Goal: Information Seeking & Learning: Understand process/instructions

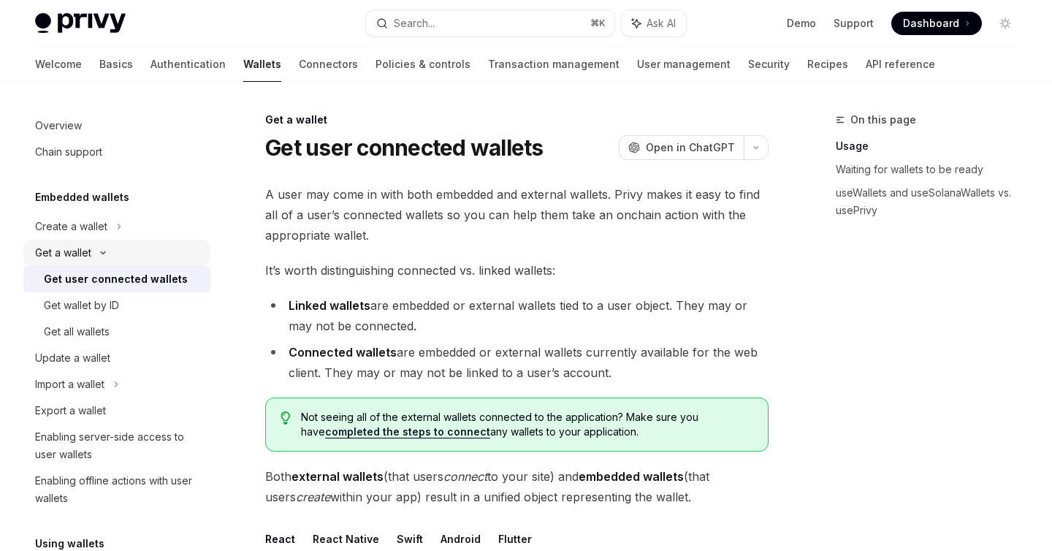
click at [110, 256] on div "Get a wallet" at bounding box center [116, 253] width 187 height 26
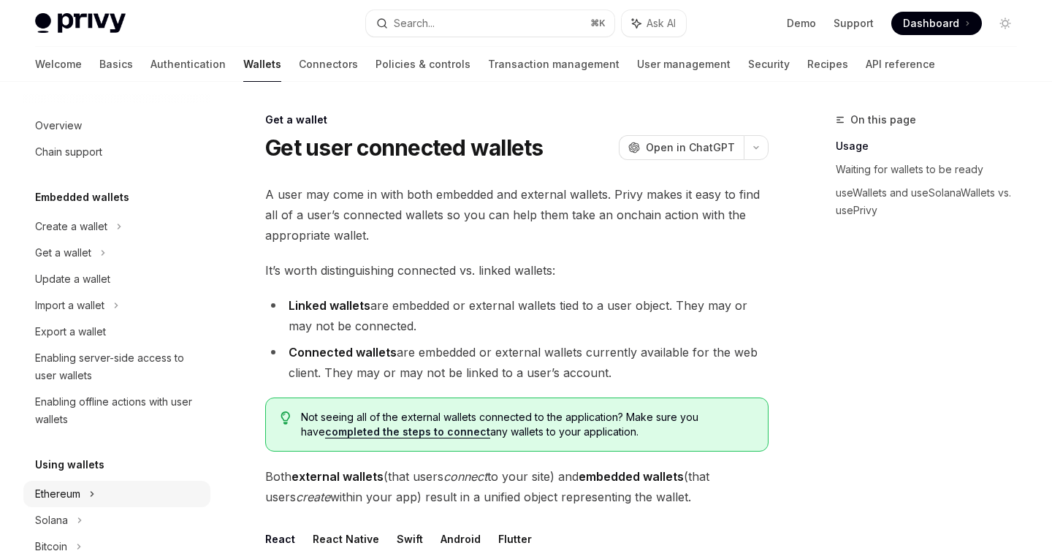
click at [88, 240] on div "Ethereum" at bounding box center [116, 226] width 187 height 26
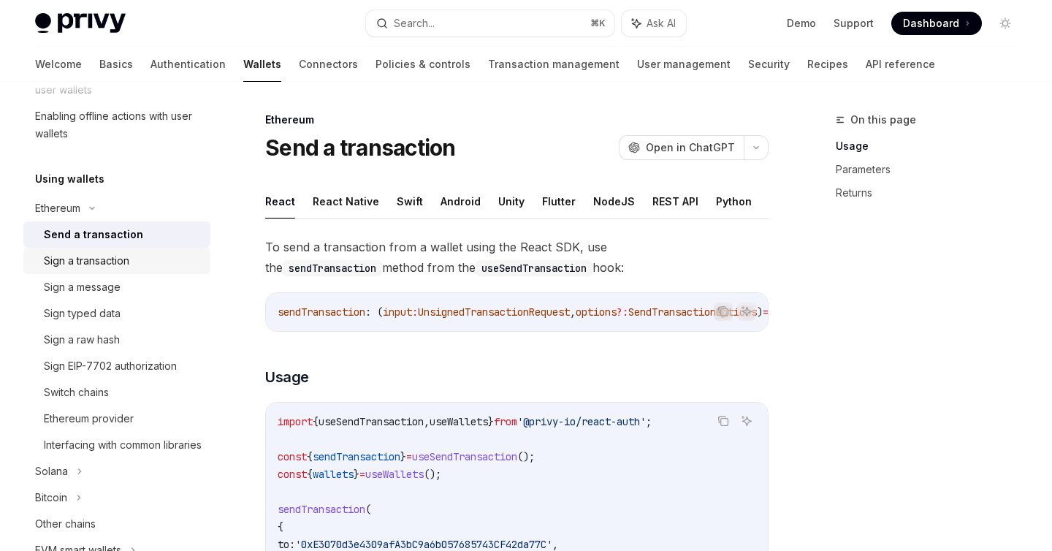
scroll to position [293, 0]
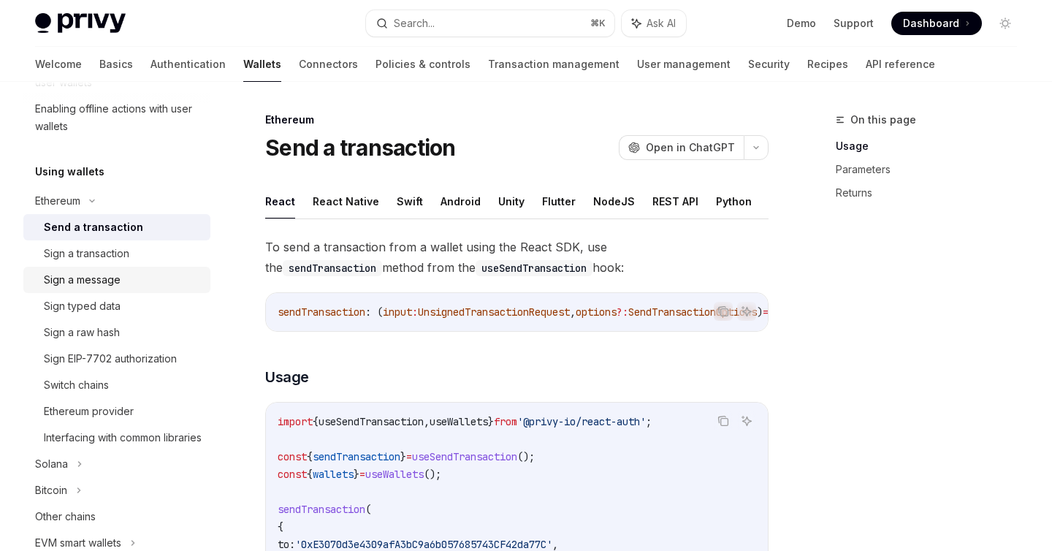
click at [110, 289] on link "Sign a message" at bounding box center [116, 280] width 187 height 26
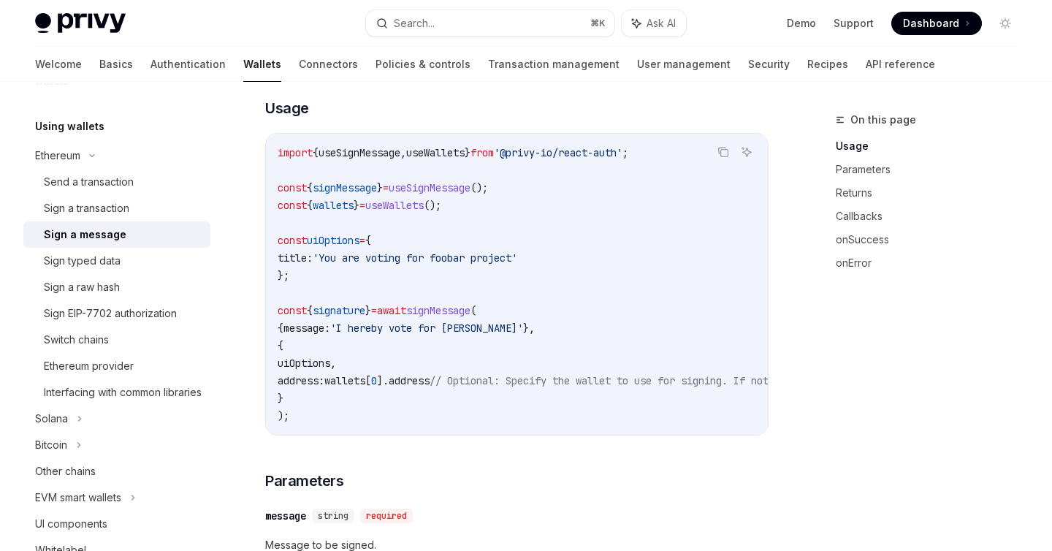
scroll to position [294, 0]
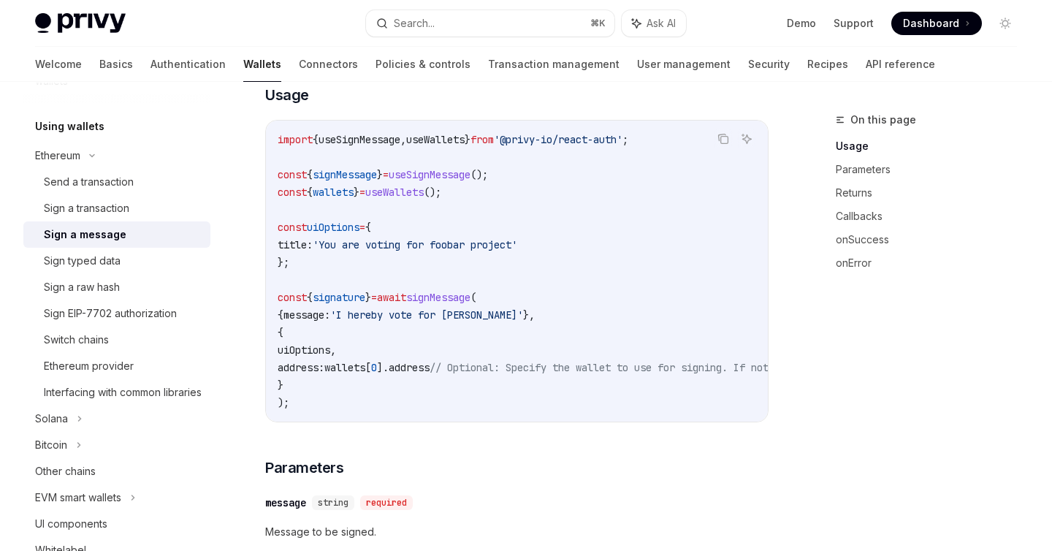
click at [362, 390] on code "import { useSignMessage , useWallets } from '@privy-io/react-auth' ; const { si…" at bounding box center [660, 271] width 765 height 280
click at [446, 304] on code "import { useSignMessage , useWallets } from '@privy-io/react-auth' ; const { si…" at bounding box center [660, 271] width 765 height 280
click at [386, 392] on code "import { useSignMessage , useWallets } from '@privy-io/react-auth' ; const { si…" at bounding box center [660, 271] width 765 height 280
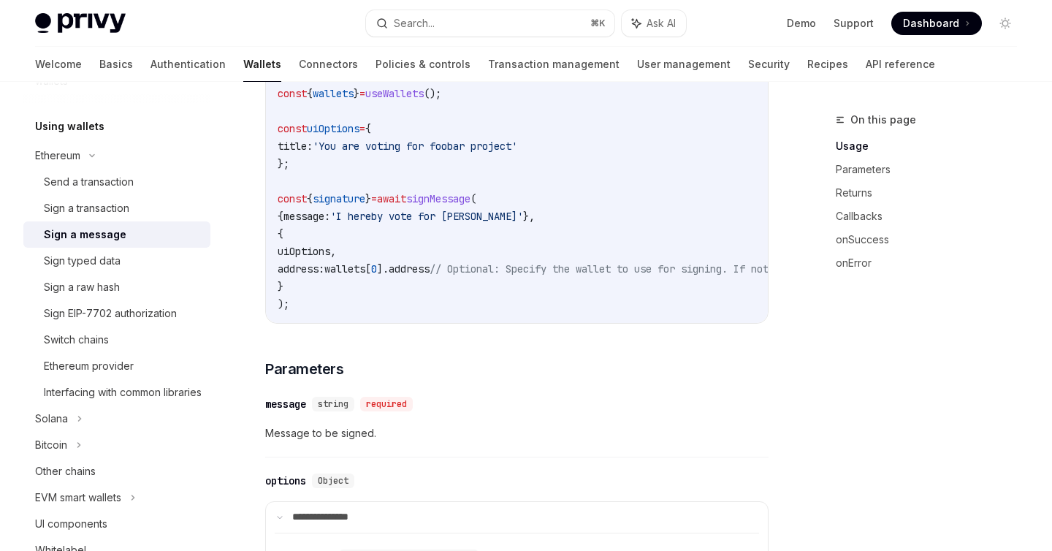
scroll to position [394, 0]
click at [344, 282] on code "import { useSignMessage , useWallets } from '@privy-io/react-auth' ; const { si…" at bounding box center [660, 171] width 765 height 280
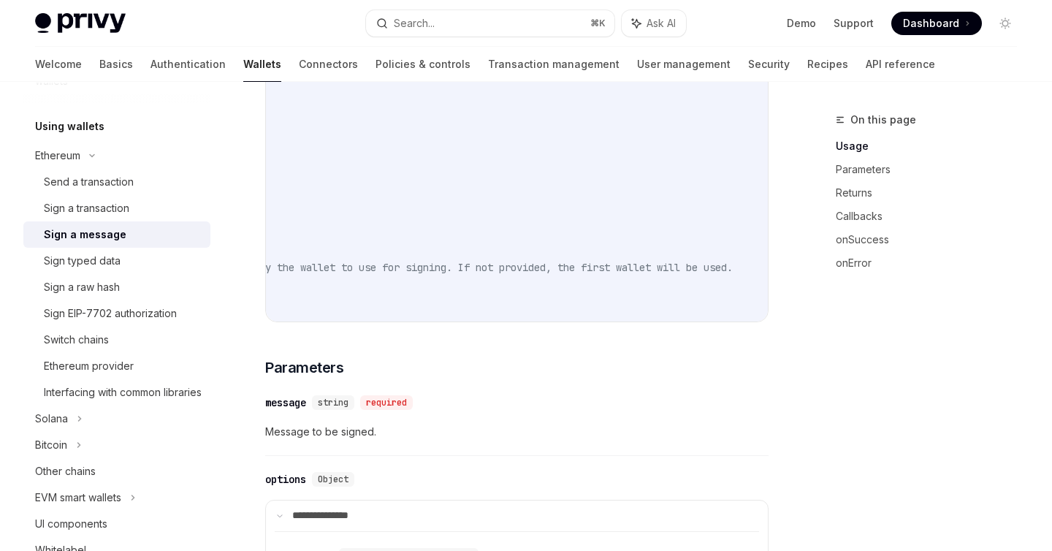
scroll to position [0, 348]
click at [518, 264] on span "// Optional: Specify the wallet to use for signing. If not provided, the first …" at bounding box center [443, 267] width 578 height 13
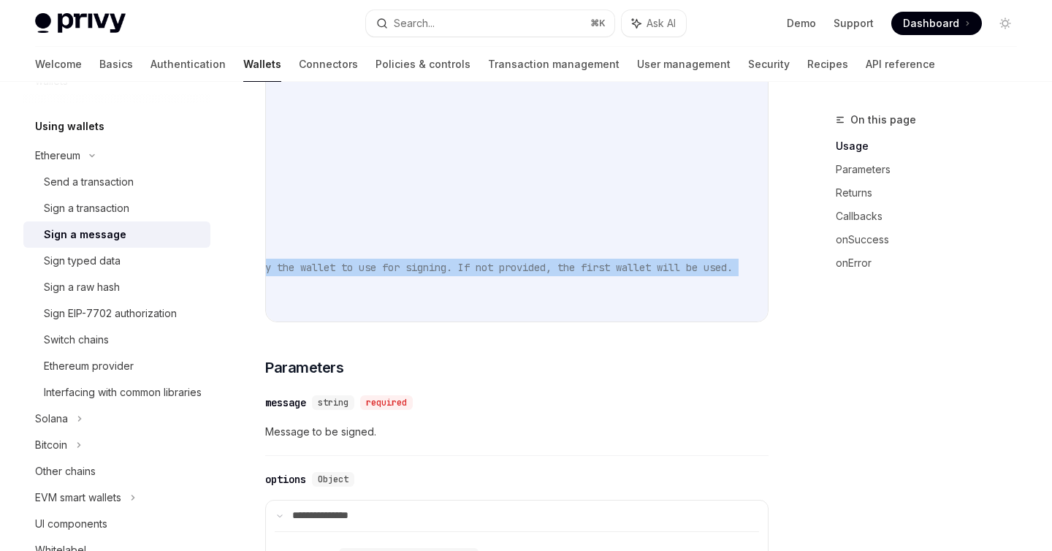
click at [518, 264] on span "// Optional: Specify the wallet to use for signing. If not provided, the first …" at bounding box center [443, 267] width 578 height 13
click at [528, 283] on span "button" at bounding box center [528, 283] width 0 height 0
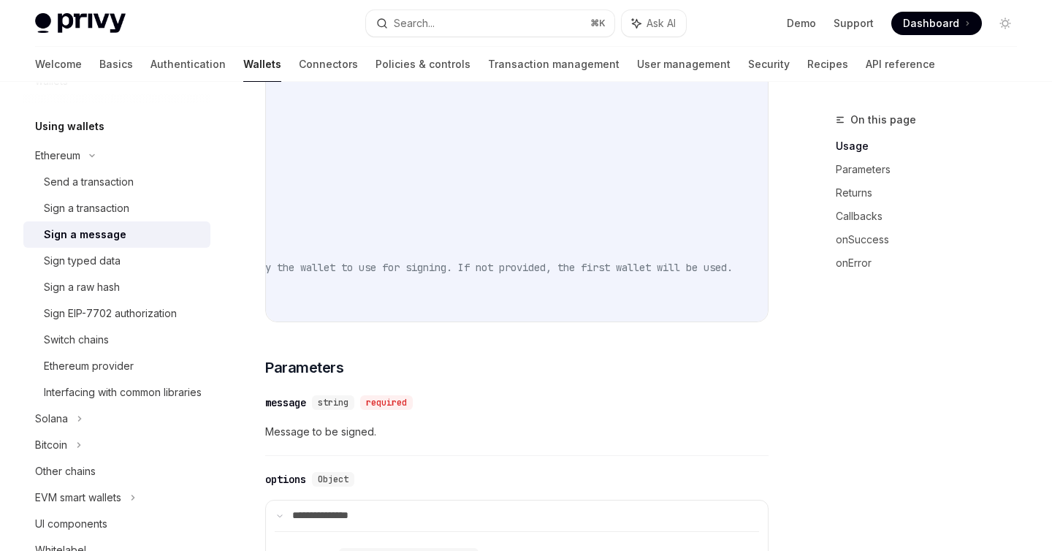
click at [531, 293] on code "import { useSignMessage , useWallets } from '@privy-io/react-auth' ; const { si…" at bounding box center [384, 171] width 765 height 280
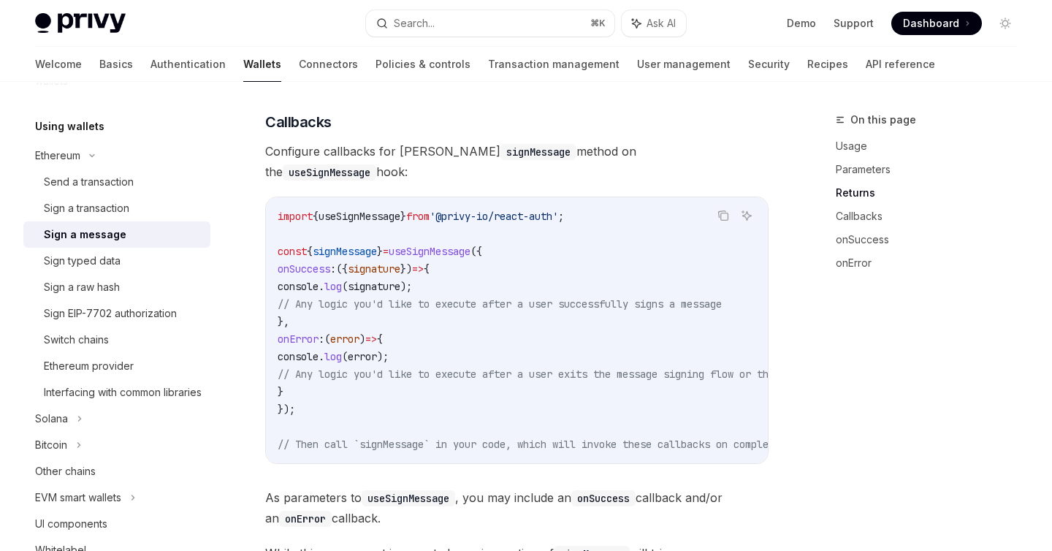
scroll to position [1258, 0]
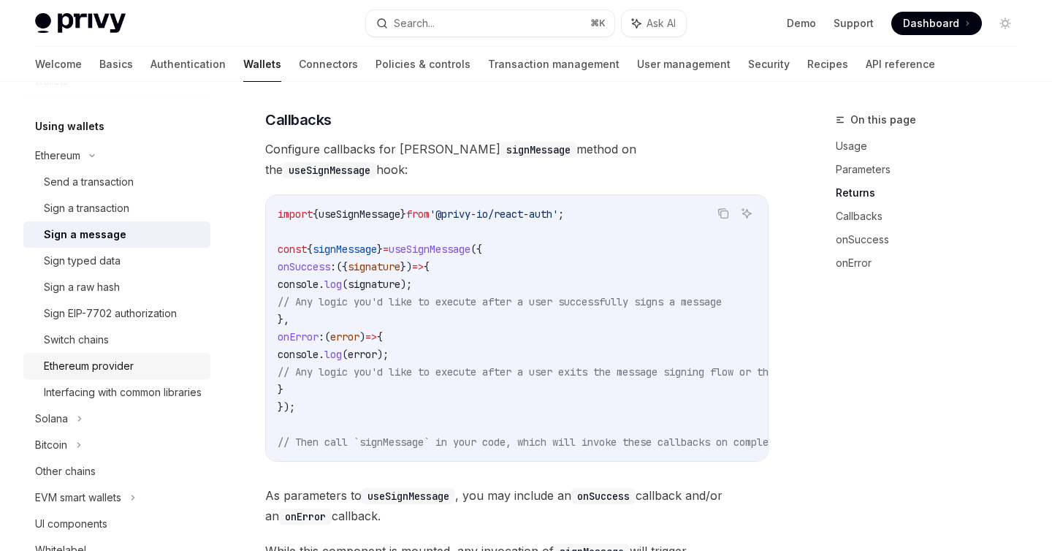
click at [120, 370] on div "Ethereum provider" at bounding box center [89, 366] width 90 height 18
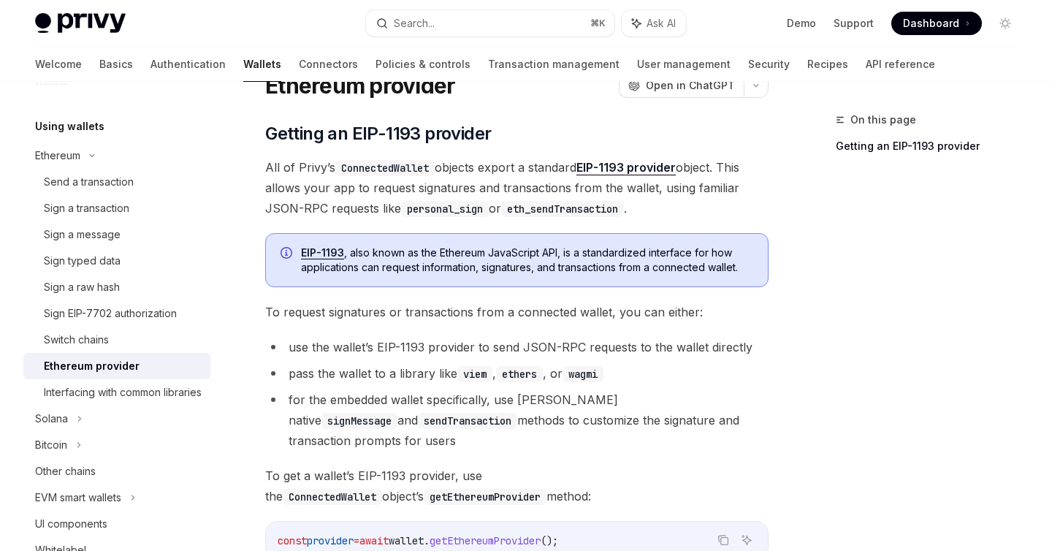
scroll to position [321, 0]
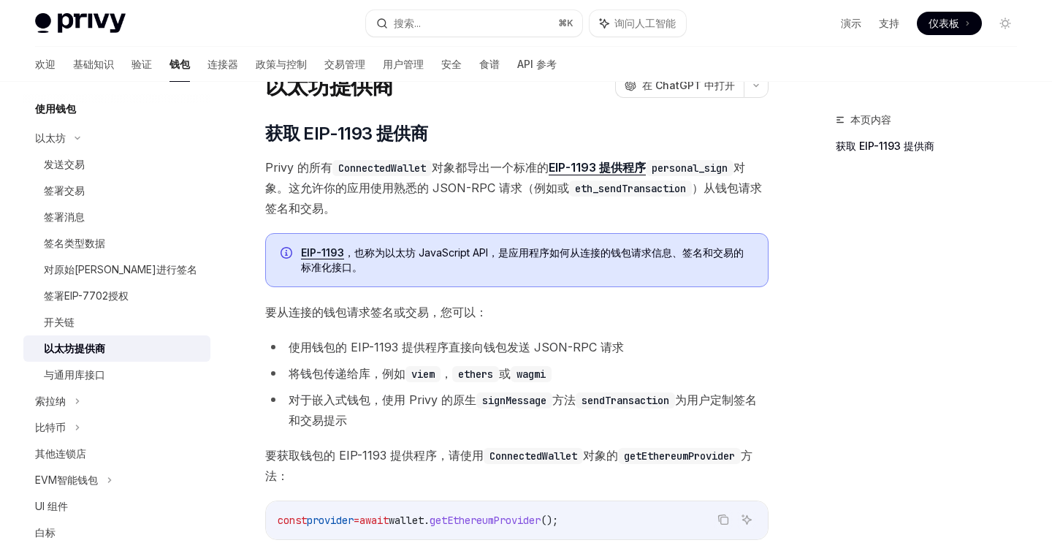
click at [395, 250] on font "，也称为以太坊 JavaScript API，是应用程序如何从连接的钱包请求信息、签名和交易的标准化接口。" at bounding box center [522, 259] width 443 height 27
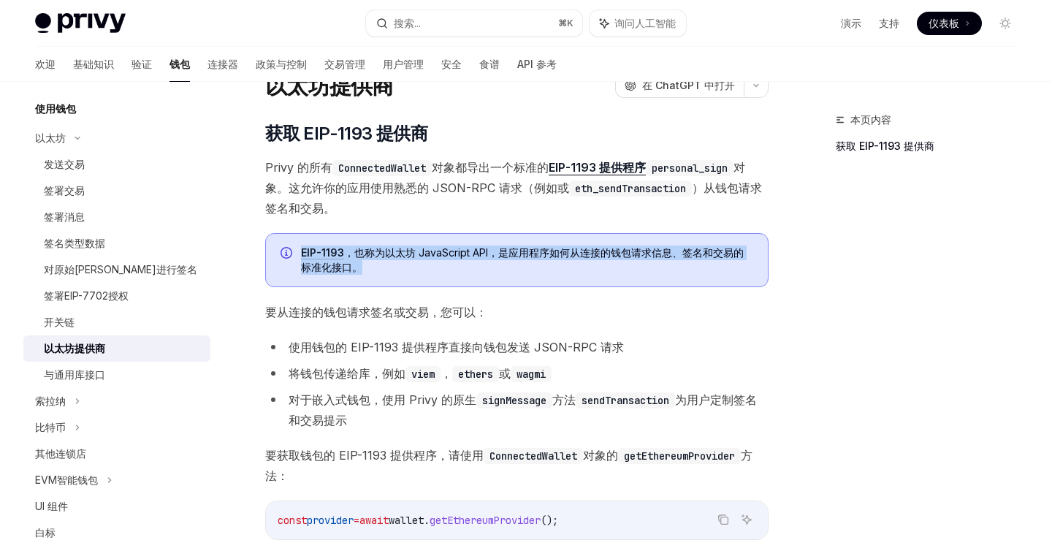
click at [395, 250] on font "，也称为以太坊 JavaScript API，是应用程序如何从连接的钱包请求信息、签名和交易的标准化接口。" at bounding box center [522, 259] width 443 height 27
click at [565, 285] on div "EIP-1193 ，也称为以太坊 JavaScript API，是应用程序如何从连接的钱包请求信息、签名和交易的标准化接口。" at bounding box center [516, 260] width 503 height 54
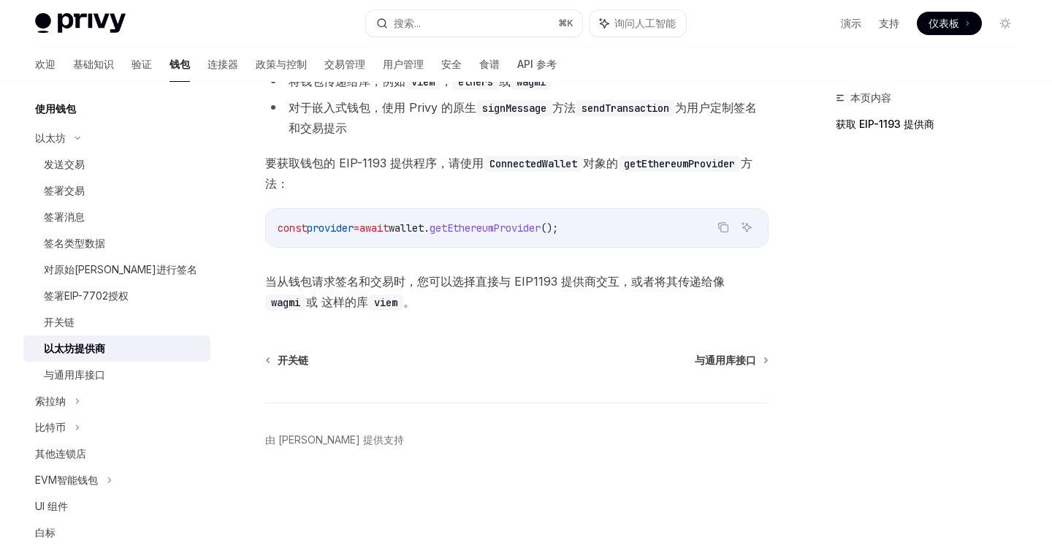
scroll to position [355, 0]
click at [89, 376] on font "与通用库接口" at bounding box center [74, 374] width 61 height 12
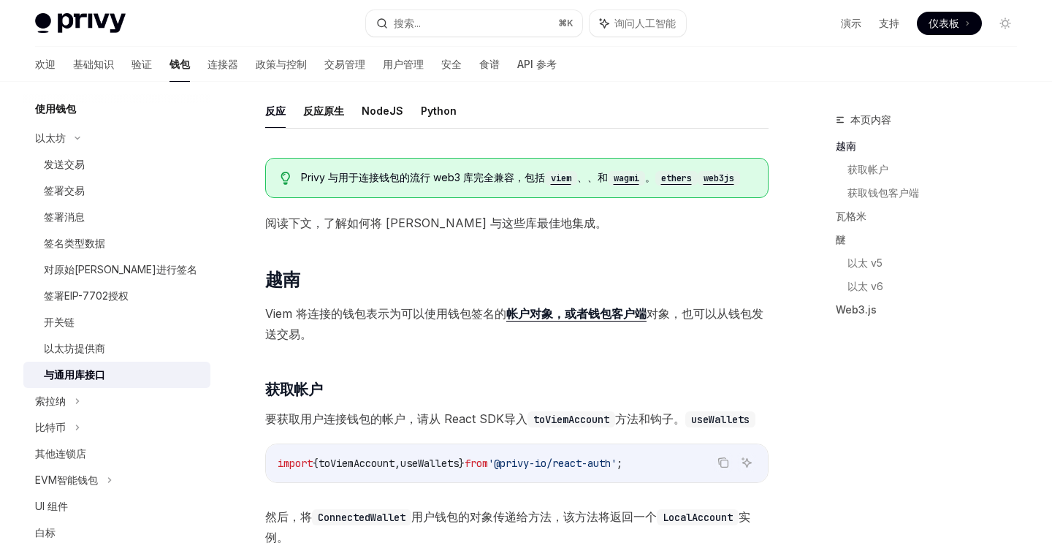
scroll to position [102, 0]
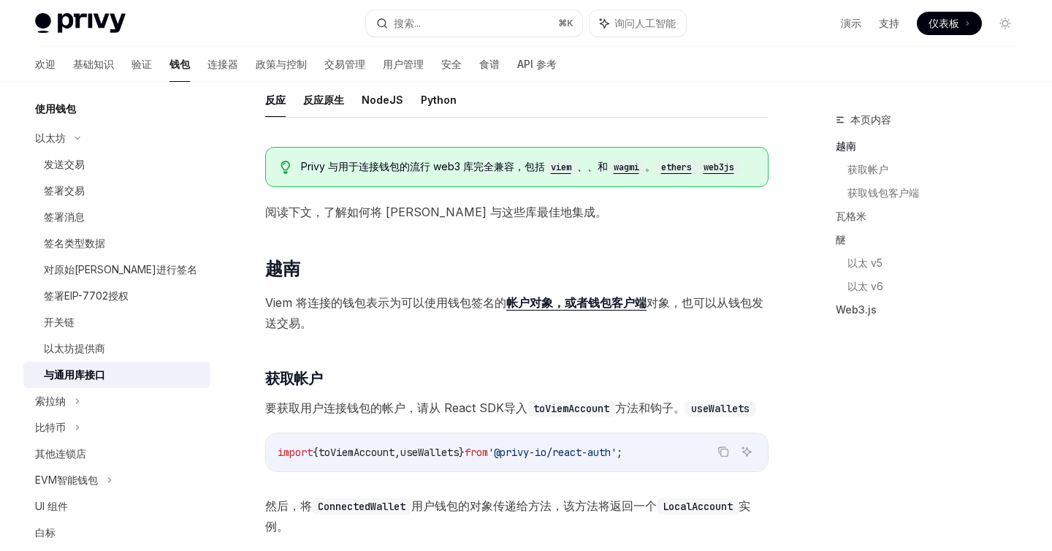
click at [458, 302] on font "可以使用钱包签名的" at bounding box center [453, 302] width 105 height 15
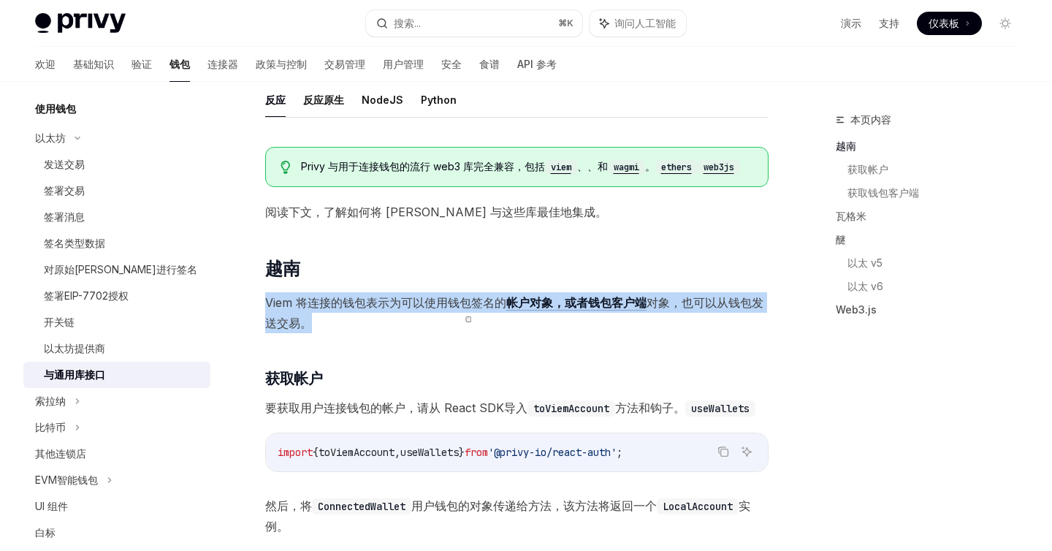
click at [458, 302] on font "可以使用钱包签名的" at bounding box center [453, 302] width 105 height 15
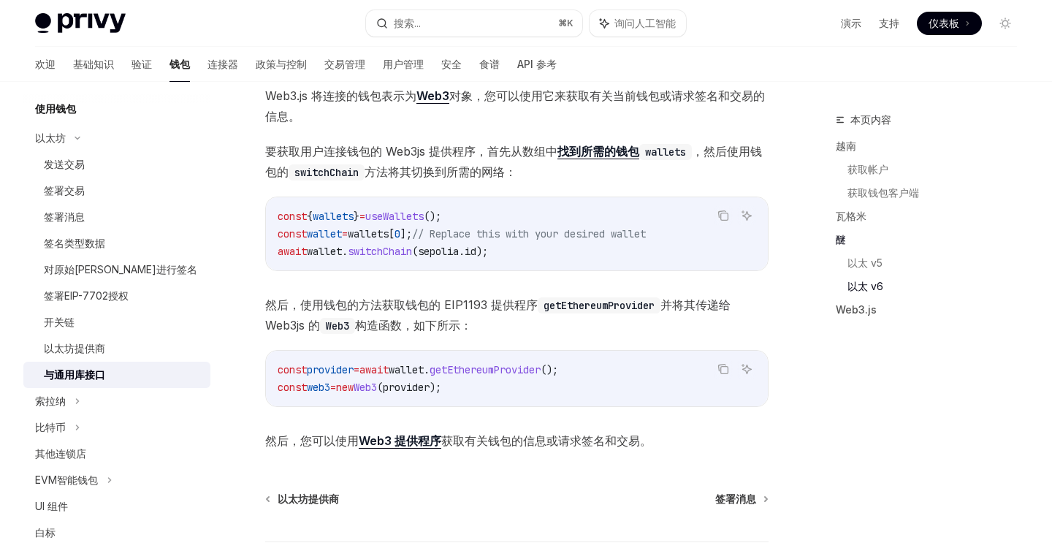
scroll to position [1770, 0]
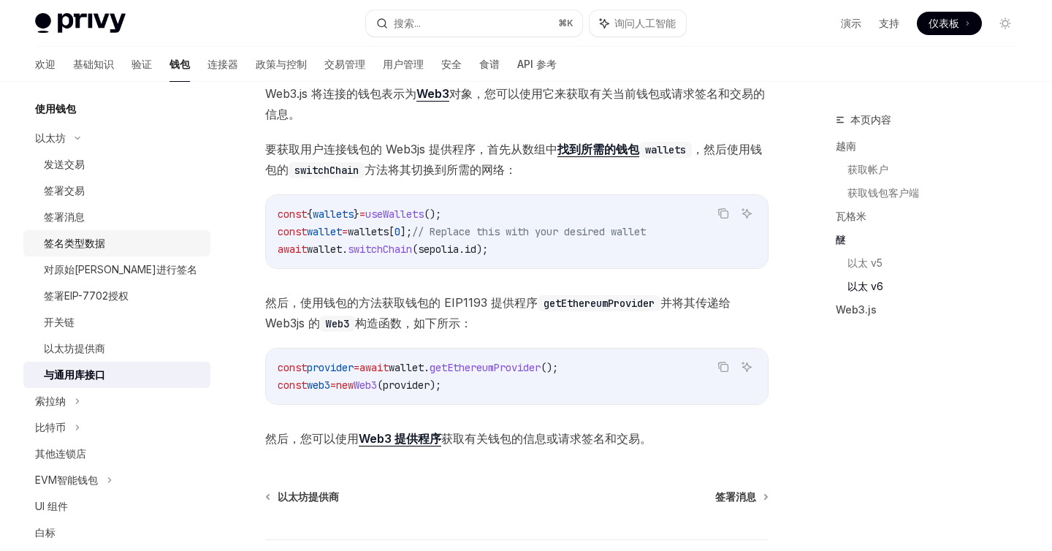
click at [91, 242] on font "签名类型数据" at bounding box center [74, 243] width 61 height 12
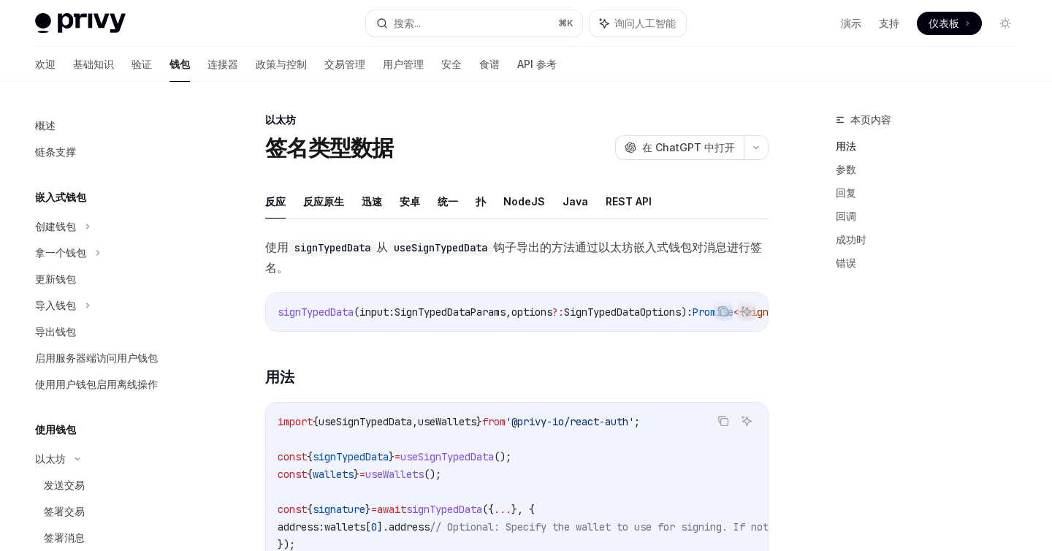
click at [83, 211] on div "嵌入式钱包 创建钱包 拿一个钱包 更新钱包 导入钱包 导出钱包 启用服务器端访问用户钱包 使用用户钱包启用离线操作" at bounding box center [116, 292] width 187 height 209
click at [81, 219] on div "创建钱包" at bounding box center [116, 226] width 187 height 26
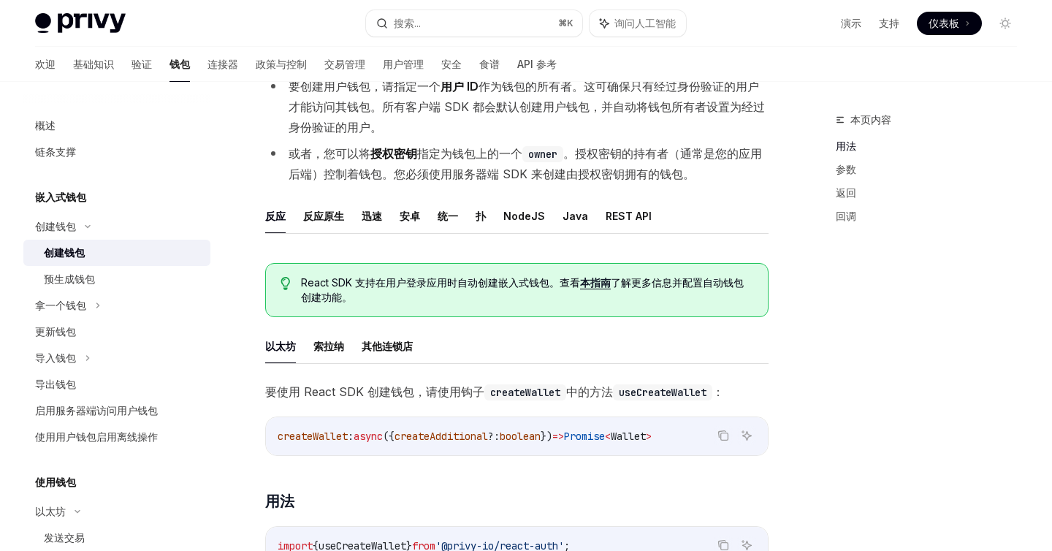
scroll to position [175, 0]
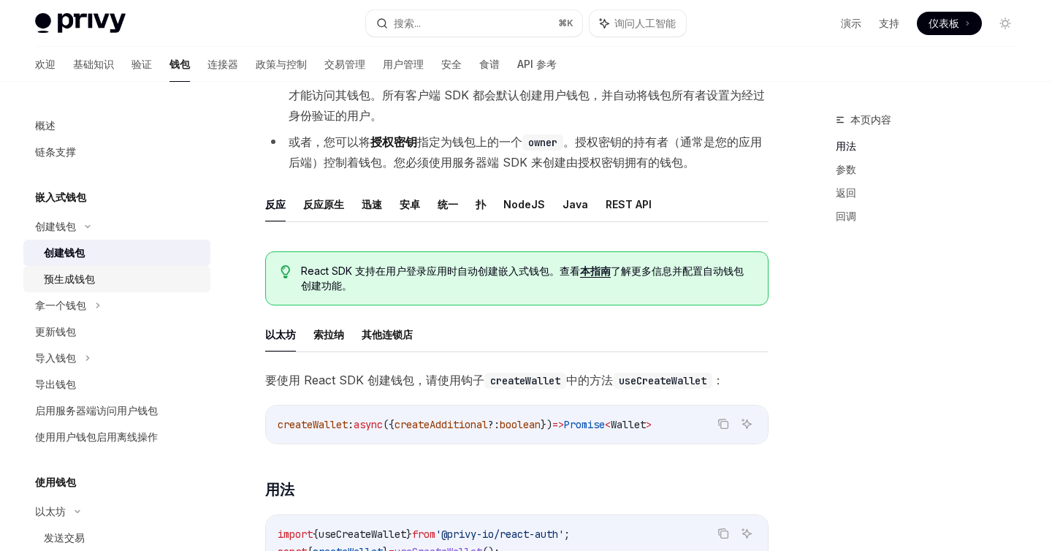
click at [91, 287] on div "预生成钱包" at bounding box center [69, 279] width 51 height 18
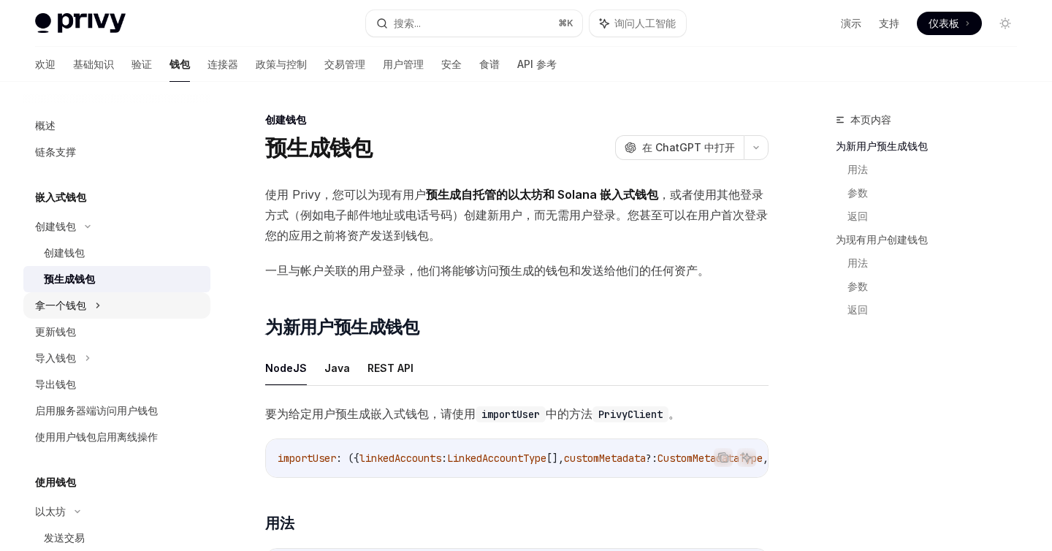
click at [95, 308] on div "拿一个钱包" at bounding box center [116, 305] width 187 height 26
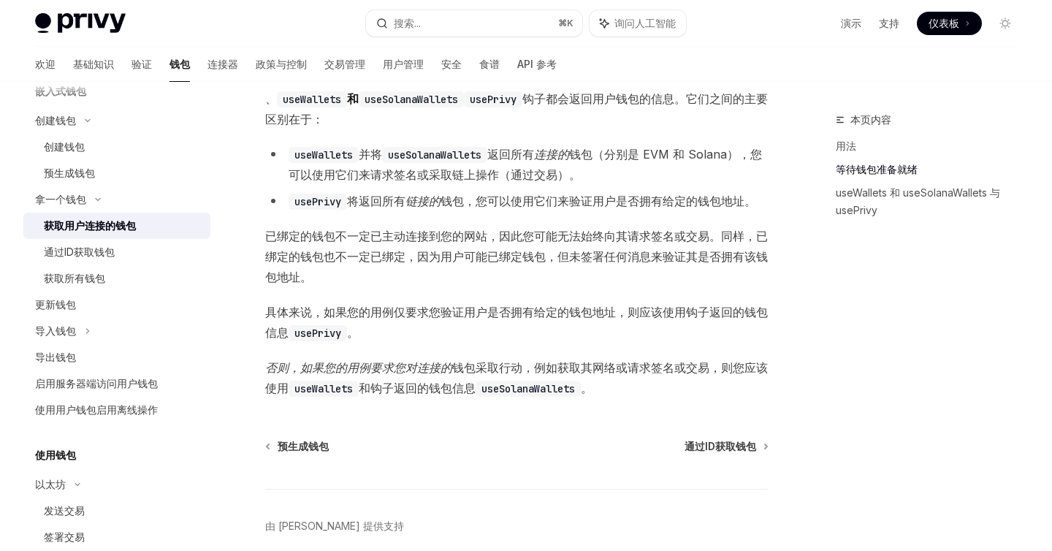
scroll to position [1196, 0]
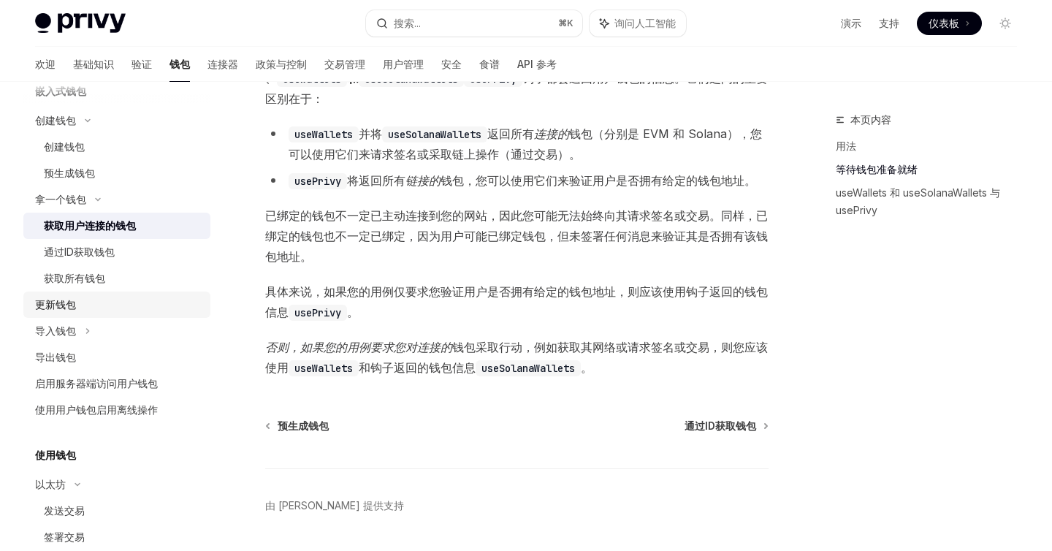
click at [86, 299] on div "更新钱包" at bounding box center [118, 305] width 167 height 18
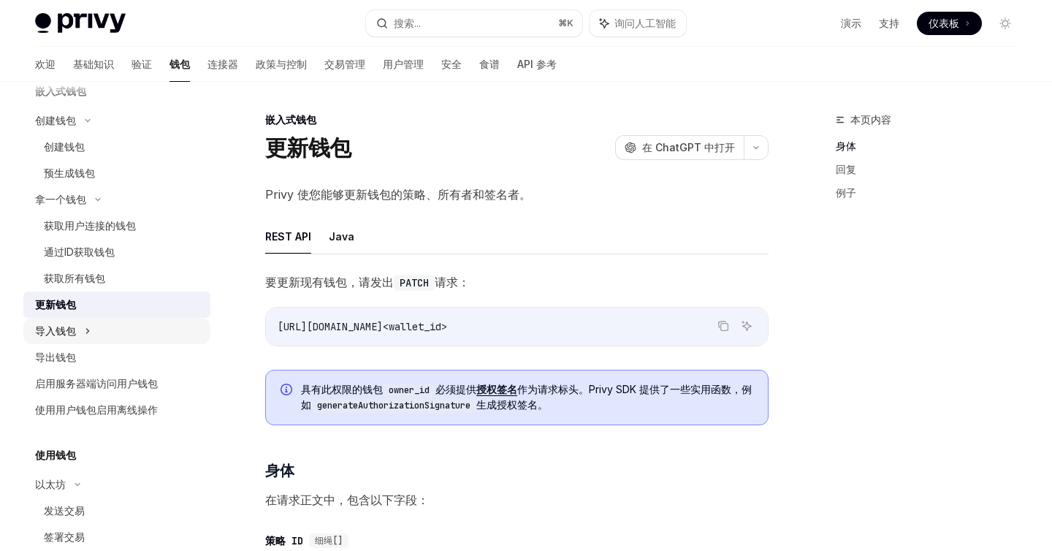
click at [91, 337] on icon at bounding box center [88, 331] width 6 height 18
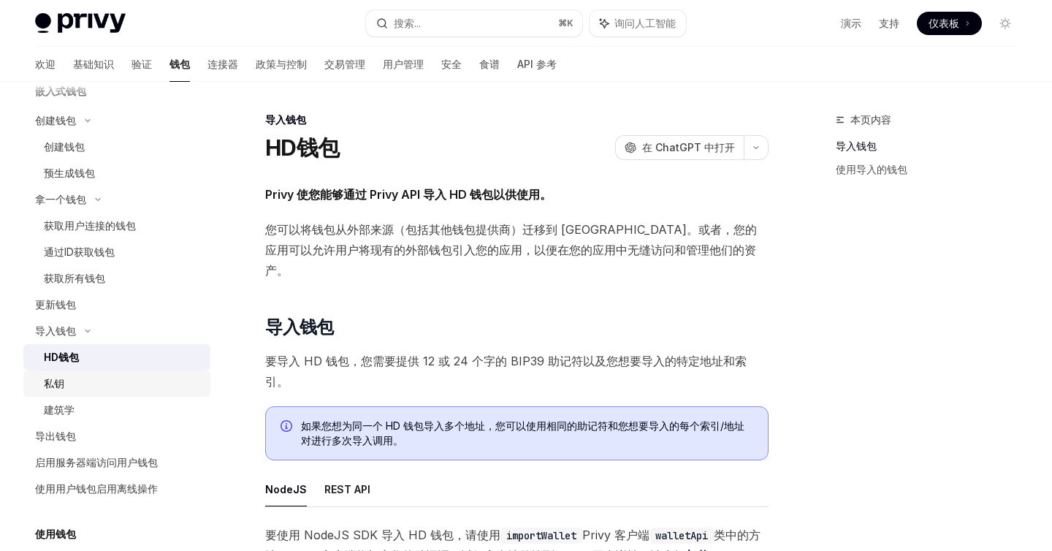
click at [84, 381] on div "私钥" at bounding box center [123, 384] width 158 height 18
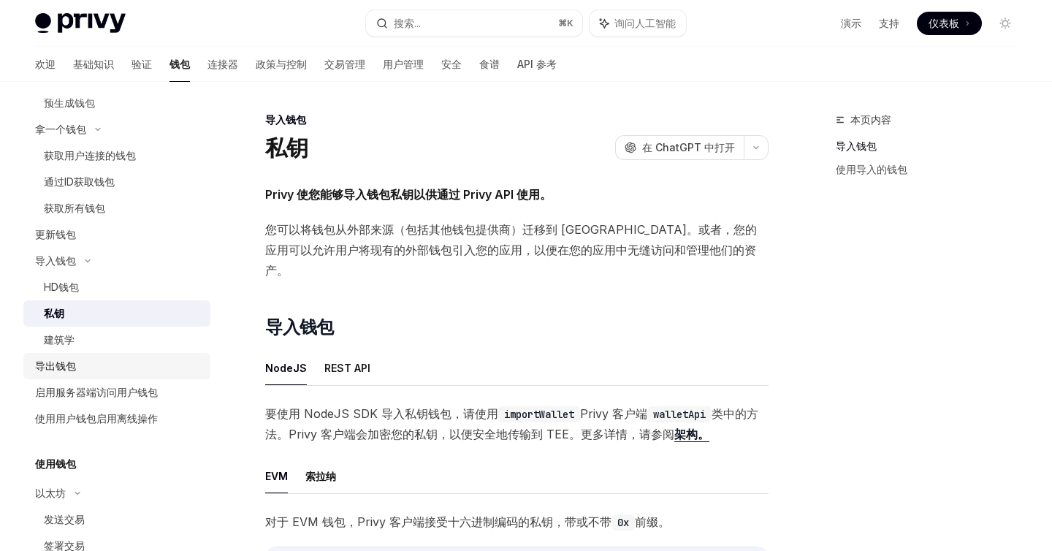
scroll to position [205, 0]
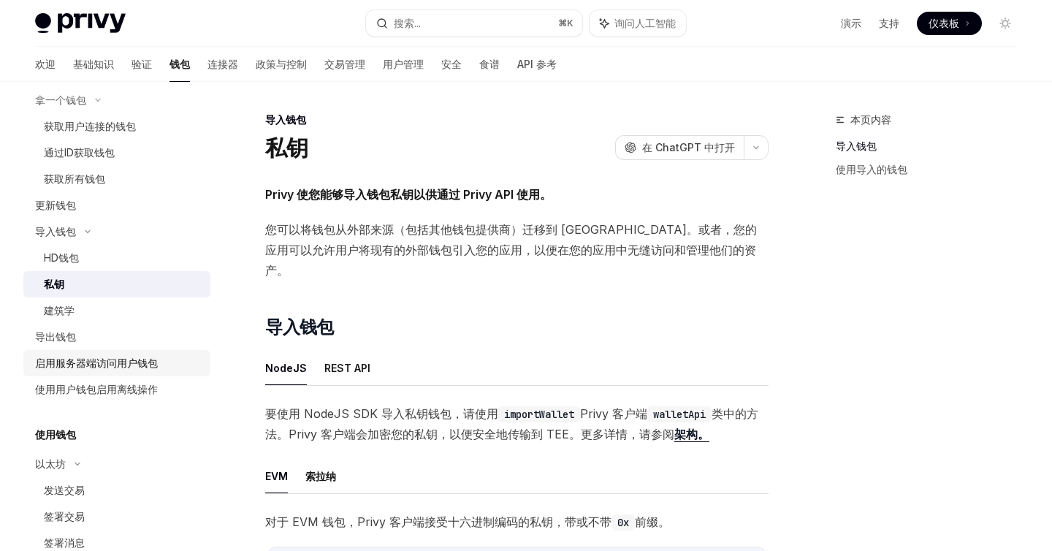
click at [137, 370] on div "启用服务器端访问用户钱包" at bounding box center [96, 363] width 123 height 18
type textarea "*"
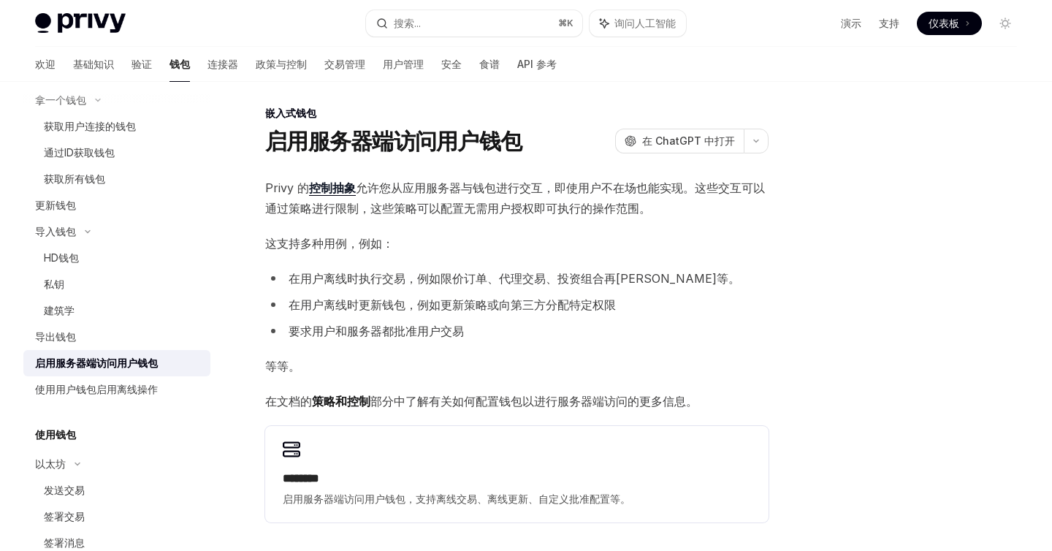
scroll to position [10, 0]
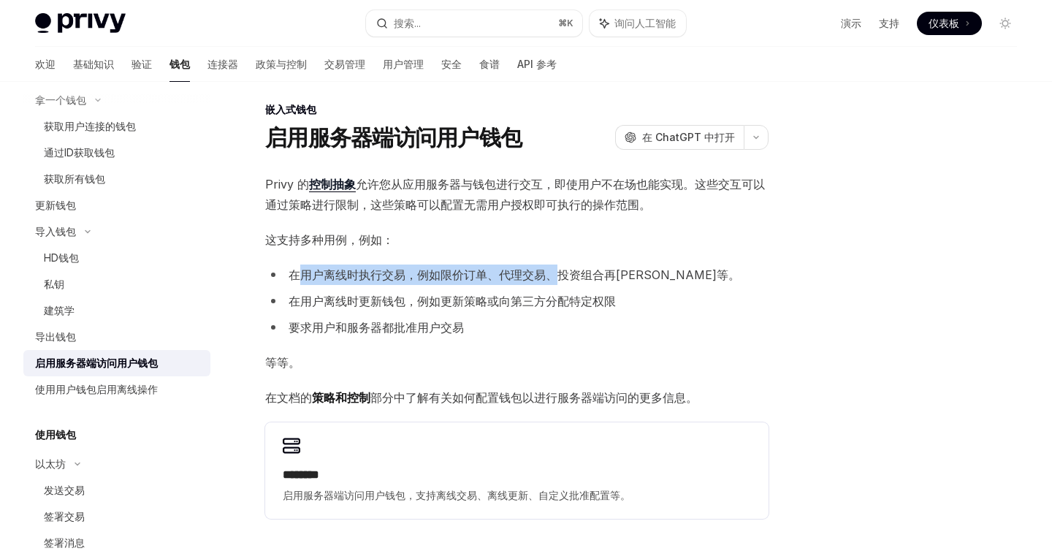
drag, startPoint x: 304, startPoint y: 279, endPoint x: 567, endPoint y: 266, distance: 263.3
click at [567, 266] on li "在用户离线时执行交易，例如限价订单、代理交易、投资组合再平衡等。" at bounding box center [516, 274] width 503 height 20
click at [498, 291] on li "在用户离线时更新钱包，例如更新策略或向第三方分配特定权限" at bounding box center [516, 301] width 503 height 20
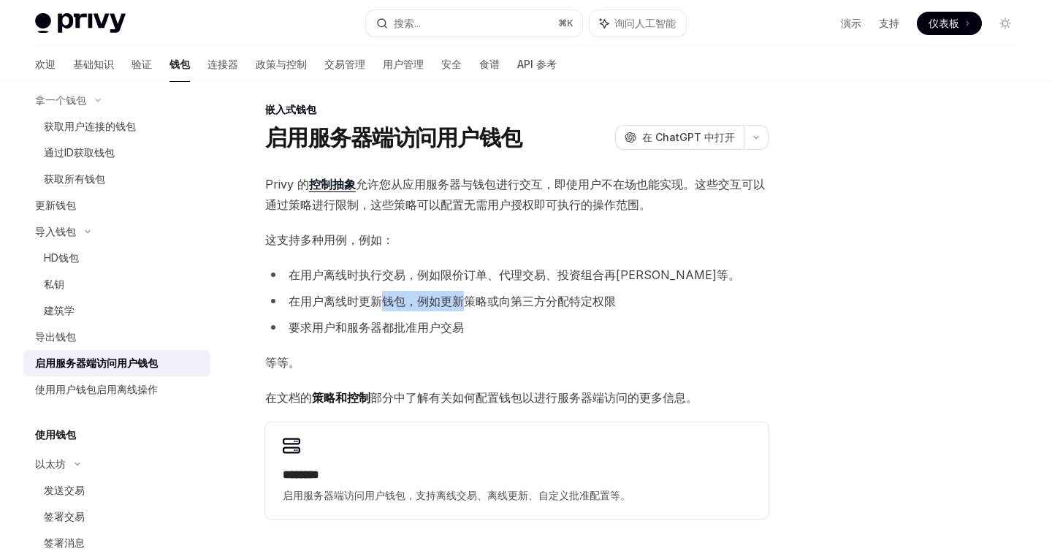
drag, startPoint x: 386, startPoint y: 298, endPoint x: 468, endPoint y: 298, distance: 82.5
click at [468, 298] on font "在用户离线时更新钱包，例如更新策略或向第三方分配特定权限" at bounding box center [452, 301] width 327 height 15
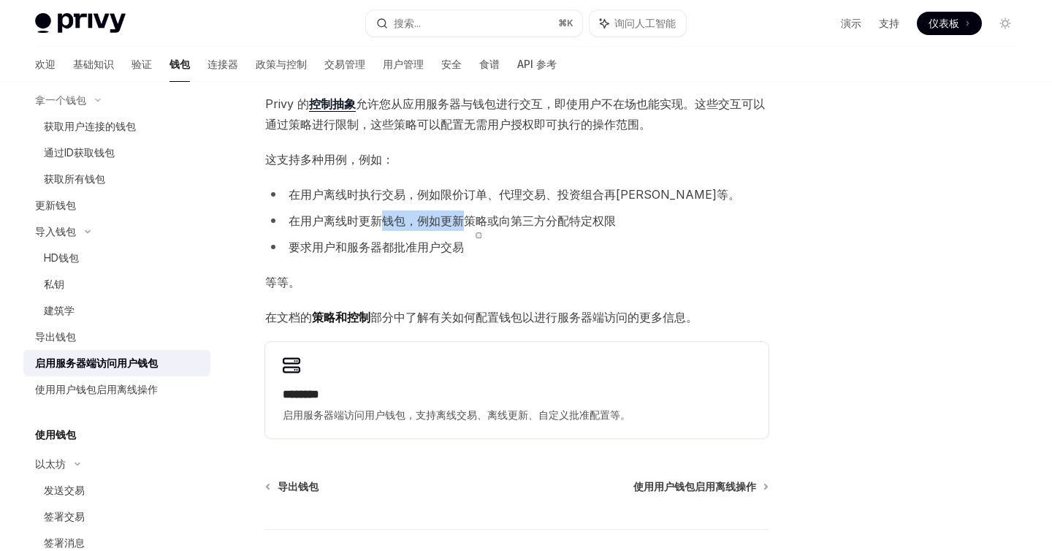
scroll to position [93, 0]
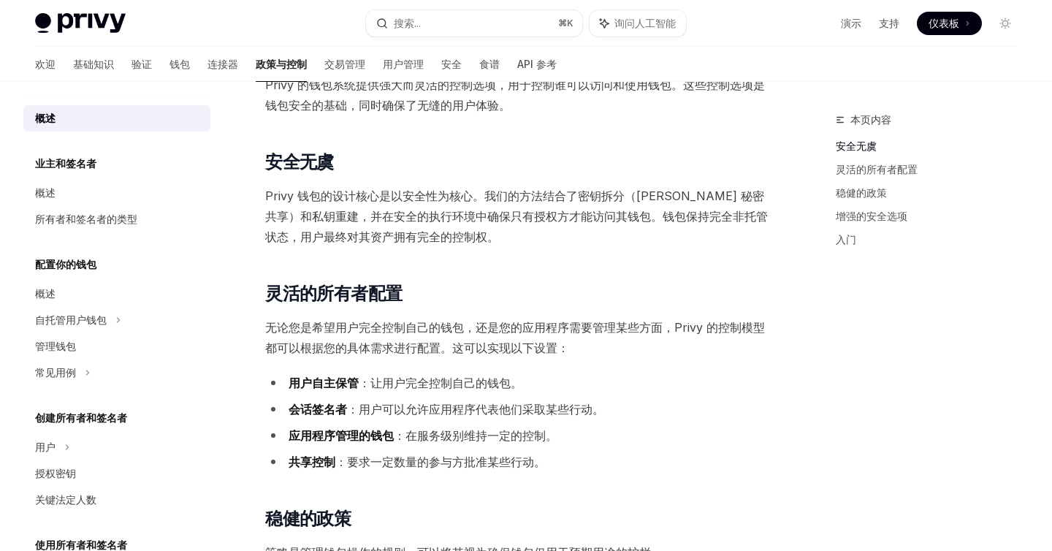
scroll to position [90, 0]
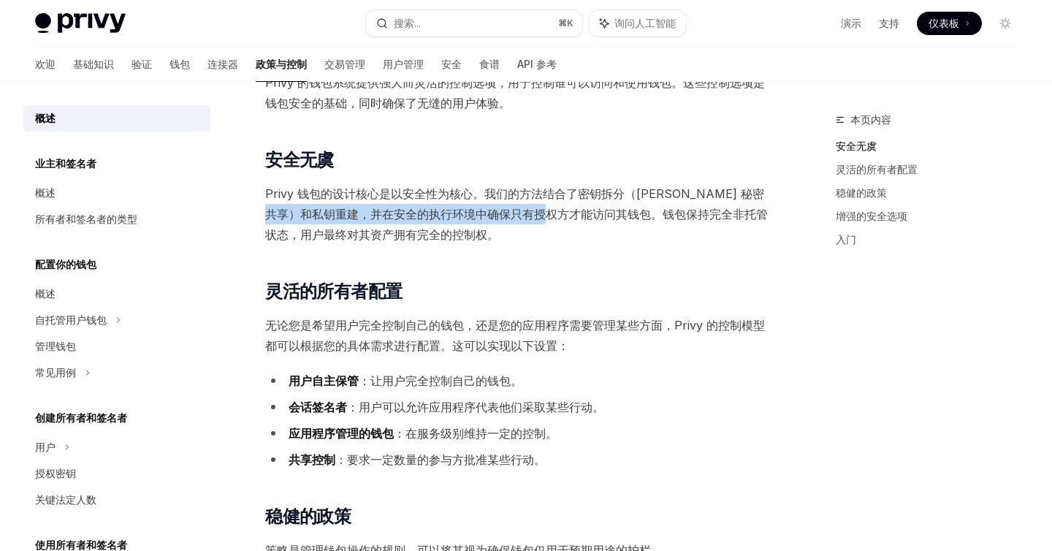
drag, startPoint x: 292, startPoint y: 216, endPoint x: 572, endPoint y: 217, distance: 279.8
click at [572, 217] on font "Privy 钱包的设计核心是以安全性为核心。我们的方法结合了密钥拆分（[PERSON_NAME] 秘密共享）和私钥重建，并在安全的执行环境中确保只有授权方才能…" at bounding box center [516, 214] width 503 height 56
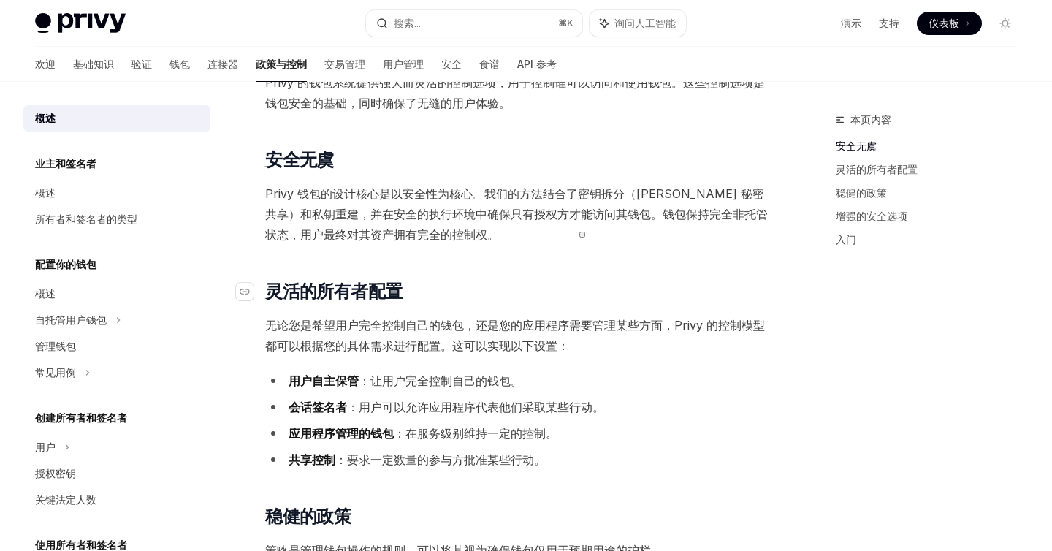
click at [392, 289] on font "灵活的所有者配置" at bounding box center [333, 290] width 137 height 21
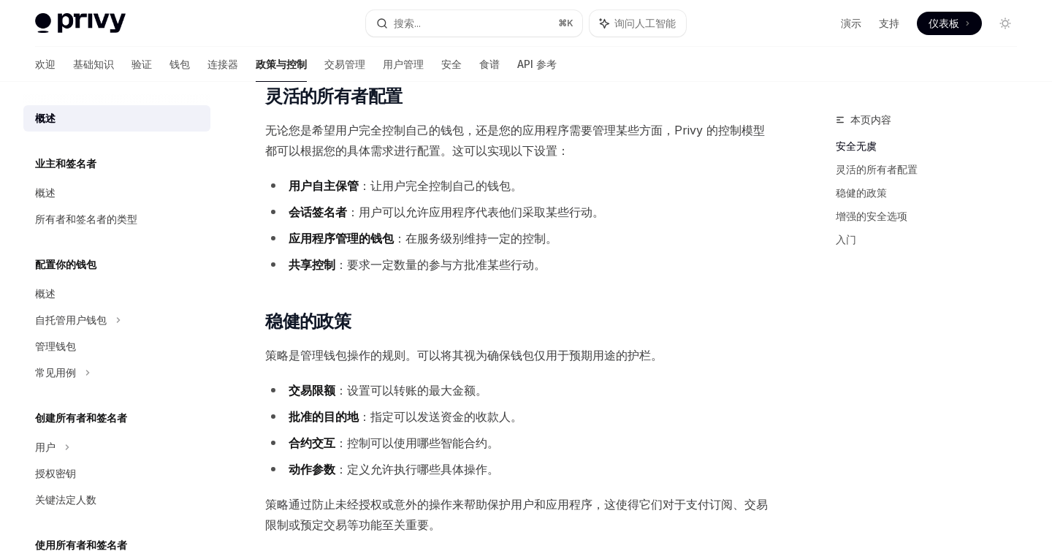
scroll to position [286, 0]
drag, startPoint x: 383, startPoint y: 210, endPoint x: 566, endPoint y: 213, distance: 183.3
click at [566, 213] on font "：用户可以允许应用程序代表他们采取某些行动。" at bounding box center [475, 211] width 257 height 15
drag, startPoint x: 437, startPoint y: 238, endPoint x: 516, endPoint y: 238, distance: 79.6
click at [516, 238] on font "：在服务级别维持一定的控制。" at bounding box center [476, 237] width 164 height 15
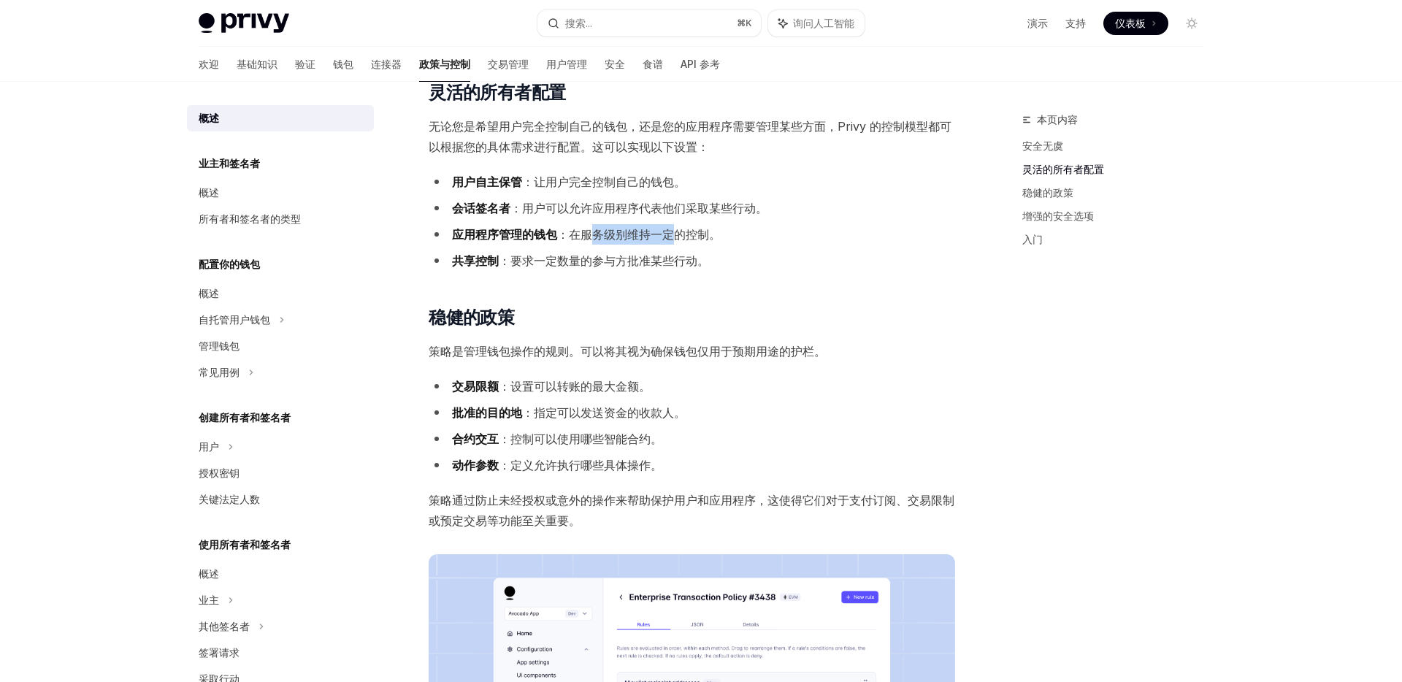
scroll to position [287, 0]
click at [559, 188] on font "：让用户完全控制自己的钱包。" at bounding box center [604, 183] width 164 height 15
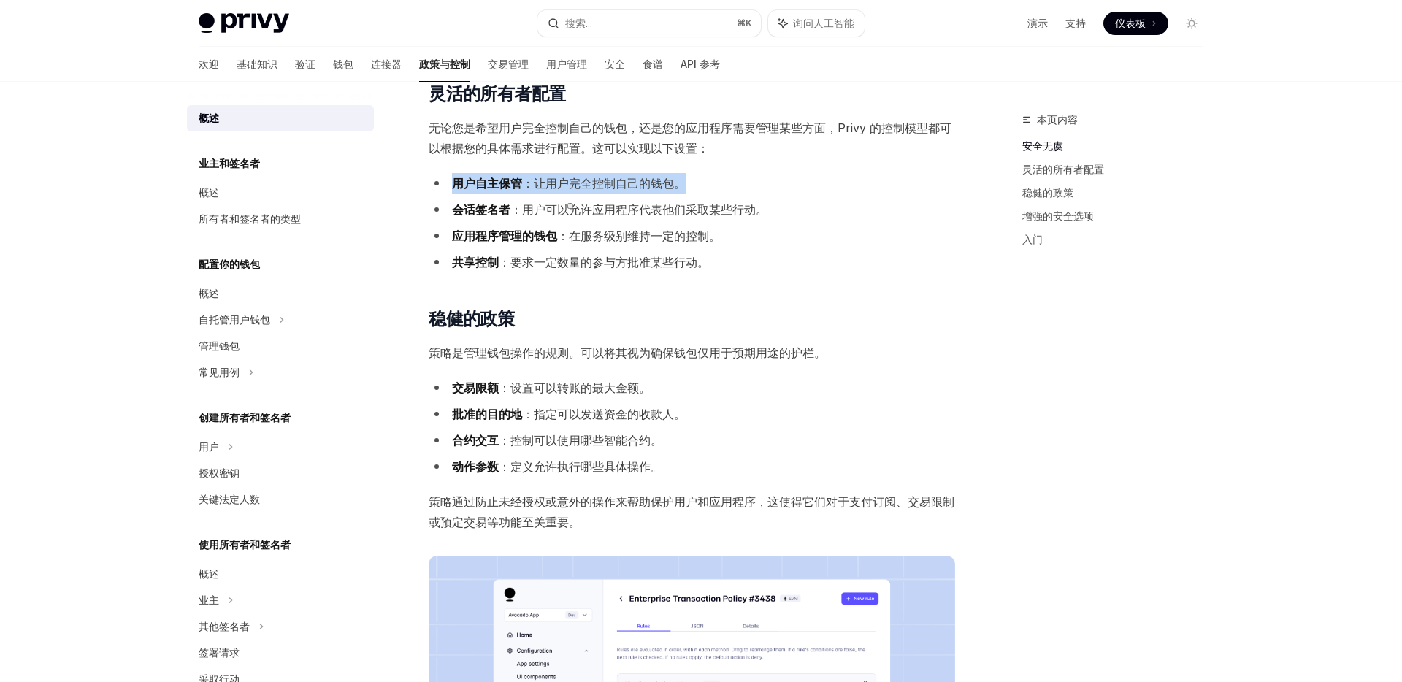
click at [559, 188] on font "：让用户完全控制自己的钱包。" at bounding box center [604, 183] width 164 height 15
click at [519, 212] on font "：用户可以允许应用程序代表他们采取某些行动。" at bounding box center [639, 209] width 257 height 15
click at [615, 212] on font "：用户可以允许应用程序代表他们采取某些行动。" at bounding box center [639, 209] width 257 height 15
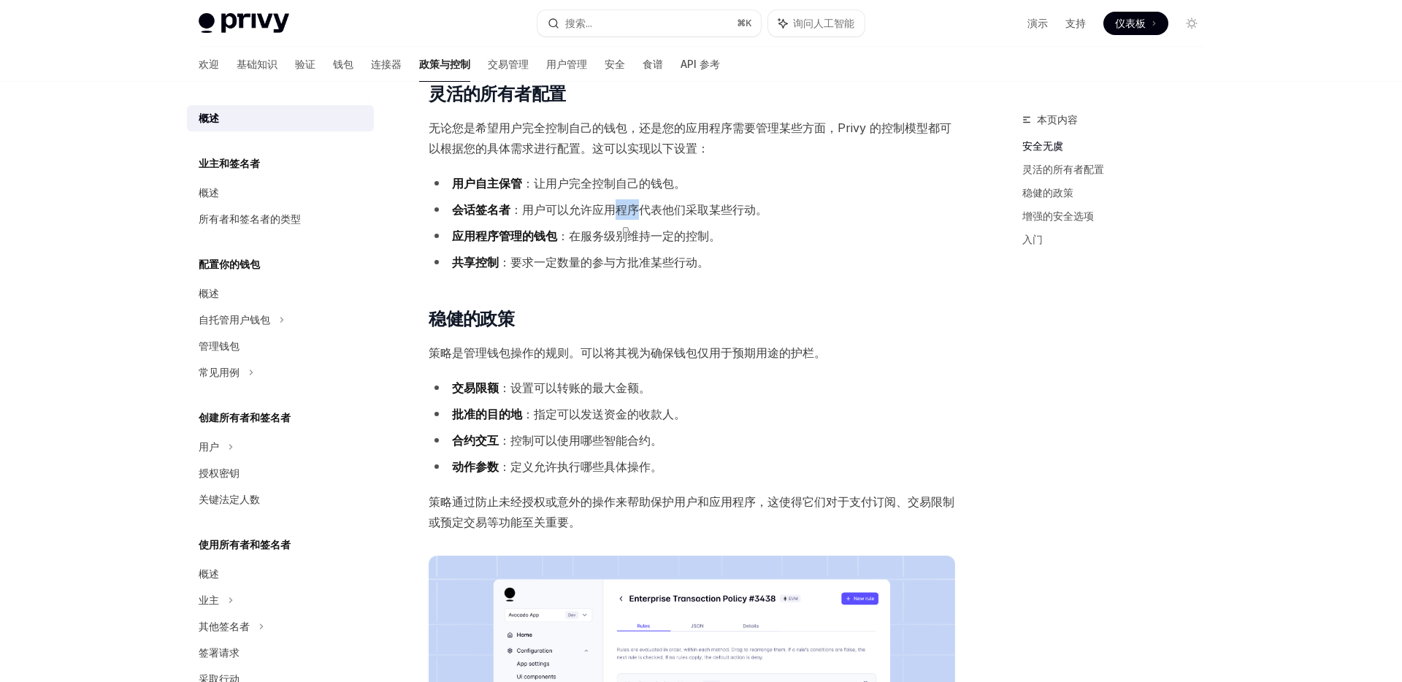
click at [615, 212] on font "：用户可以允许应用程序代表他们采取某些行动。" at bounding box center [639, 209] width 257 height 15
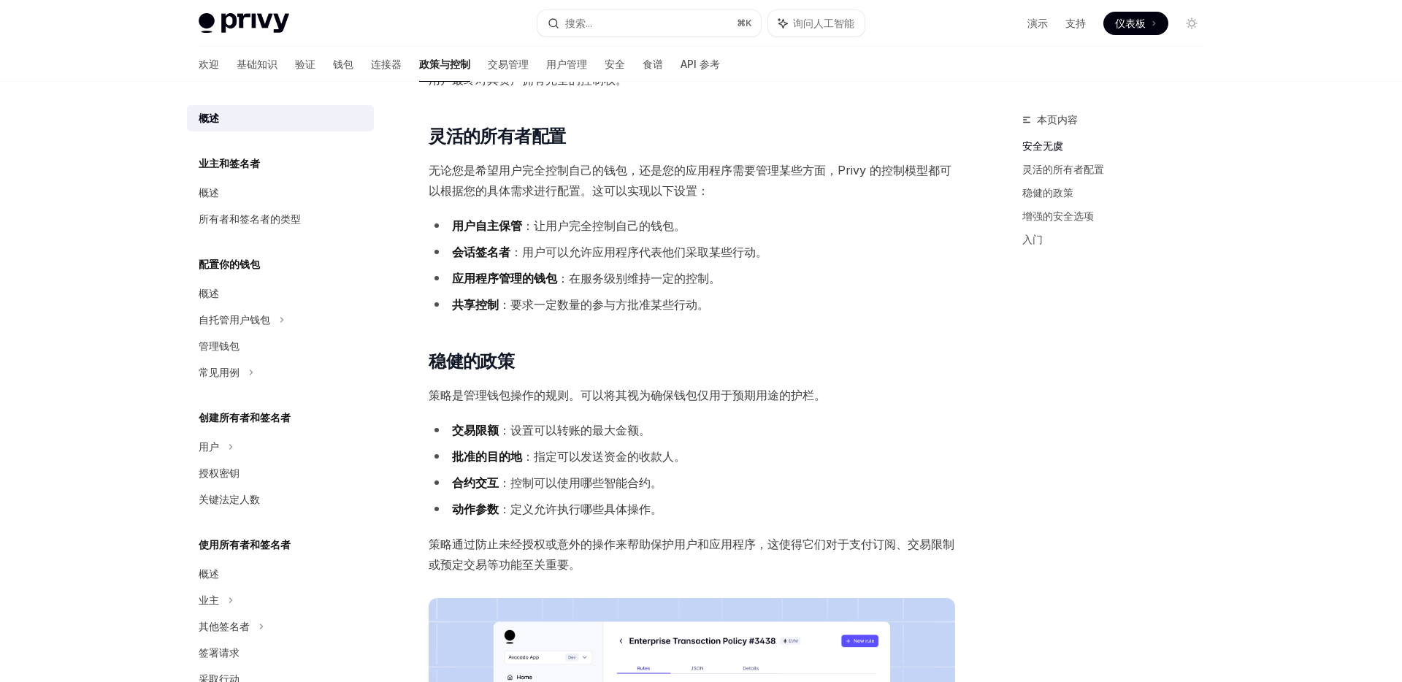
scroll to position [237, 0]
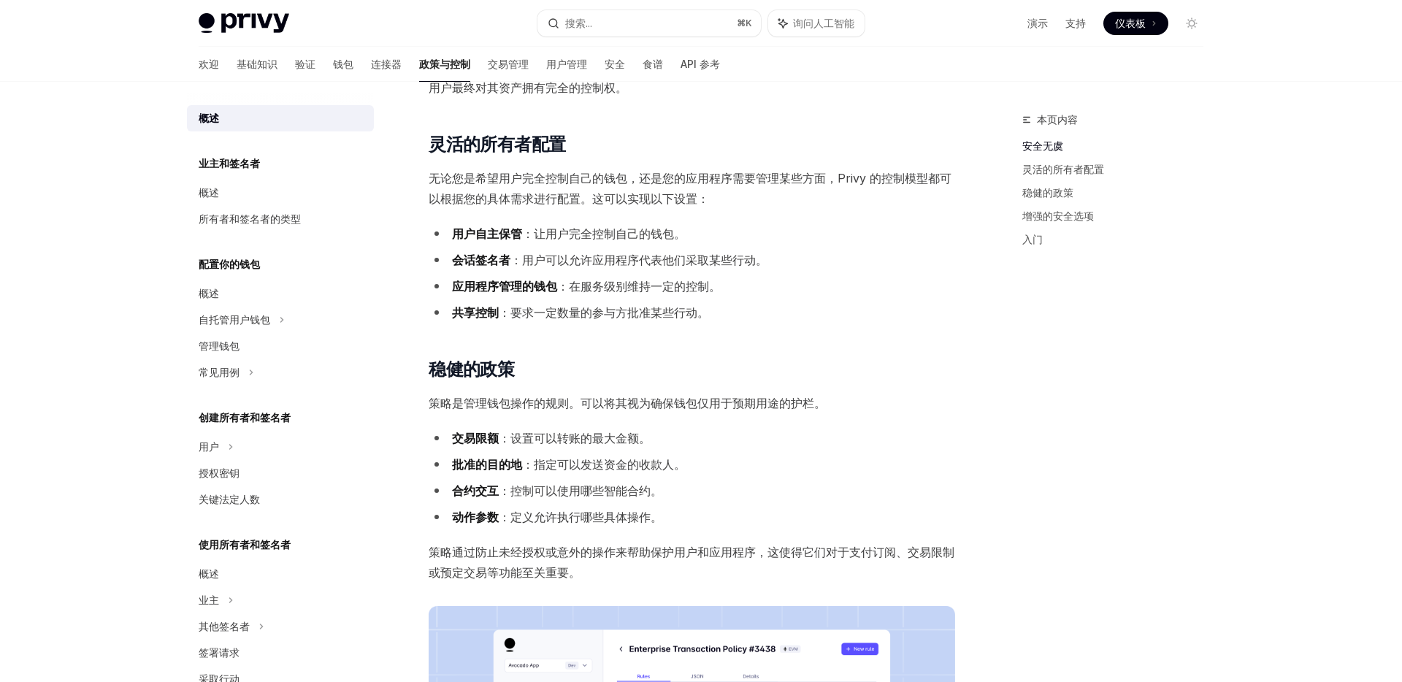
click at [463, 175] on font "无论您是希望用户完全控制自己的钱包，还是您的应用程序需要管理某些方面，Privy 的控制模型都可以根据您的具体需求进行配置。这可以实现以下设置：" at bounding box center [690, 188] width 523 height 35
click at [584, 179] on font "无论您是希望用户完全控制自己的钱包，还是您的应用程序需要管理某些方面，Privy 的控制模型都可以根据您的具体需求进行配置。这可以实现以下设置：" at bounding box center [690, 188] width 523 height 35
click at [742, 179] on font "无论您是希望用户完全控制自己的钱包，还是您的应用程序需要管理某些方面，Privy 的控制模型都可以根据您的具体需求进行配置。这可以实现以下设置：" at bounding box center [690, 188] width 523 height 35
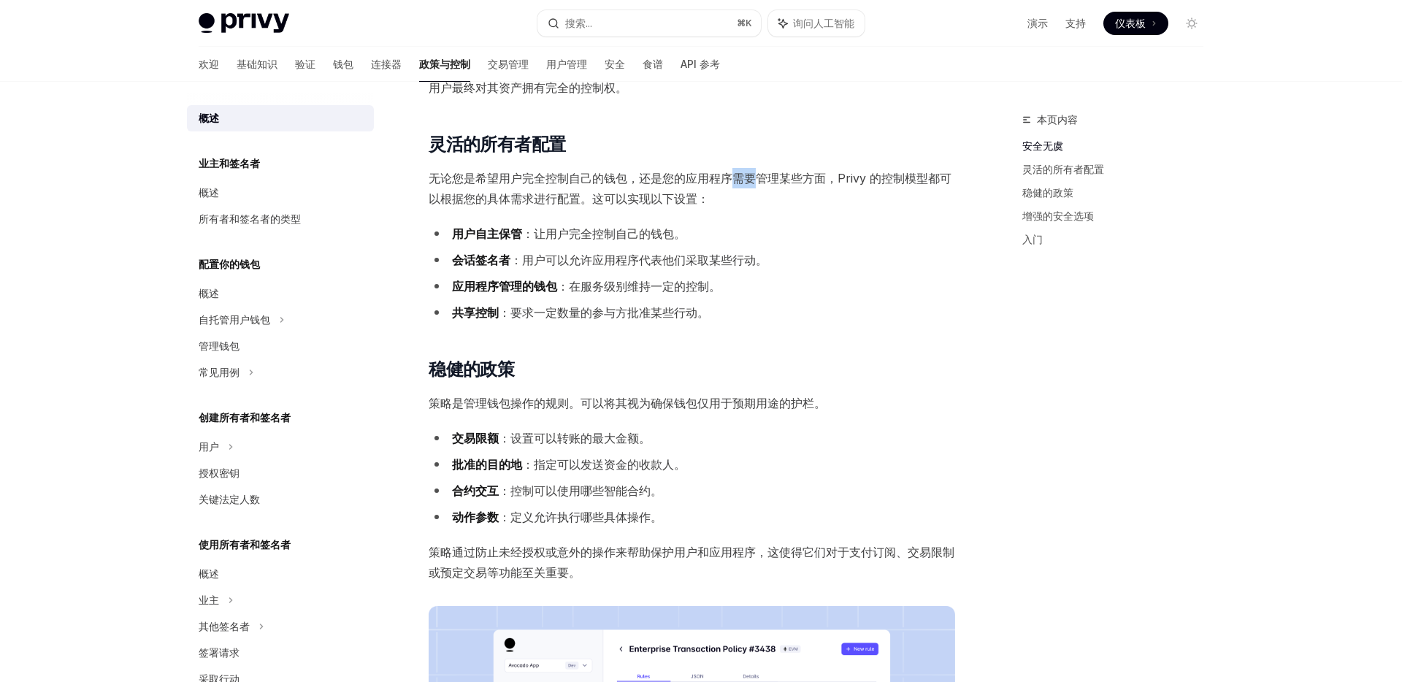
click at [742, 179] on font "无论您是希望用户完全控制自己的钱包，还是您的应用程序需要管理某些方面，Privy 的控制模型都可以根据您的具体需求进行配置。这可以实现以下设置：" at bounding box center [690, 188] width 523 height 35
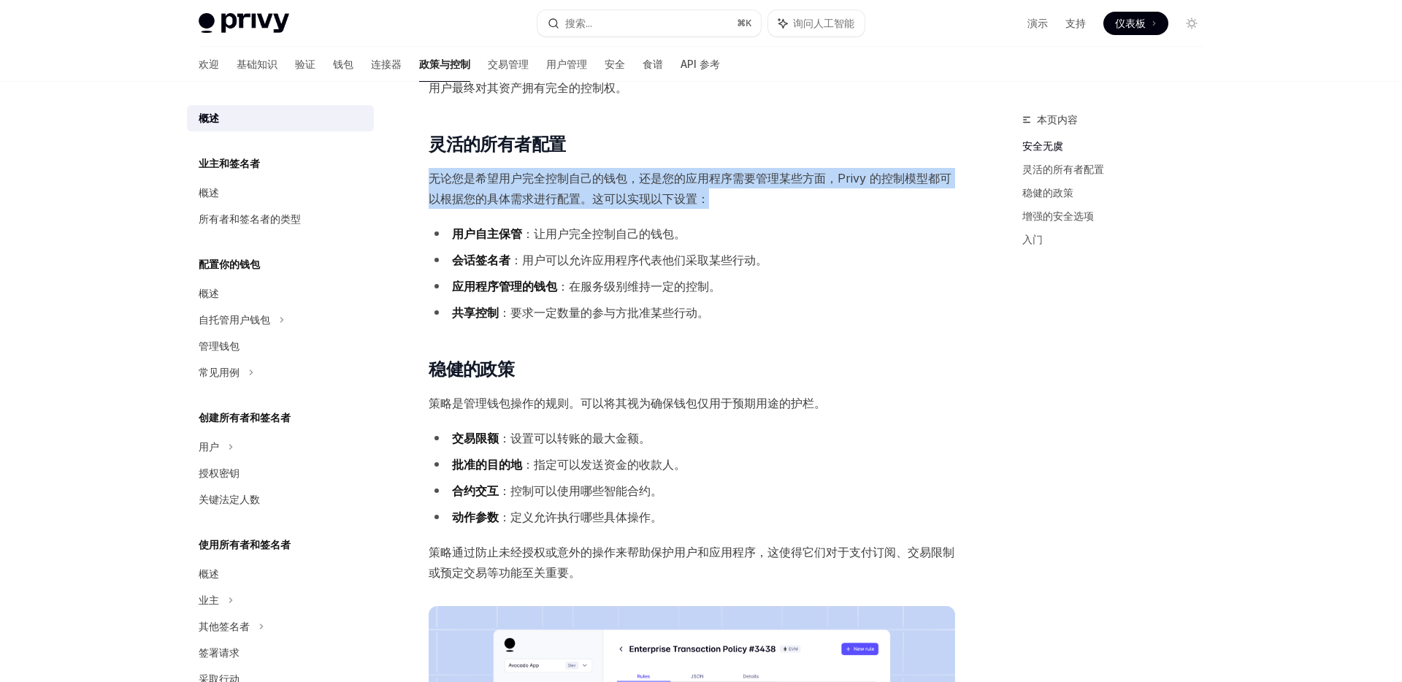
click at [742, 179] on font "无论您是希望用户完全控制自己的钱包，还是您的应用程序需要管理某些方面，Privy 的控制模型都可以根据您的具体需求进行配置。这可以实现以下设置：" at bounding box center [690, 188] width 523 height 35
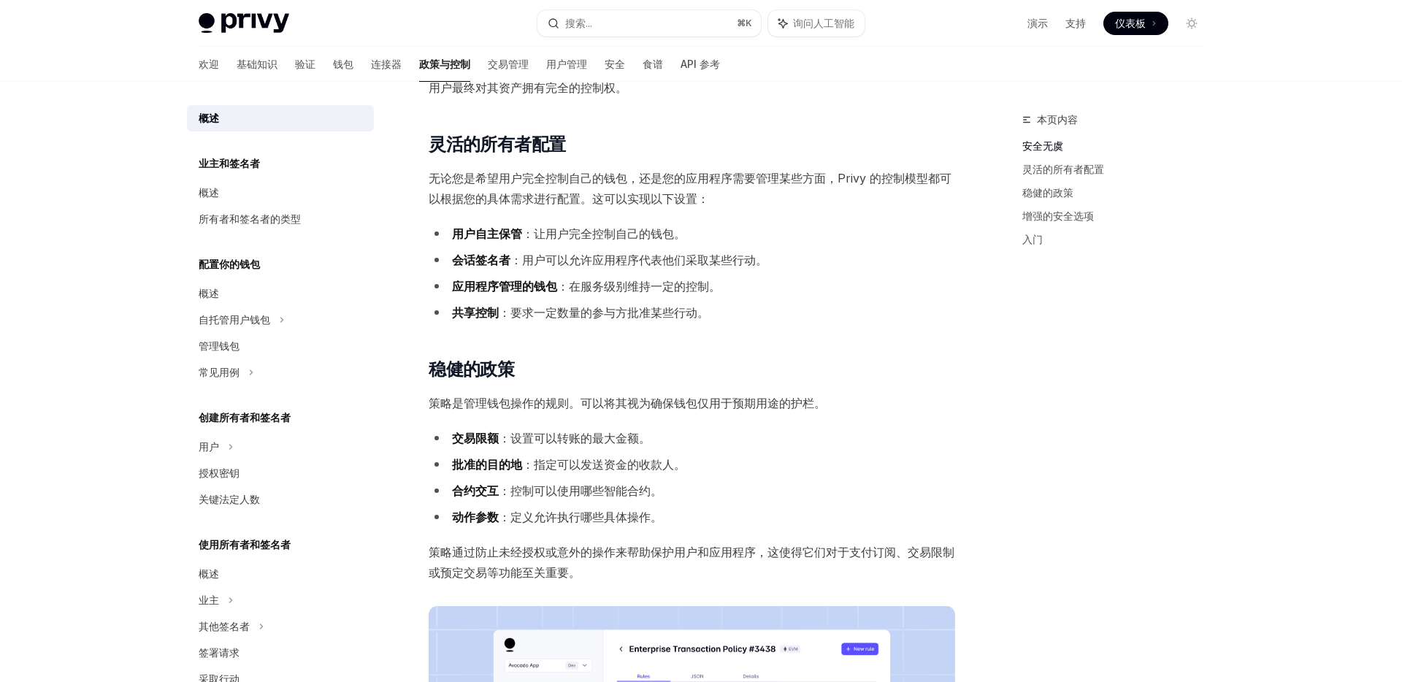
click at [831, 245] on ul "用户自主保管 ：让用户完全控制自己的钱包。 会话签名者 ：用户可以允许应用程序代表他们采取某些行动。 应用程序管理的钱包 ：在服务级别维持一定的控制。 共享控…" at bounding box center [692, 273] width 527 height 99
click at [923, 180] on font "无论您是希望用户完全控制自己的钱包，还是您的应用程序需要管理某些方面，Privy 的控制模型都可以根据您的具体需求进行配置。这可以实现以下设置：" at bounding box center [690, 188] width 523 height 35
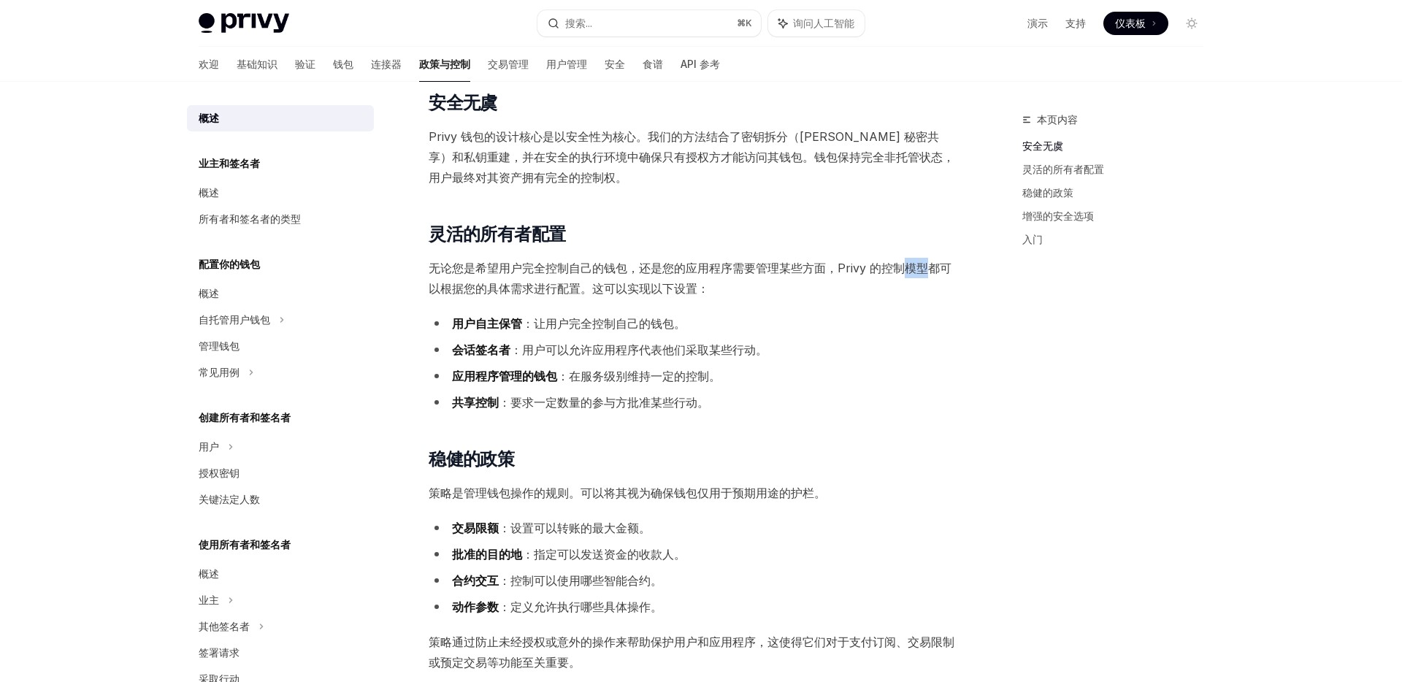
scroll to position [149, 0]
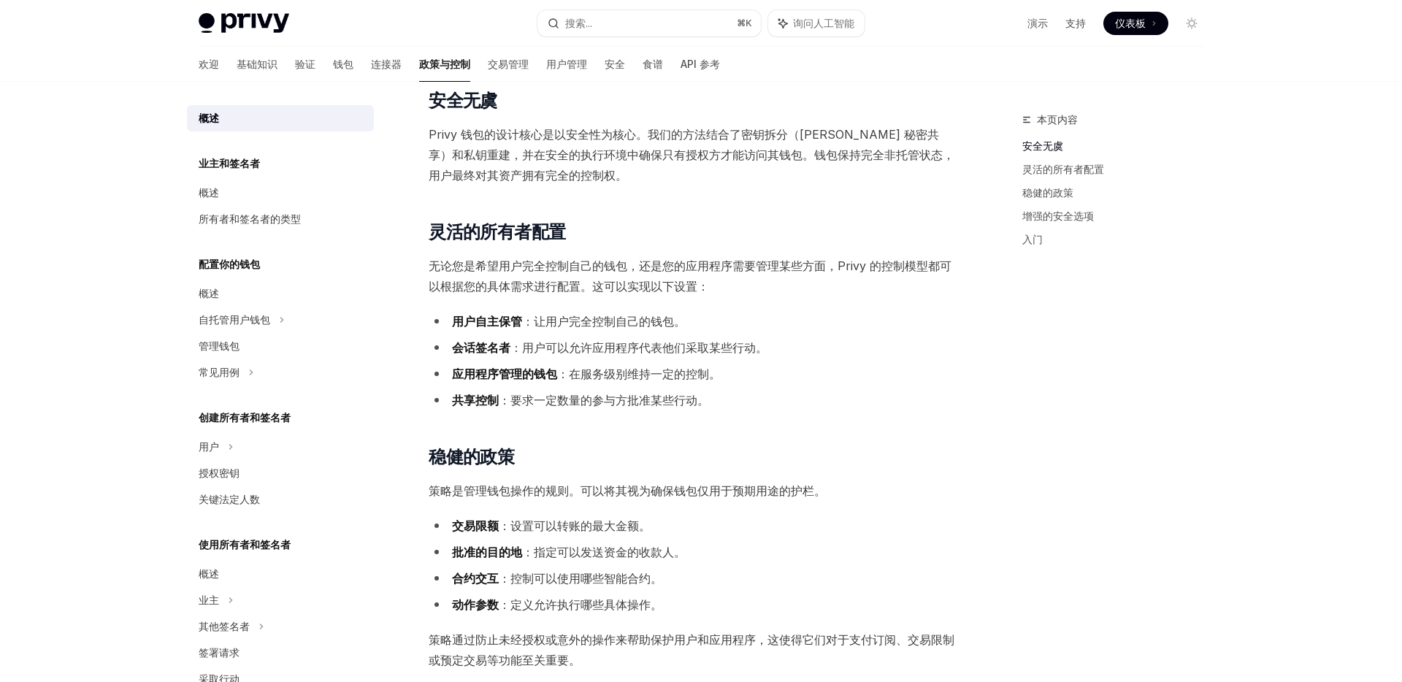
click at [769, 154] on font "Privy 钱包的设计核心是以安全性为核心。我们的方法结合了密钥拆分（Shamir 秘密共享）和私钥重建，并在安全的执行环境中确保只有授权方才能访问其钱包。钱…" at bounding box center [692, 155] width 526 height 56
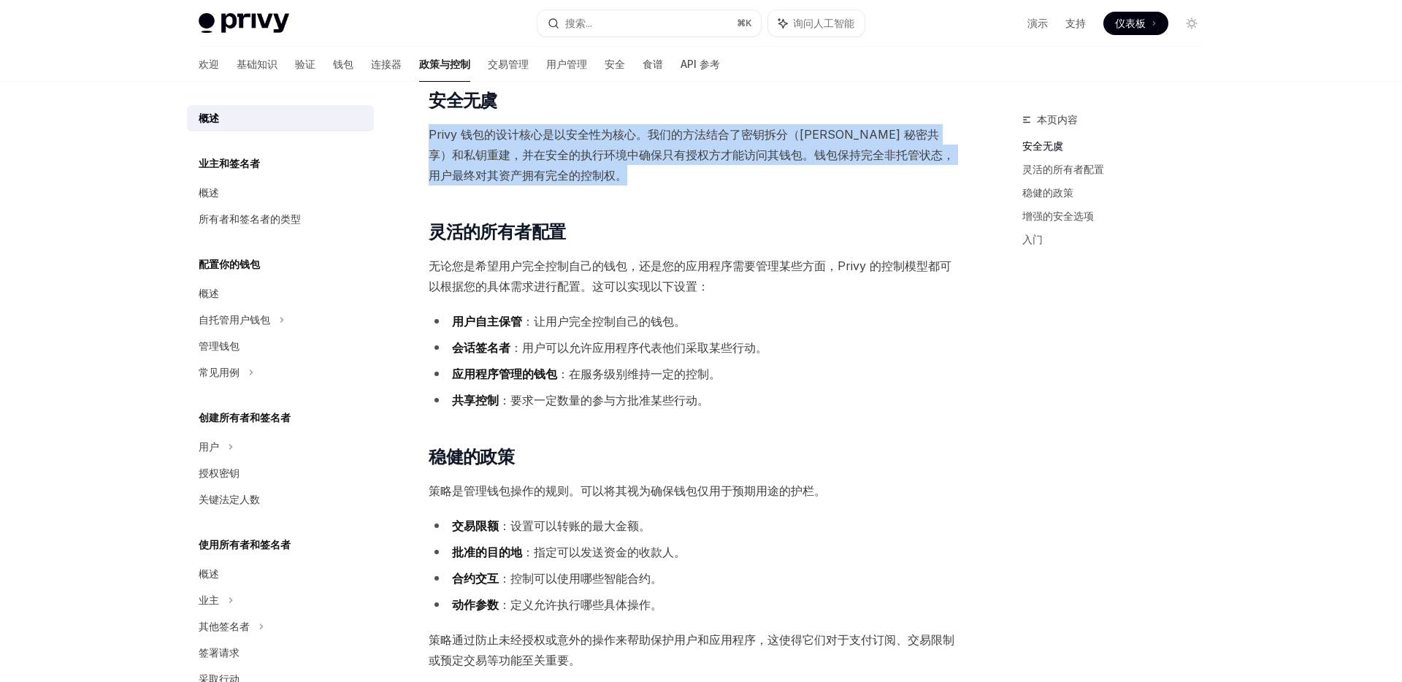
click at [769, 154] on font "Privy 钱包的设计核心是以安全性为核心。我们的方法结合了密钥拆分（Shamir 秘密共享）和私钥重建，并在安全的执行环境中确保只有授权方才能访问其钱包。钱…" at bounding box center [692, 155] width 526 height 56
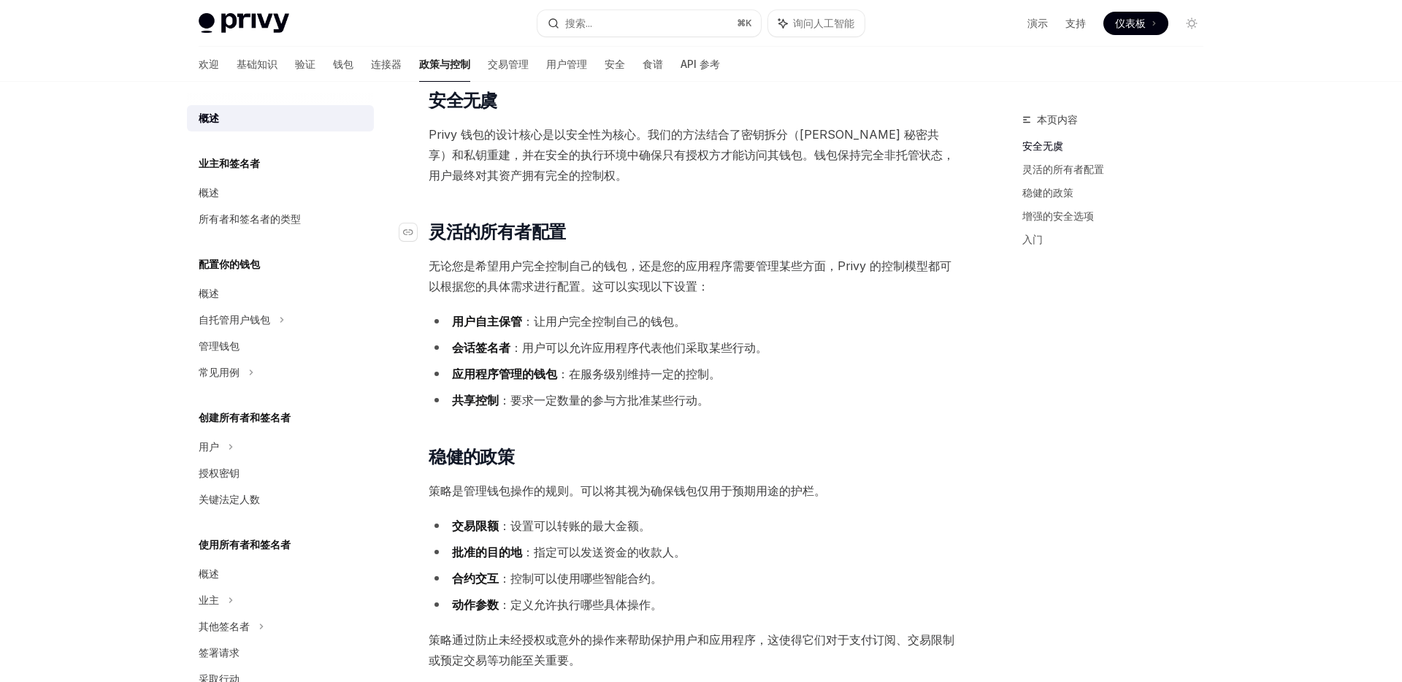
click at [766, 226] on h2 "​ 灵活的所有者配置" at bounding box center [692, 232] width 527 height 23
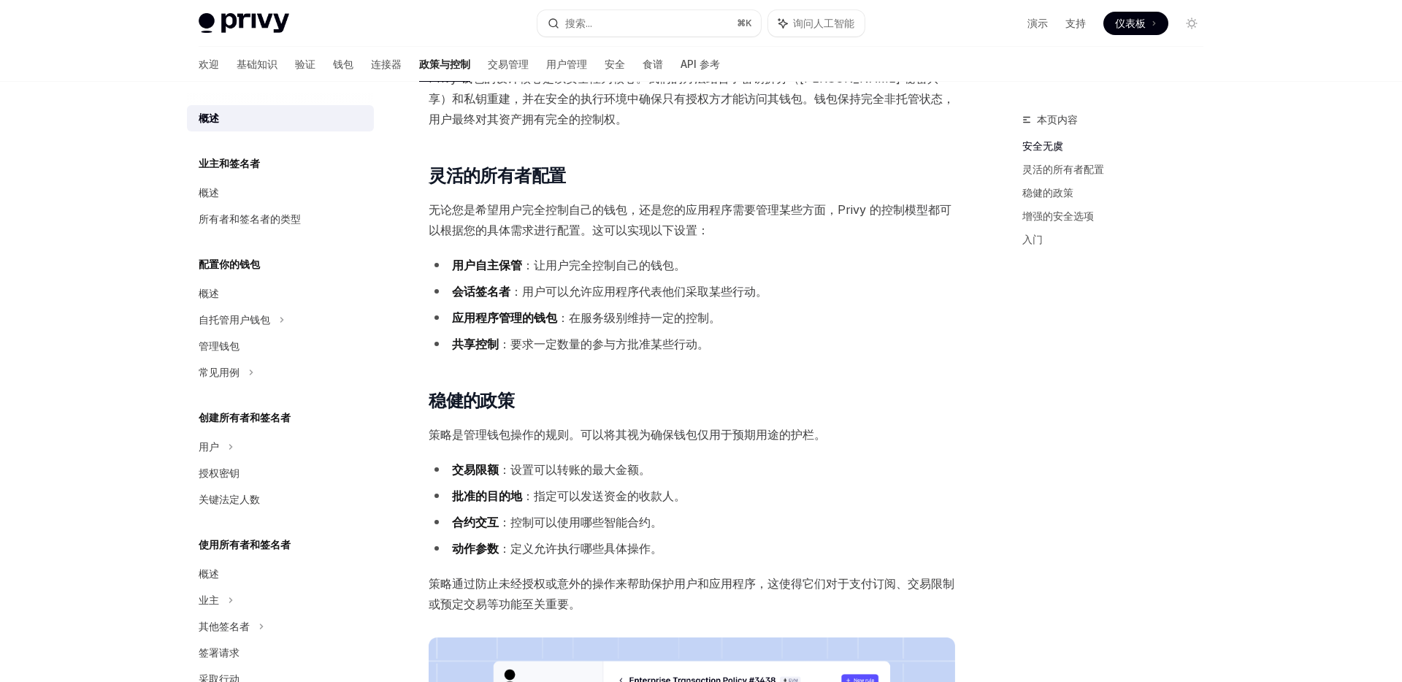
scroll to position [213, 0]
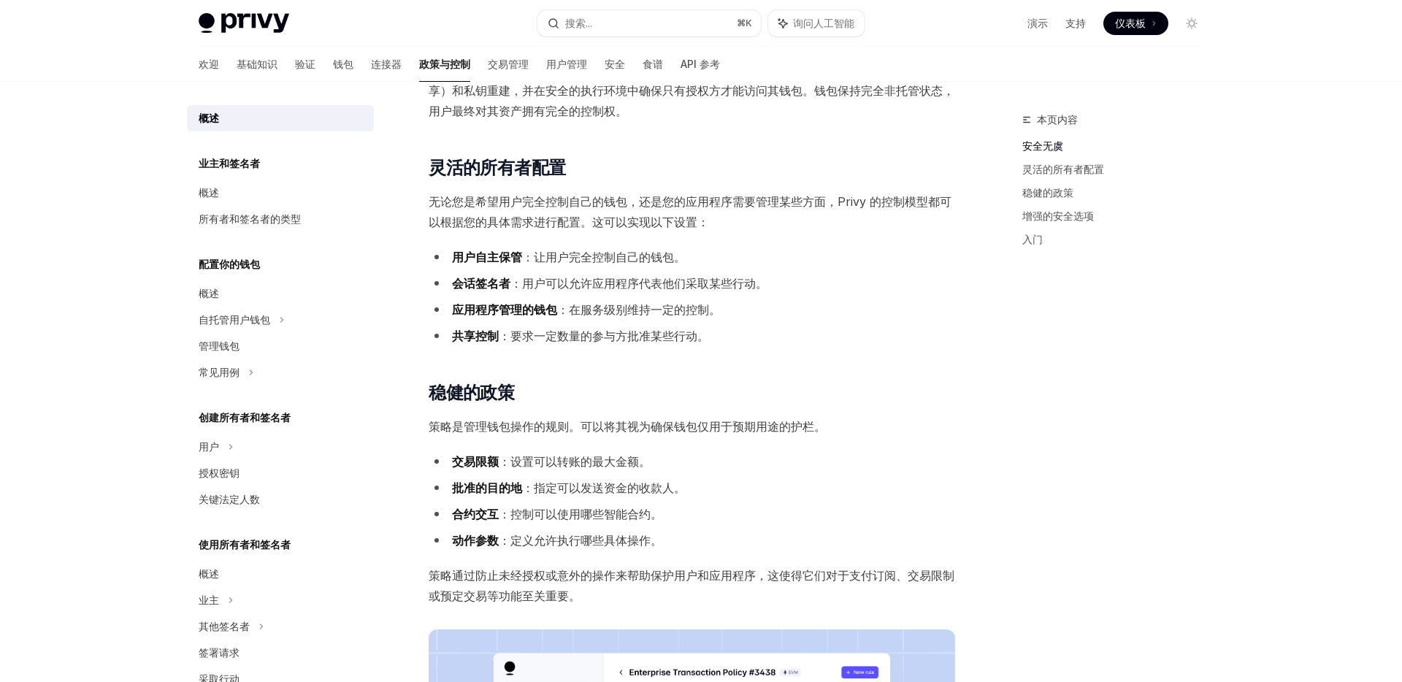
click at [623, 255] on font "：让用户完全控制自己的钱包。" at bounding box center [604, 257] width 164 height 15
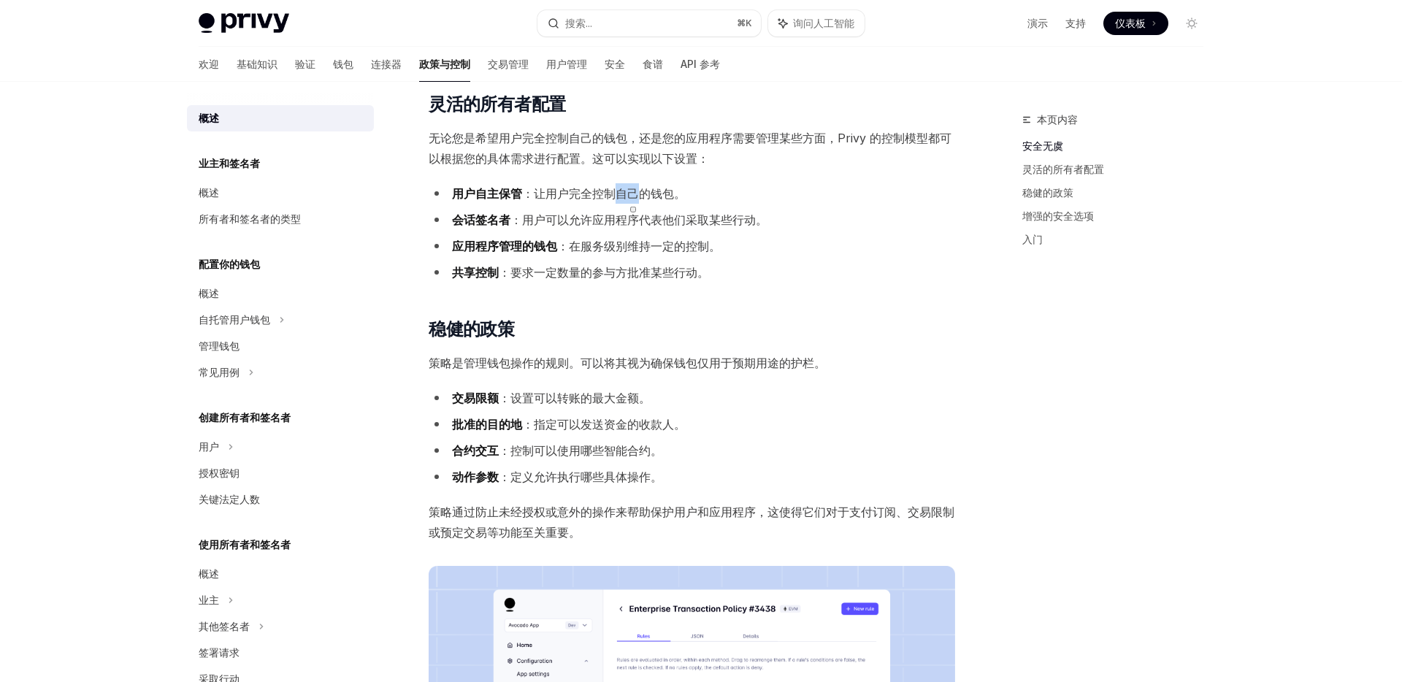
scroll to position [299, 0]
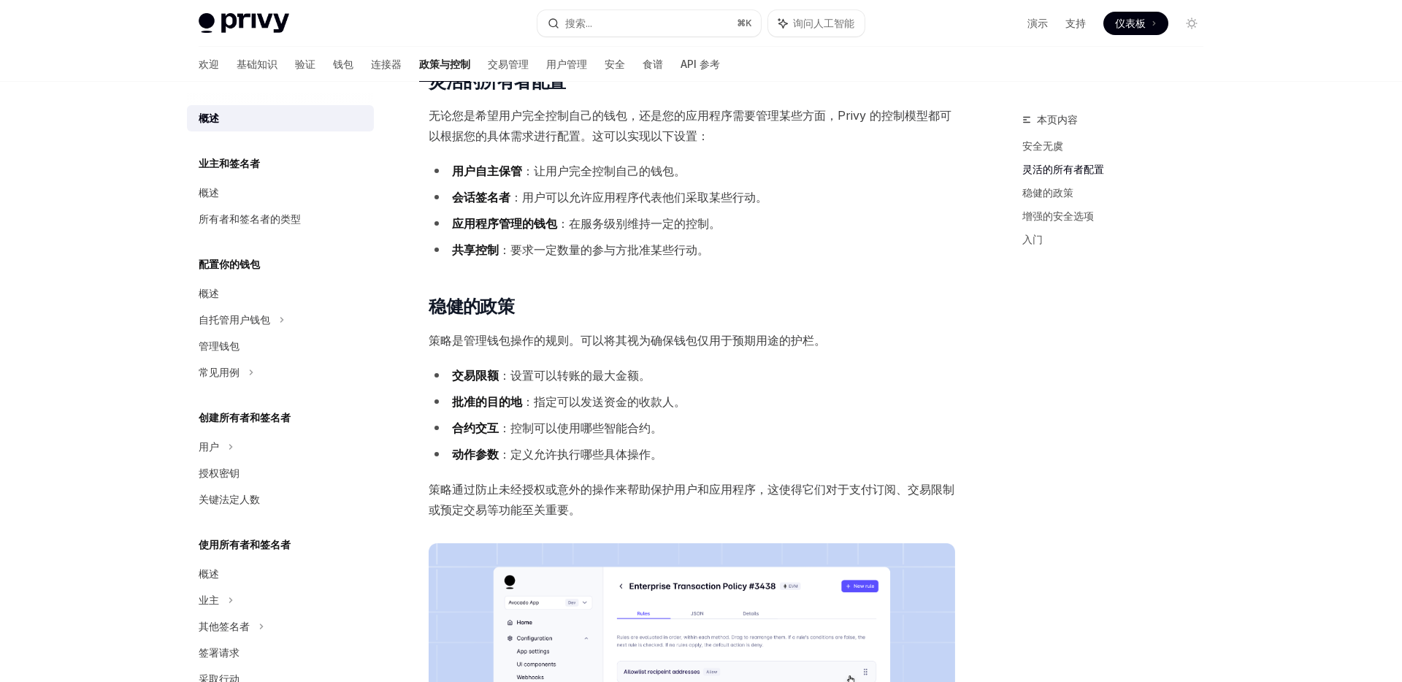
click at [589, 229] on font "：在服务级别维持一定的控制。" at bounding box center [639, 223] width 164 height 15
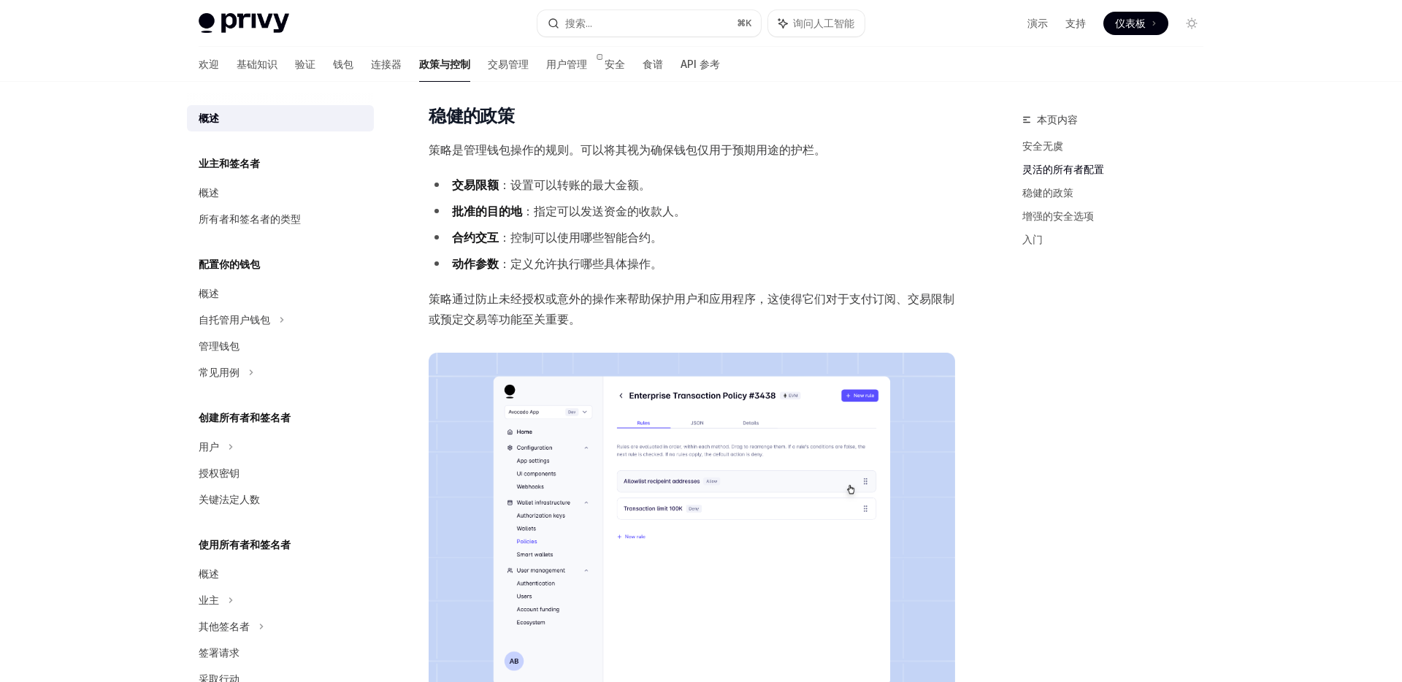
scroll to position [497, 0]
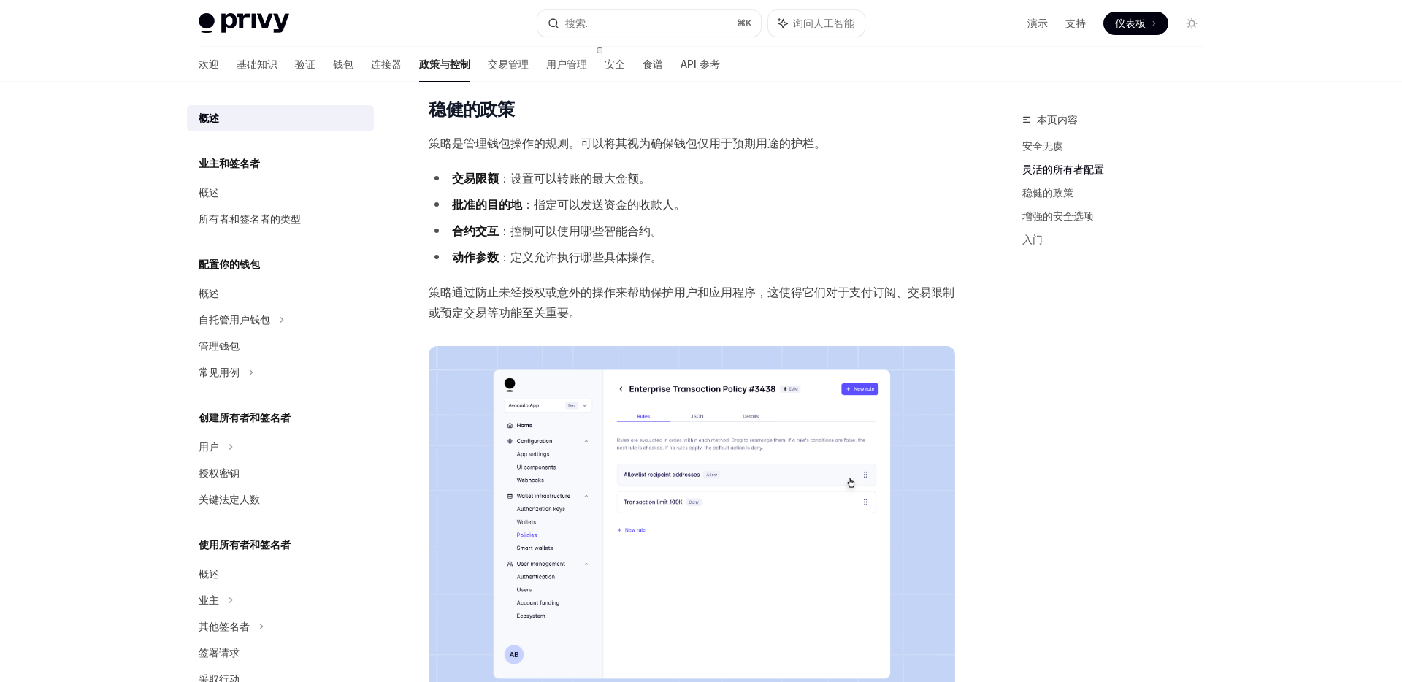
click at [489, 146] on font "策略是管理钱包操作的规则。可以将其视为确保钱包仅用于预期用途的护栏。" at bounding box center [627, 143] width 397 height 15
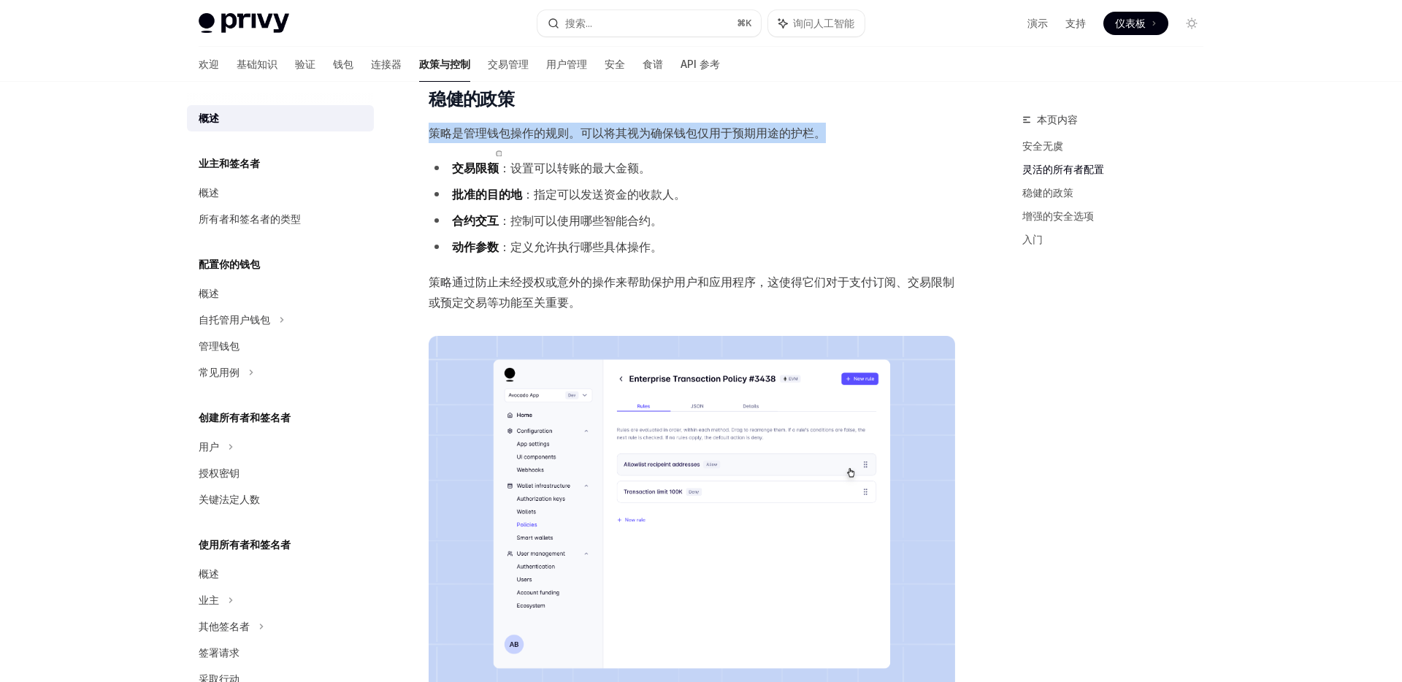
scroll to position [511, 0]
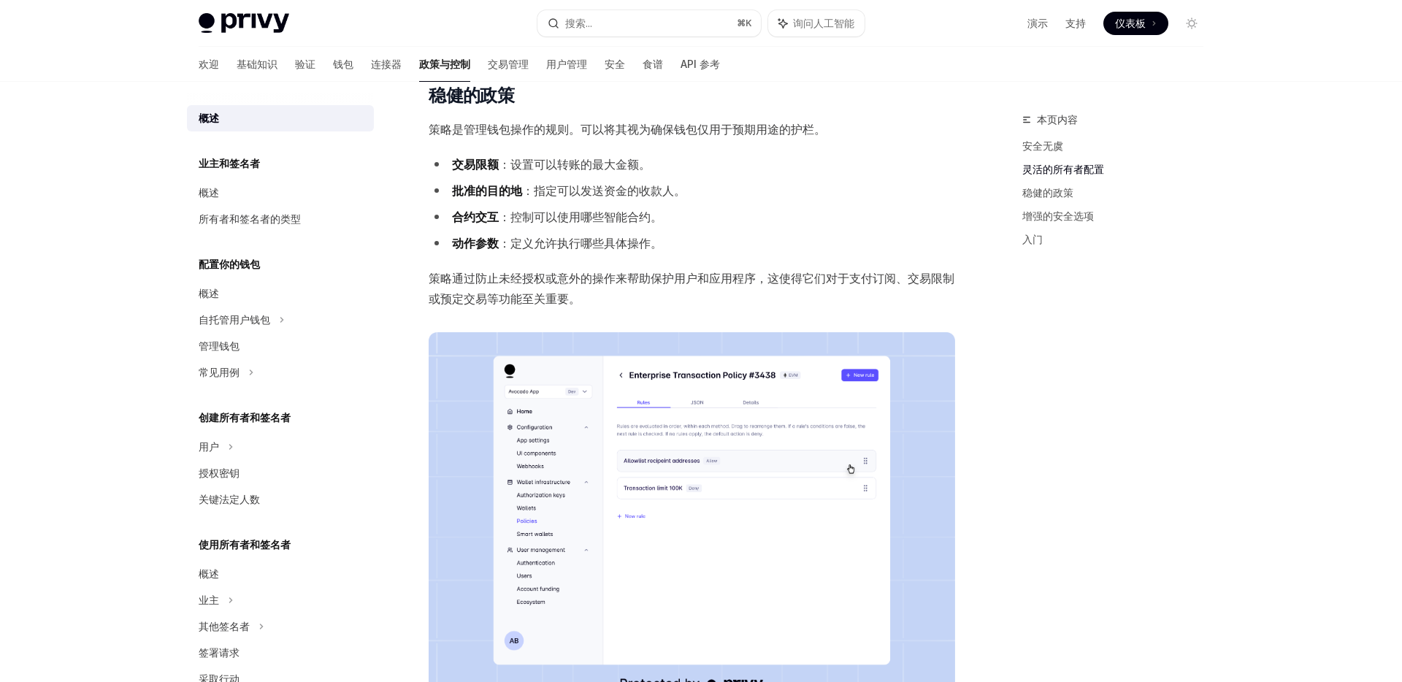
click at [569, 154] on li "交易限额 ：设置可以转账的最大金额。" at bounding box center [692, 164] width 527 height 20
click at [527, 158] on font "：设置可以转账的最大金额。" at bounding box center [575, 164] width 152 height 15
click at [591, 159] on font "：设置可以转账的最大金额。" at bounding box center [575, 164] width 152 height 15
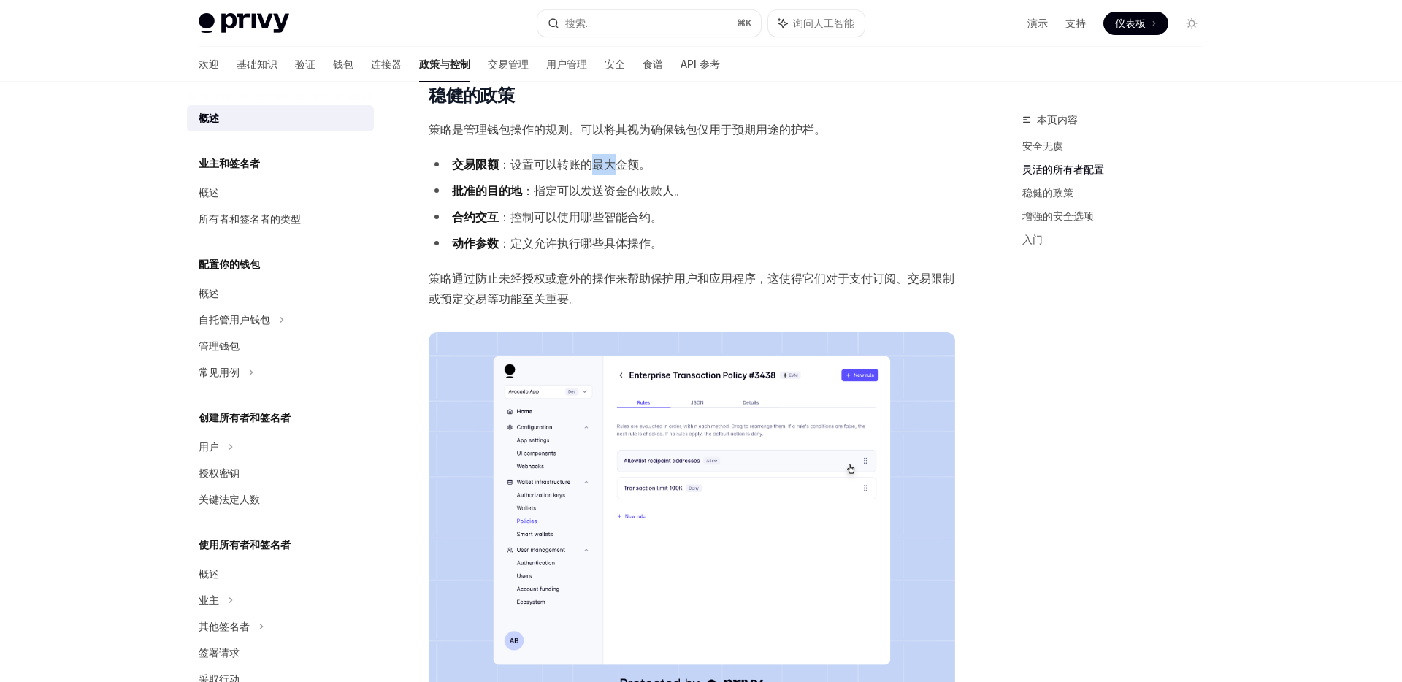
click at [591, 159] on font "：设置可以转账的最大金额。" at bounding box center [575, 164] width 152 height 15
click at [542, 179] on ul "交易限额 ：设置可以转账的最大金额。 批准的目的地 ：指定可以发送资金的收款人。 合约交互 ：控制可以使用哪些智能合约。 动作参数 ：定义允许执行哪些具体操作。" at bounding box center [692, 203] width 527 height 99
click at [619, 194] on font "：指定可以发送资金的收款人。" at bounding box center [604, 190] width 164 height 15
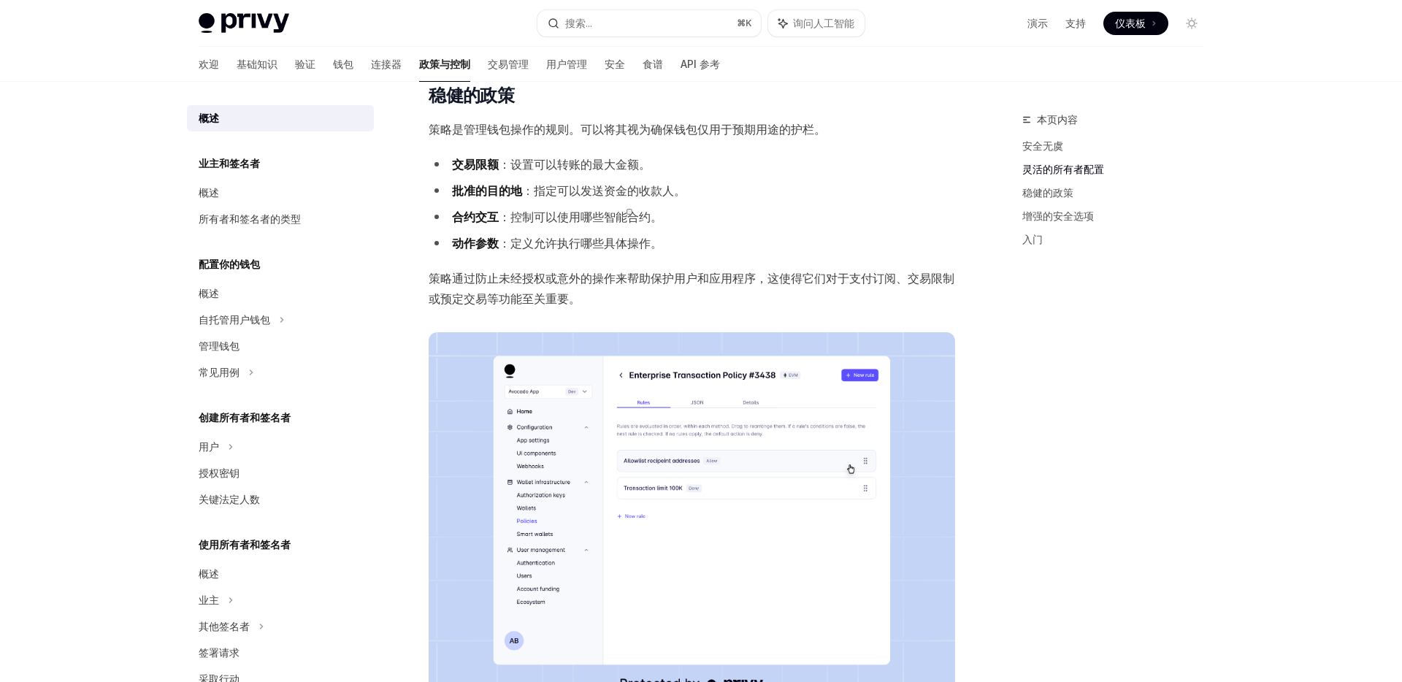
click at [598, 189] on font "：指定可以发送资金的收款人。" at bounding box center [604, 190] width 164 height 15
click at [716, 213] on li "合约交互 ：控制可以使用哪些智能合约。" at bounding box center [692, 217] width 527 height 20
click at [538, 215] on font "：控制可以使用哪些智能合约。" at bounding box center [581, 217] width 164 height 15
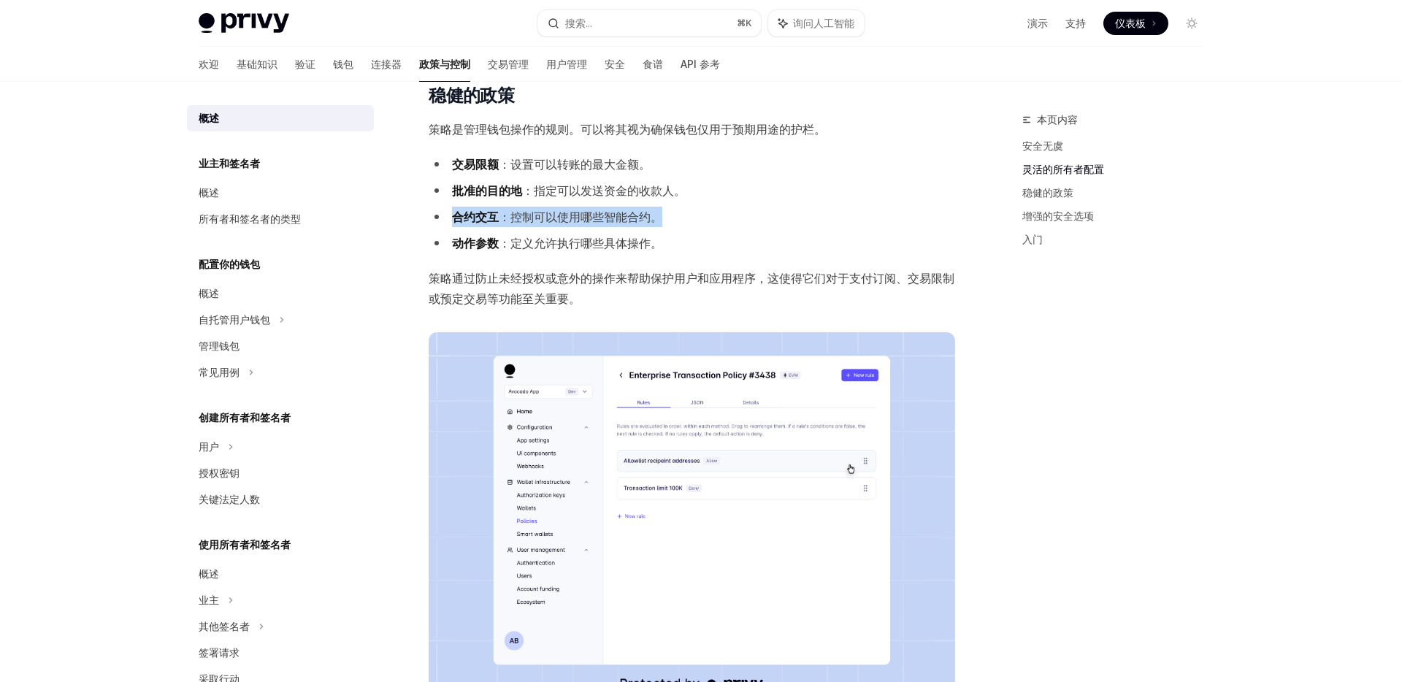
click at [538, 215] on font "：控制可以使用哪些智能合约。" at bounding box center [581, 217] width 164 height 15
click at [651, 233] on li "动作参数 ：定义允许执行哪些具体操作。" at bounding box center [692, 243] width 527 height 20
click at [563, 221] on font "：控制可以使用哪些智能合约。" at bounding box center [581, 217] width 164 height 15
click at [652, 228] on ul "交易限额 ：设置可以转账的最大金额。 批准的目的地 ：指定可以发送资金的收款人。 合约交互 ：控制可以使用哪些智能合约。 动作参数 ：定义允许执行哪些具体操作。" at bounding box center [692, 203] width 527 height 99
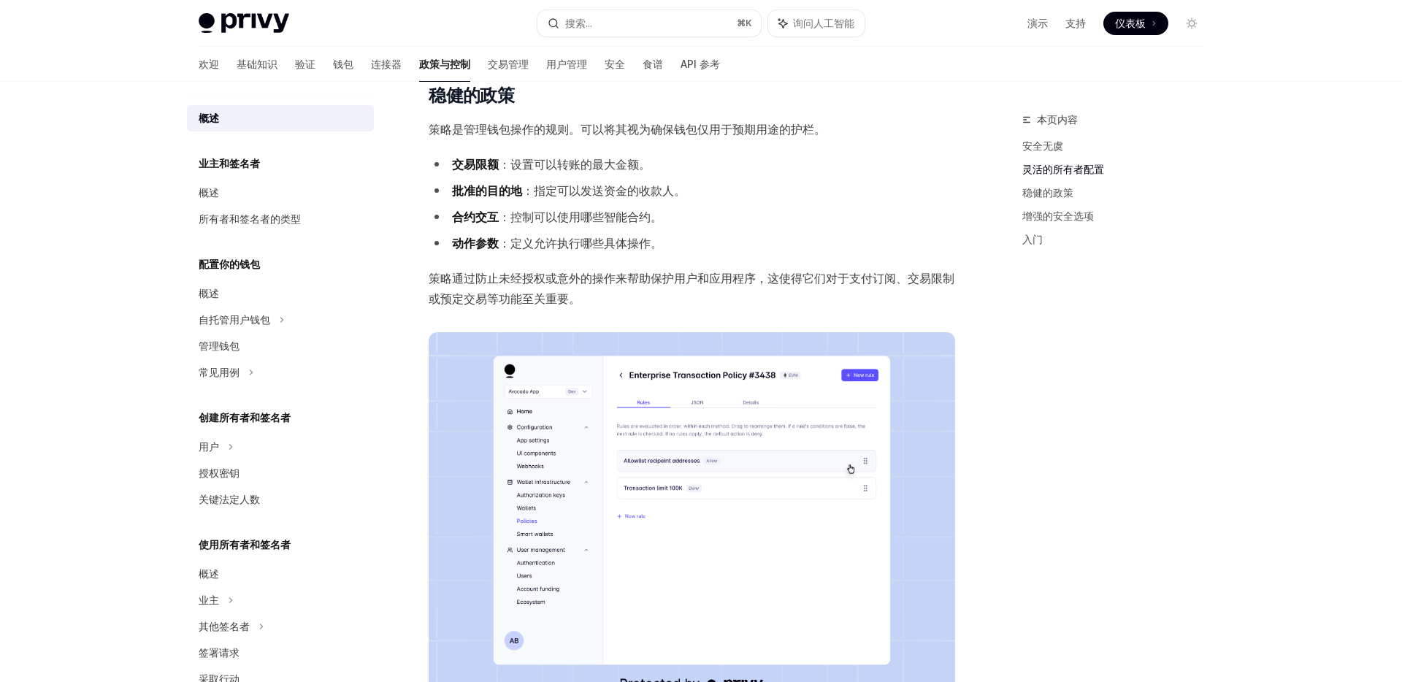
click at [635, 256] on div "Privy 的钱包系统提供强大而灵活的控制选项，用于控制谁可以访问和使用钱包。这些控制选项是钱包安全的基础，同时确保了无缝的用户体验。 ​ 安全无虞 Priv…" at bounding box center [692, 338] width 527 height 1372
click at [606, 199] on li "批准的目的地 ：指定可以发送资金的收款人。" at bounding box center [692, 190] width 527 height 20
click at [567, 243] on font "：定义允许执行哪些具体操作。" at bounding box center [581, 243] width 164 height 15
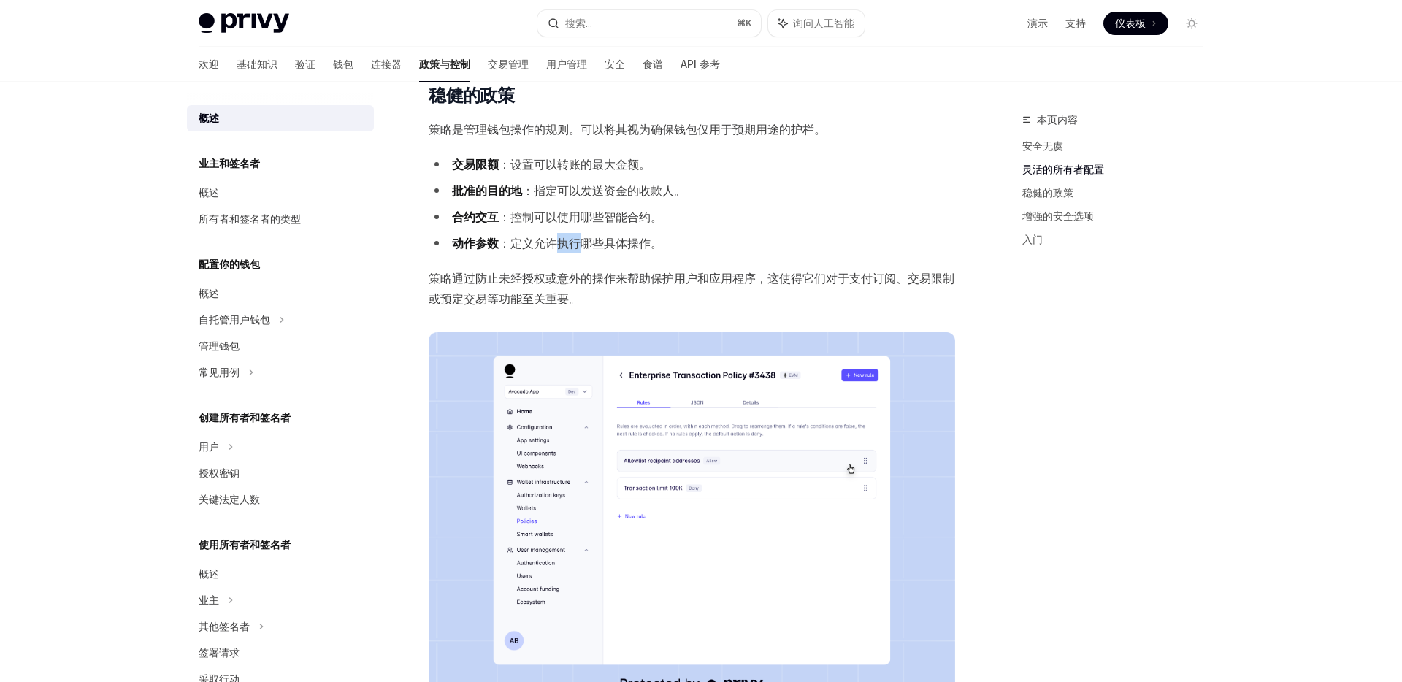
click at [567, 243] on font "：定义允许执行哪些具体操作。" at bounding box center [581, 243] width 164 height 15
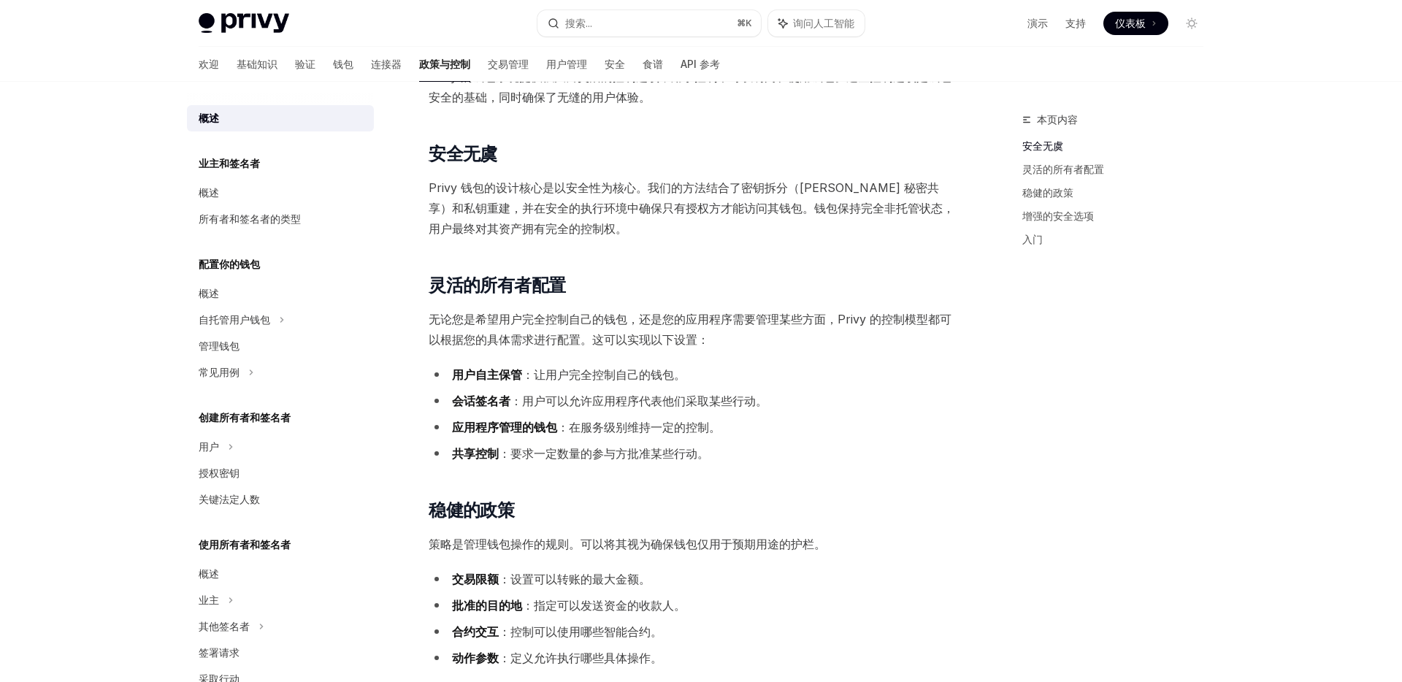
scroll to position [92, 0]
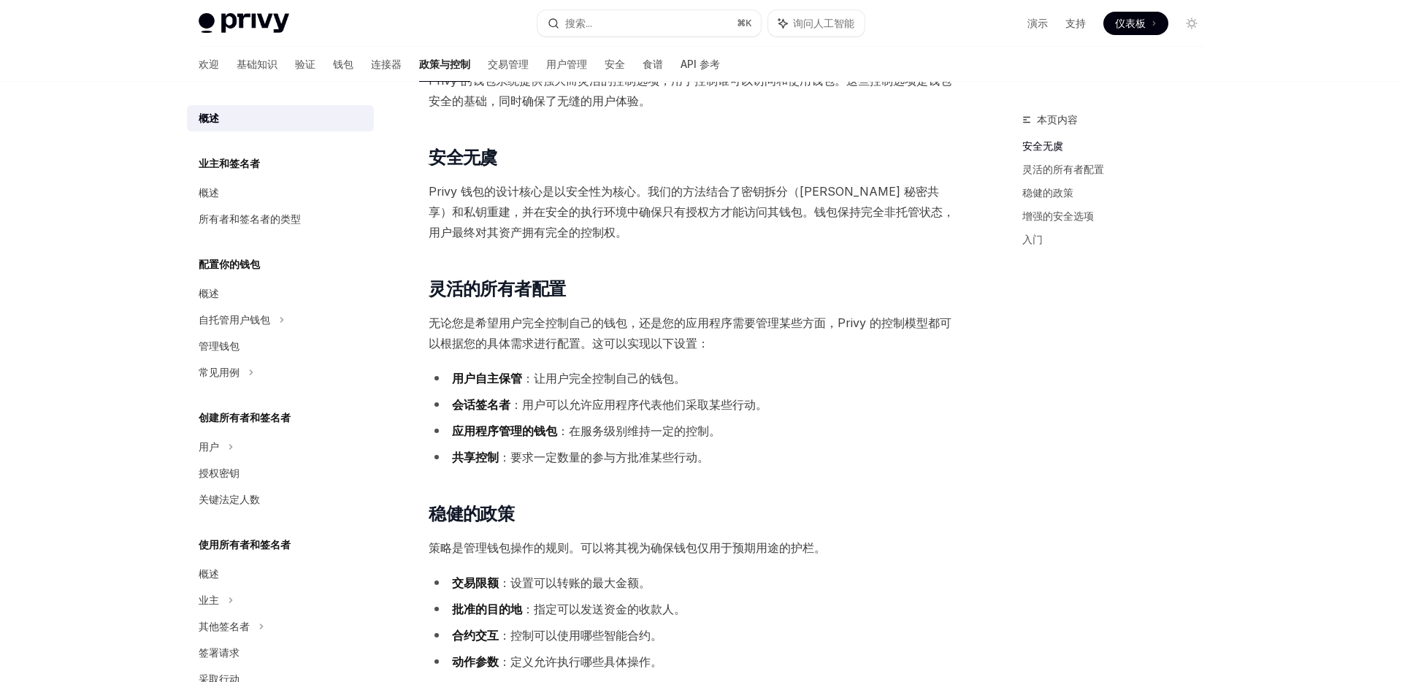
click at [477, 402] on font "会话签名者" at bounding box center [481, 404] width 58 height 15
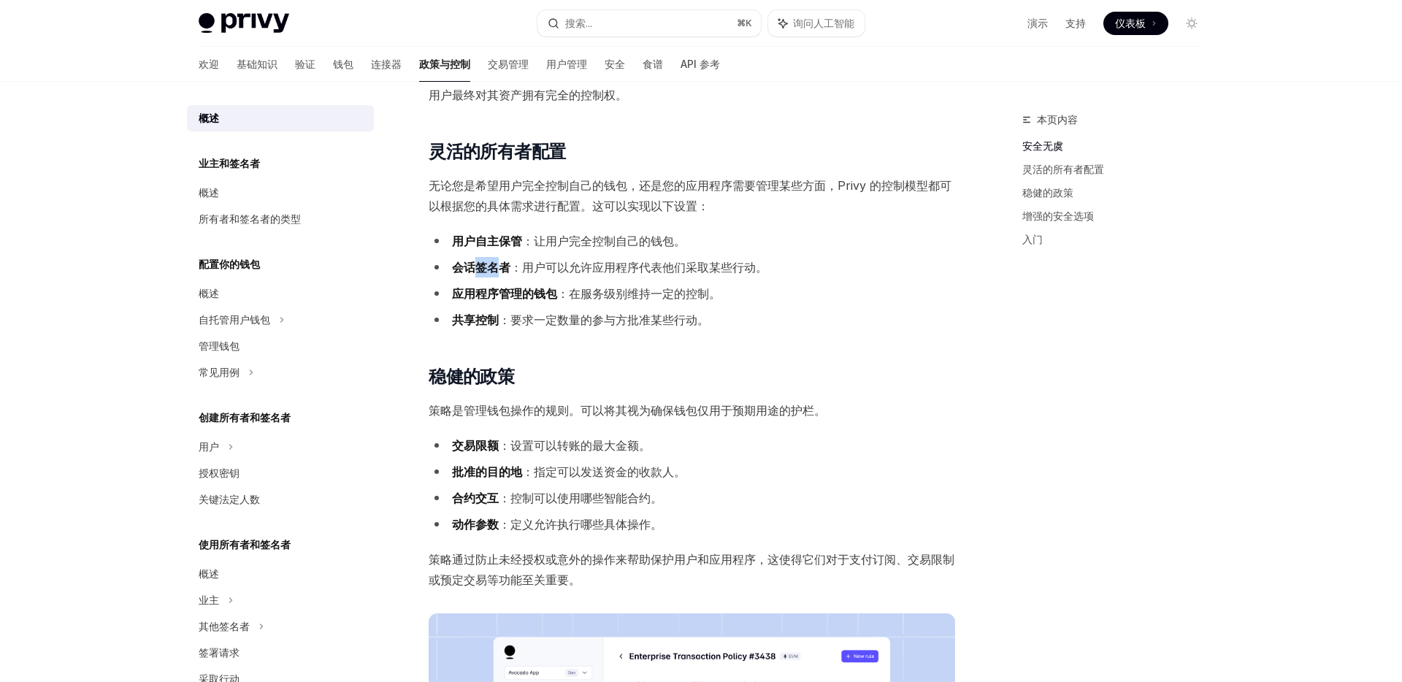
scroll to position [230, 0]
click at [549, 507] on li "合约交互 ：控制可以使用哪些智能合约。" at bounding box center [692, 497] width 527 height 20
click at [618, 505] on li "合约交互 ：控制可以使用哪些智能合约。" at bounding box center [692, 497] width 527 height 20
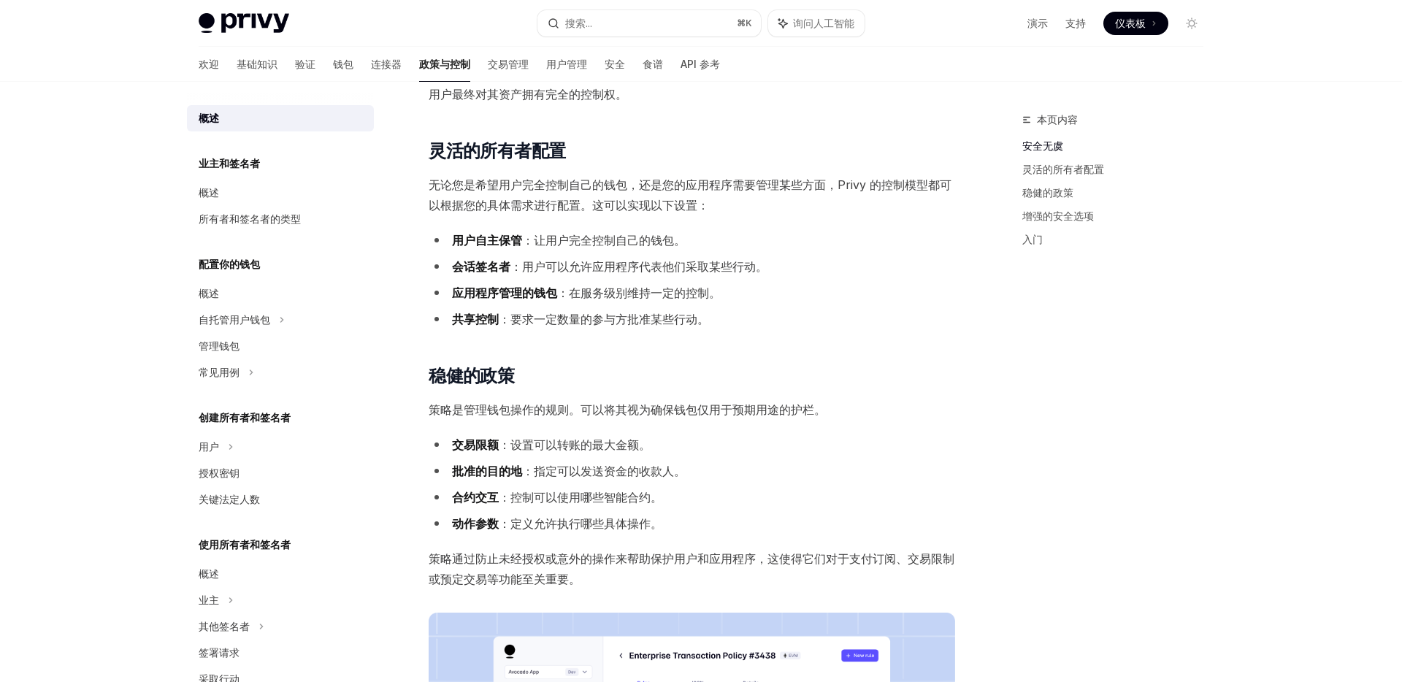
click at [572, 502] on font "：控制可以使用哪些智能合约。" at bounding box center [581, 497] width 164 height 15
click at [572, 501] on font "：控制可以使用哪些智能合约。" at bounding box center [581, 497] width 164 height 15
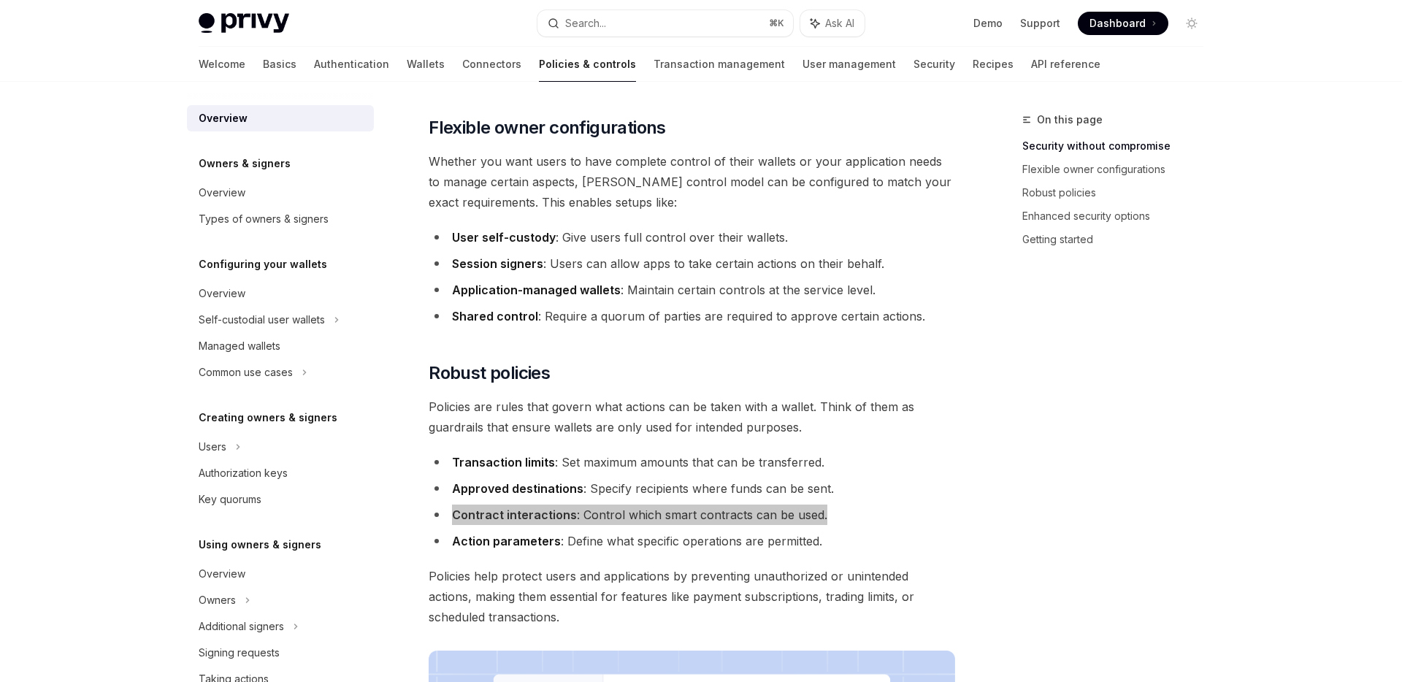
scroll to position [432, 0]
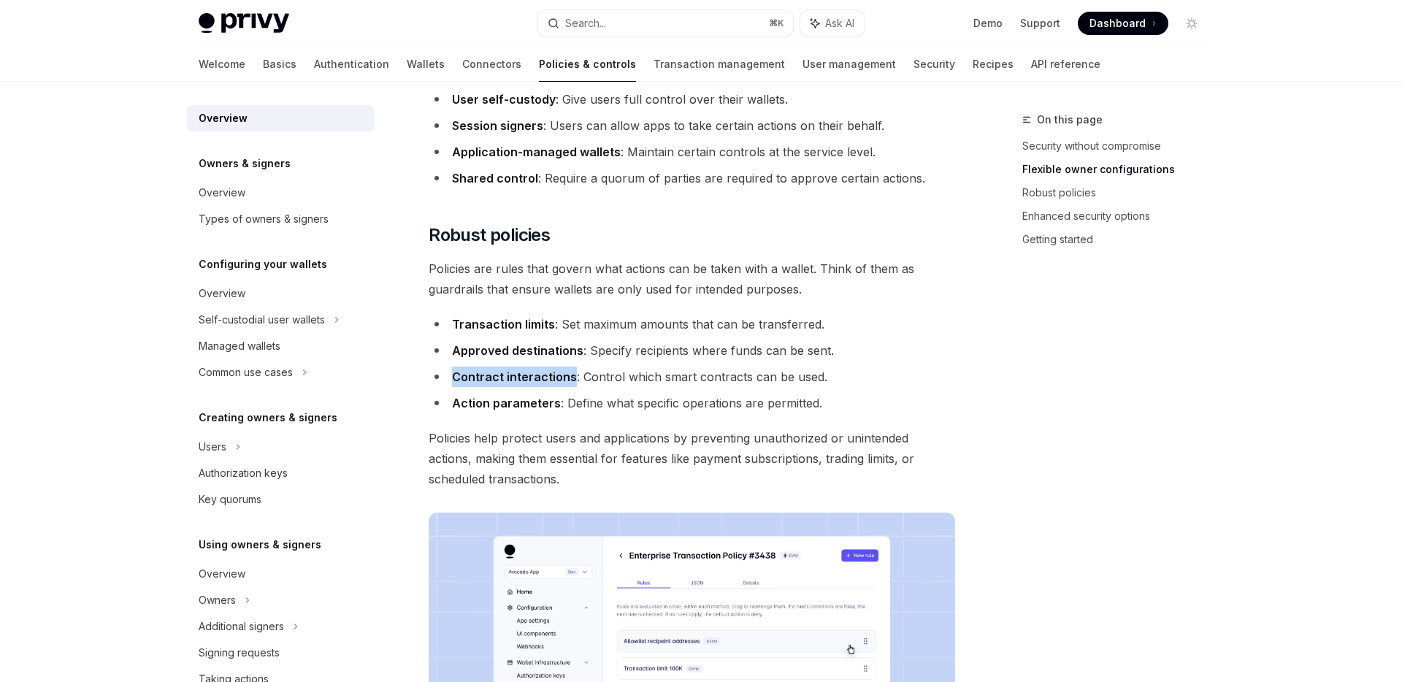
drag, startPoint x: 454, startPoint y: 377, endPoint x: 570, endPoint y: 384, distance: 117.1
click at [570, 384] on li "Contract interactions : Control which smart contracts can be used." at bounding box center [692, 377] width 527 height 20
copy strong "Contract interactions"
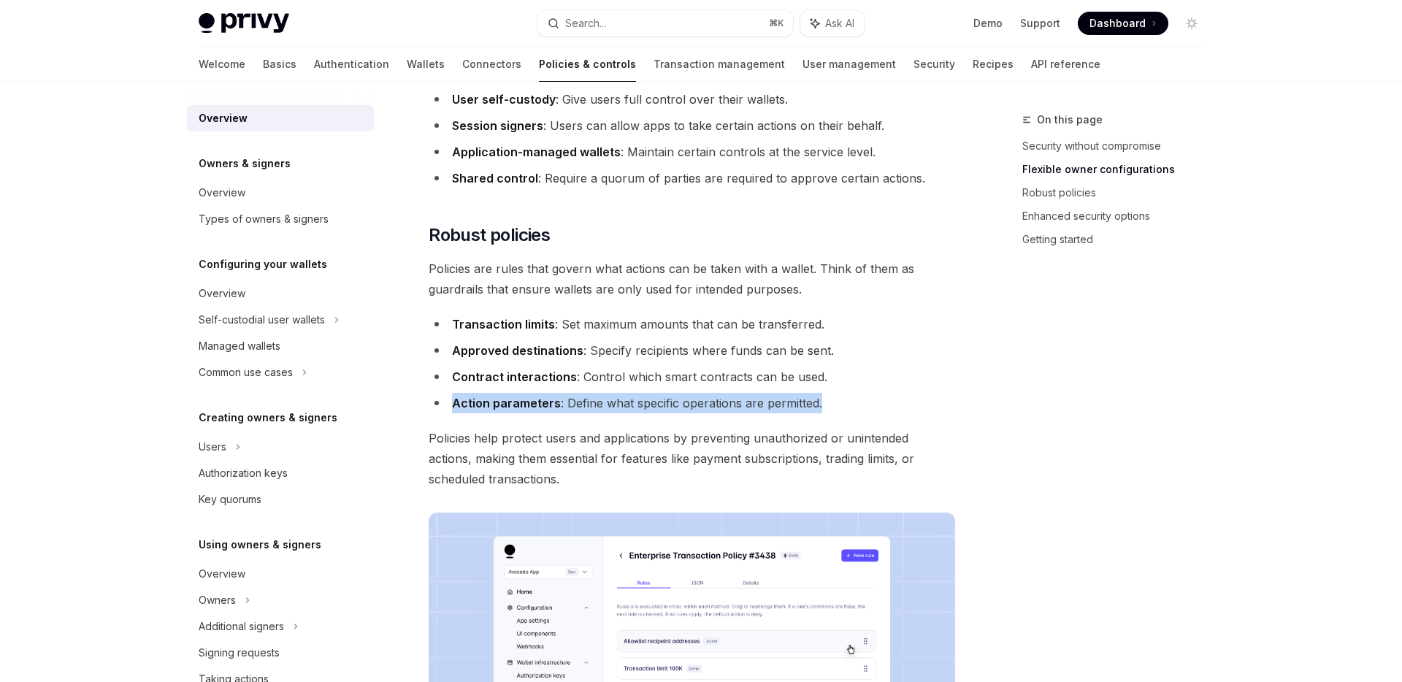
drag, startPoint x: 451, startPoint y: 402, endPoint x: 833, endPoint y: 408, distance: 382.8
click at [833, 408] on li "Action parameters : Define what specific operations are permitted." at bounding box center [692, 403] width 527 height 20
click at [844, 425] on span "button" at bounding box center [844, 425] width 0 height 0
click at [886, 368] on li "Contract interactions : Control which smart contracts can be used." at bounding box center [692, 377] width 527 height 20
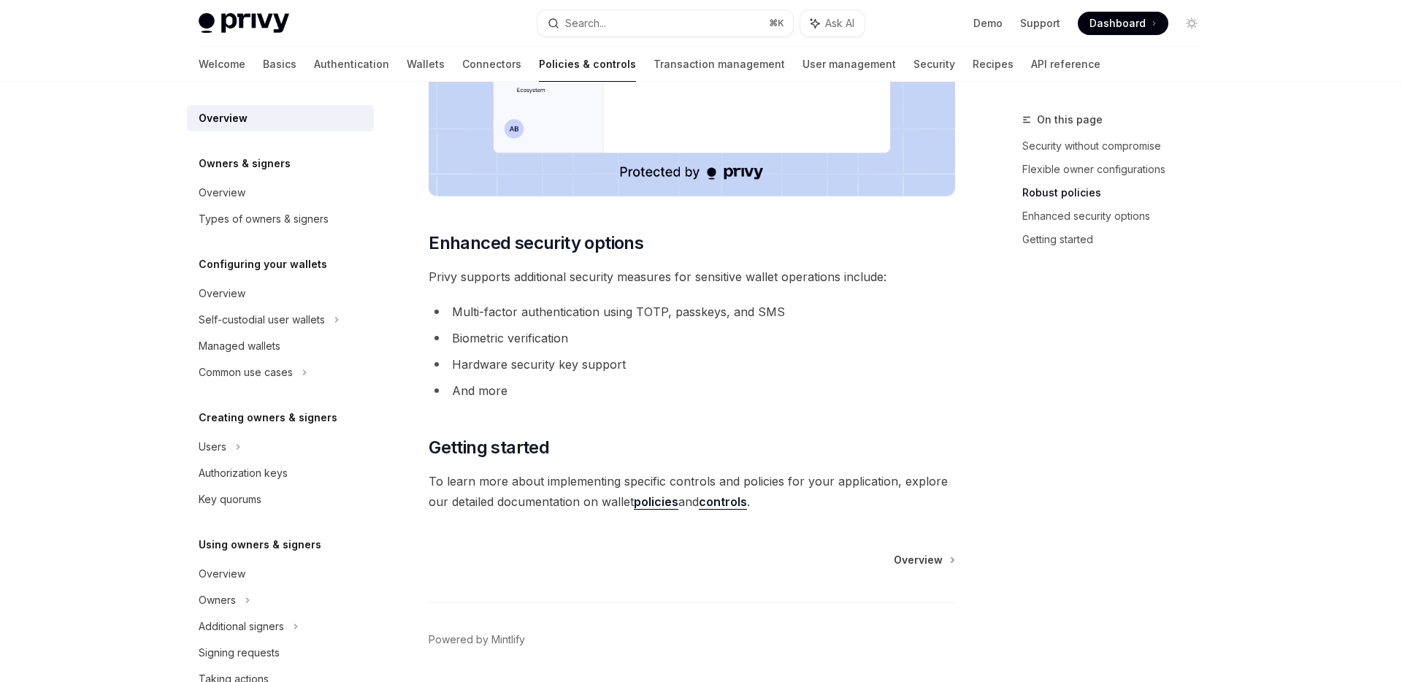
scroll to position [1139, 0]
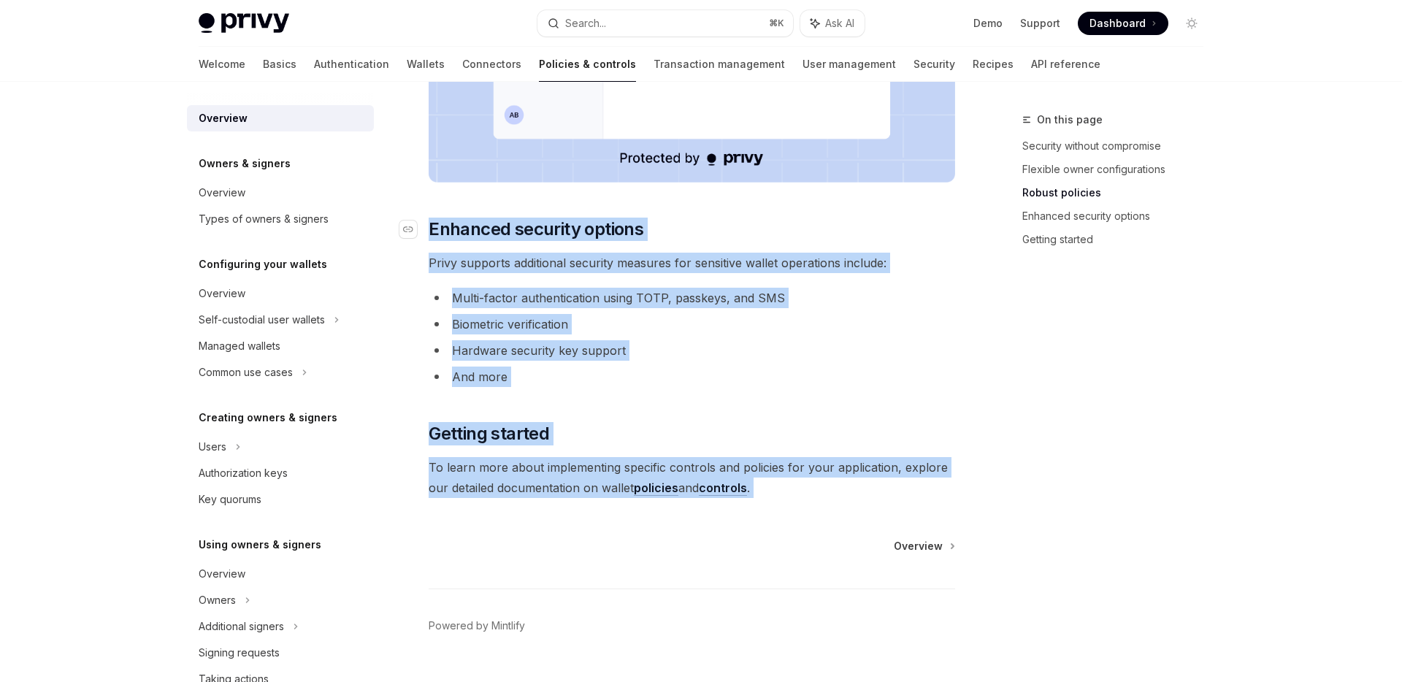
drag, startPoint x: 821, startPoint y: 508, endPoint x: 429, endPoint y: 223, distance: 484.8
click at [439, 240] on span "button" at bounding box center [439, 240] width 0 height 0
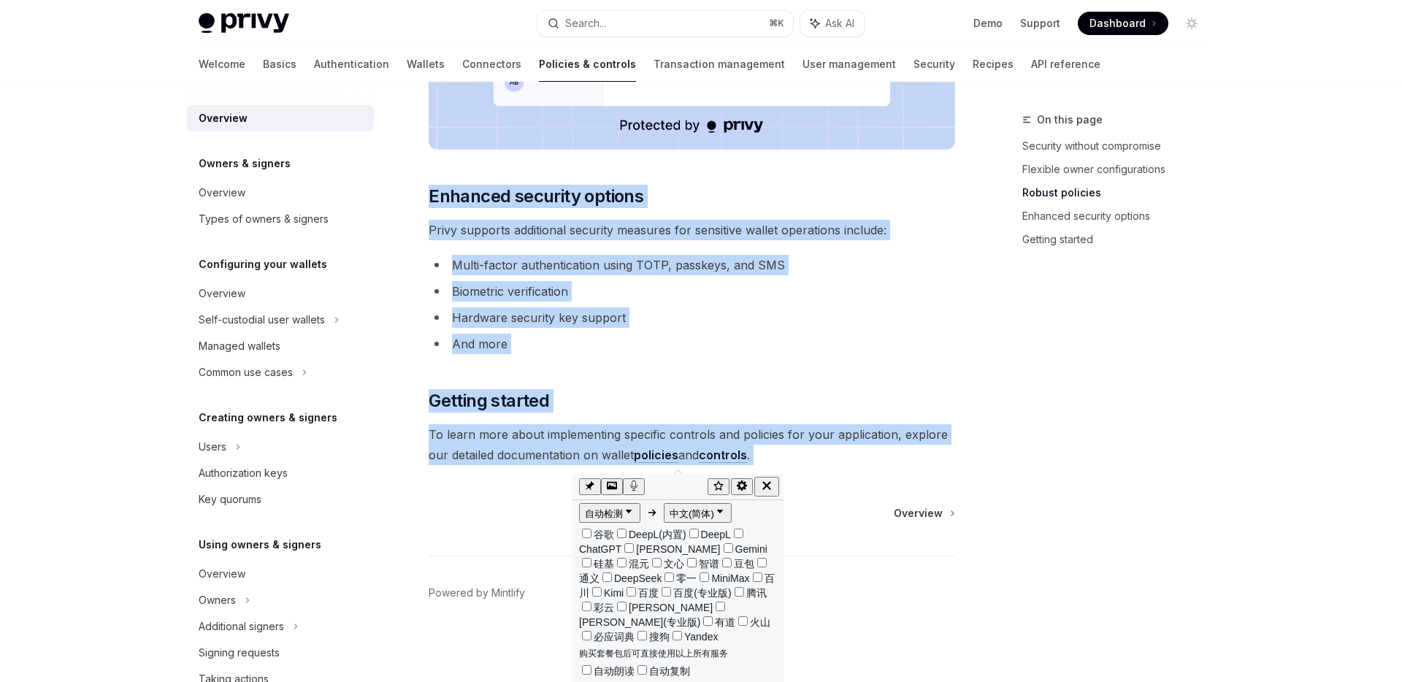
scroll to position [86, 0]
click at [833, 332] on ul "Multi-factor authentication using TOTP, passkeys, and SMS Biometric verificatio…" at bounding box center [692, 304] width 527 height 99
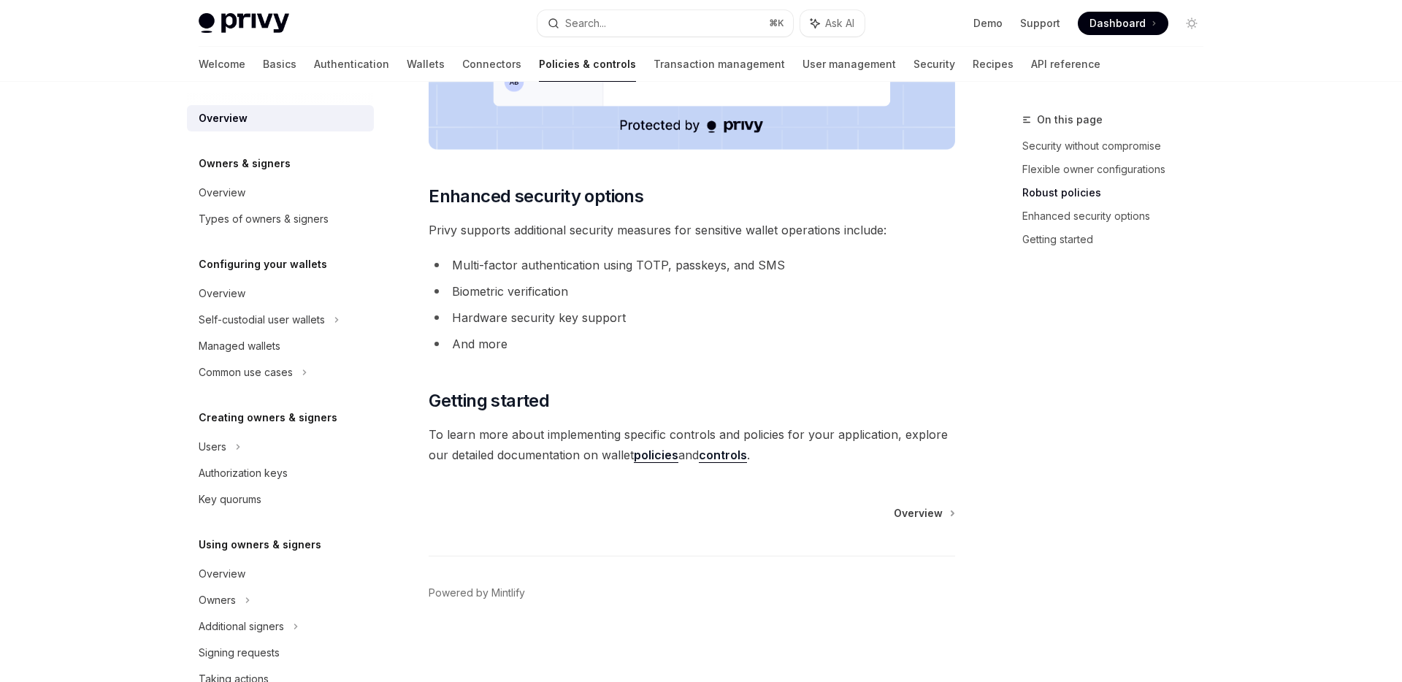
click at [730, 454] on link "controls" at bounding box center [723, 455] width 48 height 15
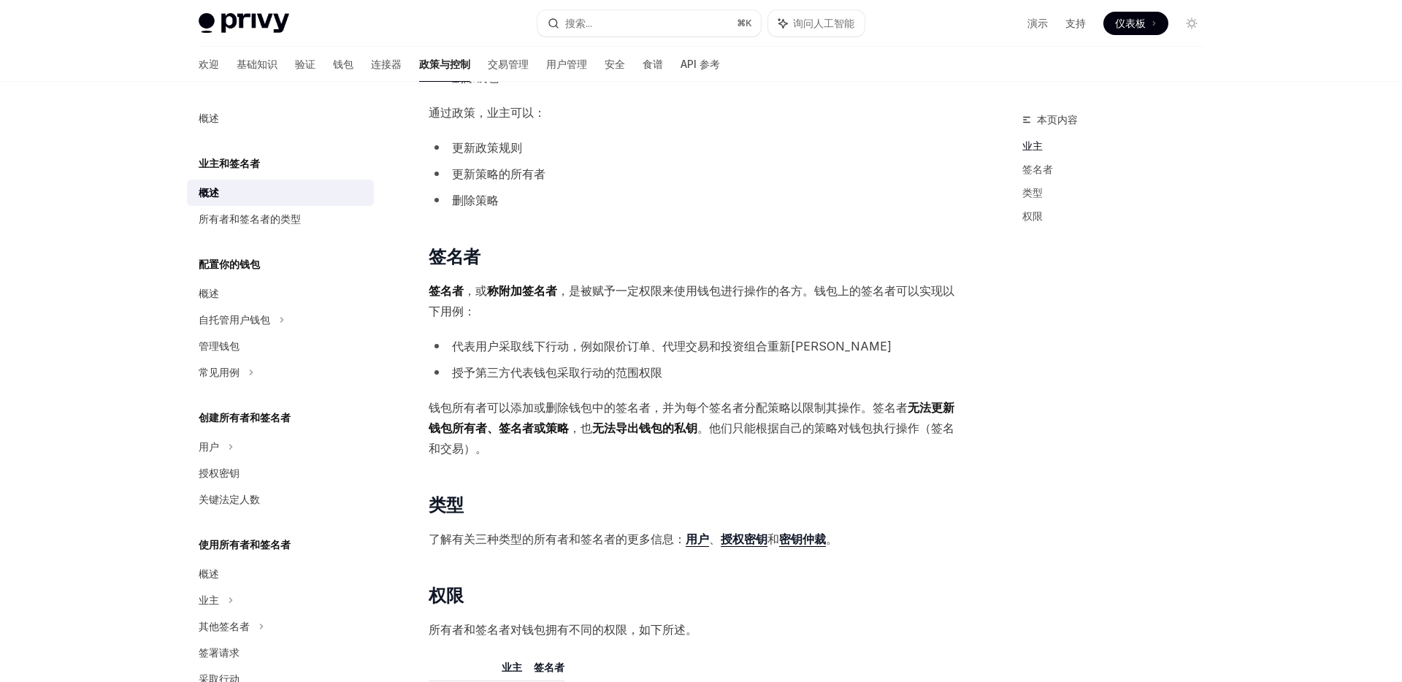
scroll to position [612, 0]
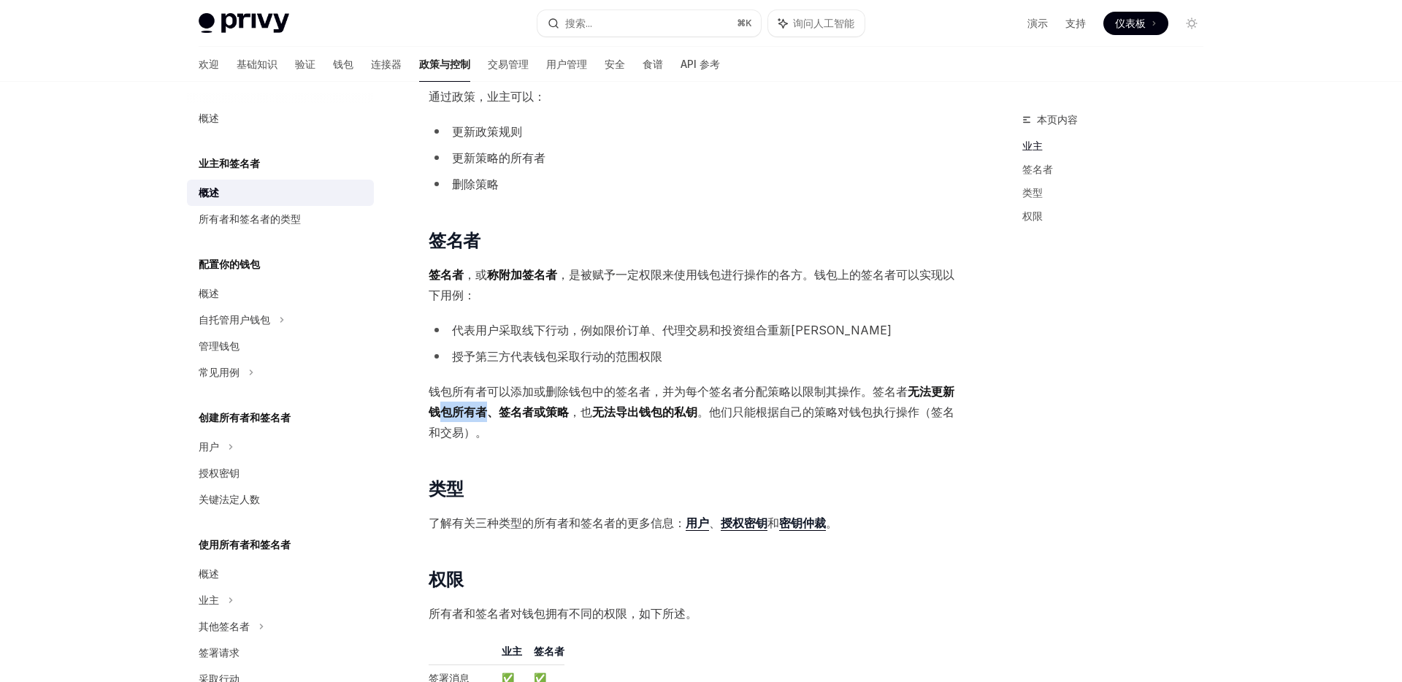
drag, startPoint x: 456, startPoint y: 402, endPoint x: 502, endPoint y: 402, distance: 46.0
click at [502, 402] on span "钱包所有者可以添加或删除钱包中的签名者，并为每个签名者分配策略以限制其操作。签名者 无法更新钱包所有者、签名者或策略 ，也 无法导出钱包的私钥 。他们只能根据…" at bounding box center [692, 411] width 527 height 61
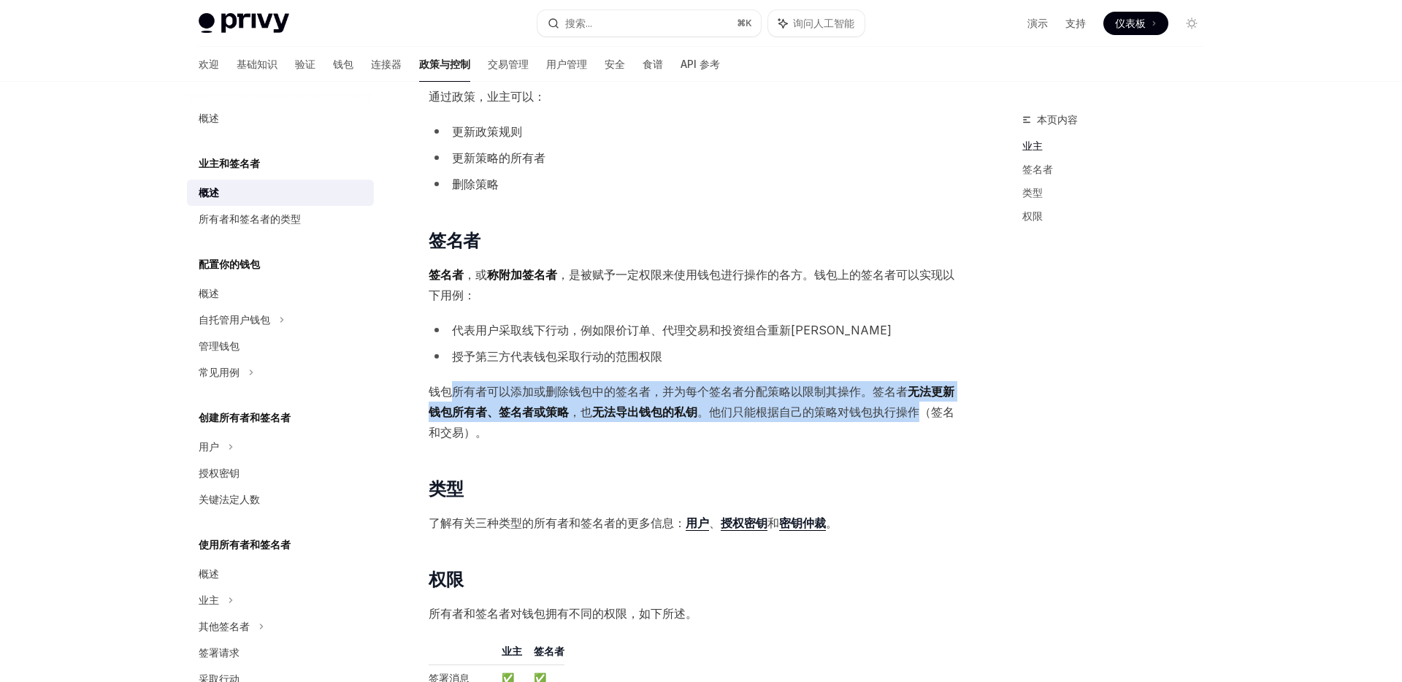
drag, startPoint x: 454, startPoint y: 392, endPoint x: 952, endPoint y: 420, distance: 499.6
click at [952, 420] on span "钱包所有者可以添加或删除钱包中的签名者，并为每个签名者分配策略以限制其操作。签名者 无法更新钱包所有者、签名者或策略 ，也 无法导出钱包的私钥 。他们只能根据…" at bounding box center [692, 411] width 527 height 61
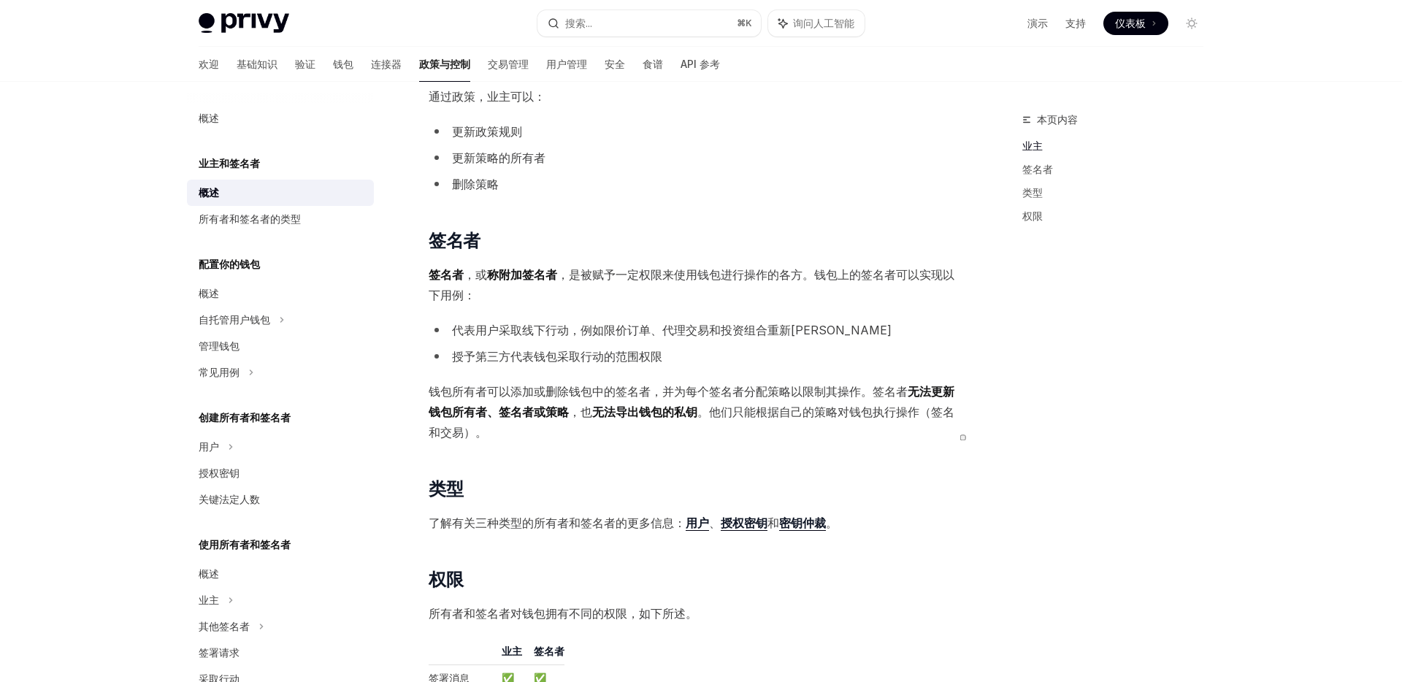
click at [537, 431] on span "钱包所有者可以添加或删除钱包中的签名者，并为每个签名者分配策略以限制其操作。签名者 无法更新钱包所有者、签名者或策略 ，也 无法导出钱包的私钥 。他们只能根据…" at bounding box center [692, 411] width 527 height 61
click at [470, 416] on font "无法更新钱包所有者、签名者或策略" at bounding box center [692, 401] width 526 height 35
click at [539, 416] on font "无法更新钱包所有者、签名者或策略" at bounding box center [692, 401] width 526 height 35
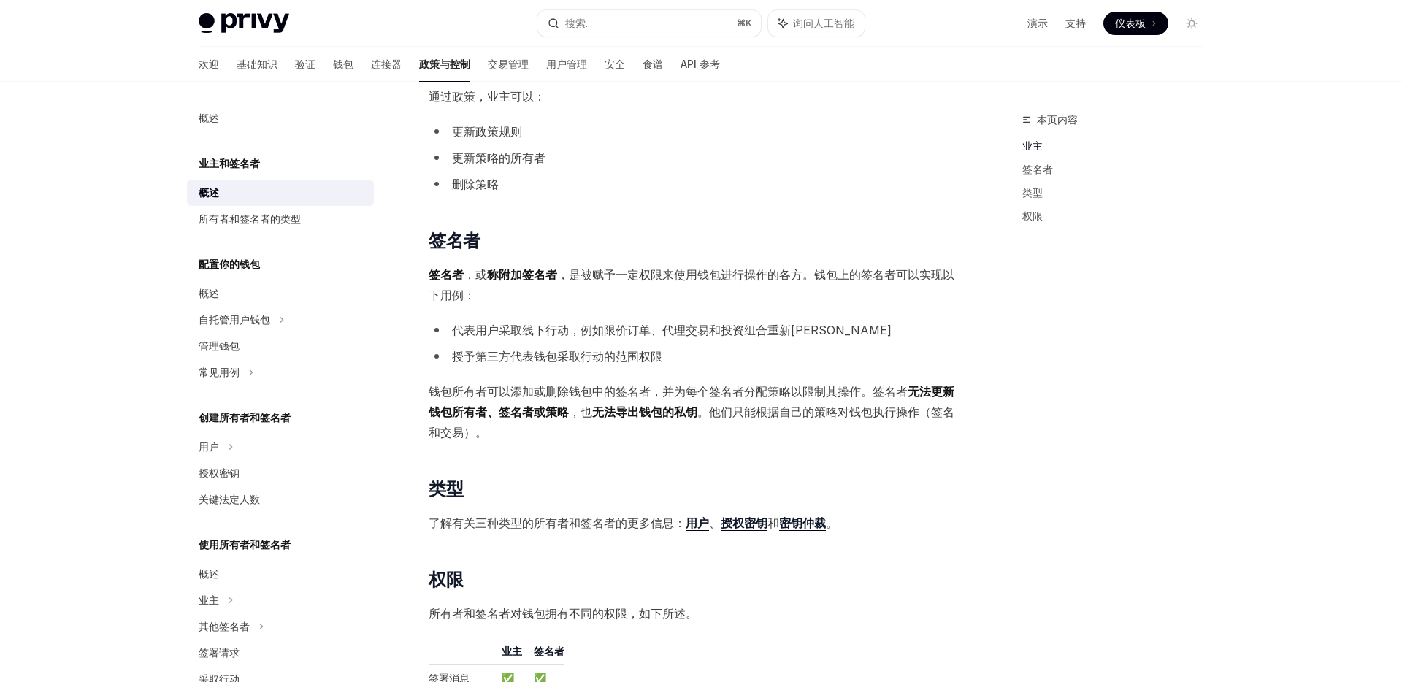
click at [698, 406] on font "无法导出钱包的私钥" at bounding box center [644, 412] width 105 height 15
click at [790, 416] on font "。他们只能根据自己的策略对钱包执行操作（签名和交易）。" at bounding box center [692, 422] width 526 height 35
click at [751, 412] on font "。他们只能根据自己的策略对钱包执行操作（签名和交易）。" at bounding box center [692, 422] width 526 height 35
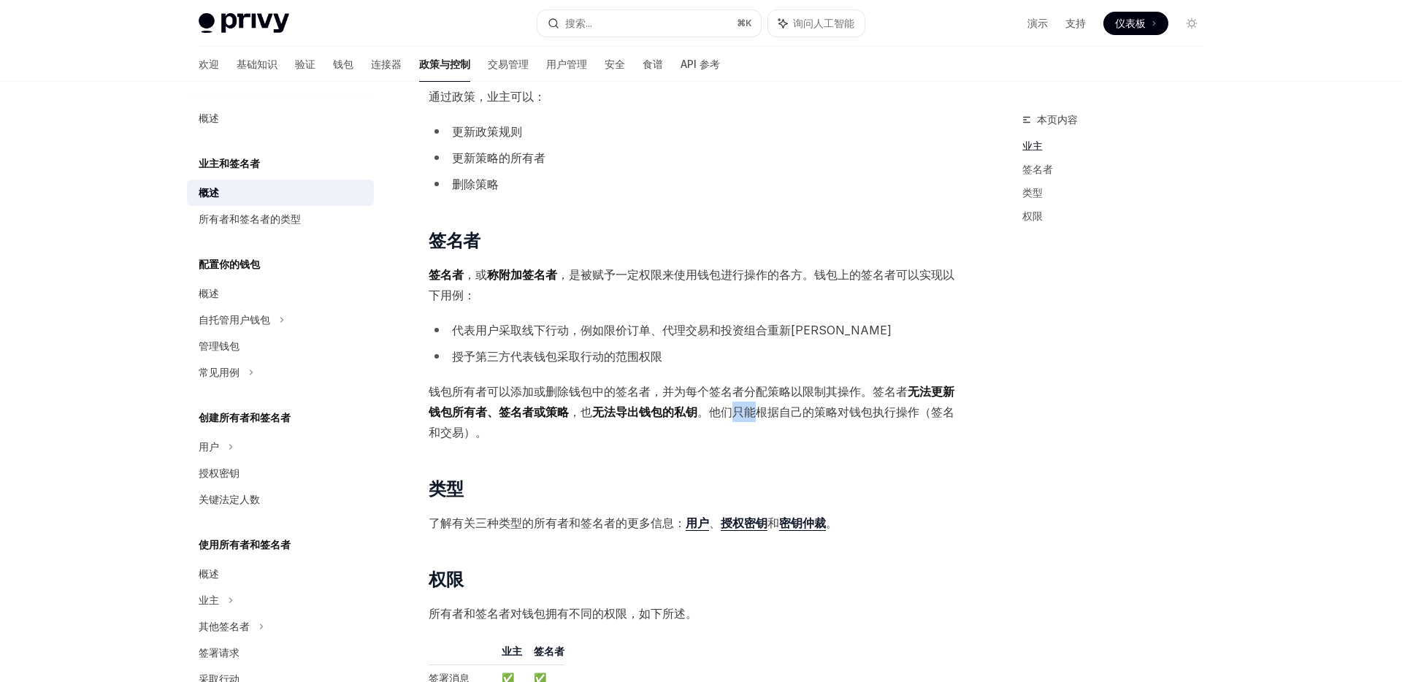
click at [751, 412] on font "。他们只能根据自己的策略对钱包执行操作（签名和交易）。" at bounding box center [692, 422] width 526 height 35
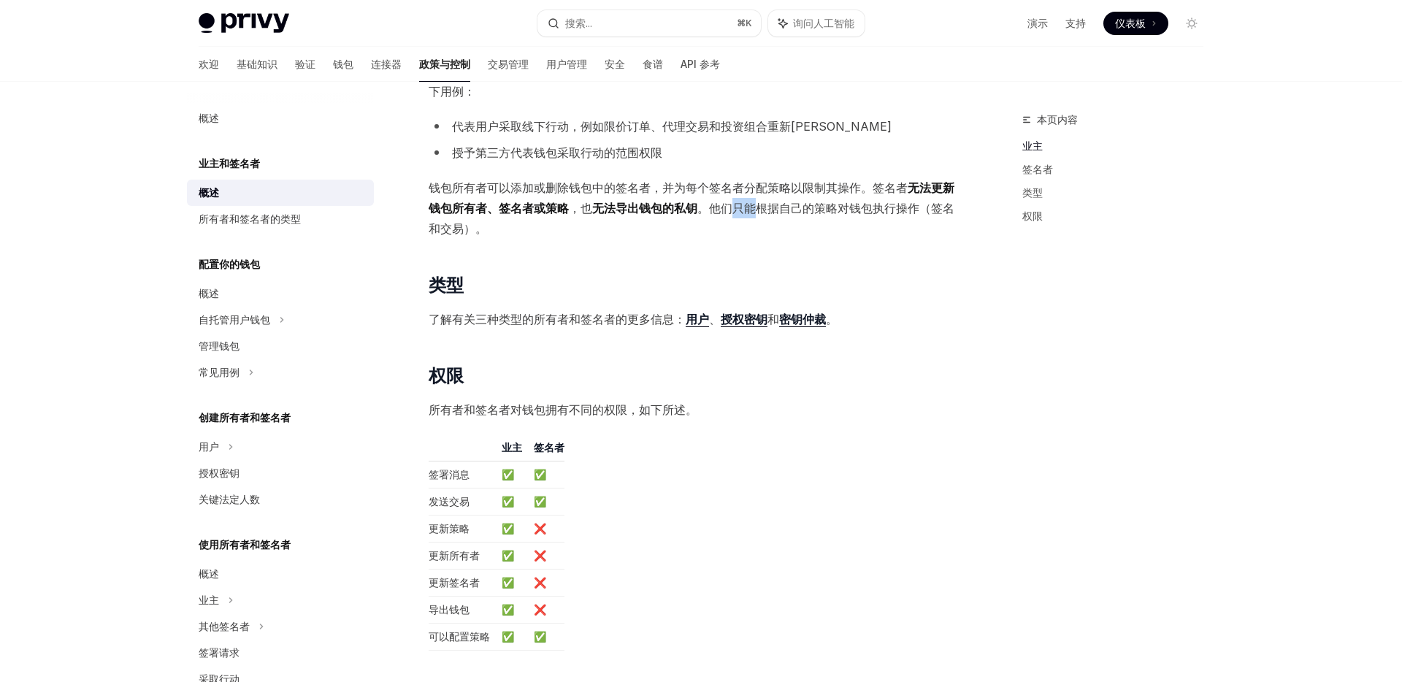
scroll to position [820, 0]
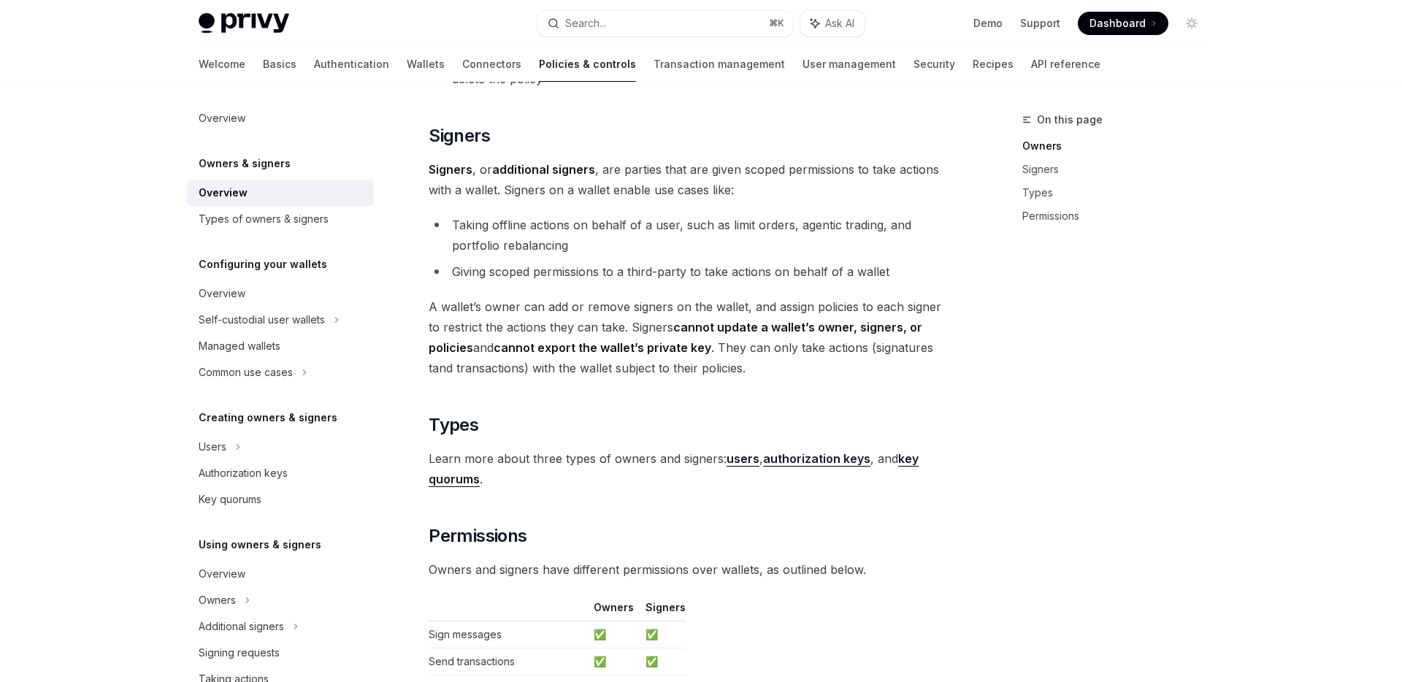
click at [864, 220] on li "Taking offline actions on behalf of a user, such as limit orders, agentic tradi…" at bounding box center [692, 235] width 527 height 41
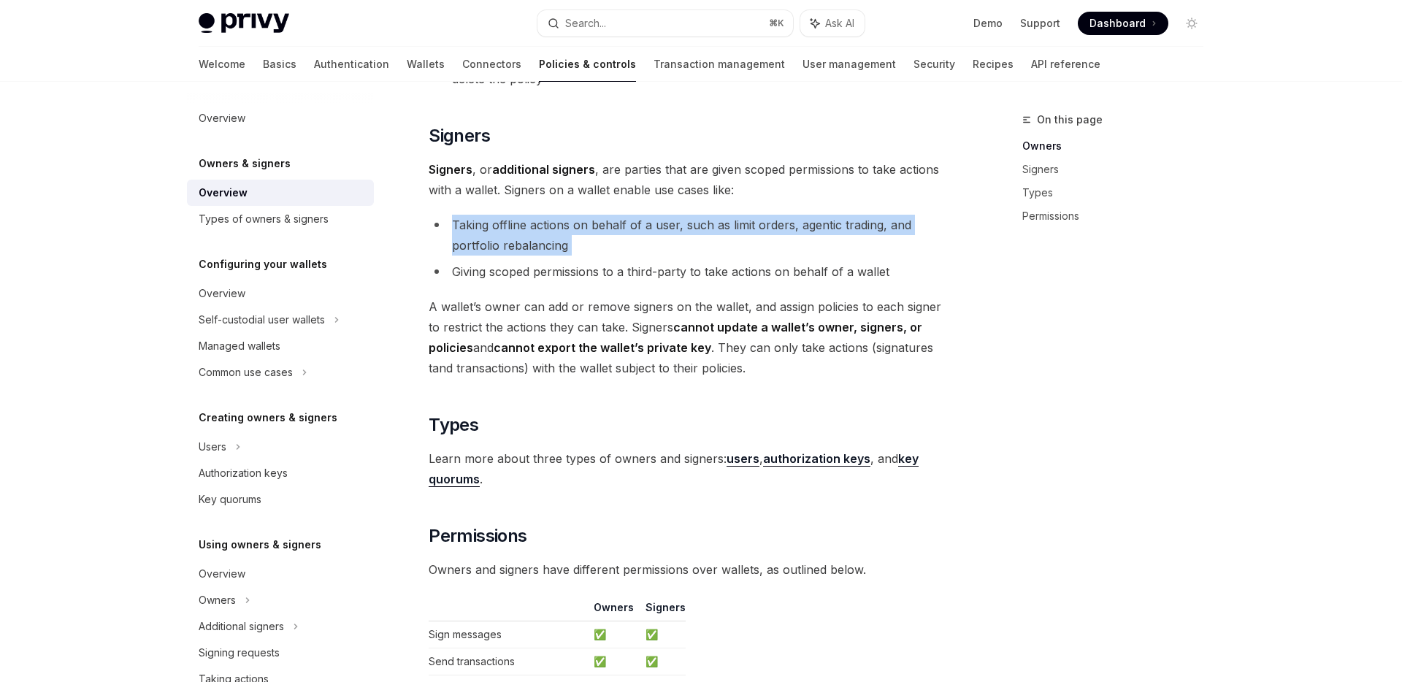
click at [864, 220] on li "Taking offline actions on behalf of a user, such as limit orders, agentic tradi…" at bounding box center [692, 235] width 527 height 41
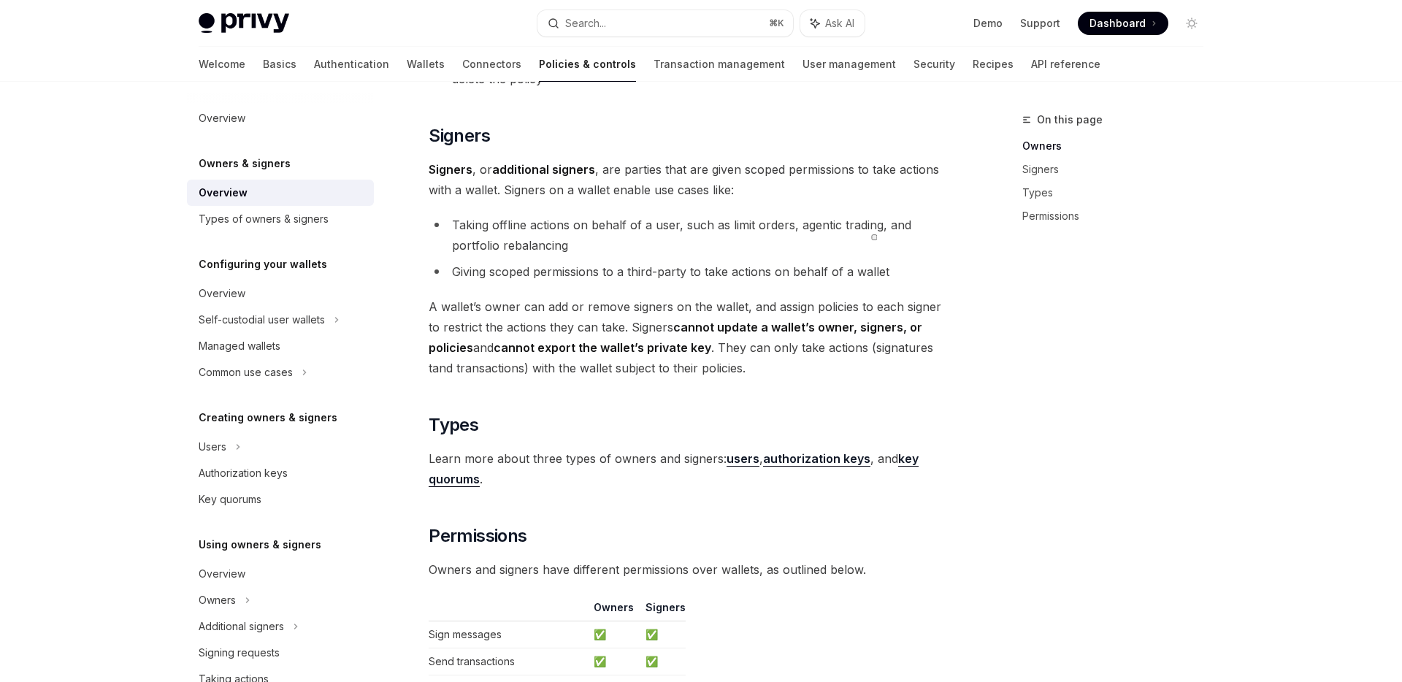
click at [905, 237] on li "Taking offline actions on behalf of a user, such as limit orders, agentic tradi…" at bounding box center [692, 235] width 527 height 41
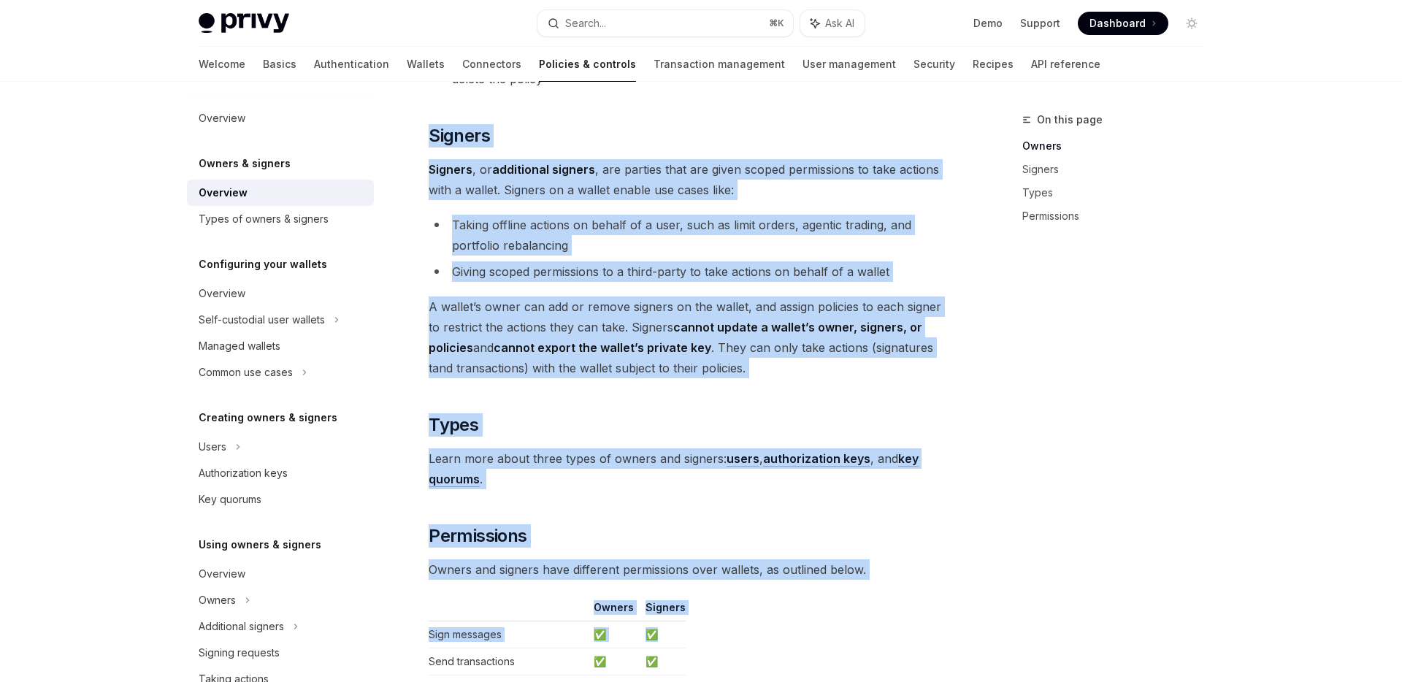
drag, startPoint x: 427, startPoint y: 122, endPoint x: 918, endPoint y: 636, distance: 711.4
click at [918, 550] on div "Owners & signers Overview OpenAI Open in ChatGPT OpenAI Open in ChatGPT Privy r…" at bounding box center [555, 159] width 806 height 1736
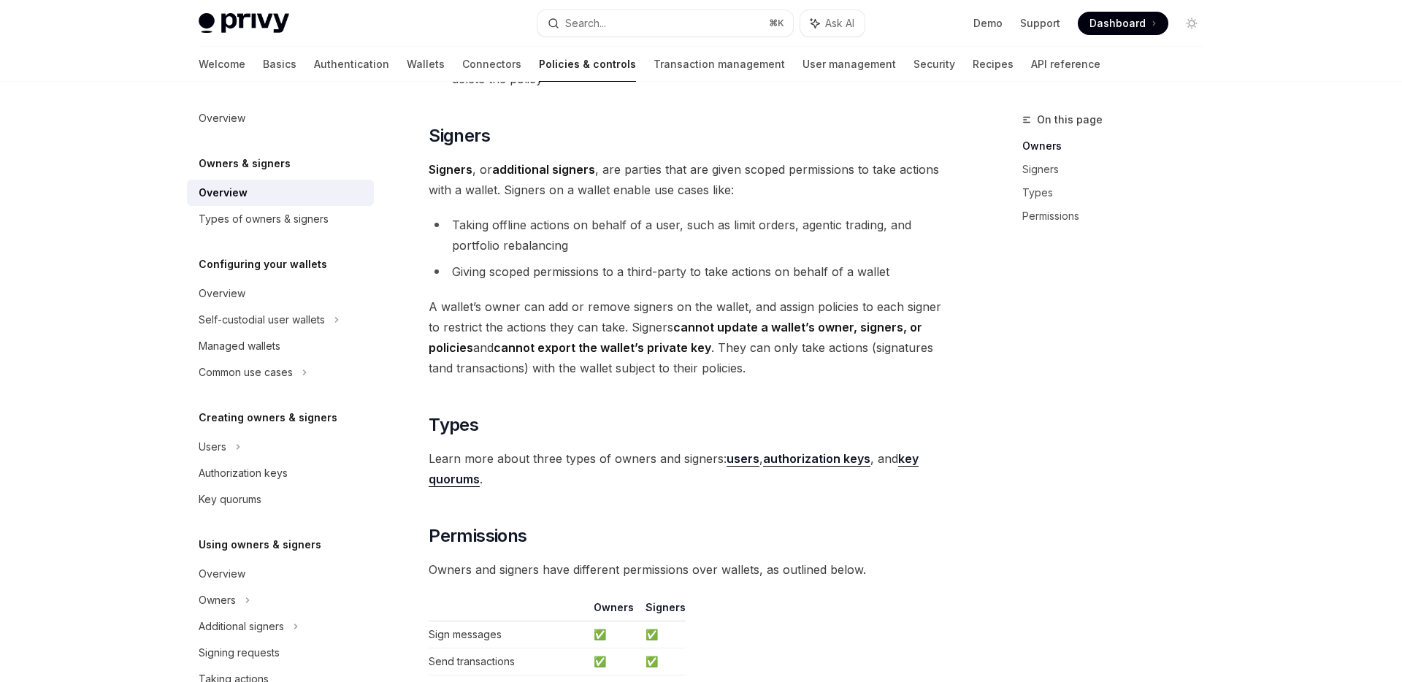
click at [986, 550] on div "On this page Owners Signers Types Permissions Owners & signers Overview OpenAI …" at bounding box center [701, 144] width 1028 height 1765
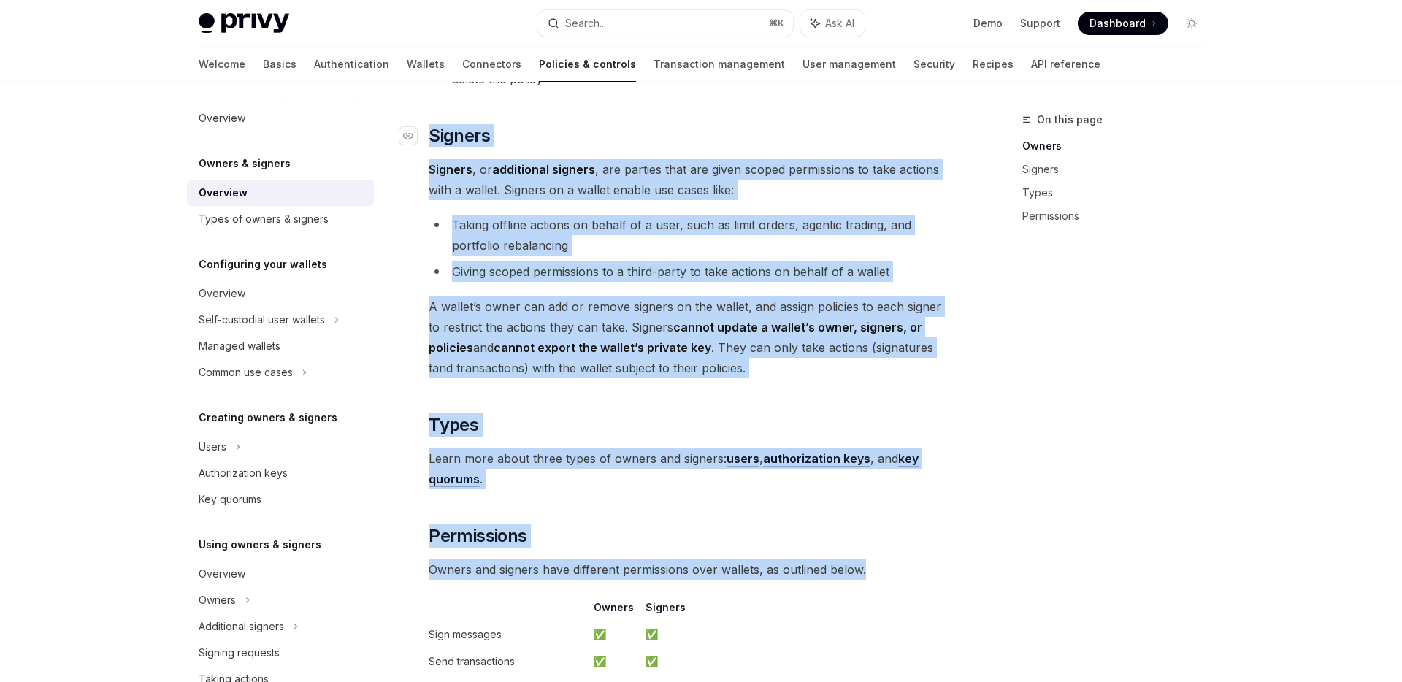
drag, startPoint x: 871, startPoint y: 573, endPoint x: 424, endPoint y: 130, distance: 629.1
click at [429, 130] on div "Privy resources, such as wallets and policies, are controlled or managed by a u…" at bounding box center [692, 88] width 527 height 1446
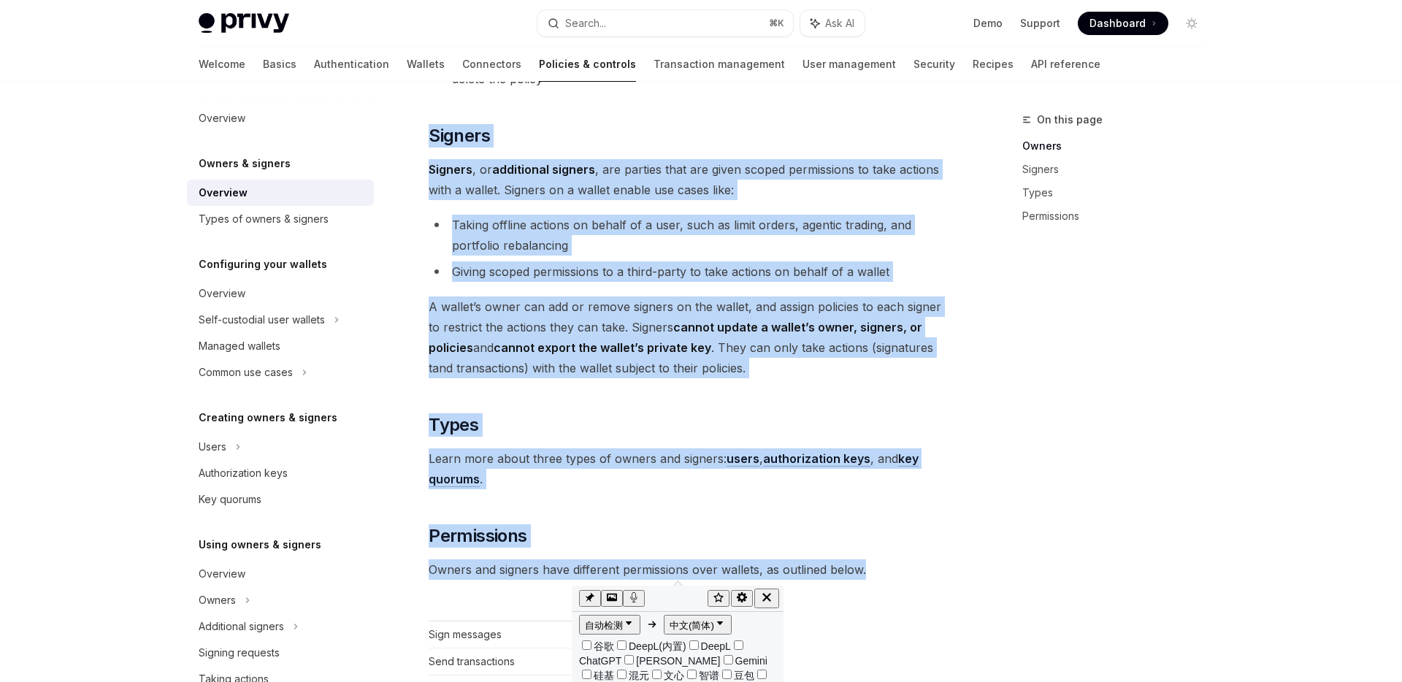
scroll to position [86, 0]
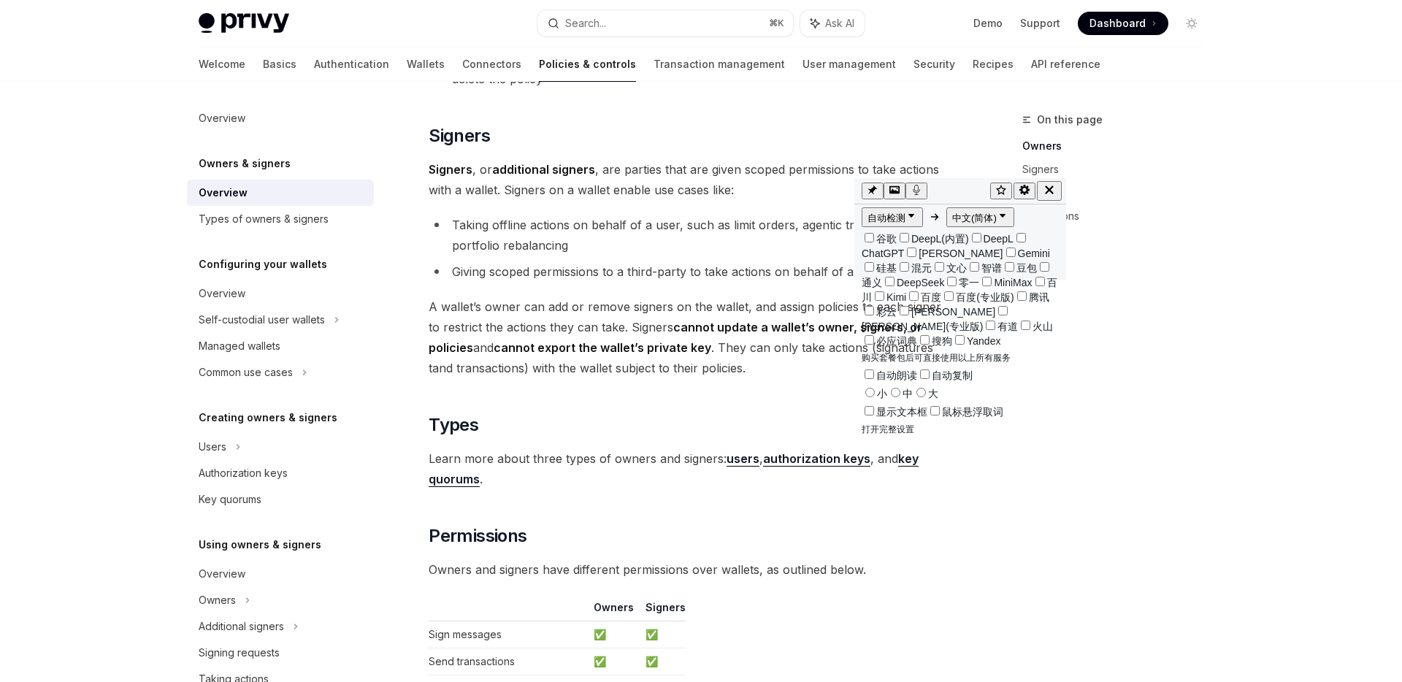
drag, startPoint x: 687, startPoint y: 598, endPoint x: 969, endPoint y: 190, distance: 496.2
click at [969, 190] on div at bounding box center [959, 191] width 62 height 20
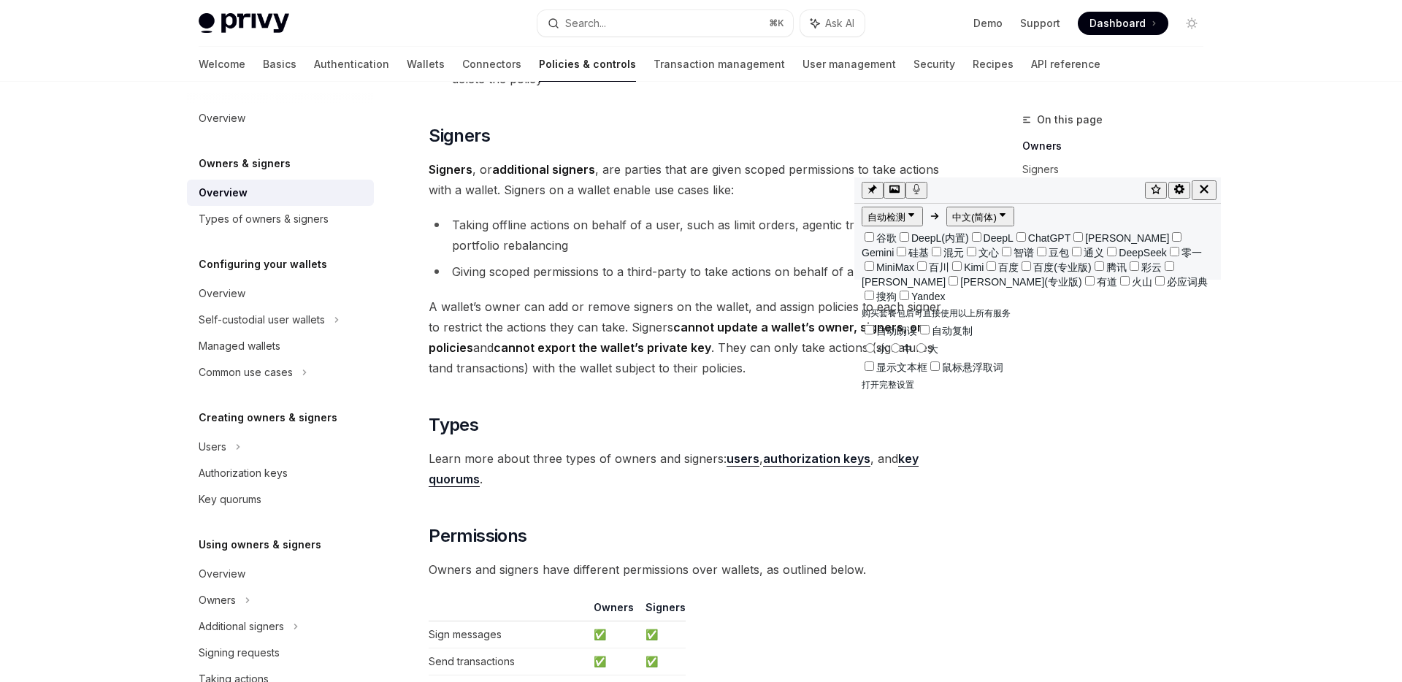
drag, startPoint x: 1063, startPoint y: 268, endPoint x: 1215, endPoint y: 282, distance: 152.6
click at [1051, 272] on div "自动检测 中文(简体) 谷歌 DeepL(内置) DeepL ChatGPT Claude Gemini 硅基 混元 文心 智谱 豆包 通义 DeepSeek…" at bounding box center [1037, 228] width 364 height 102
click at [1004, 178] on div at bounding box center [1037, 190] width 364 height 26
drag, startPoint x: 993, startPoint y: 237, endPoint x: 1041, endPoint y: 218, distance: 50.9
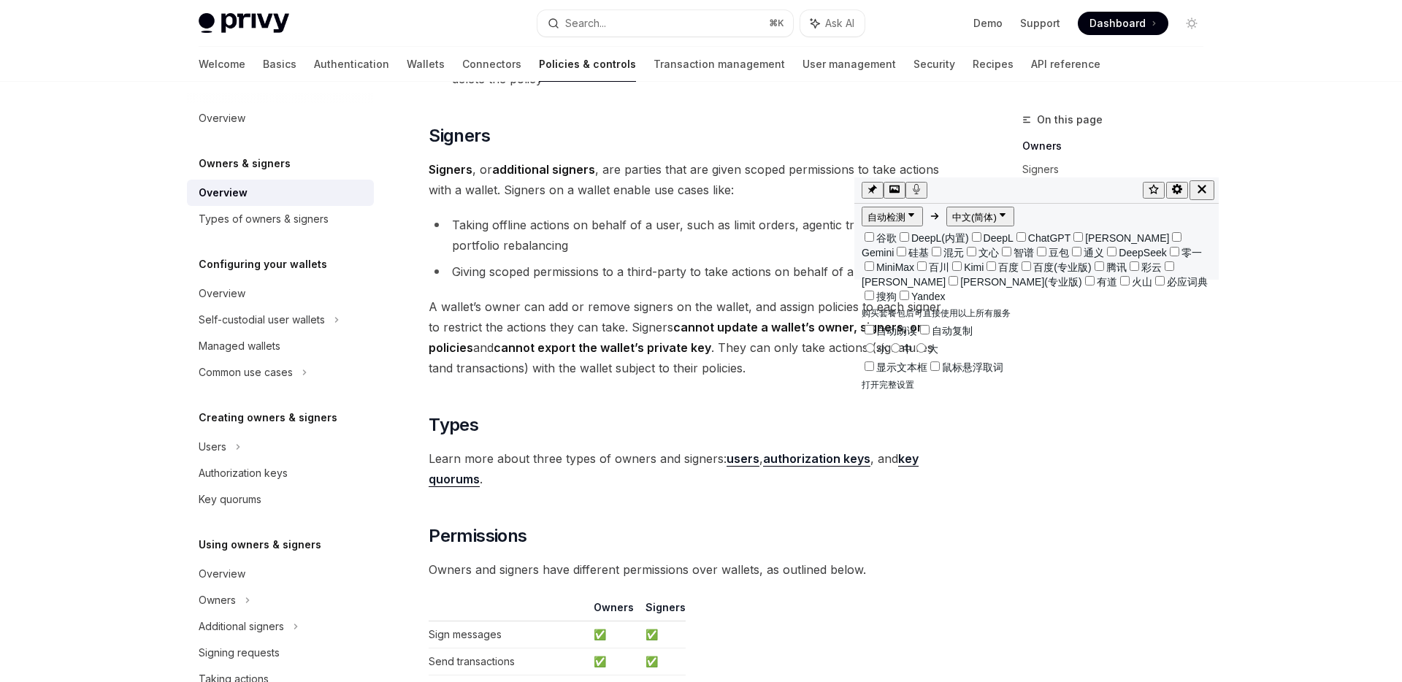
click at [1041, 402] on div "谷歌翻译 英语 1 1 签名者 签名者或其他签名者是授予范围内用钱包采取行动的当事方。钱包上的签名者可以实现用例： 代表用户采取离线行动，例如限制订单，代理交…" at bounding box center [1037, 402] width 364 height 0
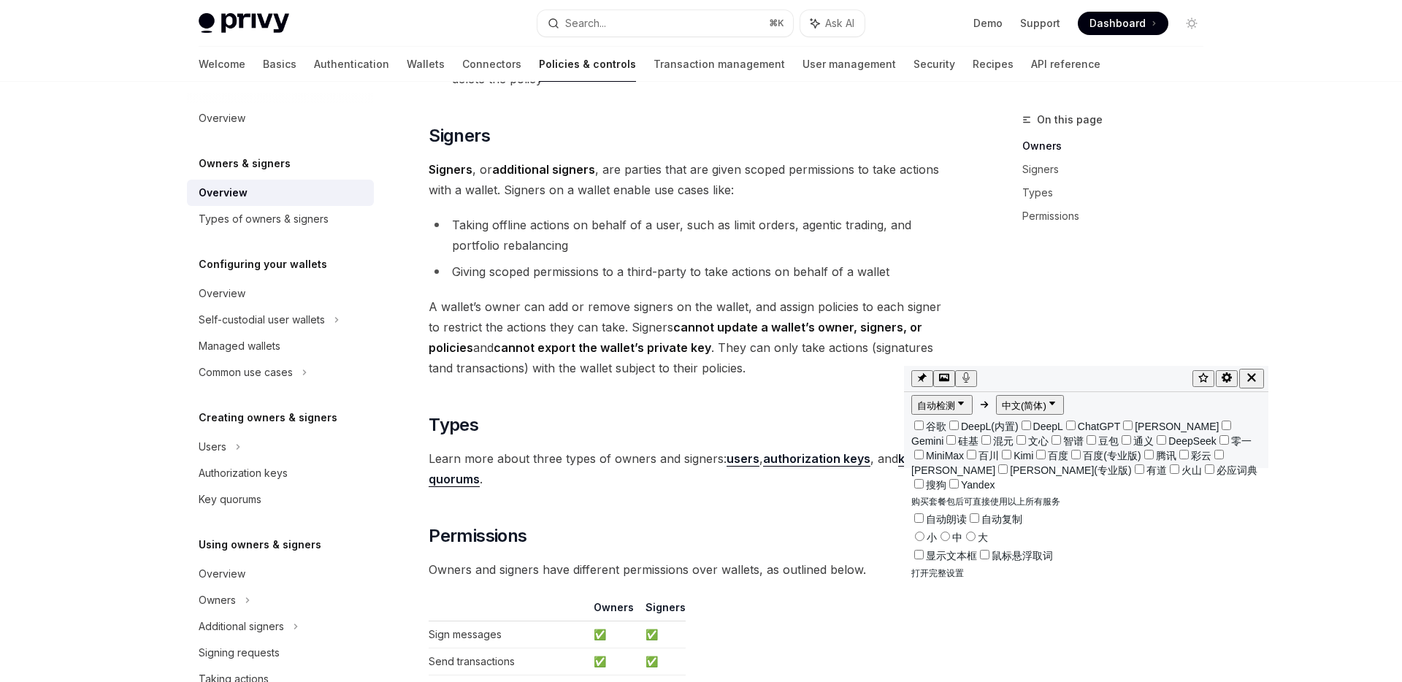
drag, startPoint x: 990, startPoint y: 187, endPoint x: 1040, endPoint y: 378, distance: 197.2
click at [1040, 378] on div at bounding box center [1084, 379] width 215 height 20
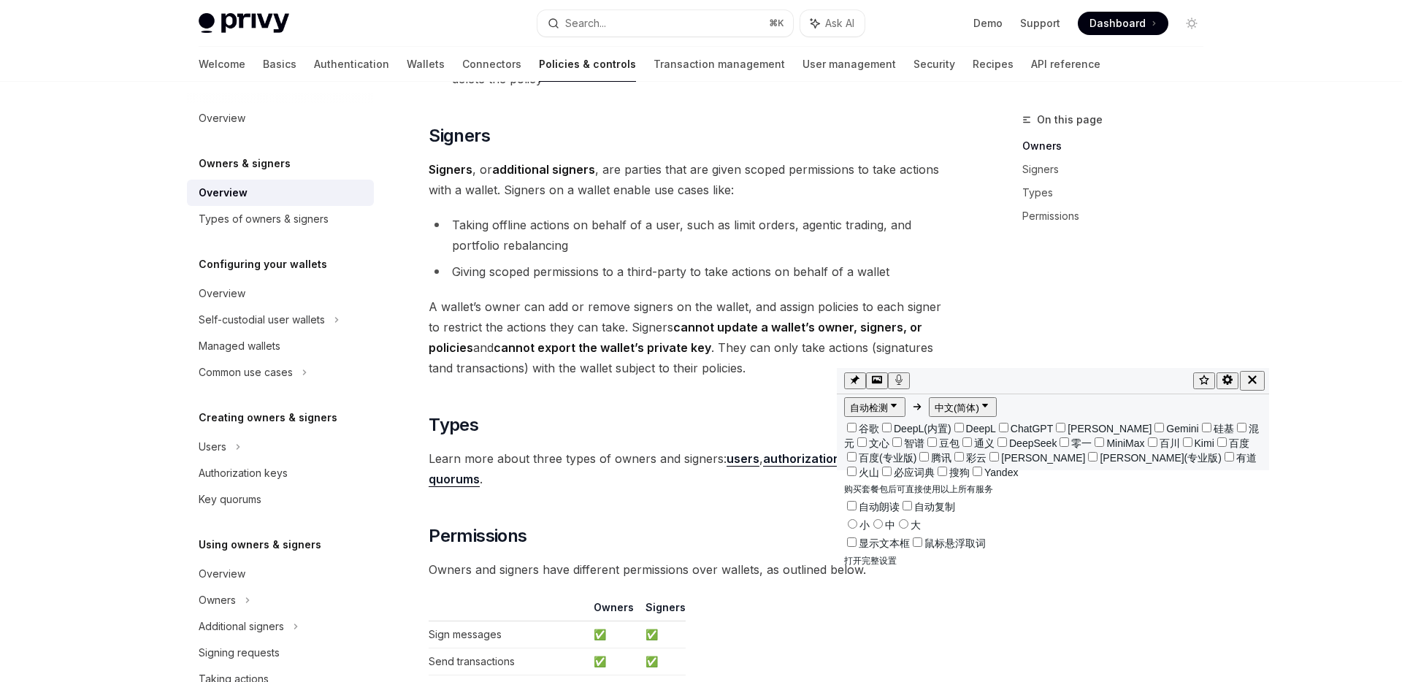
drag, startPoint x: 907, startPoint y: 371, endPoint x: 839, endPoint y: 344, distance: 73.1
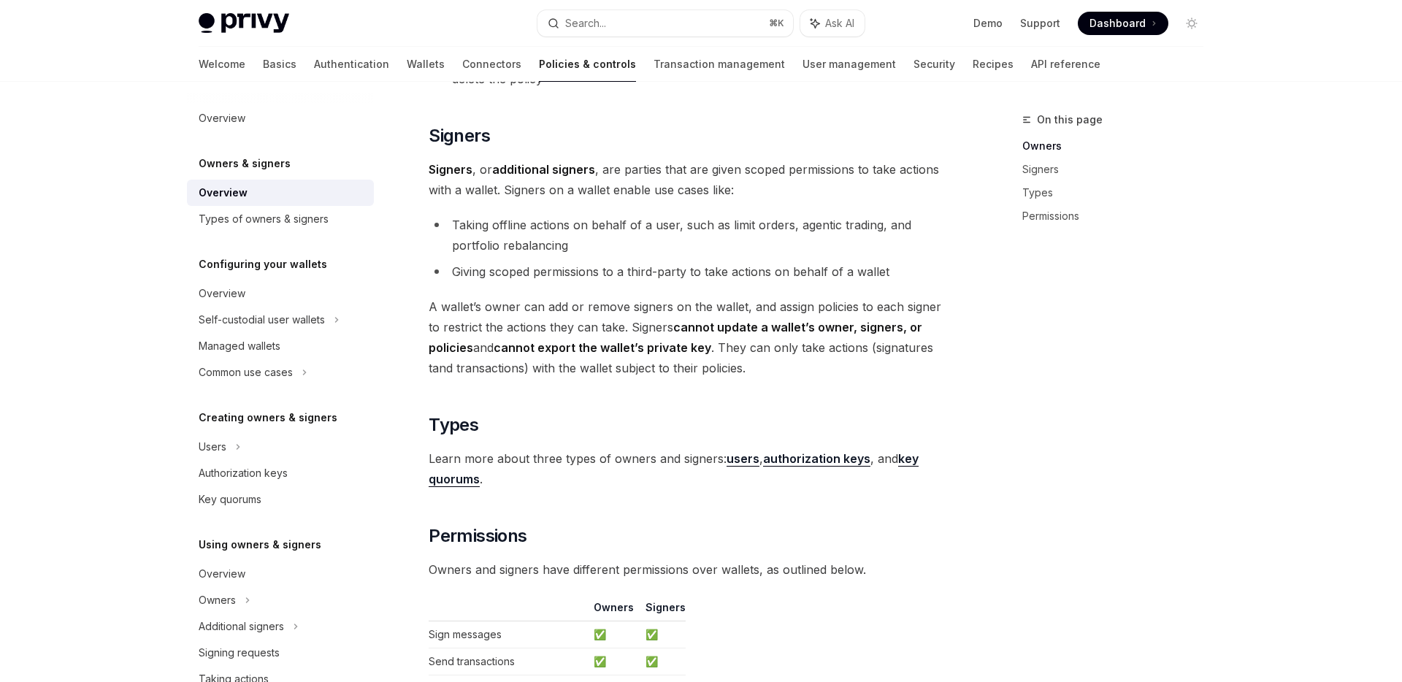
click at [646, 383] on div "Privy resources, such as wallets and policies, are controlled or managed by a u…" at bounding box center [692, 88] width 527 height 1446
click at [643, 466] on span "Learn more about three types of owners and signers: users , authorization keys …" at bounding box center [692, 468] width 527 height 41
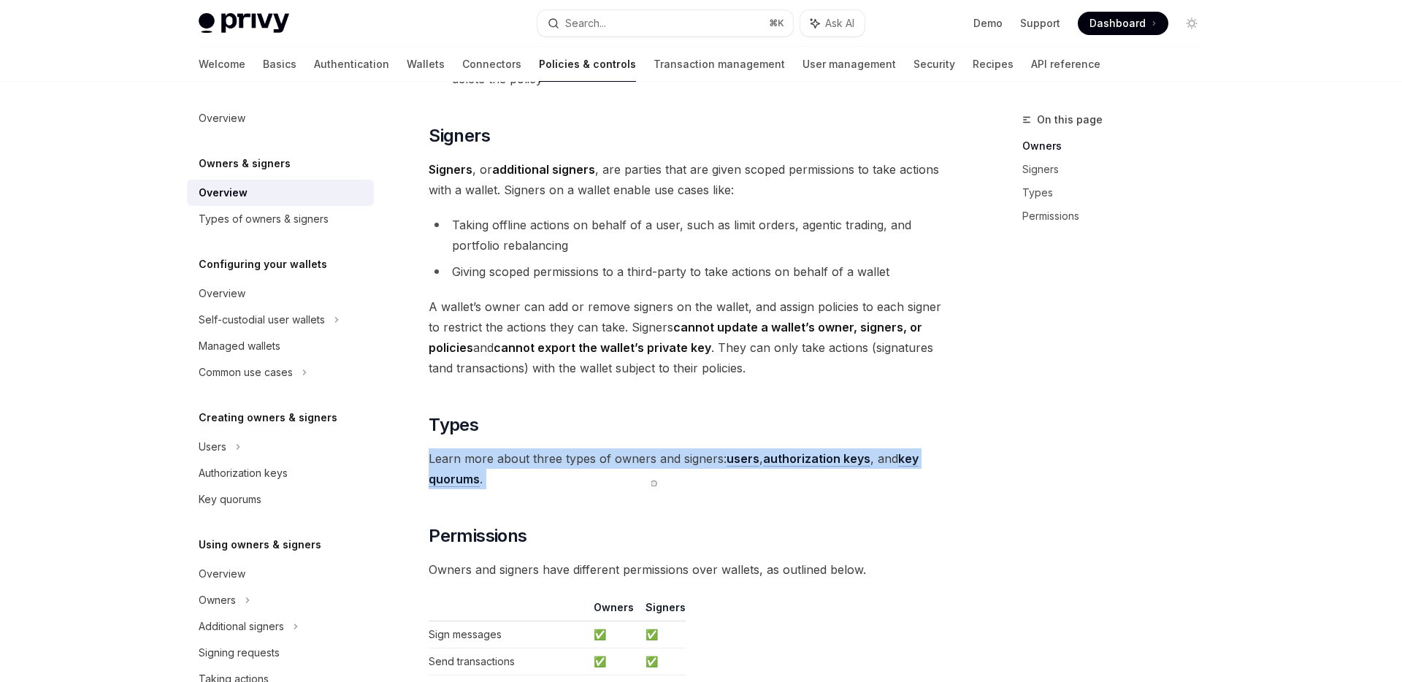
click at [643, 466] on span "Learn more about three types of owners and signers: users , authorization keys …" at bounding box center [692, 468] width 527 height 41
click at [654, 484] on span "button" at bounding box center [654, 484] width 0 height 0
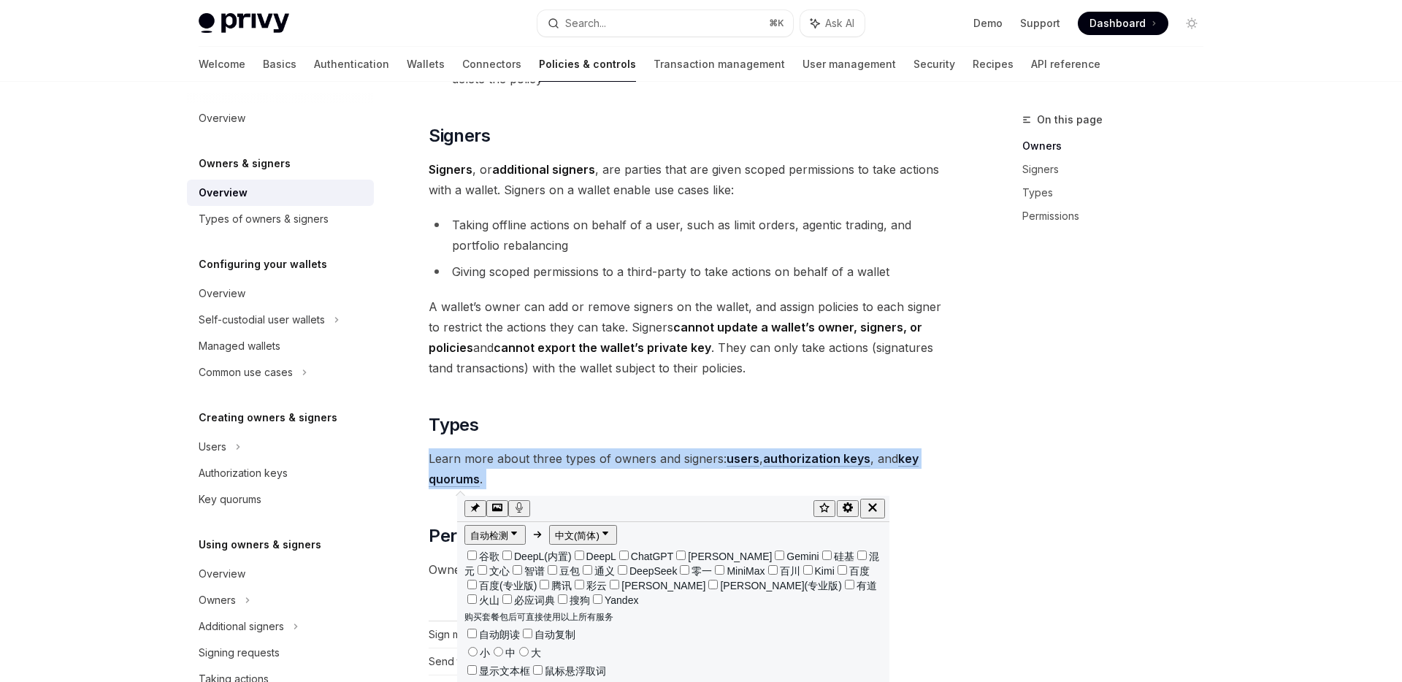
scroll to position [119, 0]
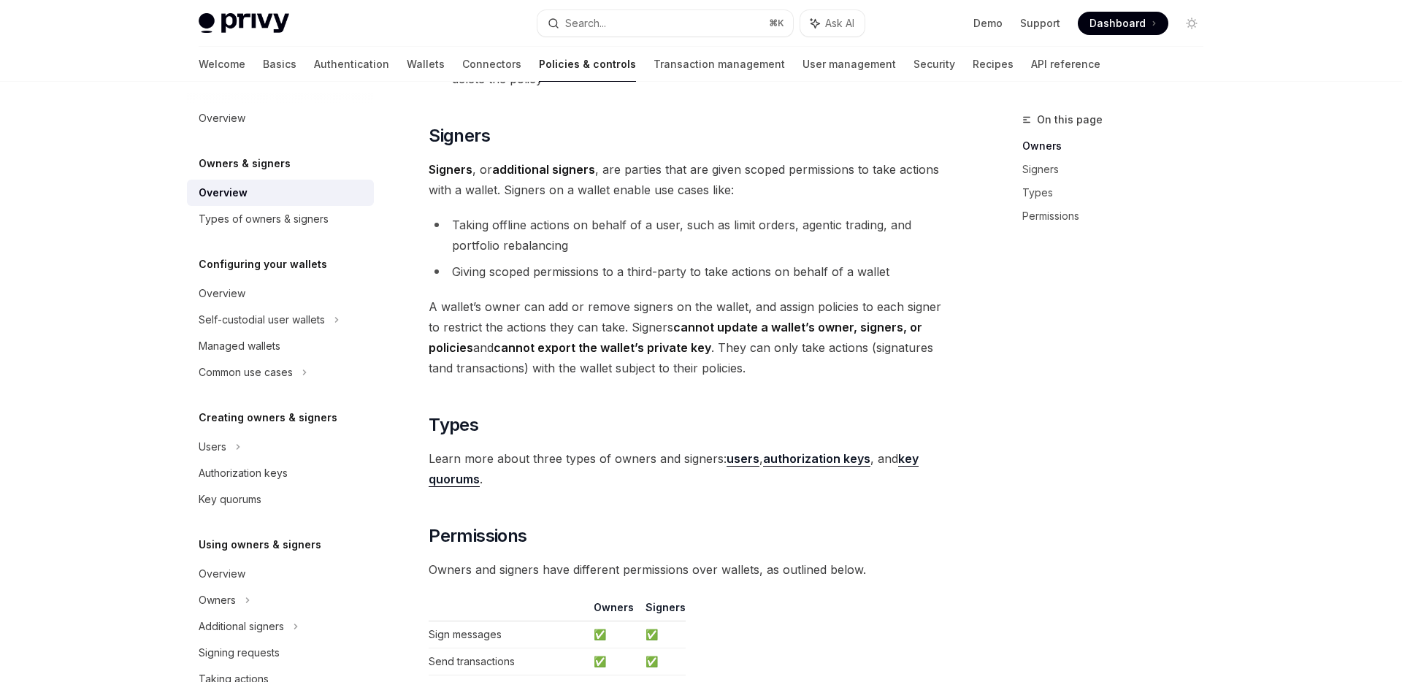
click at [698, 405] on div "Privy resources, such as wallets and policies, are controlled or managed by a u…" at bounding box center [692, 88] width 527 height 1446
click at [828, 457] on strong "authorization keys" at bounding box center [816, 458] width 107 height 15
type textarea "*"
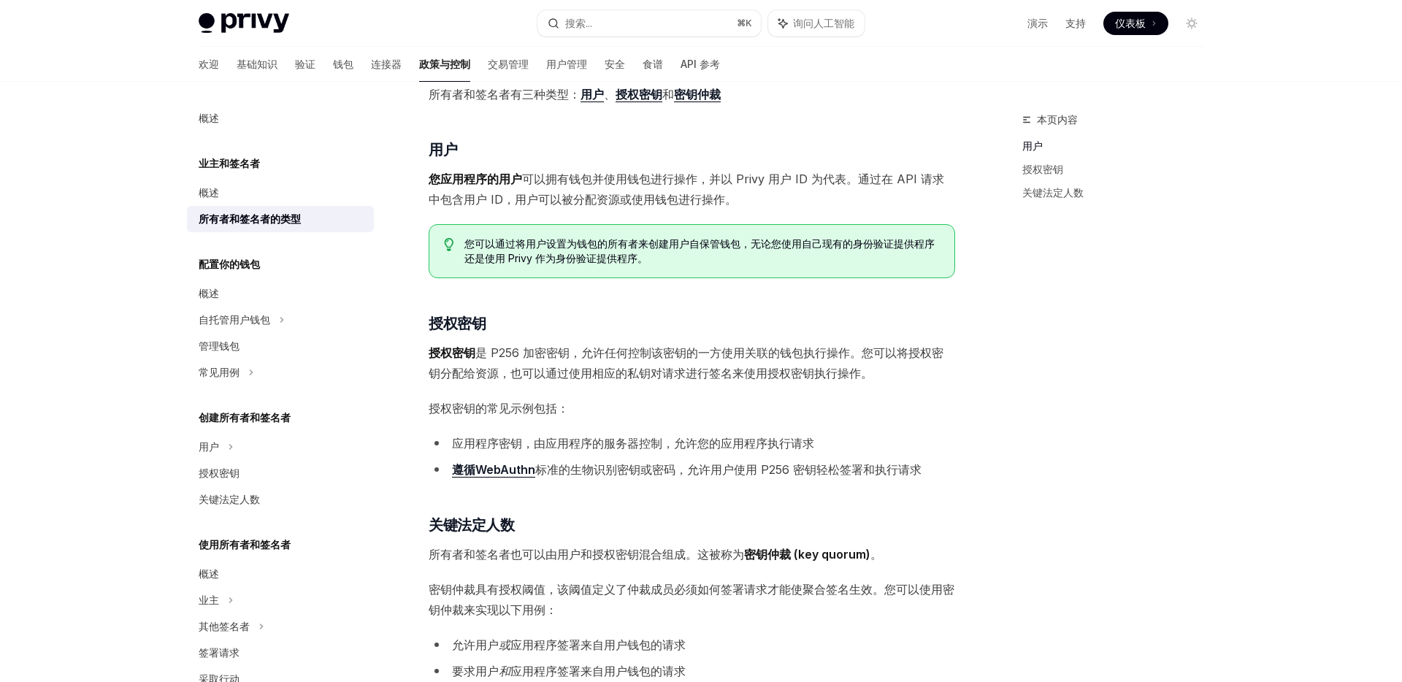
scroll to position [101, 0]
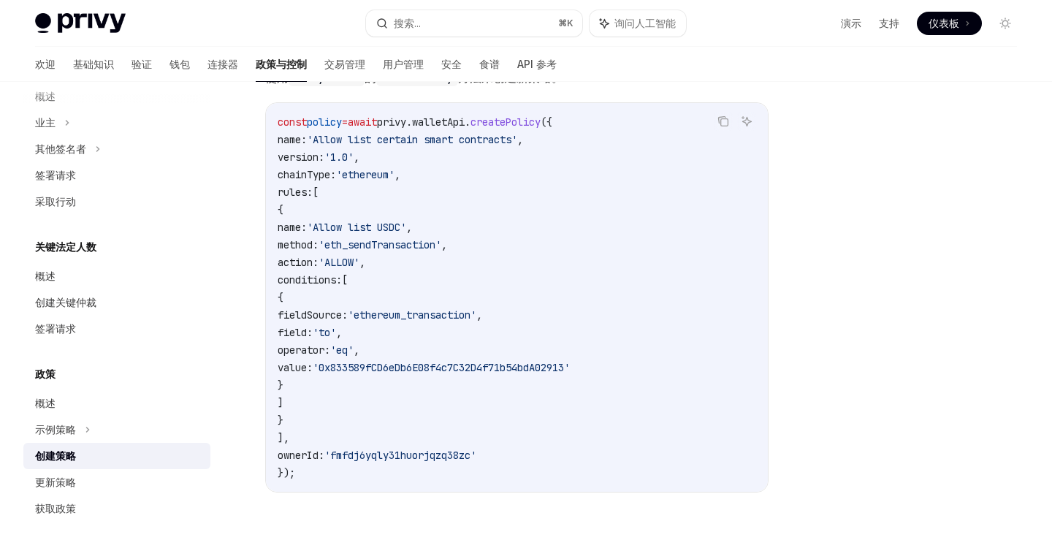
scroll to position [307, 0]
click at [516, 140] on span "'Allow list certain smart contracts'" at bounding box center [412, 137] width 210 height 13
click at [526, 157] on span "button" at bounding box center [526, 157] width 0 height 0
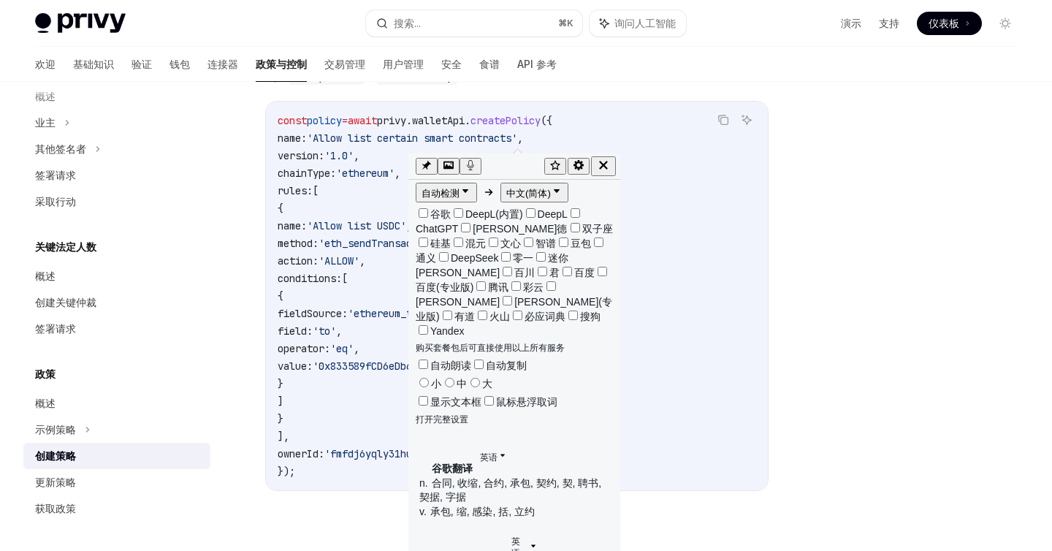
click at [649, 203] on code "const policy = await privy . walletApi . createPolicy ({ name: 'Allow list cert…" at bounding box center [517, 296] width 478 height 368
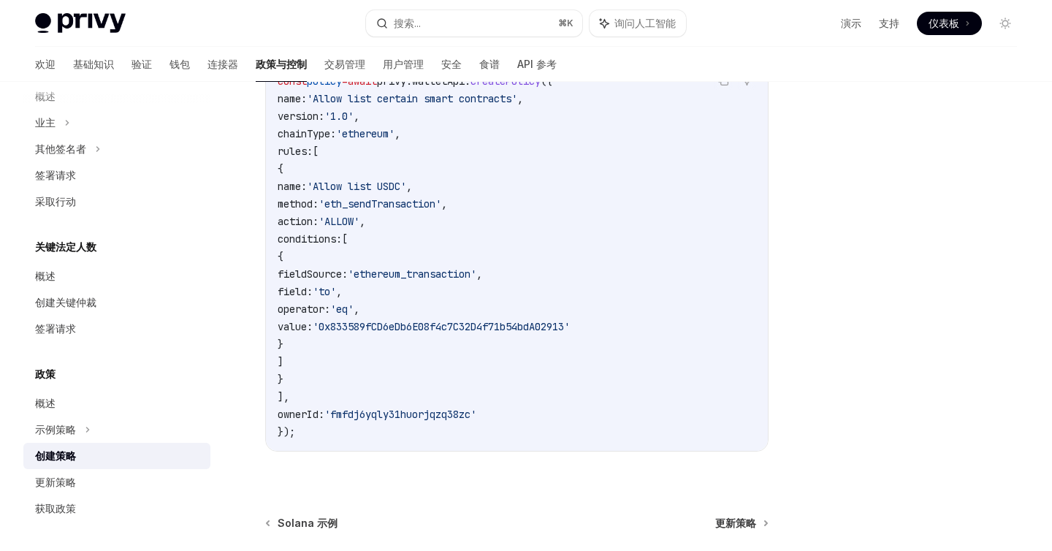
scroll to position [347, 0]
click at [423, 100] on span "'Allow list certain smart contracts'" at bounding box center [412, 97] width 210 height 13
click at [433, 118] on span "button" at bounding box center [433, 118] width 0 height 0
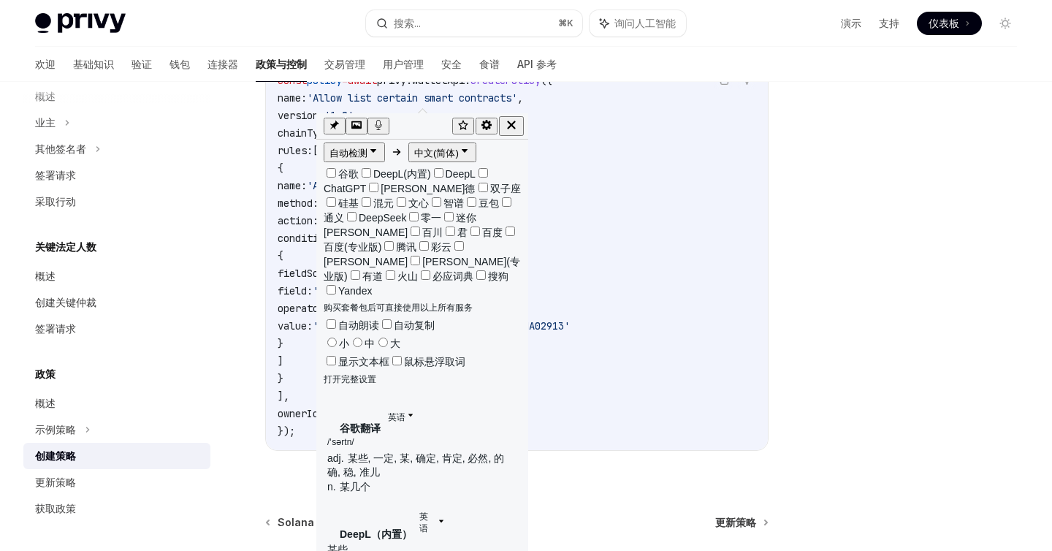
click at [583, 180] on code "const policy = await privy . walletApi . createPolicy ({ name: 'Allow list cert…" at bounding box center [517, 256] width 478 height 368
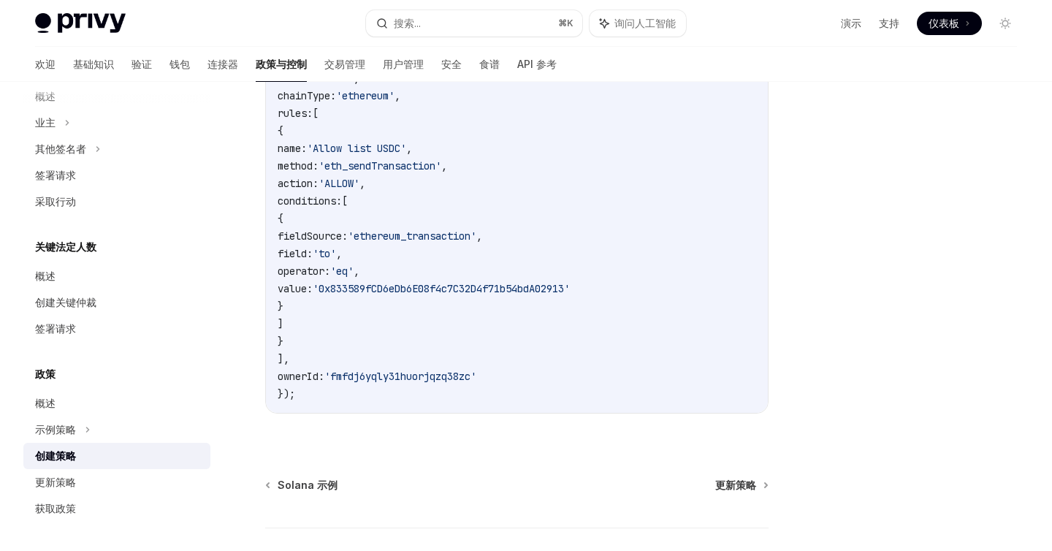
scroll to position [387, 0]
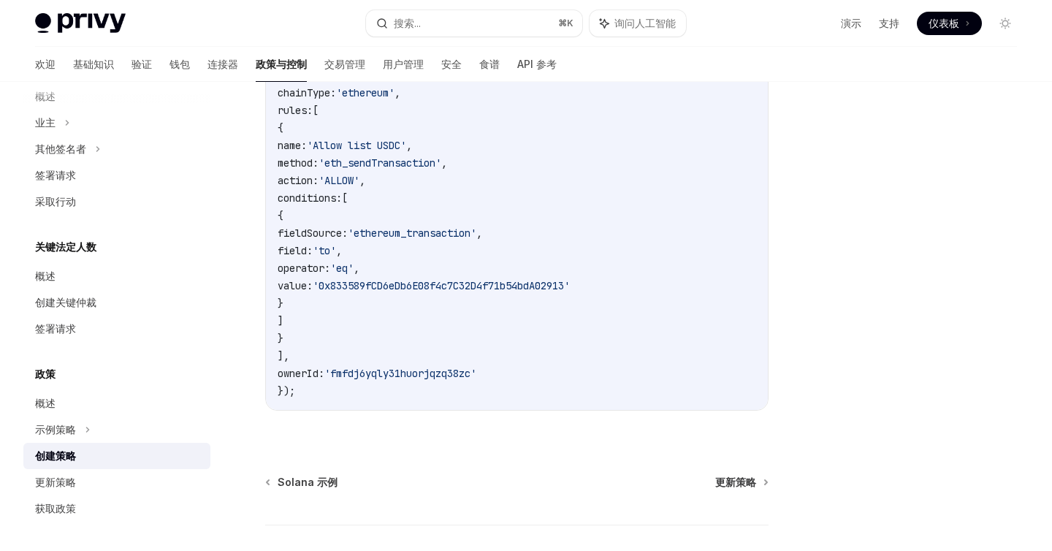
click at [330, 266] on span "operator:" at bounding box center [304, 267] width 53 height 13
click at [370, 284] on span "button" at bounding box center [370, 284] width 0 height 0
click at [532, 246] on code "const policy = await privy . walletApi . createPolicy ({ name: 'Allow list cert…" at bounding box center [517, 215] width 478 height 368
click at [354, 268] on span "'eq'" at bounding box center [341, 267] width 23 height 13
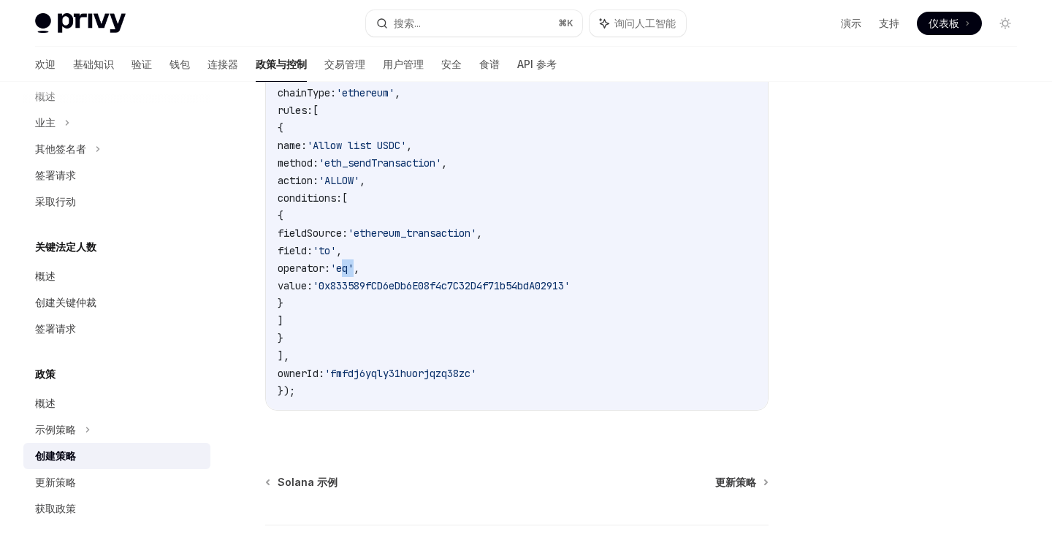
click at [354, 268] on span "'eq'" at bounding box center [341, 267] width 23 height 13
click at [419, 286] on span "button" at bounding box center [419, 286] width 0 height 0
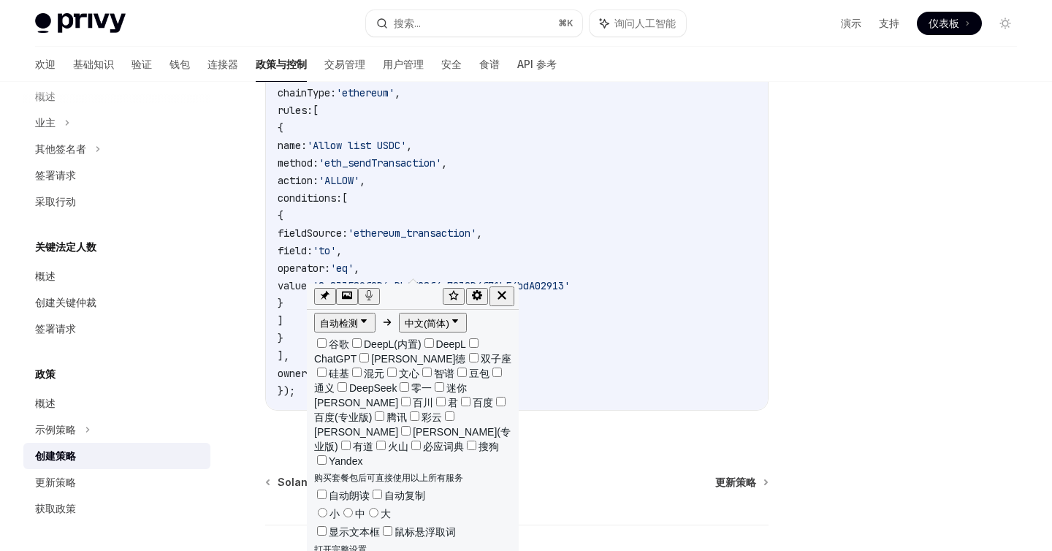
click at [545, 223] on code "const policy = await privy . walletApi . createPolicy ({ name: 'Allow list cert…" at bounding box center [517, 215] width 478 height 368
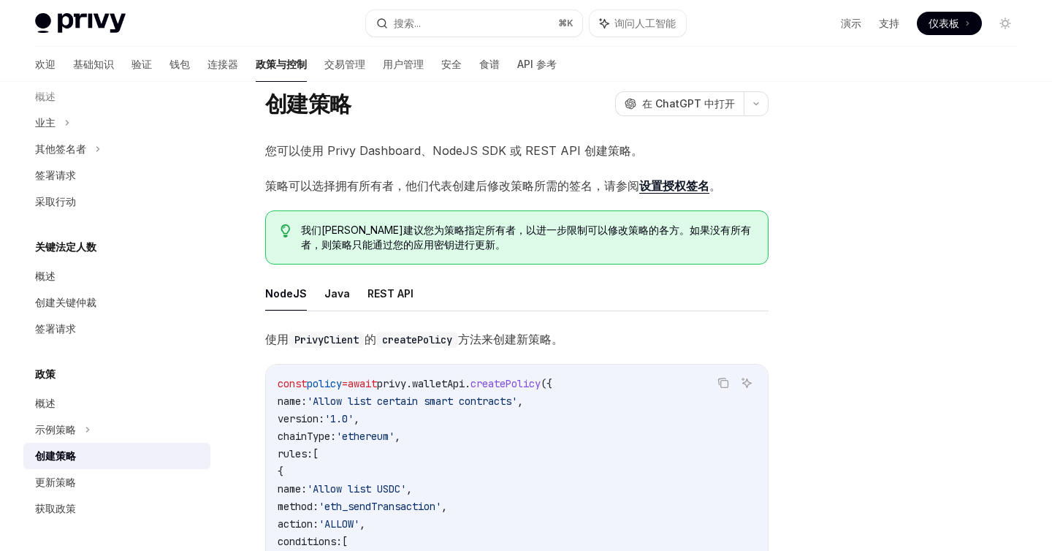
scroll to position [45, 0]
click at [686, 184] on font "设置授权签名" at bounding box center [674, 184] width 70 height 15
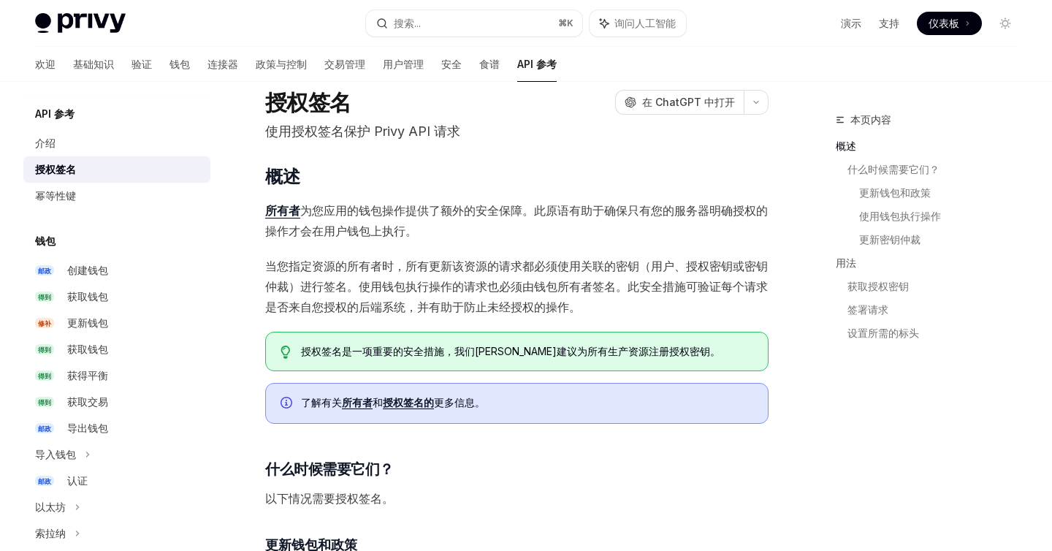
type textarea "*"
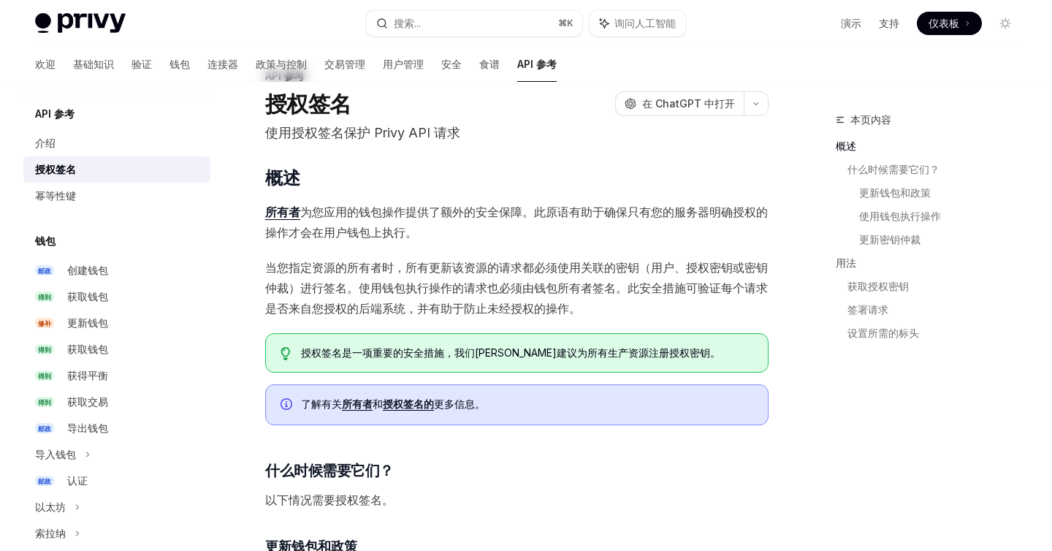
scroll to position [49, 0]
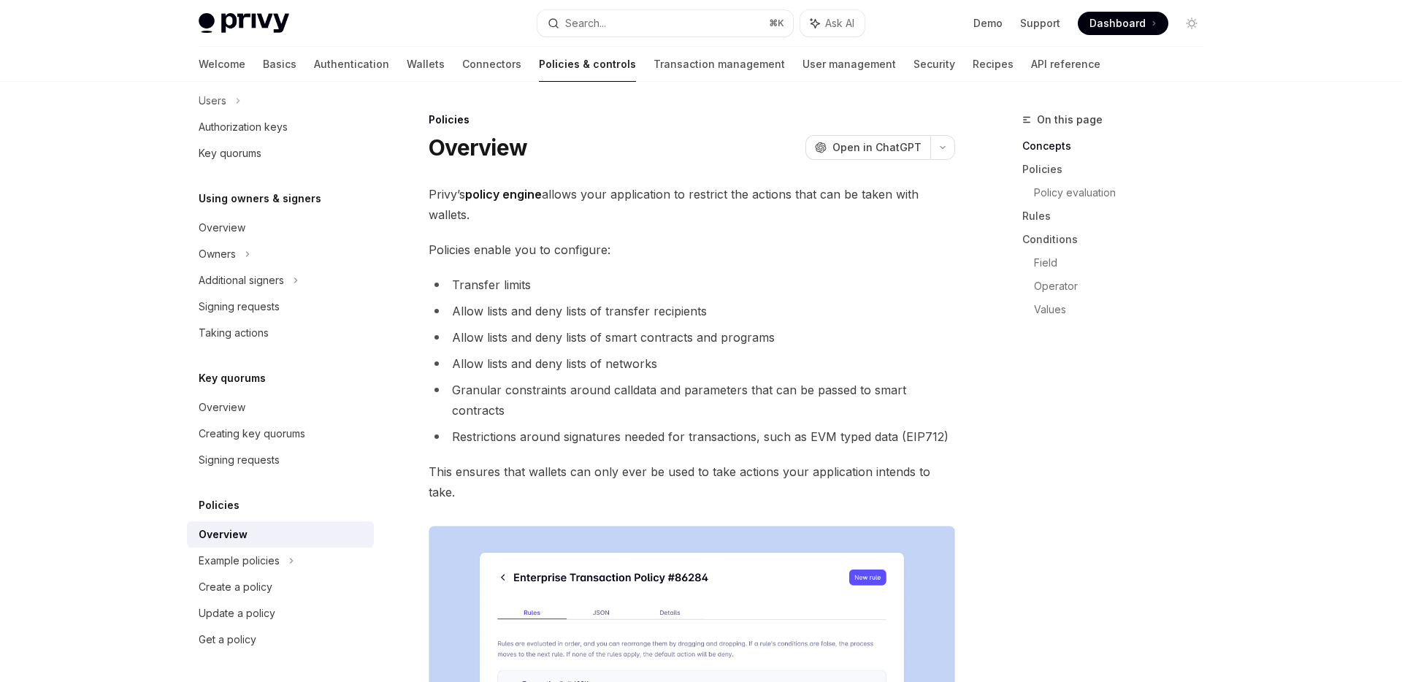
type textarea "*"
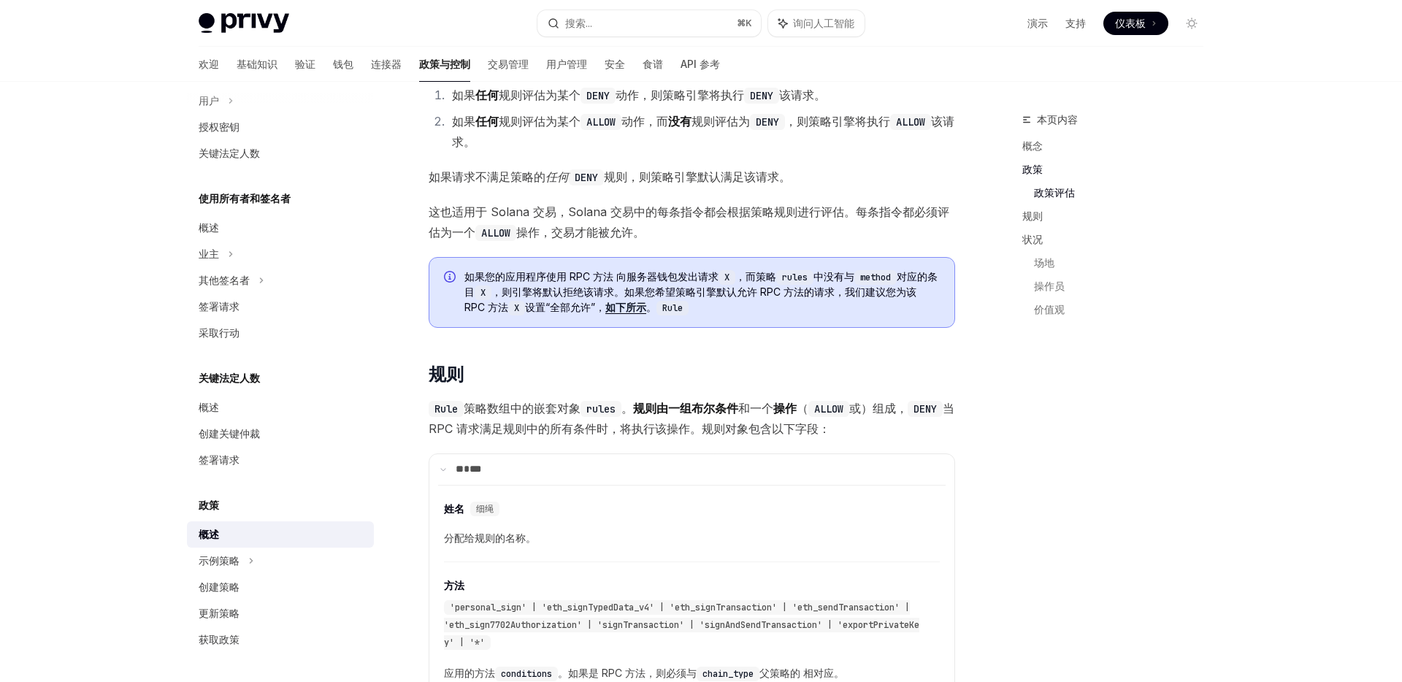
scroll to position [1708, 0]
click at [706, 409] on font "规则由一组布尔" at bounding box center [674, 407] width 82 height 15
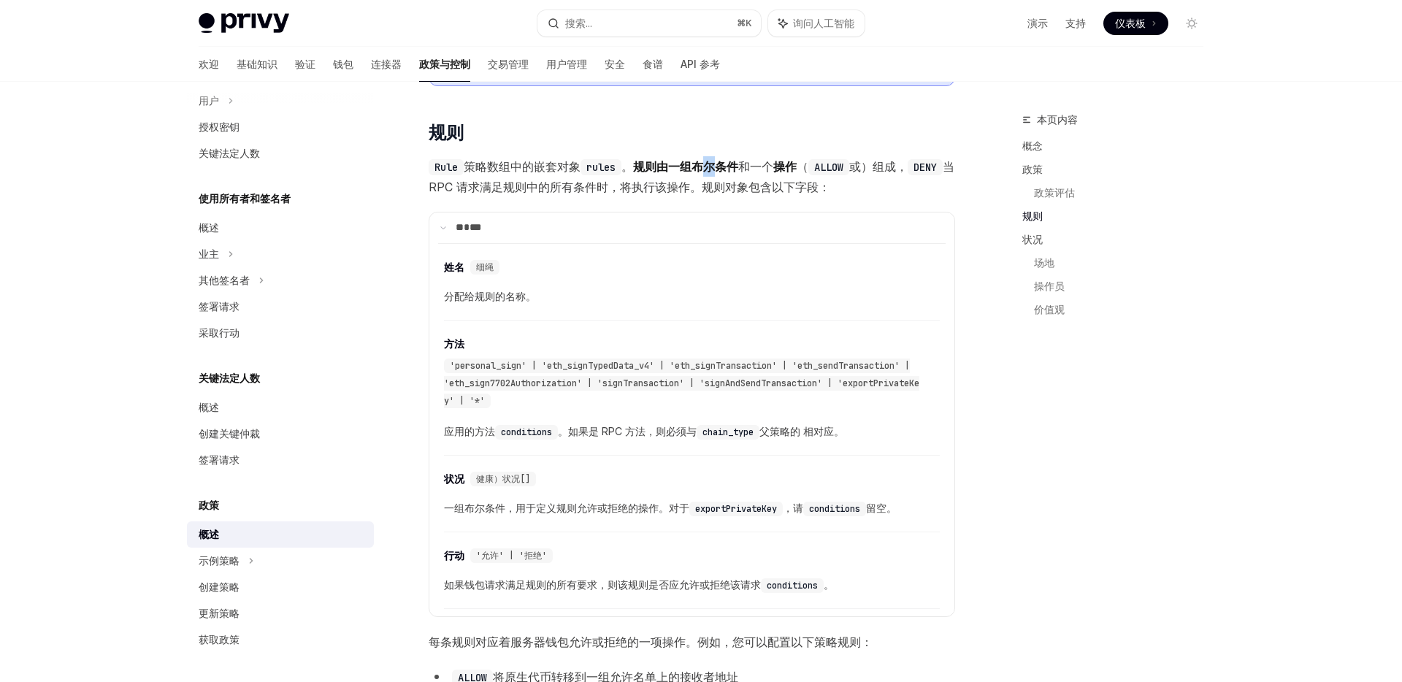
scroll to position [1956, 0]
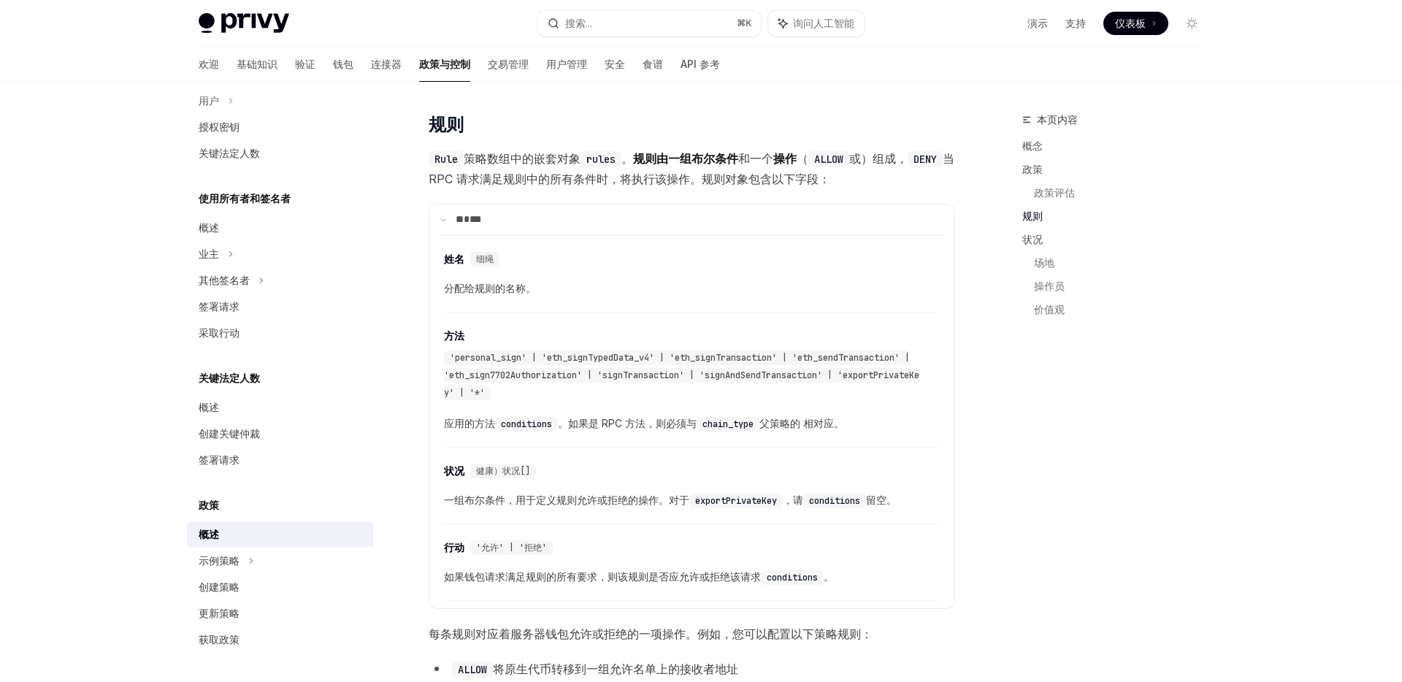
click at [622, 424] on font "。如果是 RPC 方法，则必须与" at bounding box center [627, 423] width 139 height 12
click at [753, 431] on code "chain_type" at bounding box center [728, 424] width 63 height 15
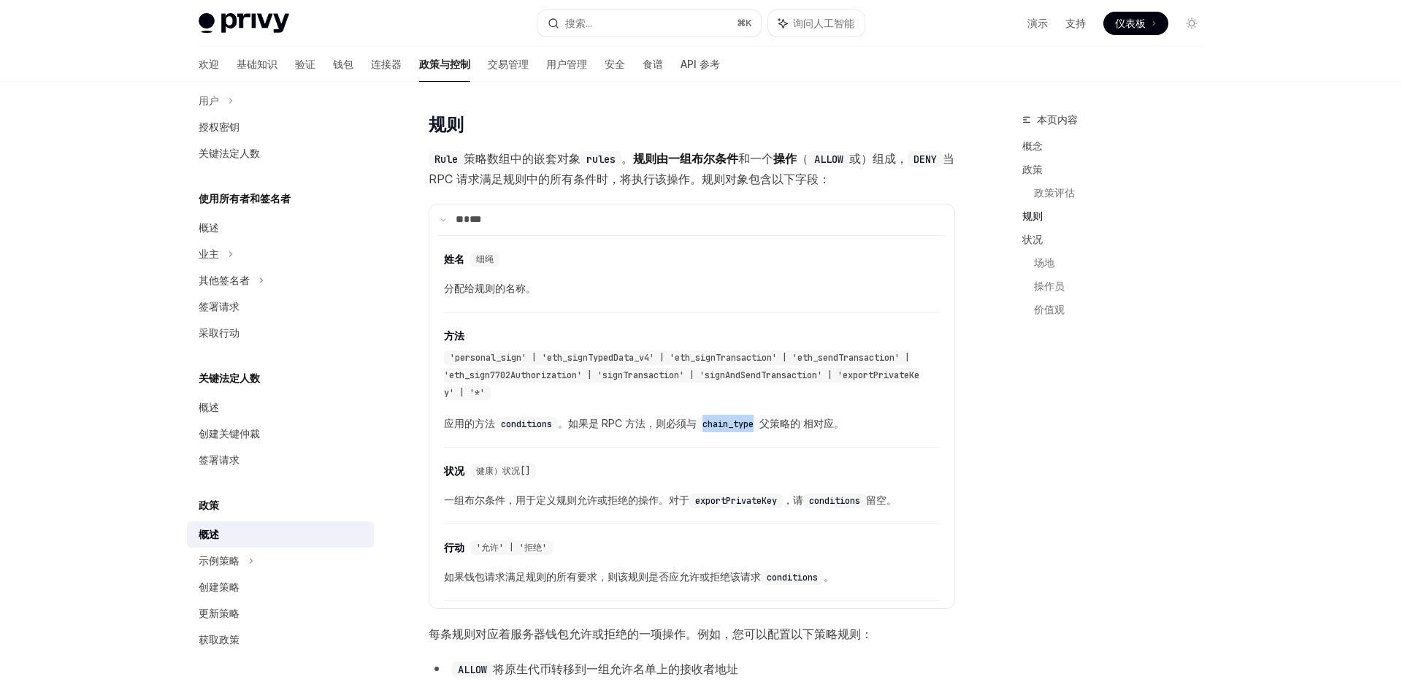
click at [753, 431] on code "chain_type" at bounding box center [728, 424] width 63 height 15
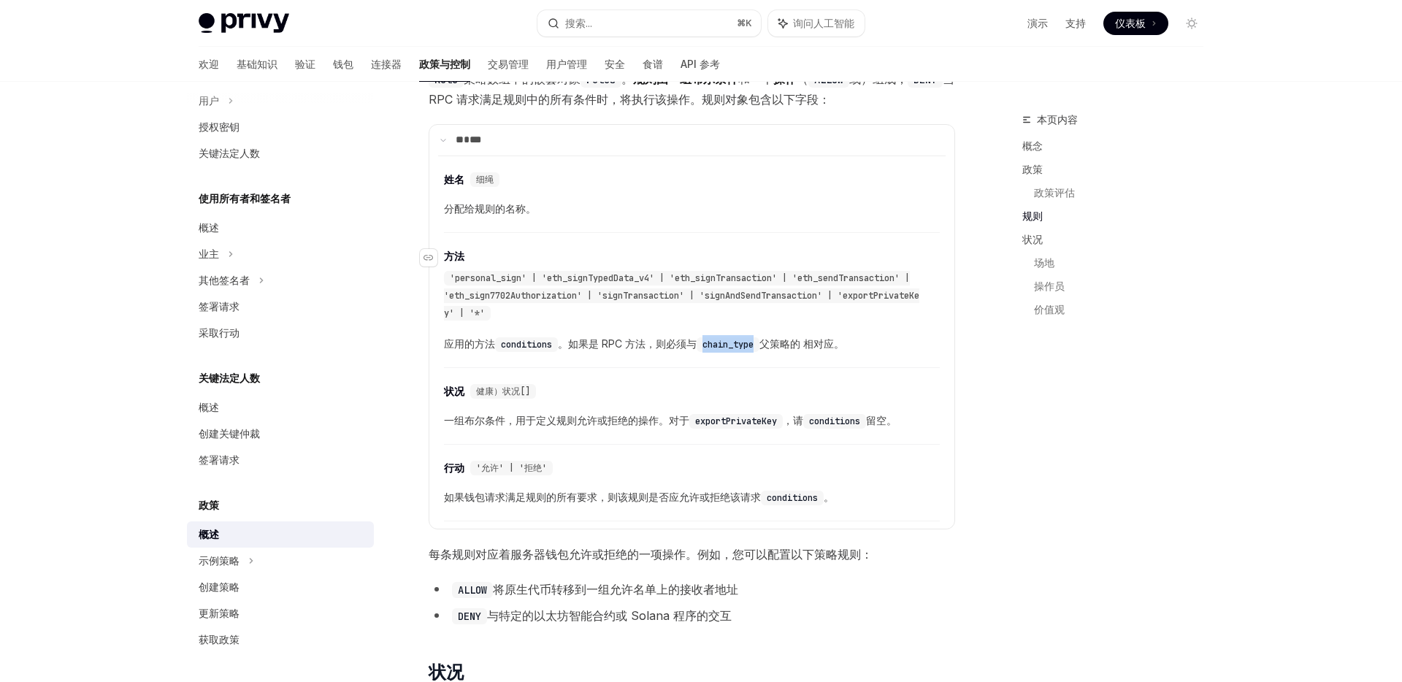
scroll to position [2037, 0]
click at [900, 300] on div "'personal_sign' | 'eth_signTypedData_v4' | 'eth_signTransaction' | 'eth_sendTra…" at bounding box center [682, 295] width 476 height 50
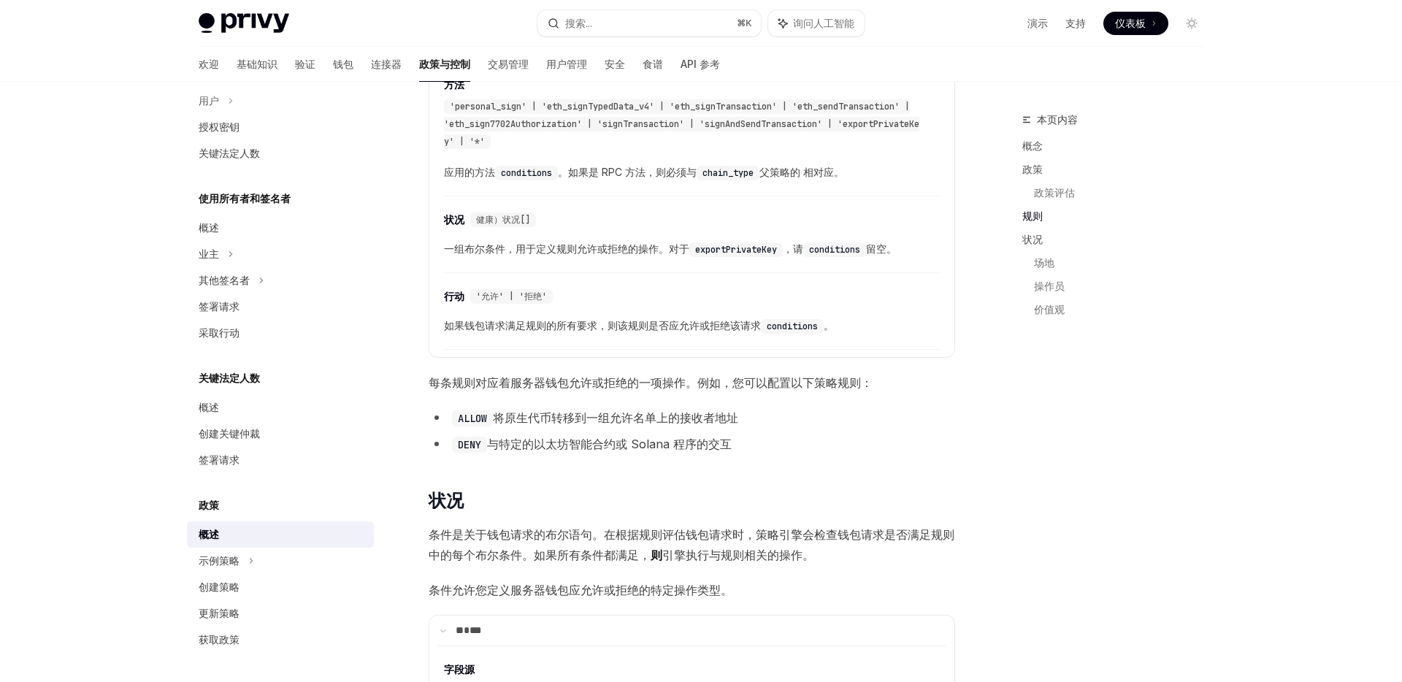
scroll to position [2210, 0]
click at [447, 386] on font "每条规则对应着服务器钱包允许或拒绝的一项操作。例如，您可以配置以下策略规则：" at bounding box center [651, 380] width 444 height 15
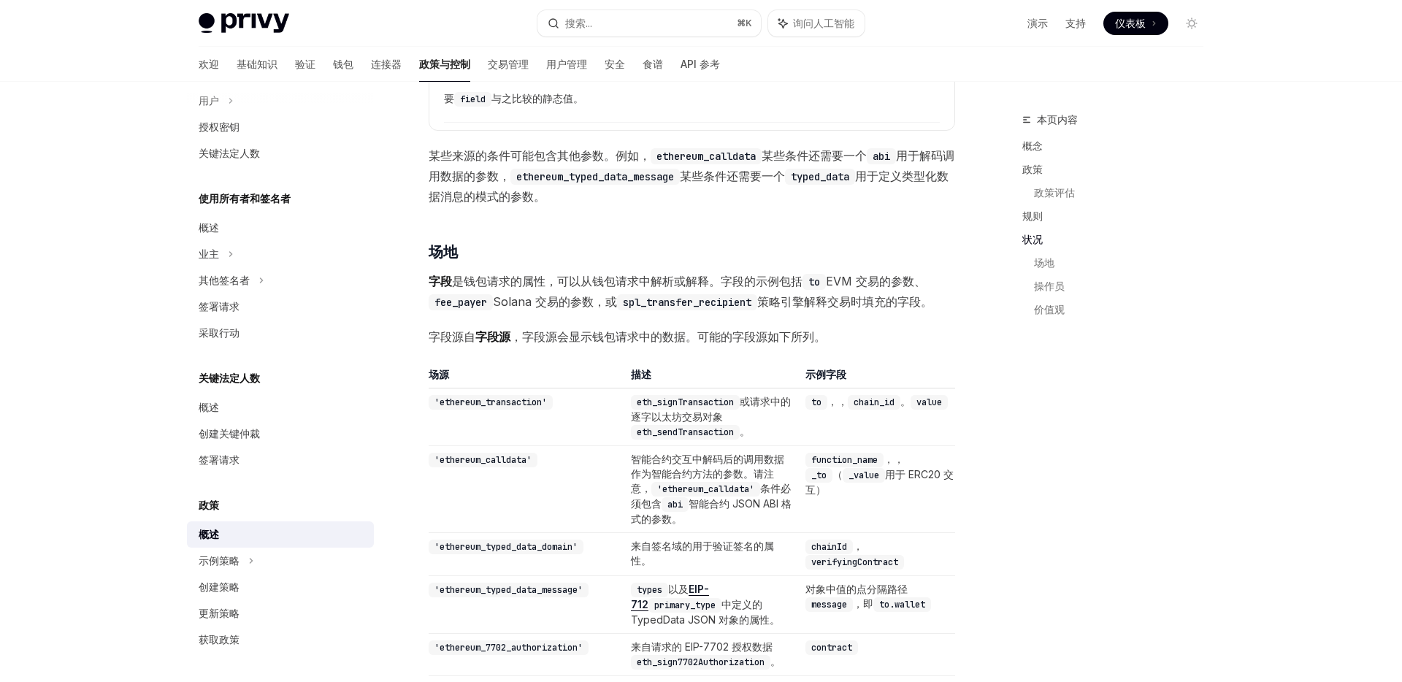
scroll to position [3174, 0]
click at [463, 343] on font "字段源自" at bounding box center [452, 335] width 47 height 15
click at [597, 343] on font "，字段源会显示钱包请求中的数据。可能的字段源如下所列。" at bounding box center [669, 335] width 316 height 15
click at [560, 343] on font "，字段源会显示钱包请求中的数据。可能的字段源如下所列。" at bounding box center [669, 335] width 316 height 15
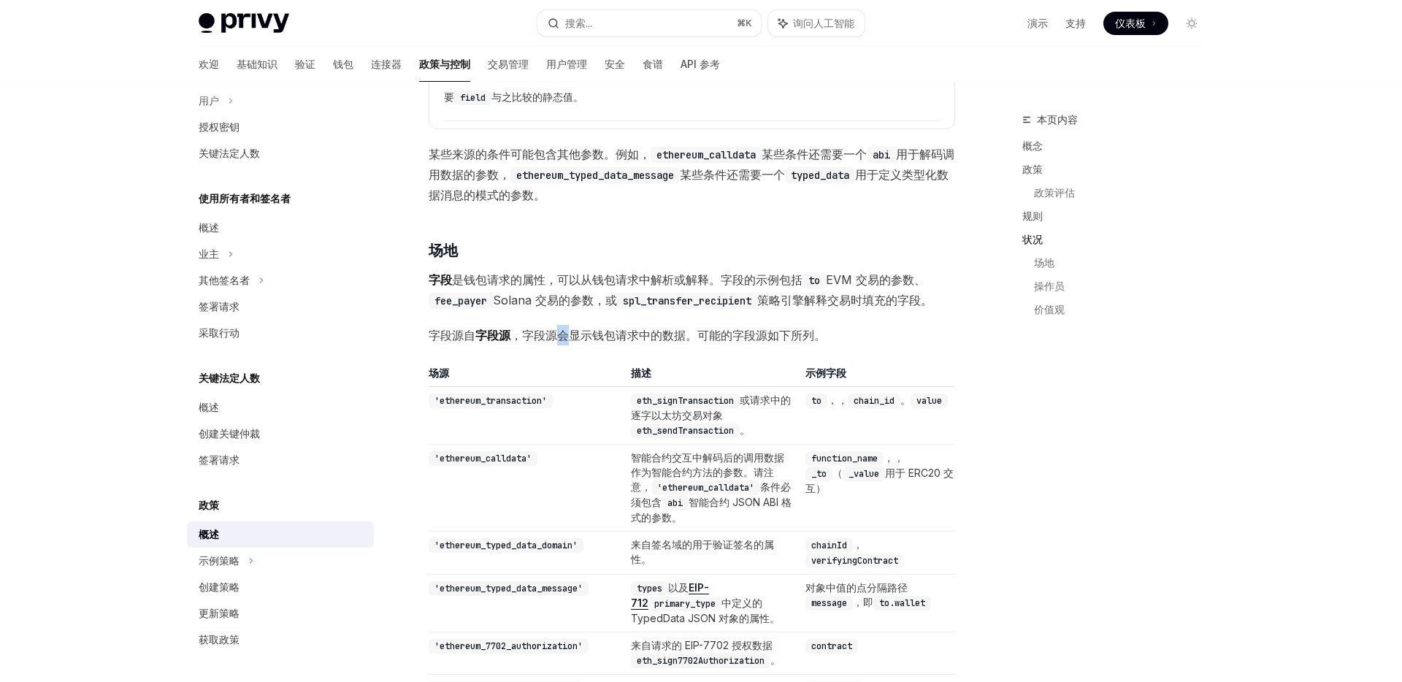
click at [560, 343] on font "，字段源会显示钱包请求中的数据。可能的字段源如下所列。" at bounding box center [669, 335] width 316 height 15
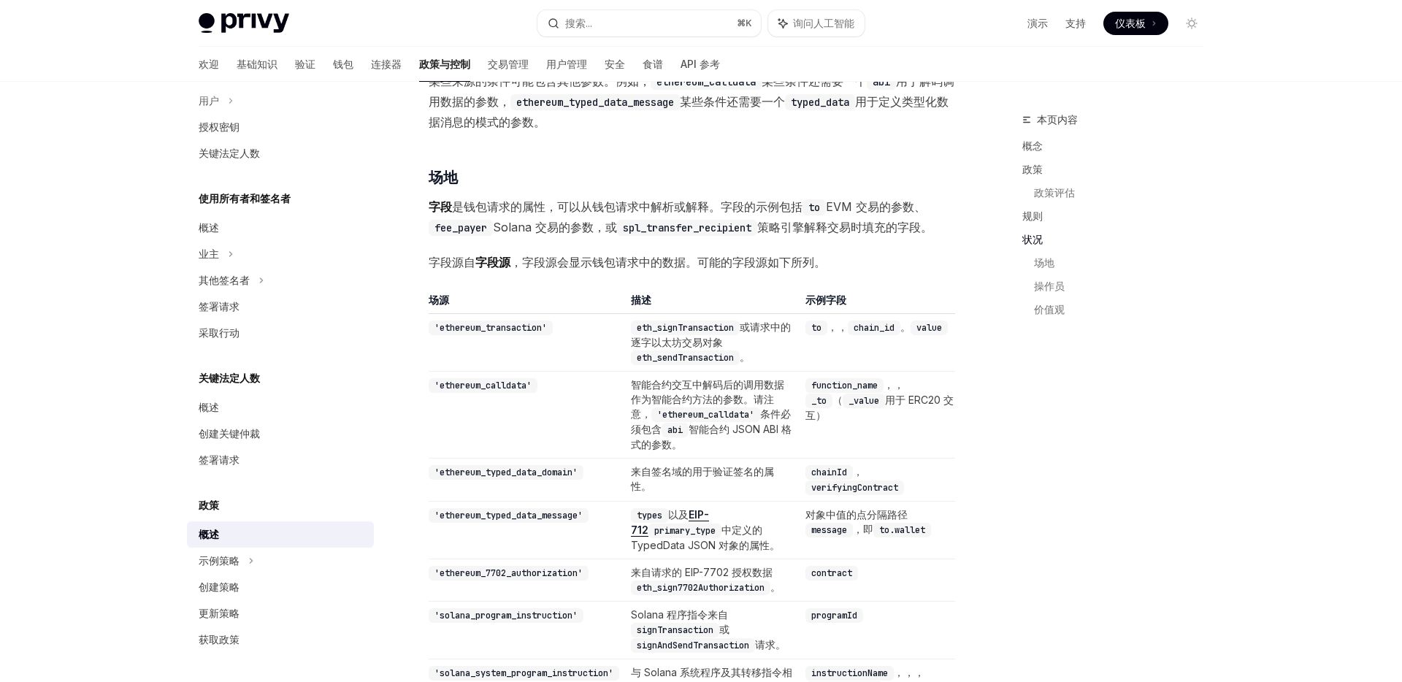
scroll to position [3256, 0]
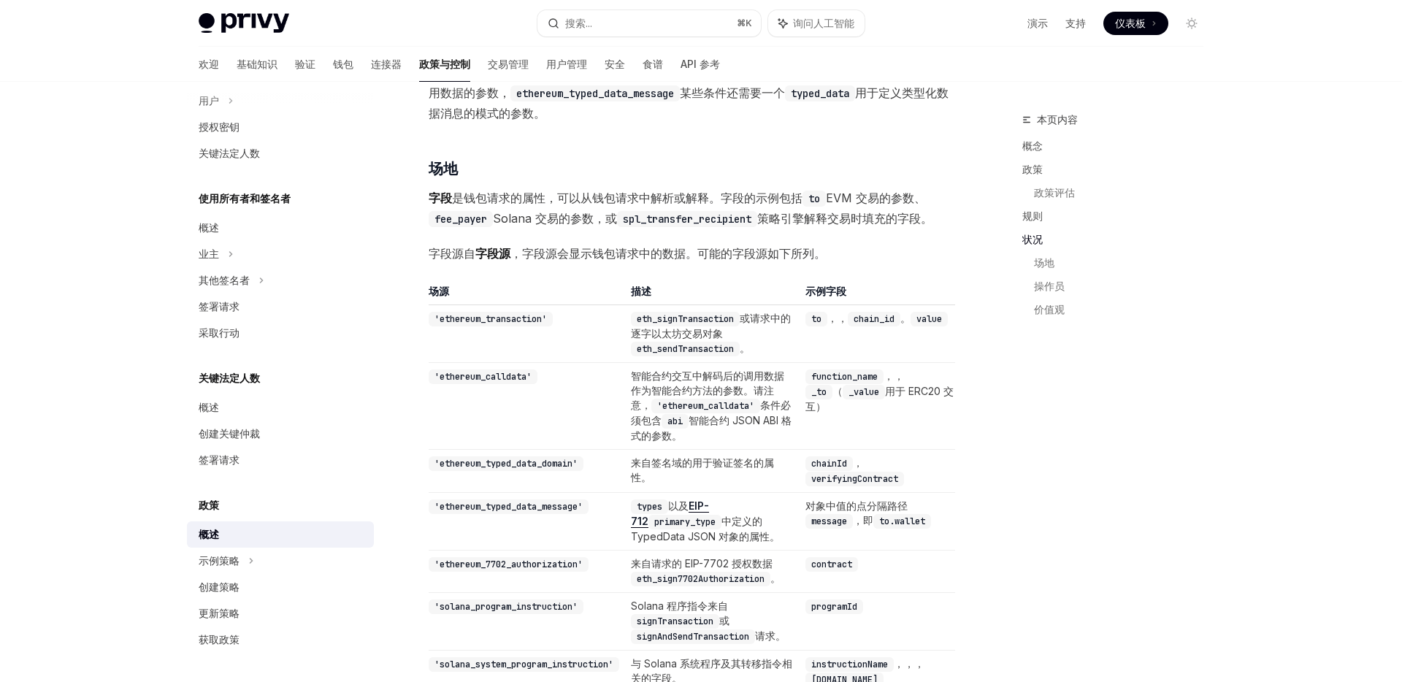
click at [751, 395] on font "智能合约交互中解码后的调用数据作为智能合约方法的参数。请注意，" at bounding box center [707, 391] width 153 height 42
click at [671, 408] on font "智能合约交互中解码后的调用数据作为智能合约方法的参数。请注意，" at bounding box center [707, 391] width 153 height 42
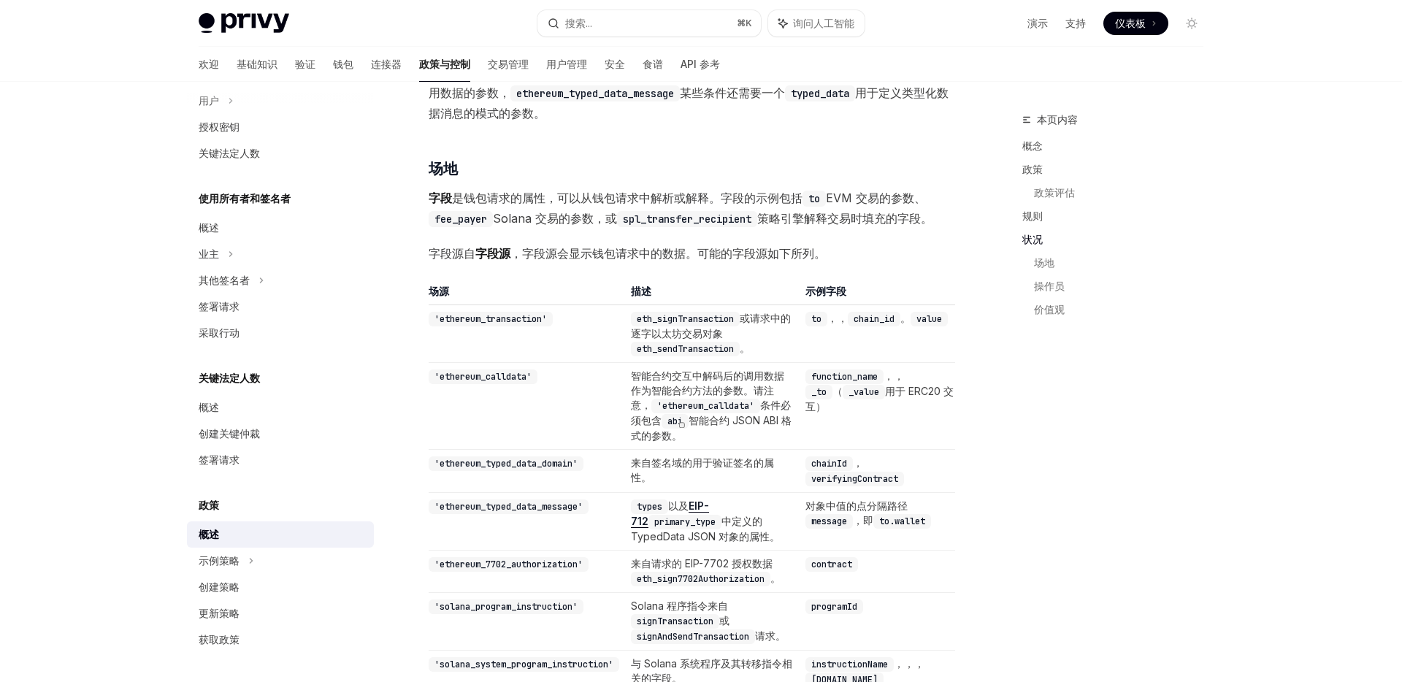
click at [807, 431] on td "function_name ，， _to （ _value 用于 ERC20 交互）" at bounding box center [878, 406] width 156 height 87
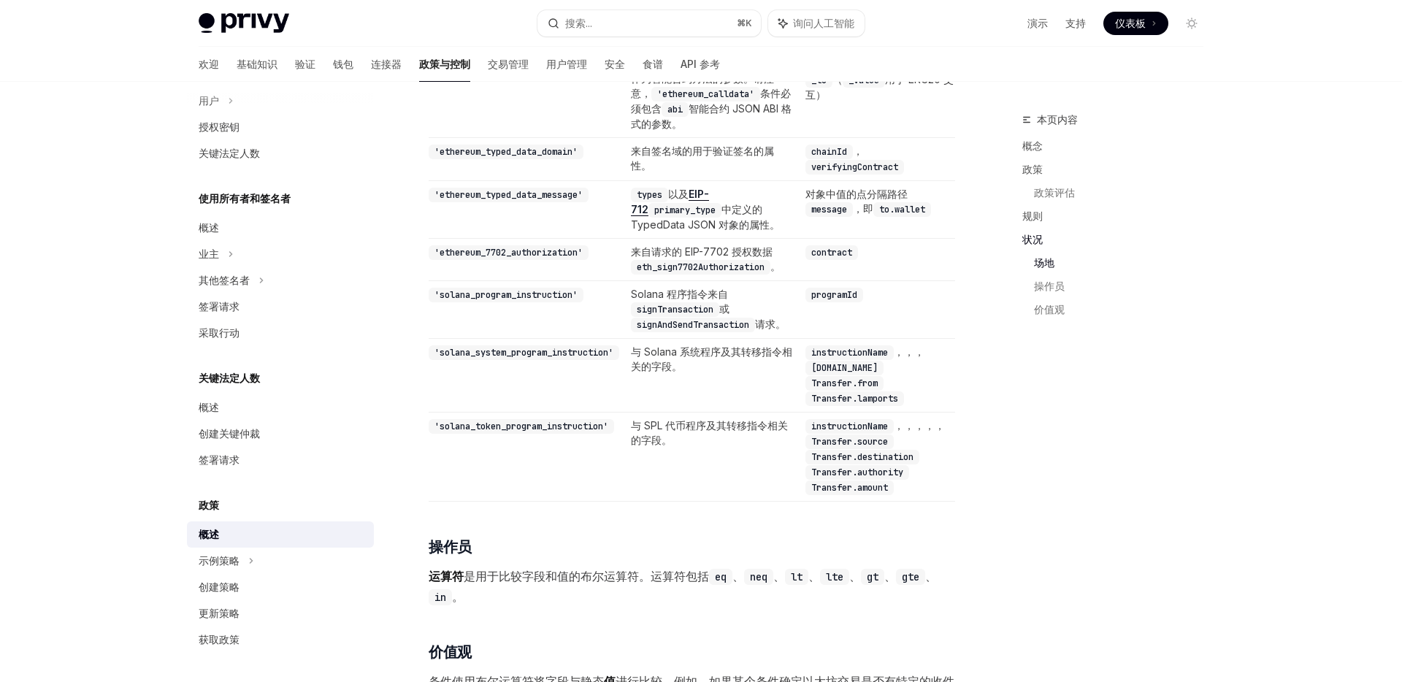
scroll to position [3572, 0]
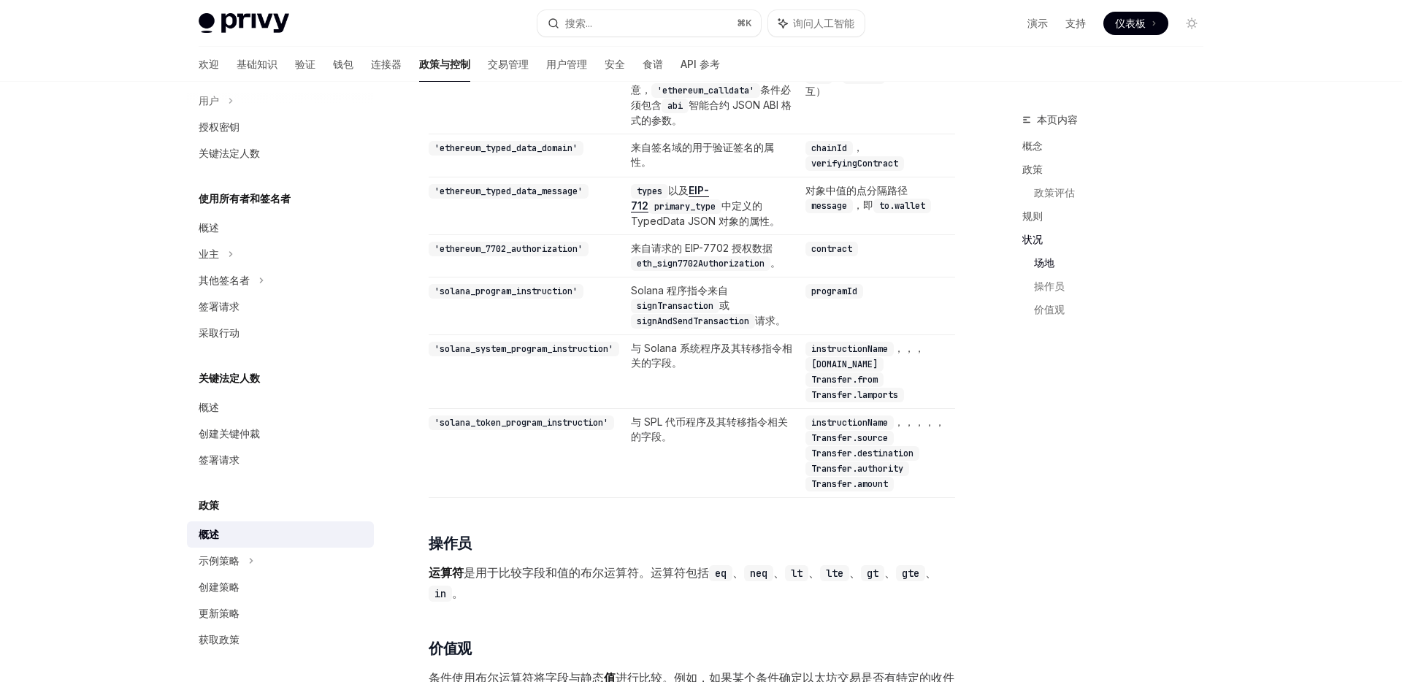
click at [660, 313] on code "signTransaction" at bounding box center [675, 306] width 88 height 15
click at [671, 337] on span "button" at bounding box center [671, 337] width 0 height 0
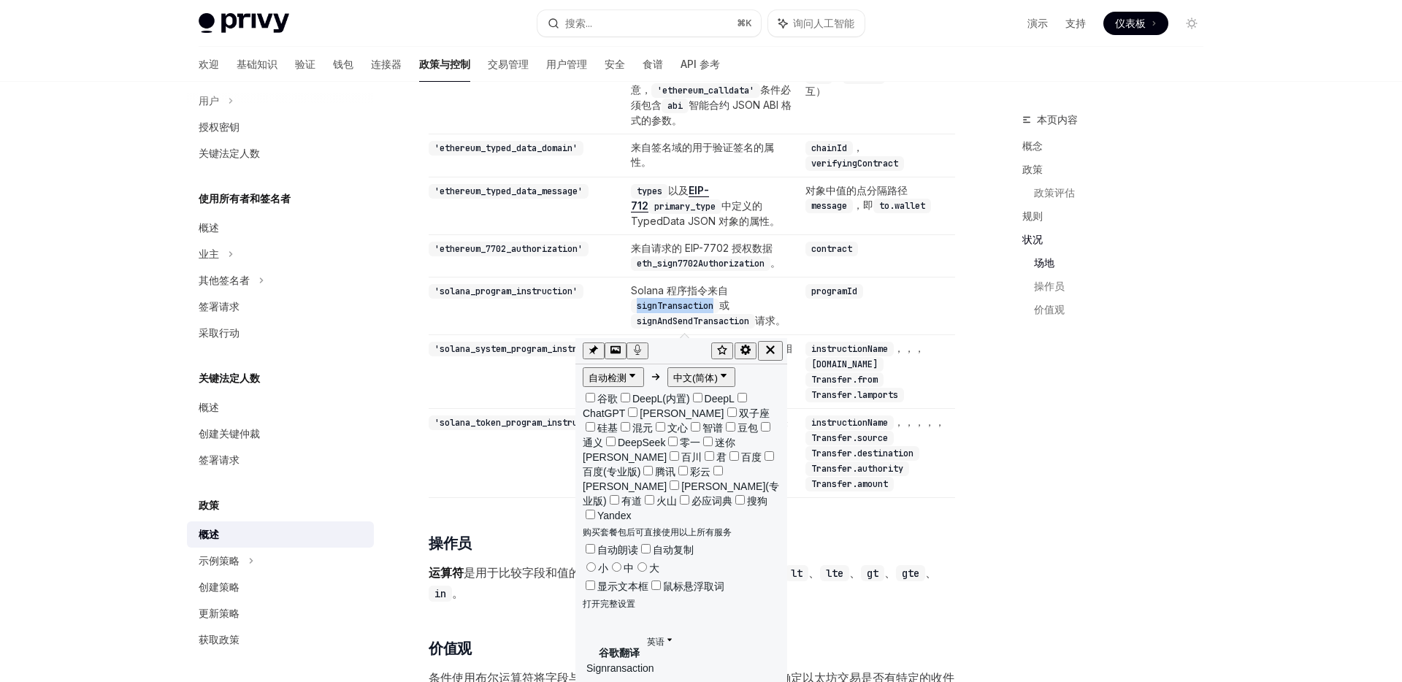
click at [774, 351] on icon "button" at bounding box center [770, 349] width 13 height 13
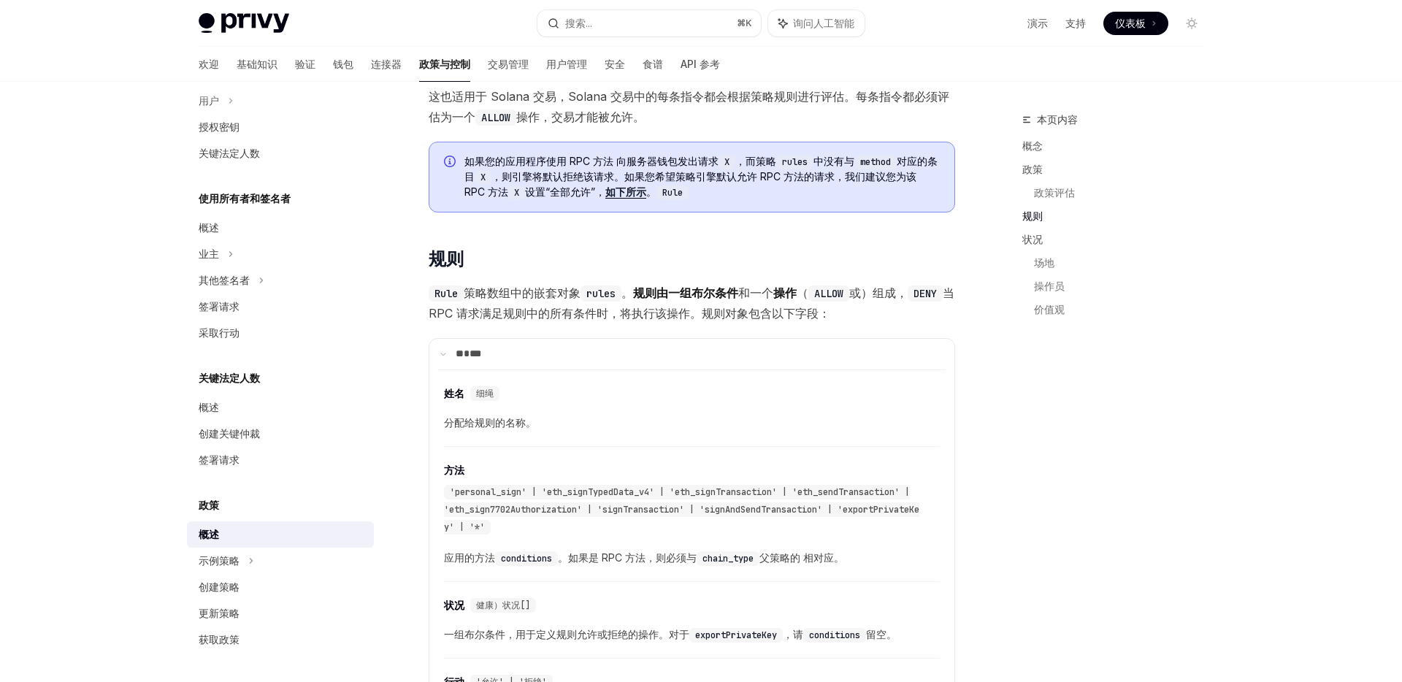
scroll to position [1820, 0]
click at [730, 307] on font "当 RPC 请求满足规则中的所有条件时，将执行该操作。规则对象包含以下字段：" at bounding box center [692, 304] width 526 height 35
click at [638, 313] on font "当 RPC 请求满足规则中的所有条件时，将执行该操作。规则对象包含以下字段：" at bounding box center [692, 304] width 526 height 35
click at [478, 314] on font "当 RPC 请求满足规则中的所有条件时，将执行该操作。规则对象包含以下字段：" at bounding box center [692, 304] width 526 height 35
click at [468, 316] on font "当 RPC 请求满足规则中的所有条件时，将执行该操作。规则对象包含以下字段：" at bounding box center [692, 304] width 526 height 35
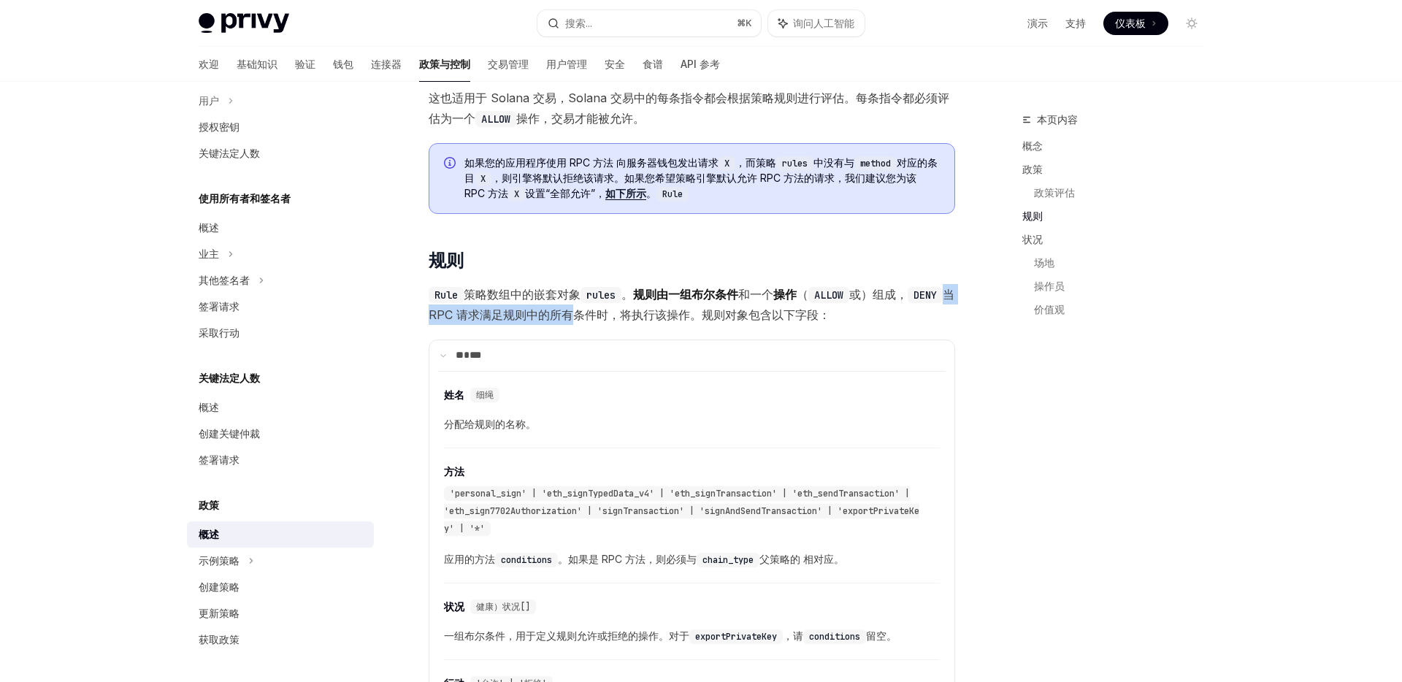
drag, startPoint x: 468, startPoint y: 316, endPoint x: 608, endPoint y: 314, distance: 139.5
click at [608, 313] on font "当 RPC 请求满足规则中的所有条件时，将执行该操作。规则对象包含以下字段：" at bounding box center [692, 304] width 526 height 35
click at [763, 313] on font "当 RPC 请求满足规则中的所有条件时，将执行该操作。规则对象包含以下字段：" at bounding box center [692, 304] width 526 height 35
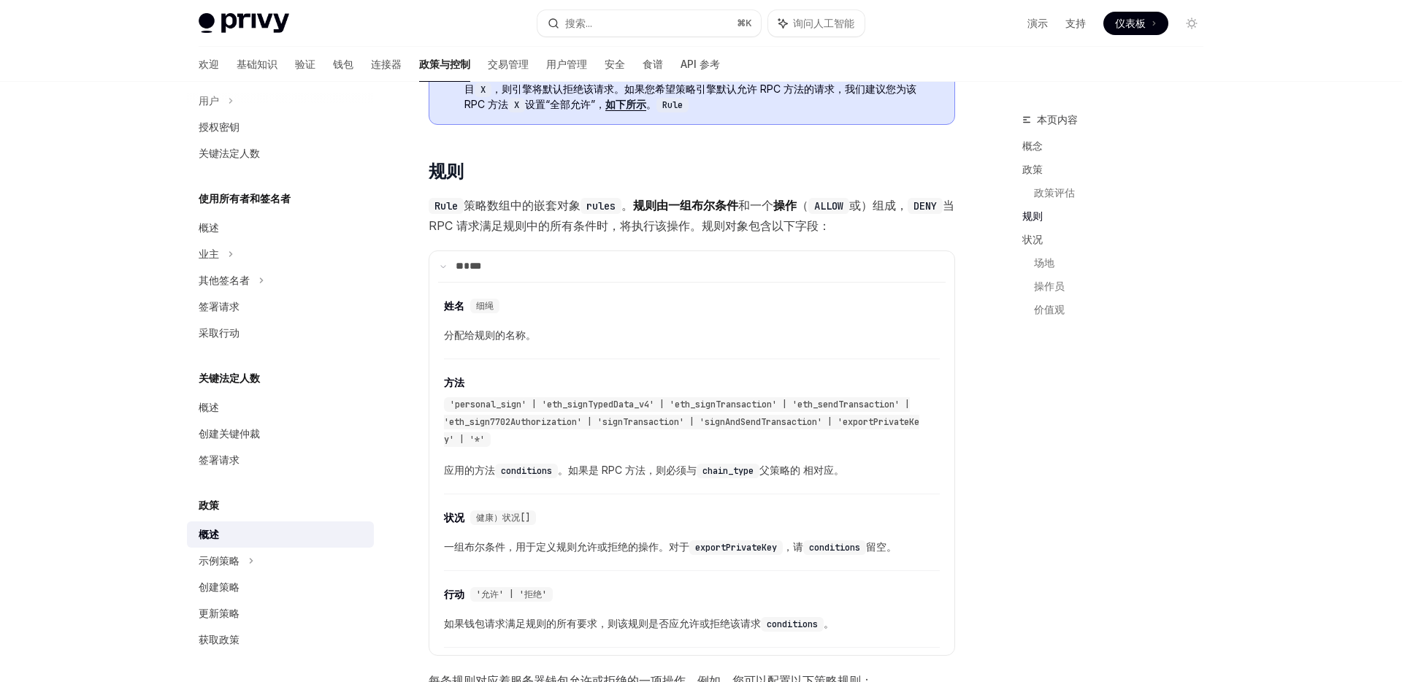
scroll to position [1947, 0]
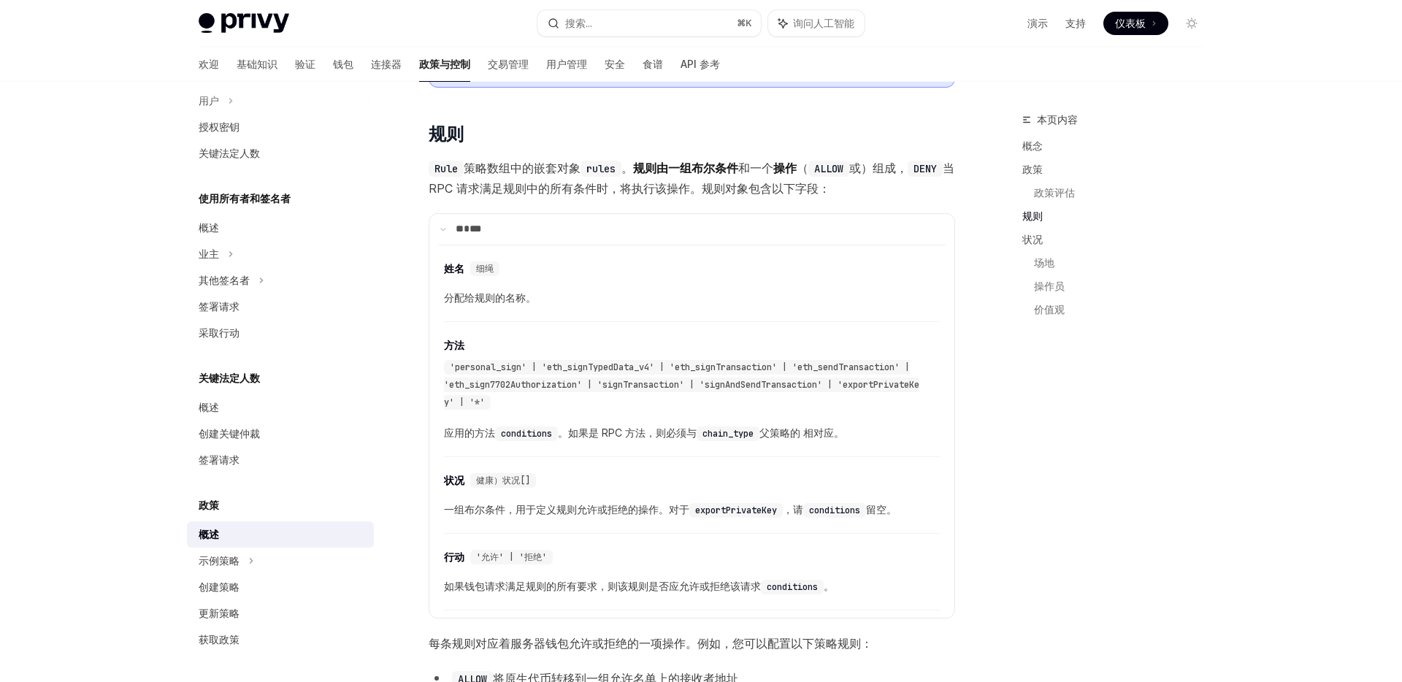
click at [908, 177] on code "DENY" at bounding box center [925, 169] width 35 height 16
click at [461, 205] on span "button" at bounding box center [461, 205] width 0 height 0
click at [728, 188] on font "当 RPC 请求满足规则中的所有条件时，将执行该操作。规则对象包含以下字段：" at bounding box center [692, 178] width 526 height 35
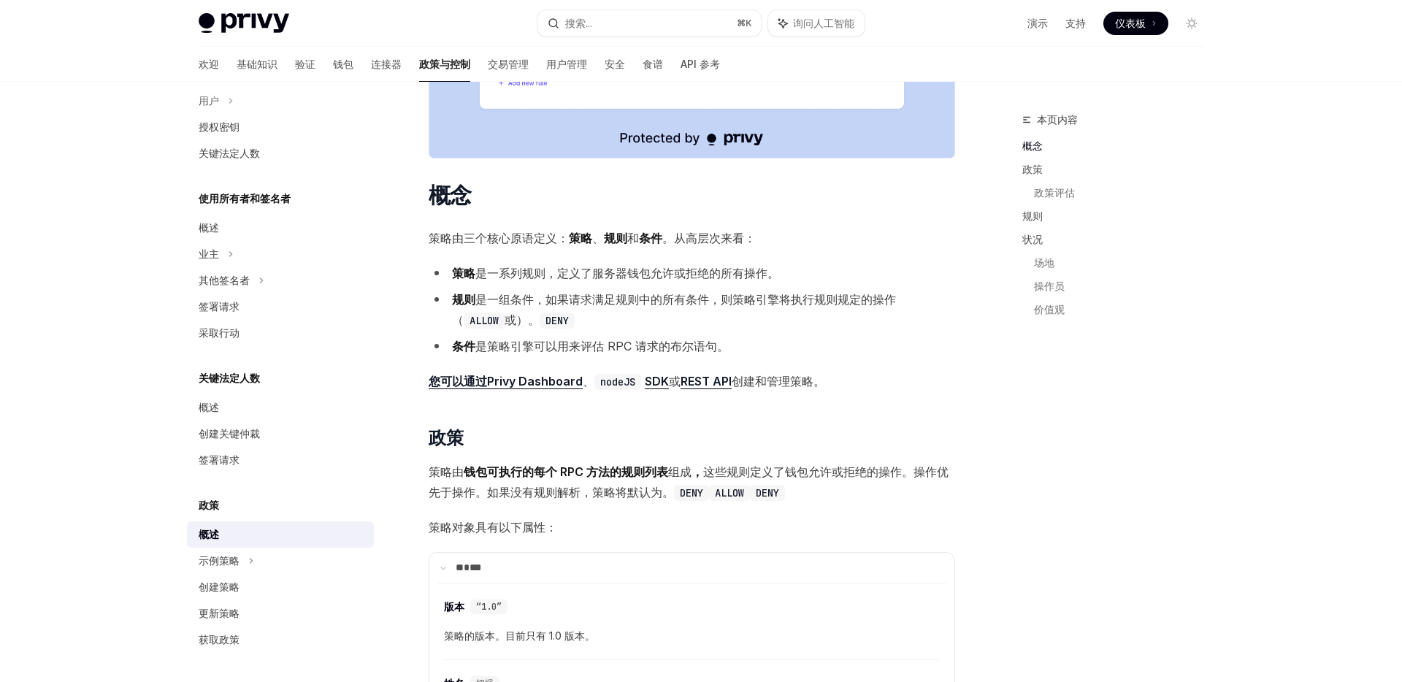
scroll to position [679, 0]
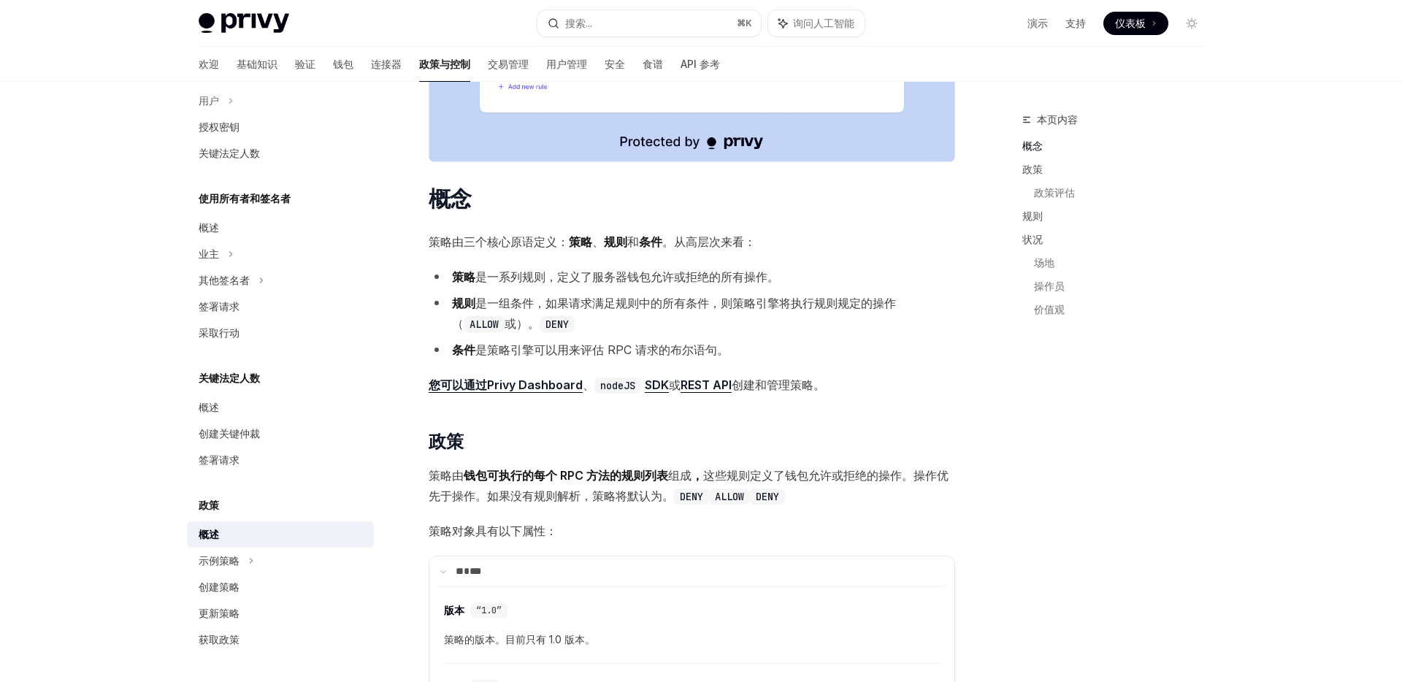
click at [545, 338] on ul "策略 是一系列规则，定义了服务器钱包允许或拒绝的所有操作。 规则 是一组条件，如果请求满足规则中的所有条件，则策略引擎将执行 规则规定的操作（ ALLOW 或…" at bounding box center [692, 313] width 527 height 93
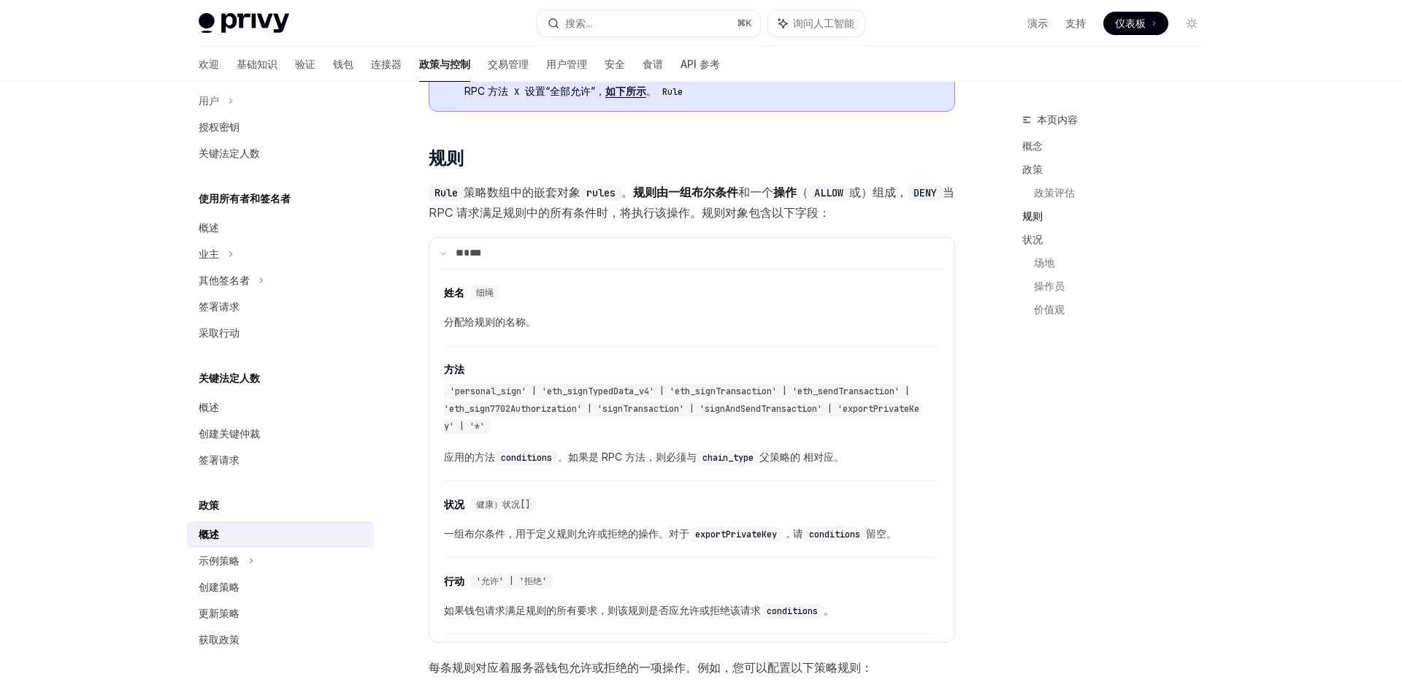
scroll to position [1922, 0]
click at [457, 254] on font "**" at bounding box center [460, 253] width 8 height 10
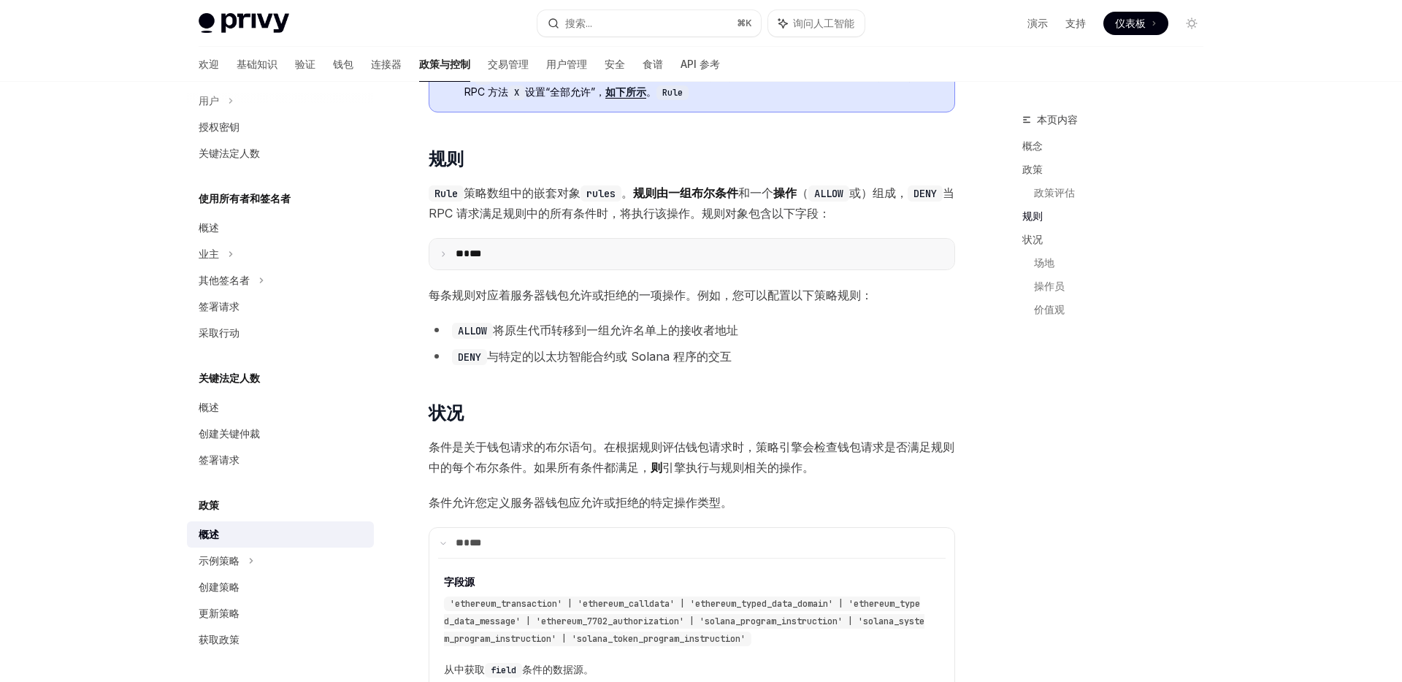
click at [457, 254] on font "**" at bounding box center [460, 253] width 8 height 10
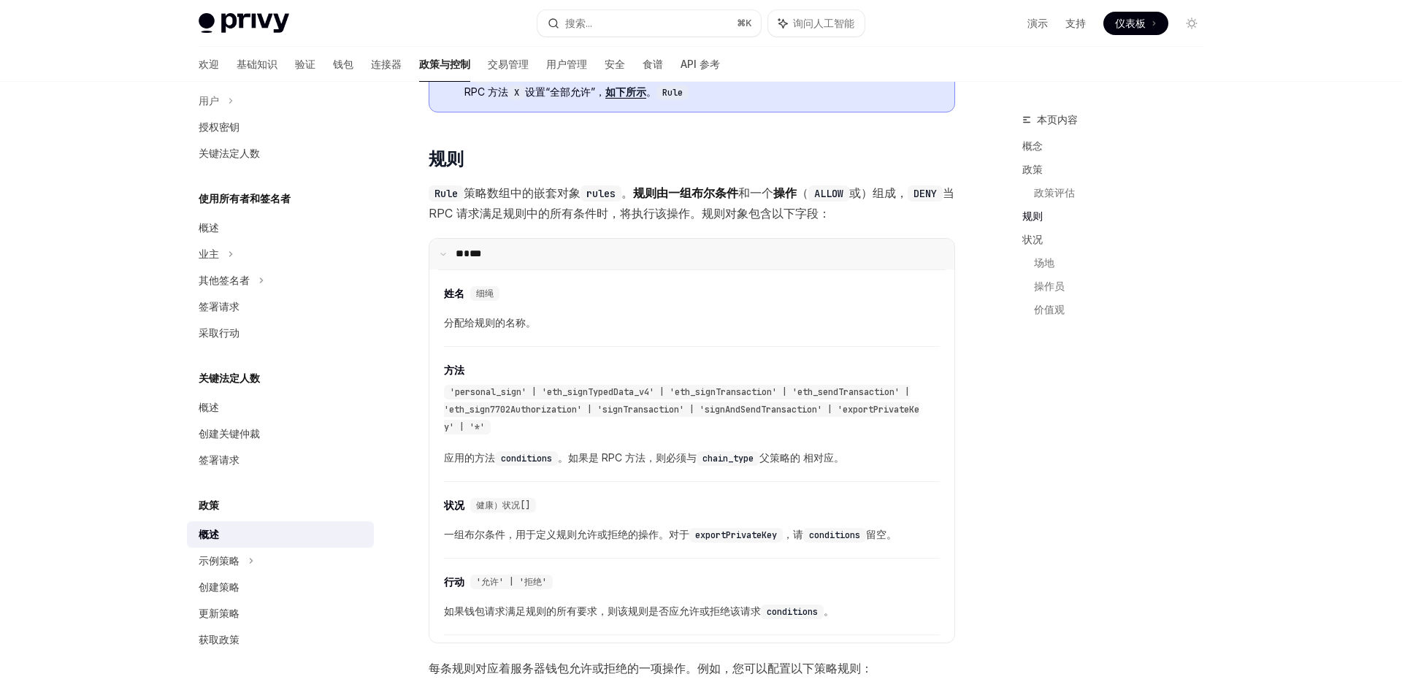
click at [457, 254] on font "**" at bounding box center [460, 253] width 8 height 10
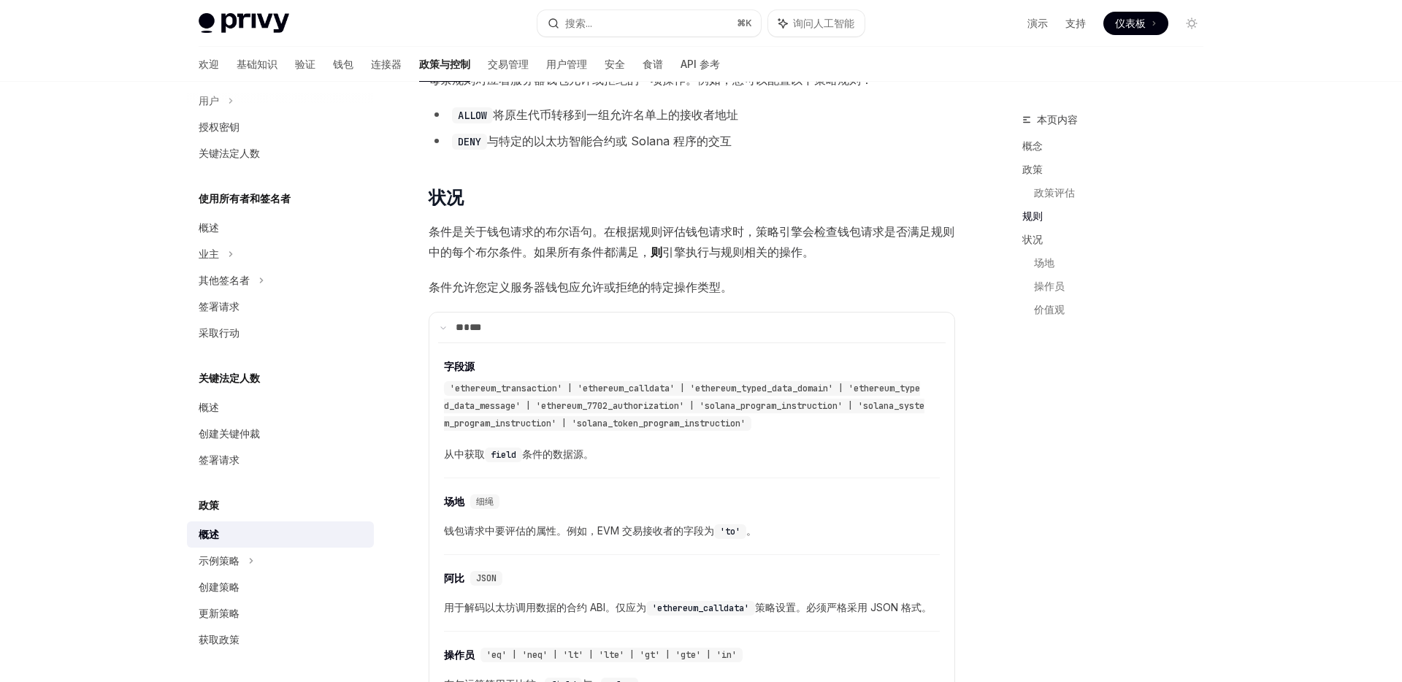
scroll to position [2146, 0]
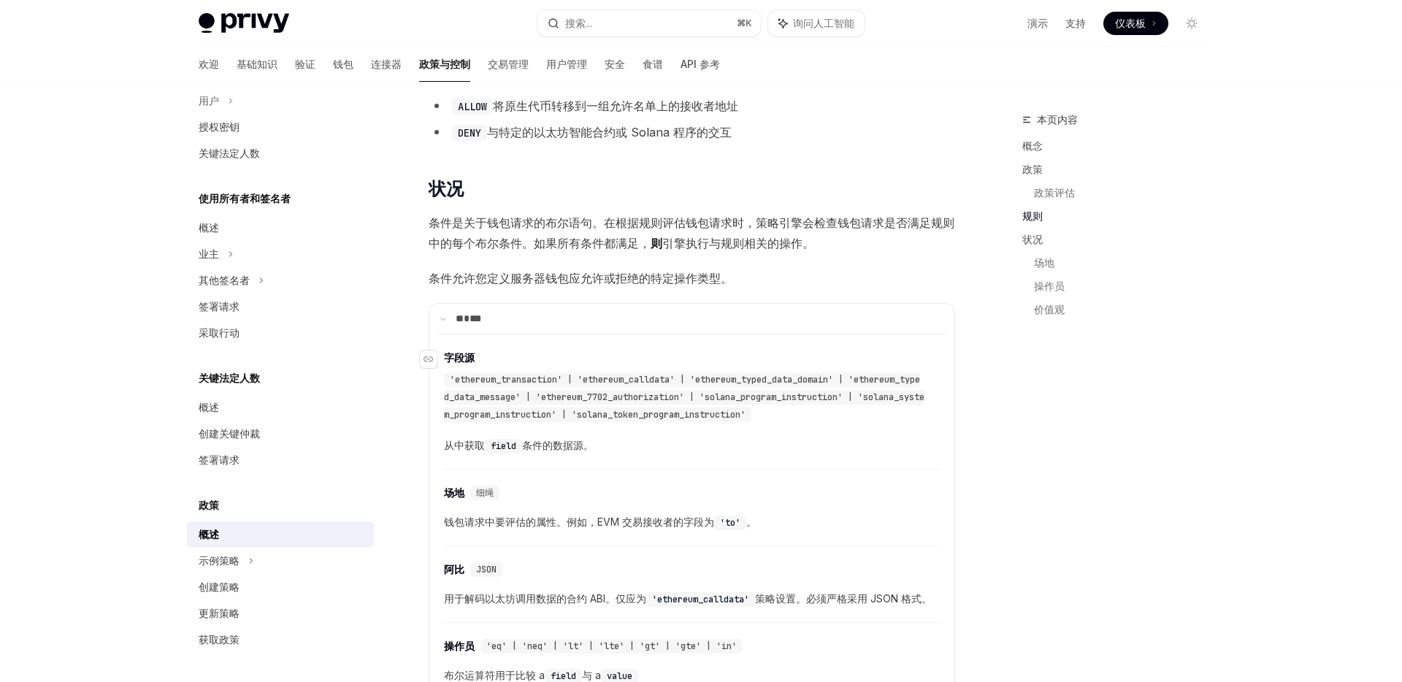
click at [624, 411] on font "'ethereum_transaction' | 'ethereum_calldata' | 'ethereum_typed_data_domain' | '…" at bounding box center [684, 397] width 481 height 47
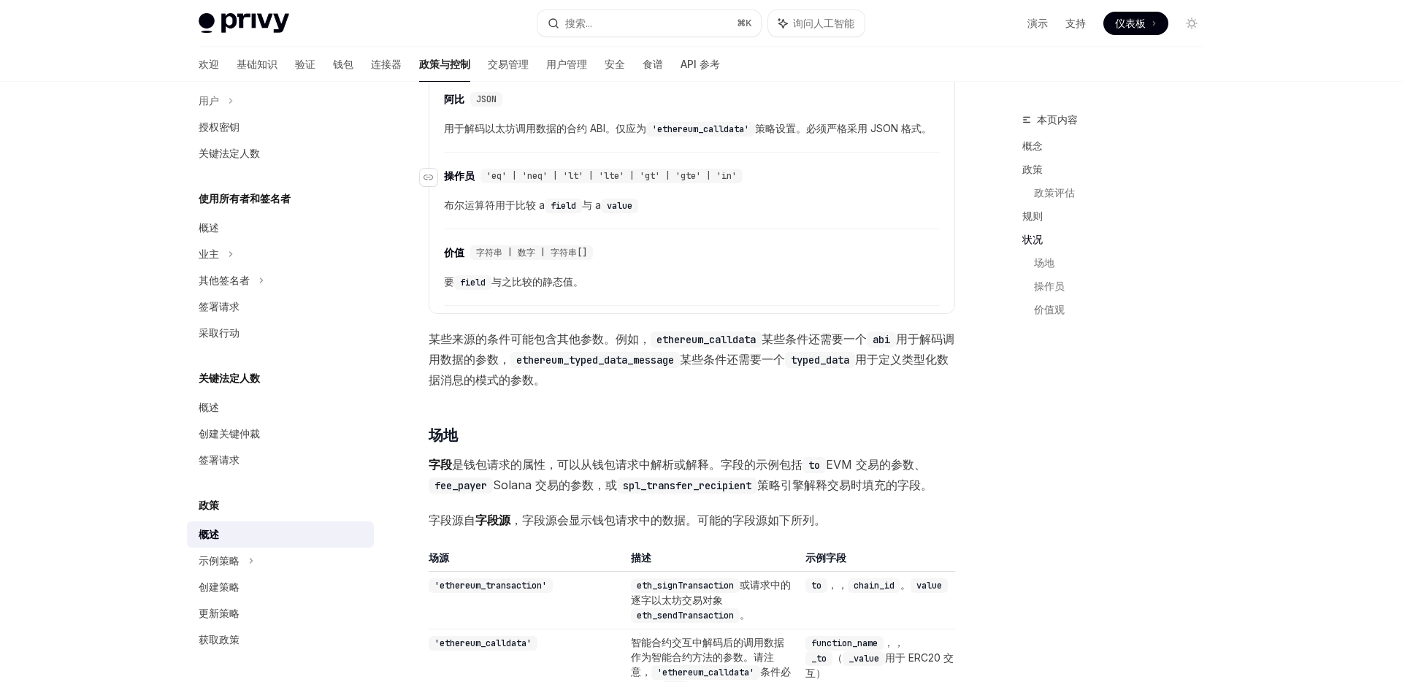
scroll to position [2619, 0]
click at [483, 365] on span "某些来源的条件可能包含其他参数。例如， ethereum_calldata 某些条件还需要一个 abi 用于解码调用数据的参数， ethereum_typed…" at bounding box center [692, 356] width 527 height 61
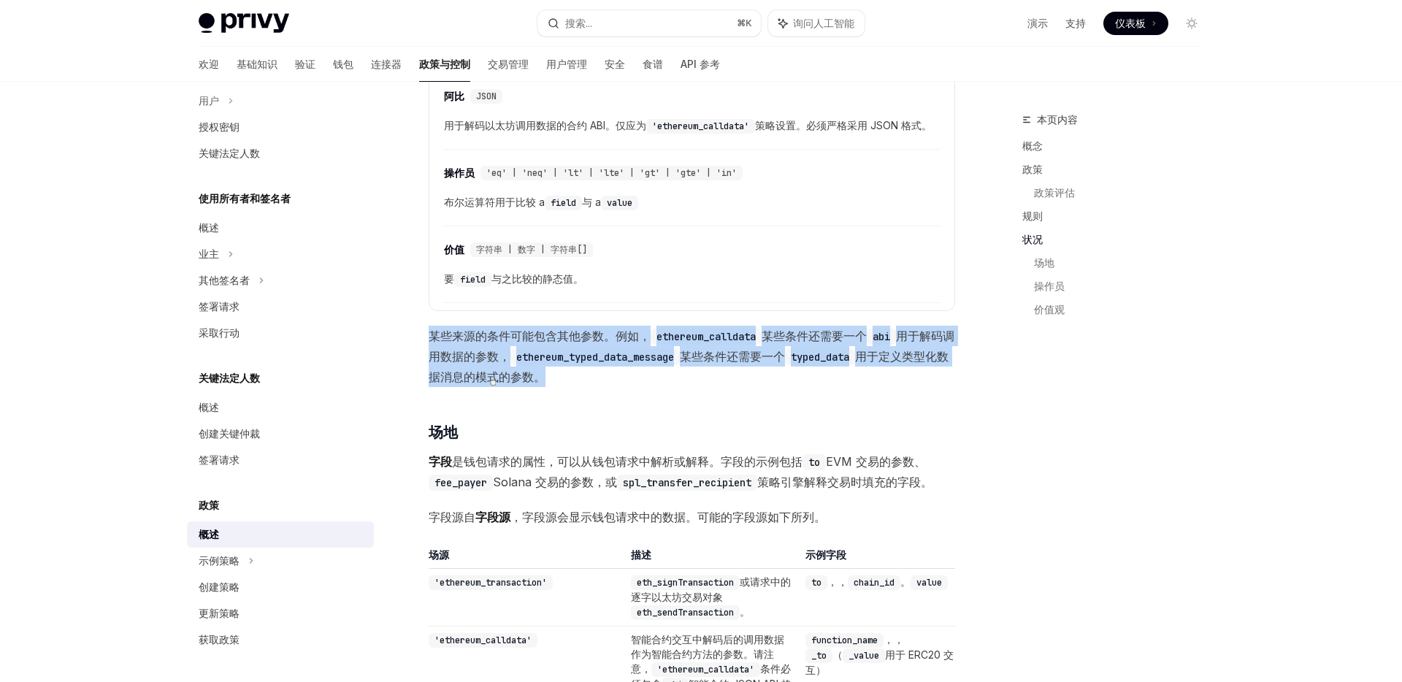
click at [483, 365] on span "某些来源的条件可能包含其他参数。例如， ethereum_calldata 某些条件还需要一个 abi 用于解码调用数据的参数， ethereum_typed…" at bounding box center [692, 356] width 527 height 61
click at [486, 382] on span "某些来源的条件可能包含其他参数。例如， ethereum_calldata 某些条件还需要一个 abi 用于解码调用数据的参数， ethereum_typed…" at bounding box center [692, 356] width 527 height 61
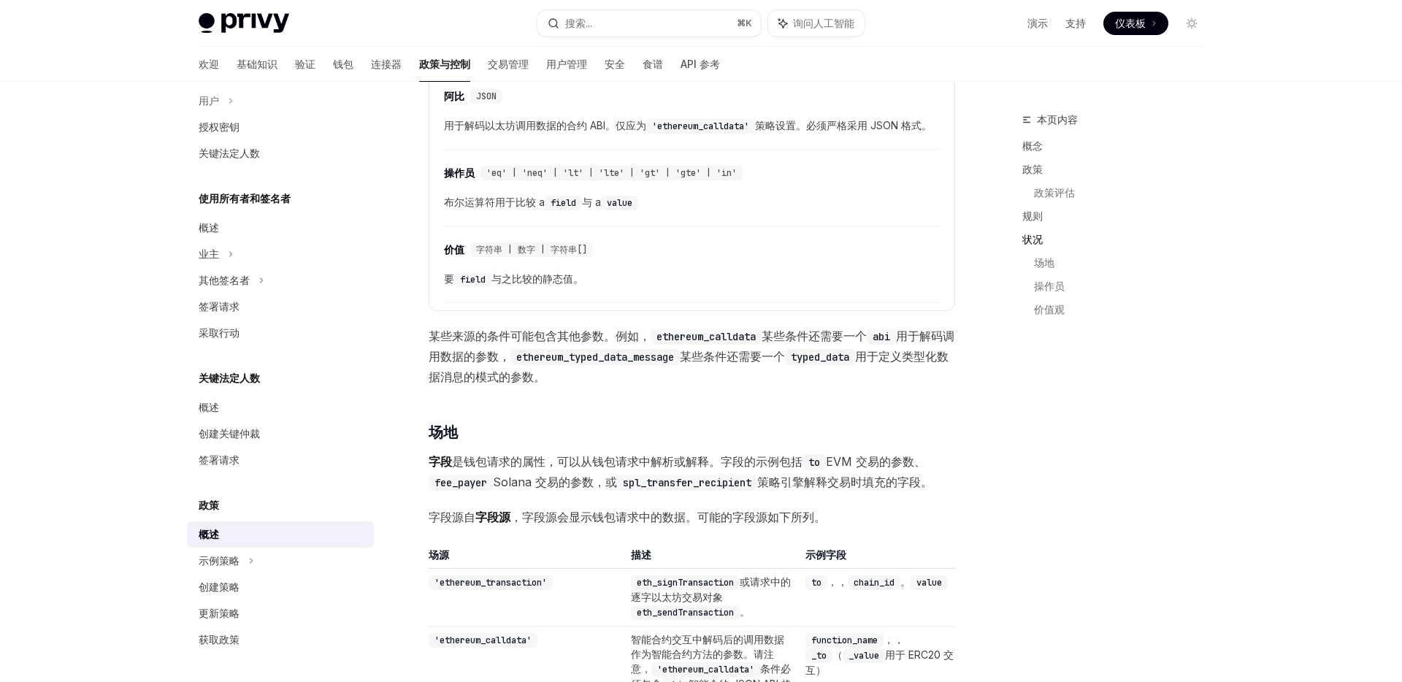
click at [499, 364] on font "用于解码调用数据的参数，" at bounding box center [692, 346] width 526 height 35
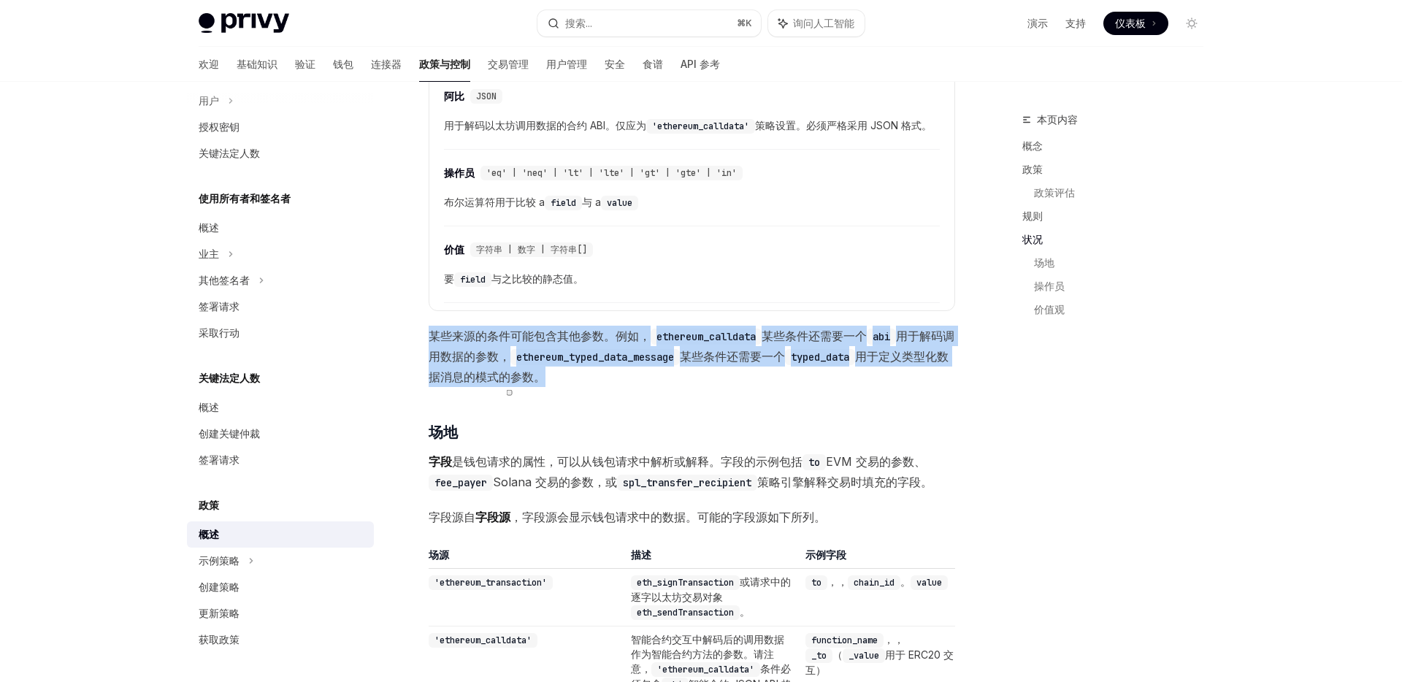
click at [499, 364] on font "用于解码调用数据的参数，" at bounding box center [692, 346] width 526 height 35
click at [510, 393] on span "button" at bounding box center [510, 393] width 0 height 0
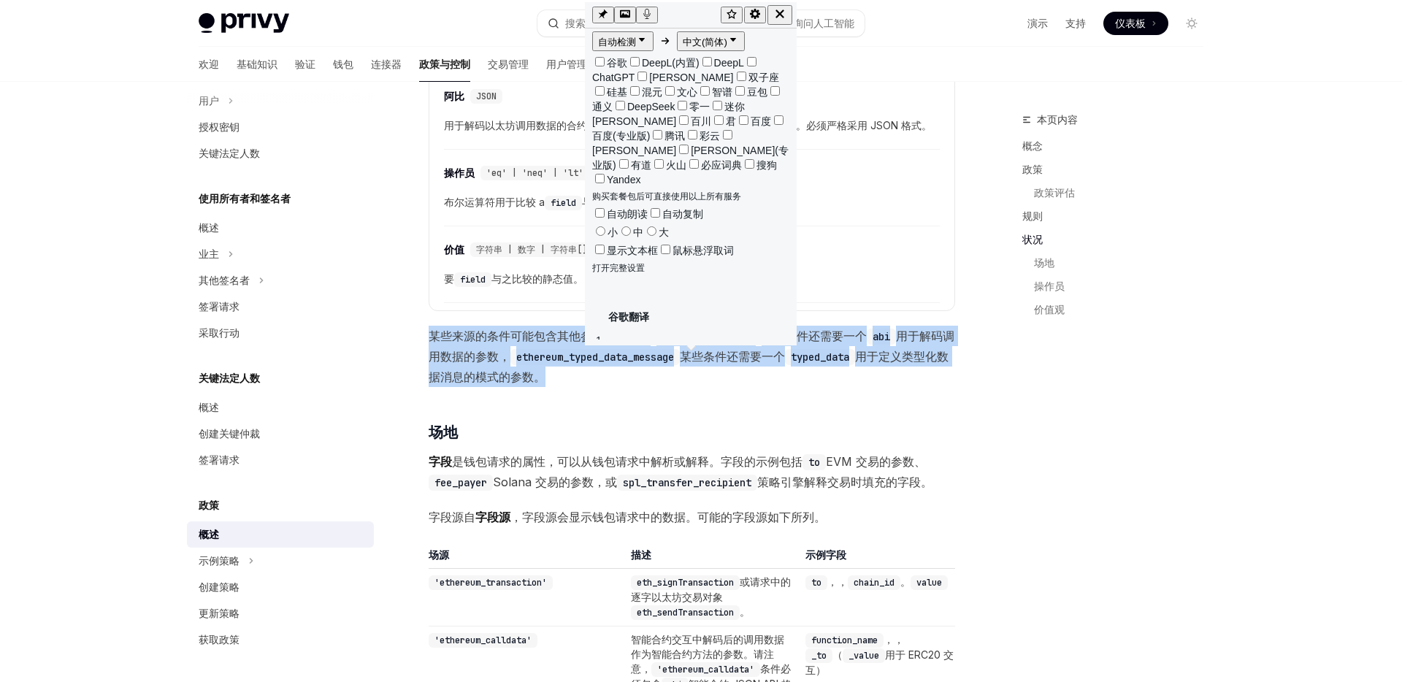
click at [724, 387] on span "某些来源的条件可能包含其他参数。例如， ethereum_calldata 某些条件还需要一个 abi 用于解码调用数据的参数， ethereum_typed…" at bounding box center [692, 356] width 527 height 61
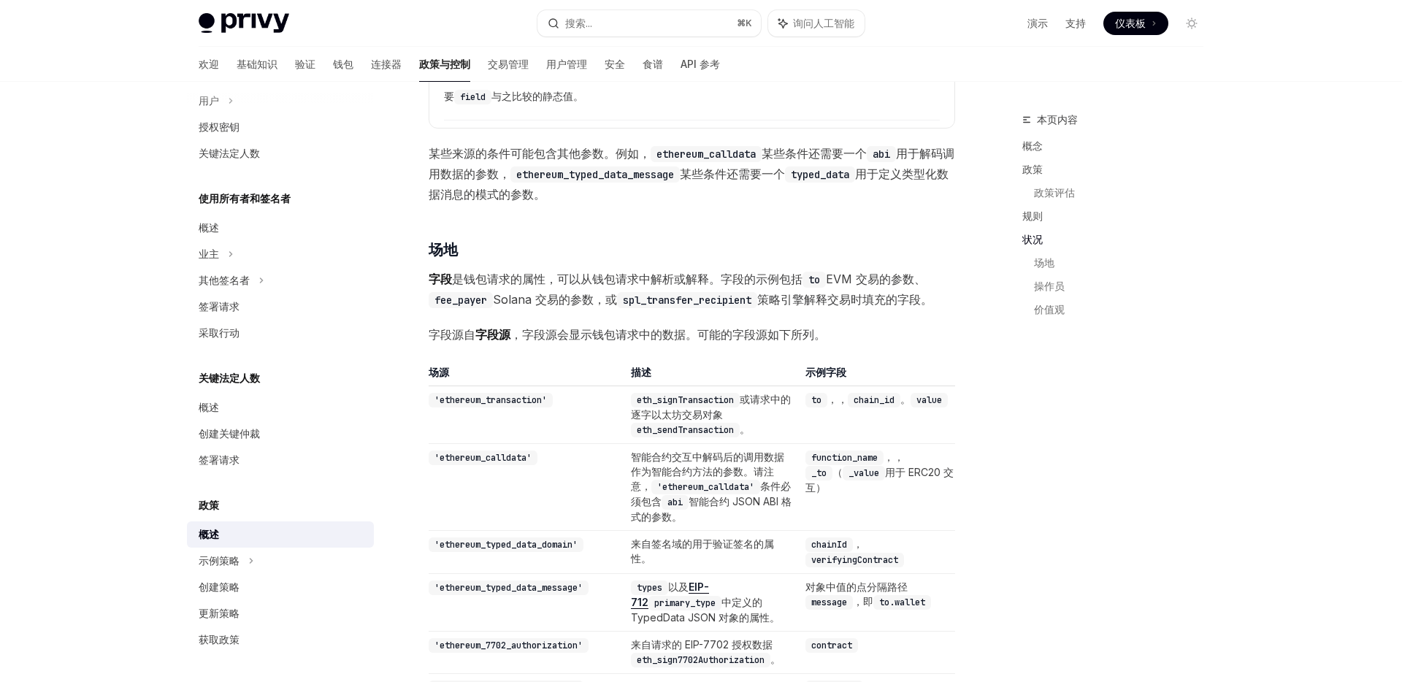
scroll to position [2816, 0]
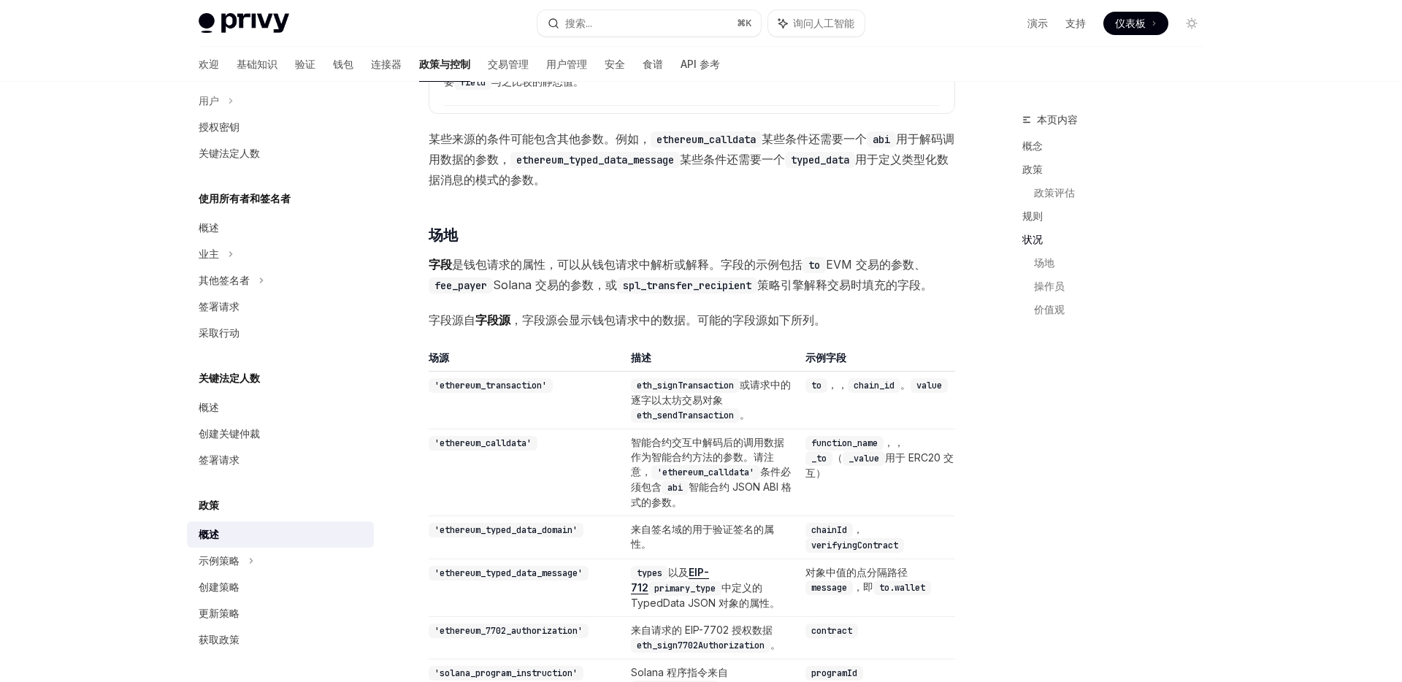
click at [551, 292] on font "Solana 交易的参数，或" at bounding box center [555, 285] width 124 height 15
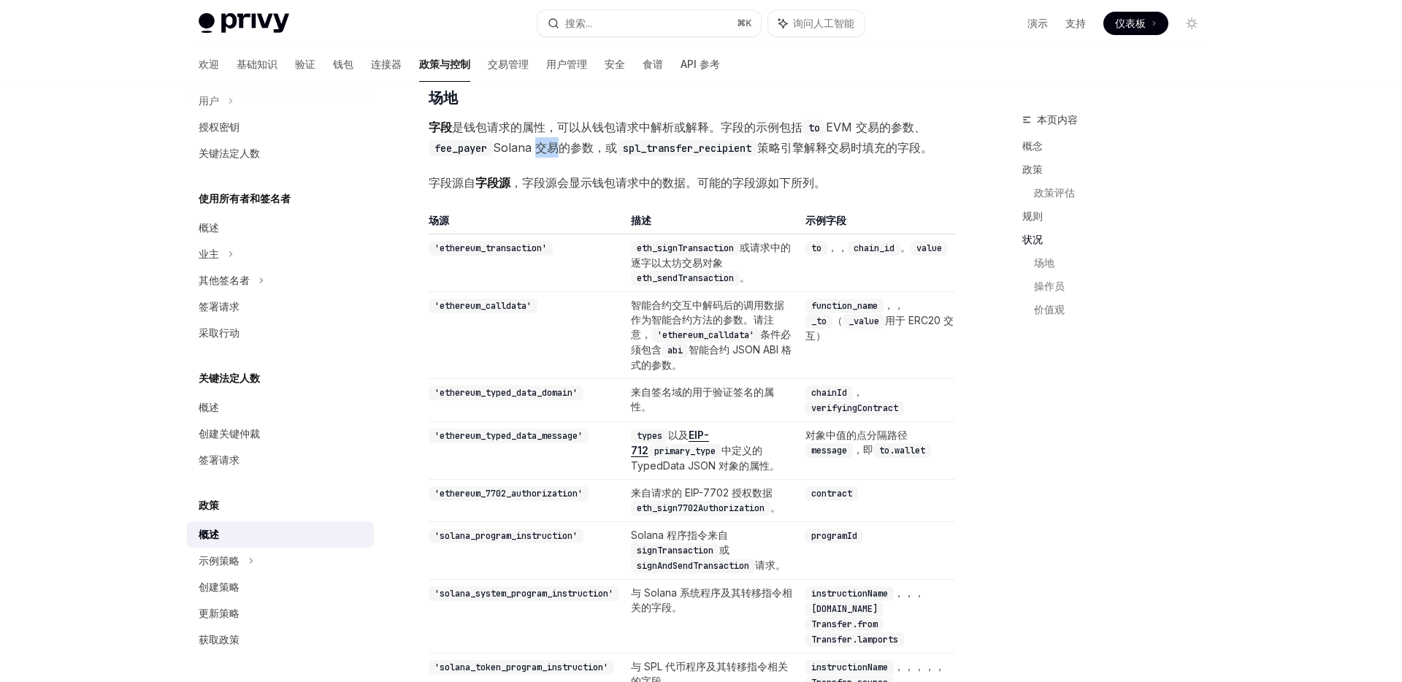
scroll to position [2957, 0]
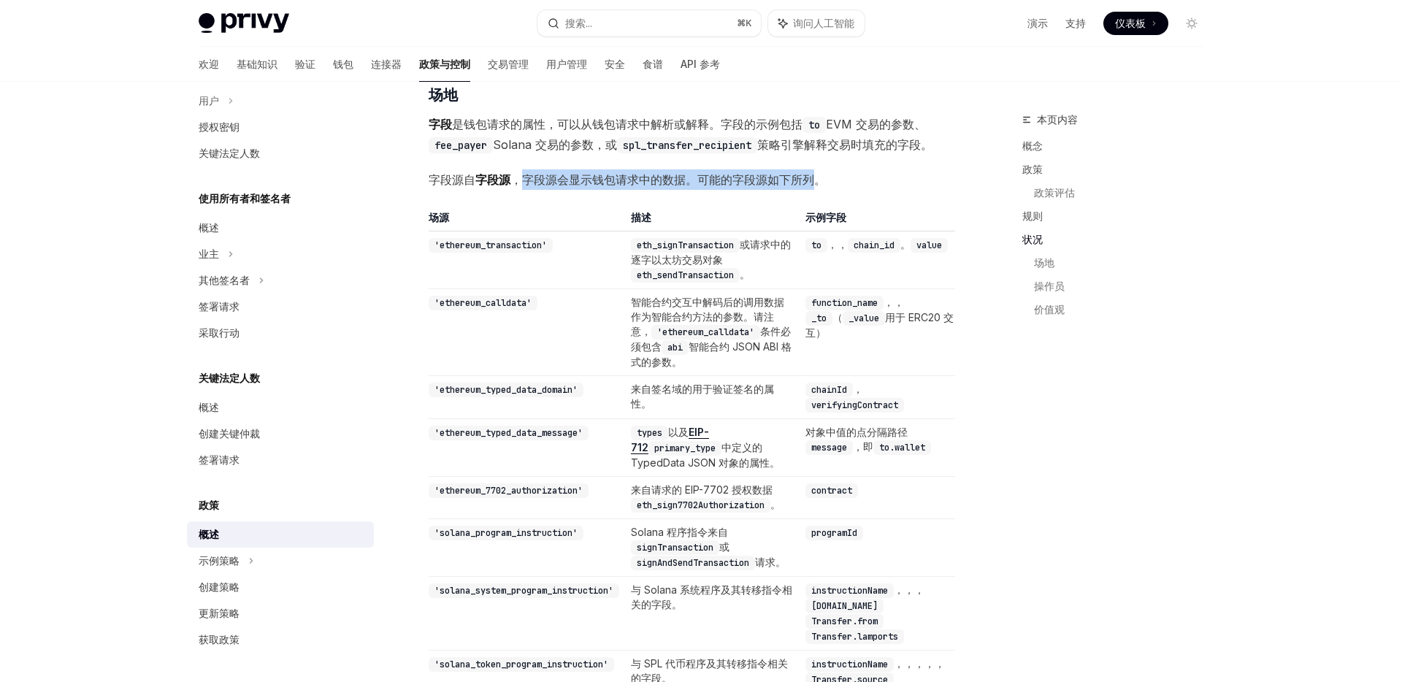
drag, startPoint x: 523, startPoint y: 198, endPoint x: 824, endPoint y: 202, distance: 301.0
click at [825, 187] on font "，字段源会显示钱包请求中的数据。可能的字段源如下所列。" at bounding box center [669, 179] width 316 height 15
click at [668, 289] on td "eth_signTransaction 或请求 中的逐字以太坊交易对象 eth_sendTransaction 。" at bounding box center [712, 261] width 175 height 58
drag, startPoint x: 700, startPoint y: 202, endPoint x: 826, endPoint y: 200, distance: 125.6
click at [826, 187] on font "，字段源会显示钱包请求中的数据。可能的字段源如下所列。" at bounding box center [669, 179] width 316 height 15
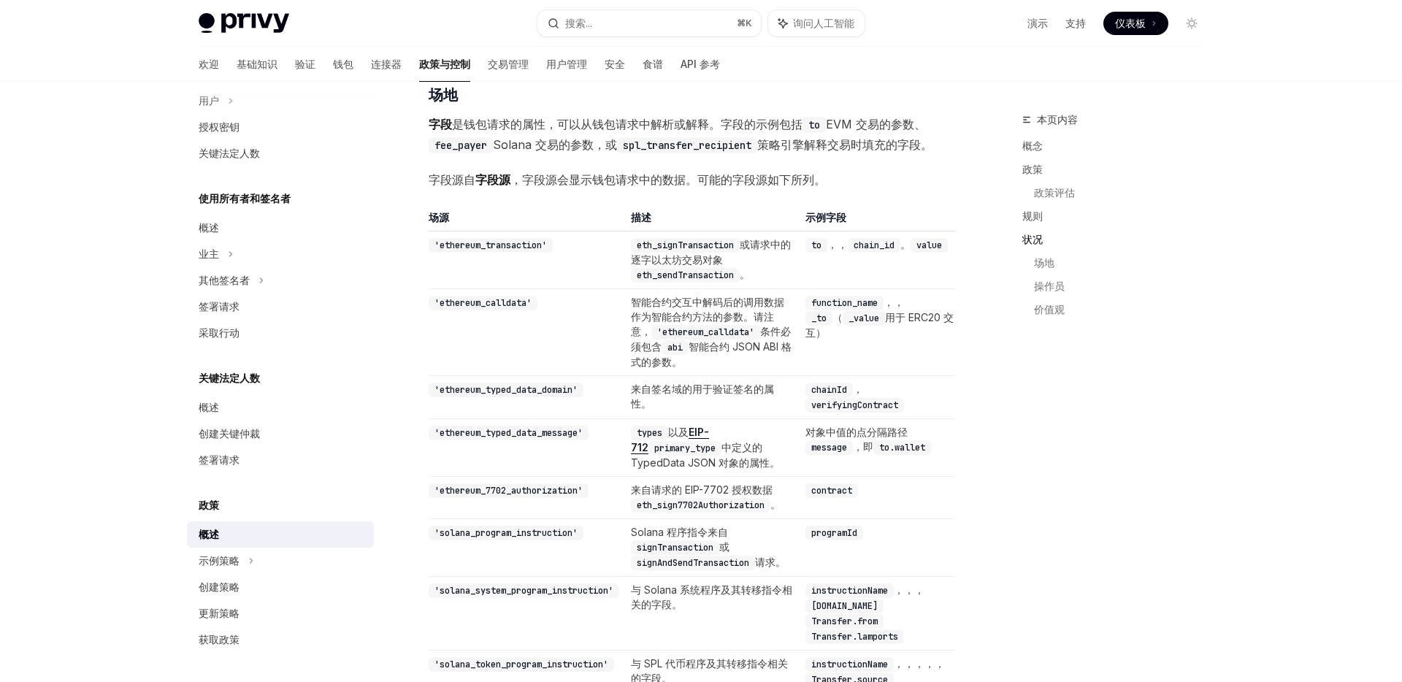
click at [480, 253] on code "'ethereum_transaction'" at bounding box center [491, 245] width 124 height 15
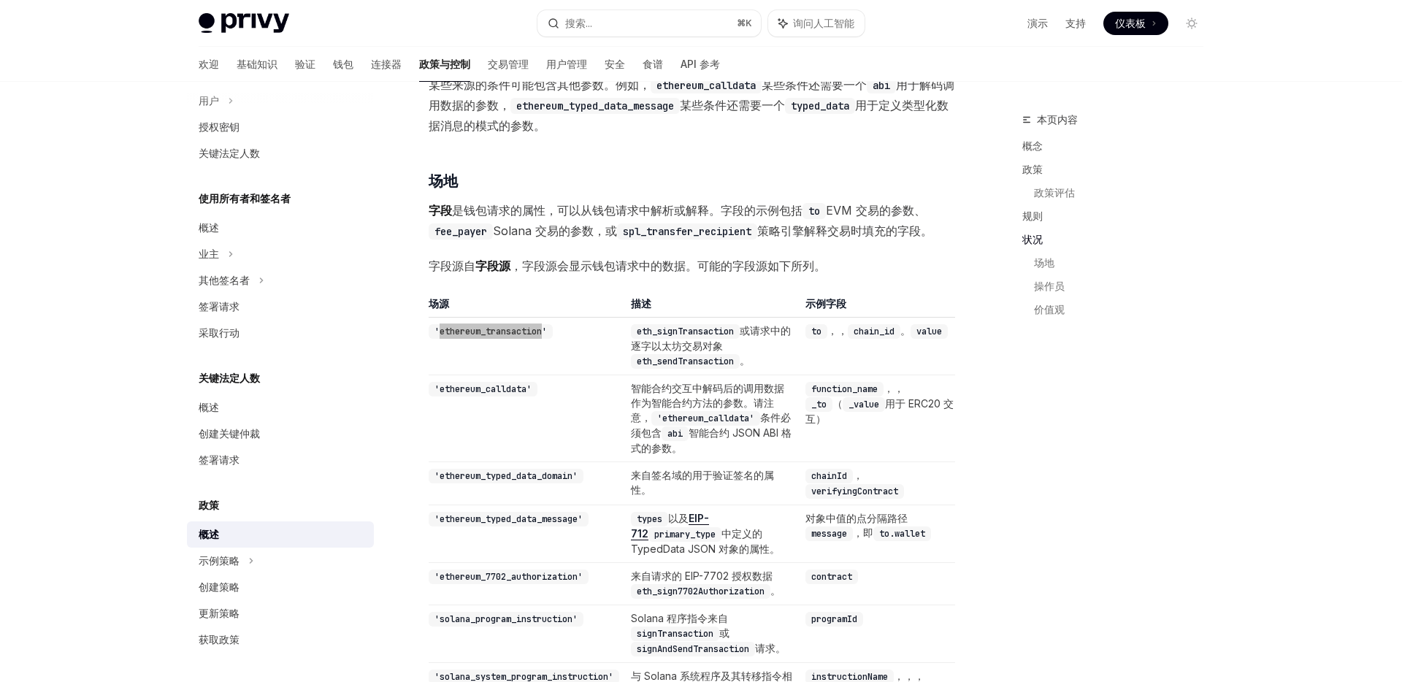
scroll to position [2868, 0]
click at [454, 220] on font "是钱包请求的属性，可以从钱包请求中解析或解释。字段的示例包括" at bounding box center [627, 212] width 351 height 15
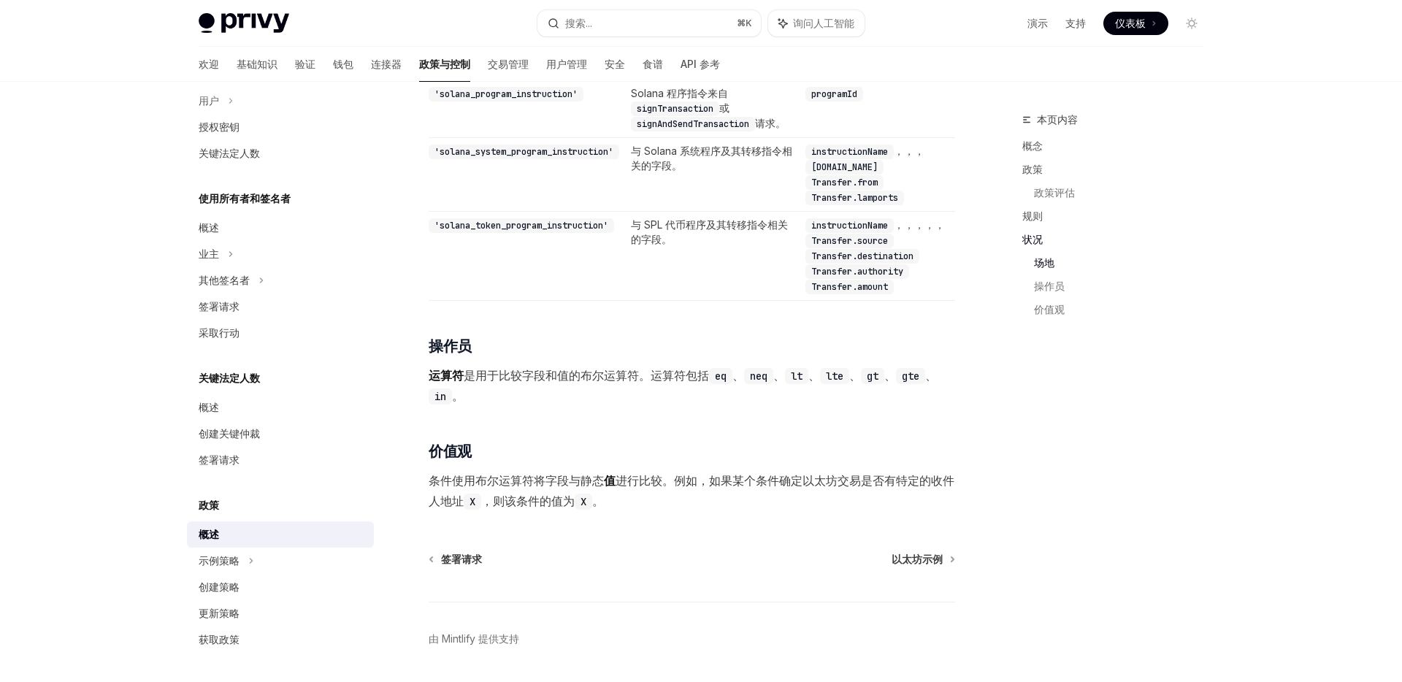
scroll to position [3390, 0]
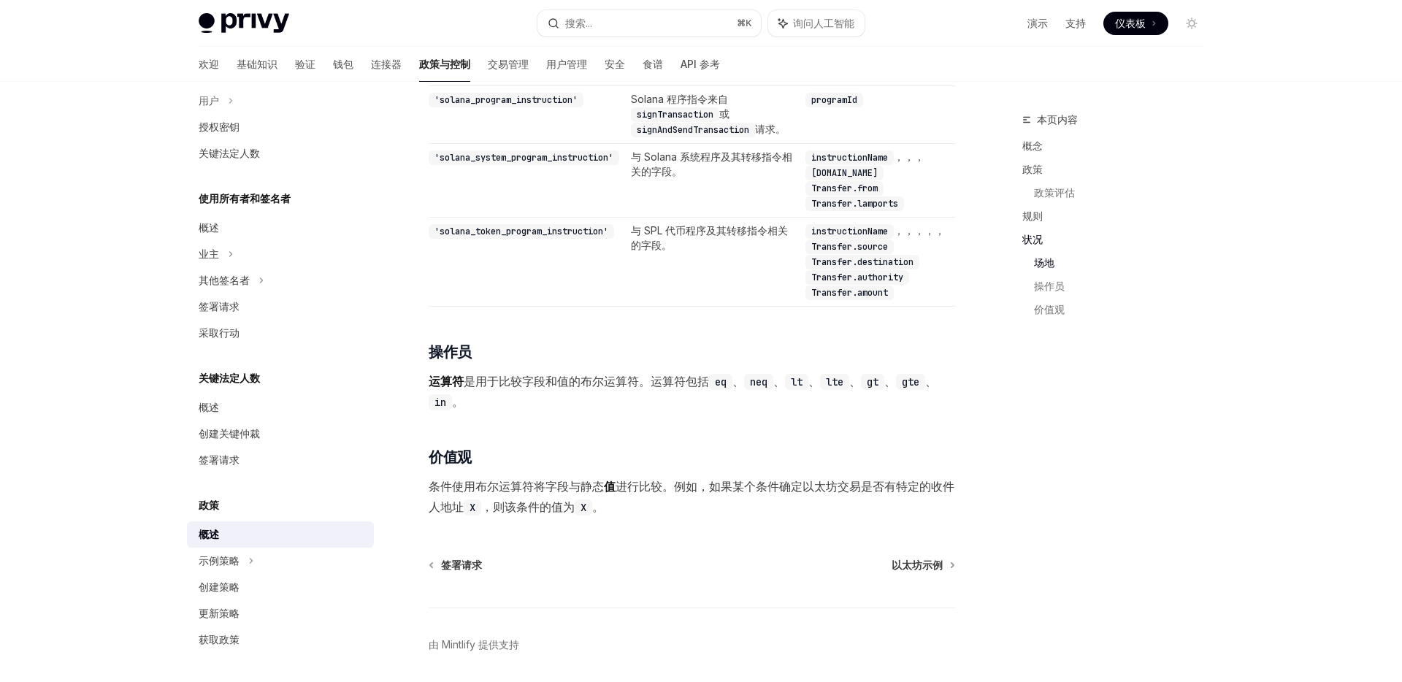
click at [465, 494] on font "条件使用布尔运算符将字段与静态" at bounding box center [516, 486] width 175 height 15
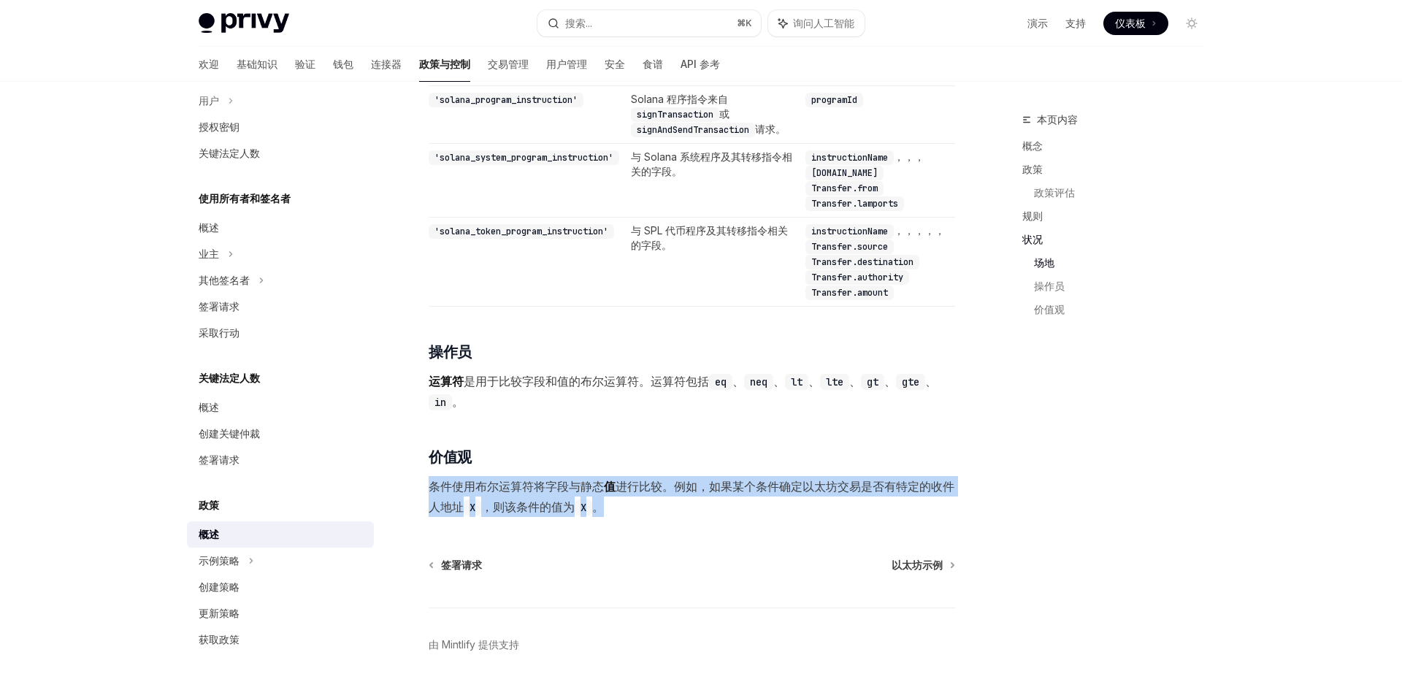
click at [465, 494] on font "条件使用布尔运算符将字段与静态" at bounding box center [516, 486] width 175 height 15
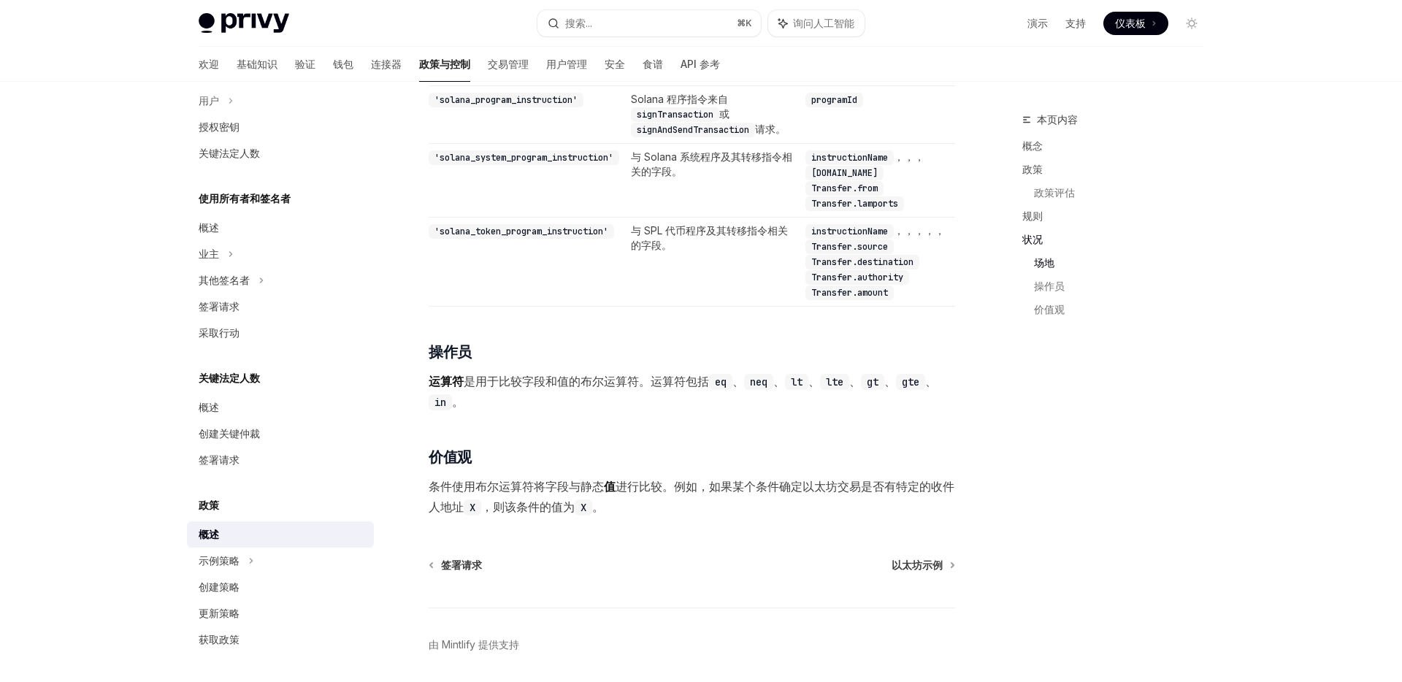
click at [813, 517] on span "条件使用布尔运算符将字段与静态 值 进行比较。例如，如果某个条件确定以太坊交易是否有特定的收件人地址 X ，则该条件的值为 X 。" at bounding box center [692, 496] width 527 height 41
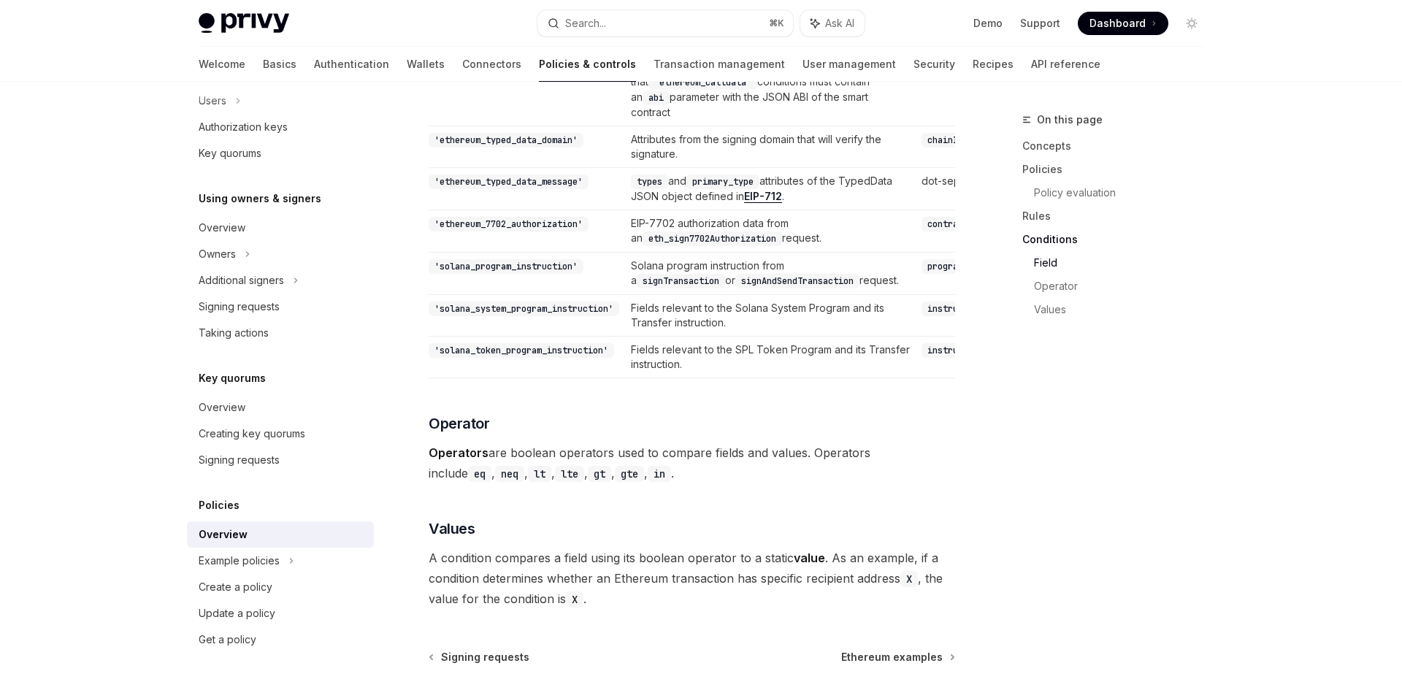
scroll to position [3901, 0]
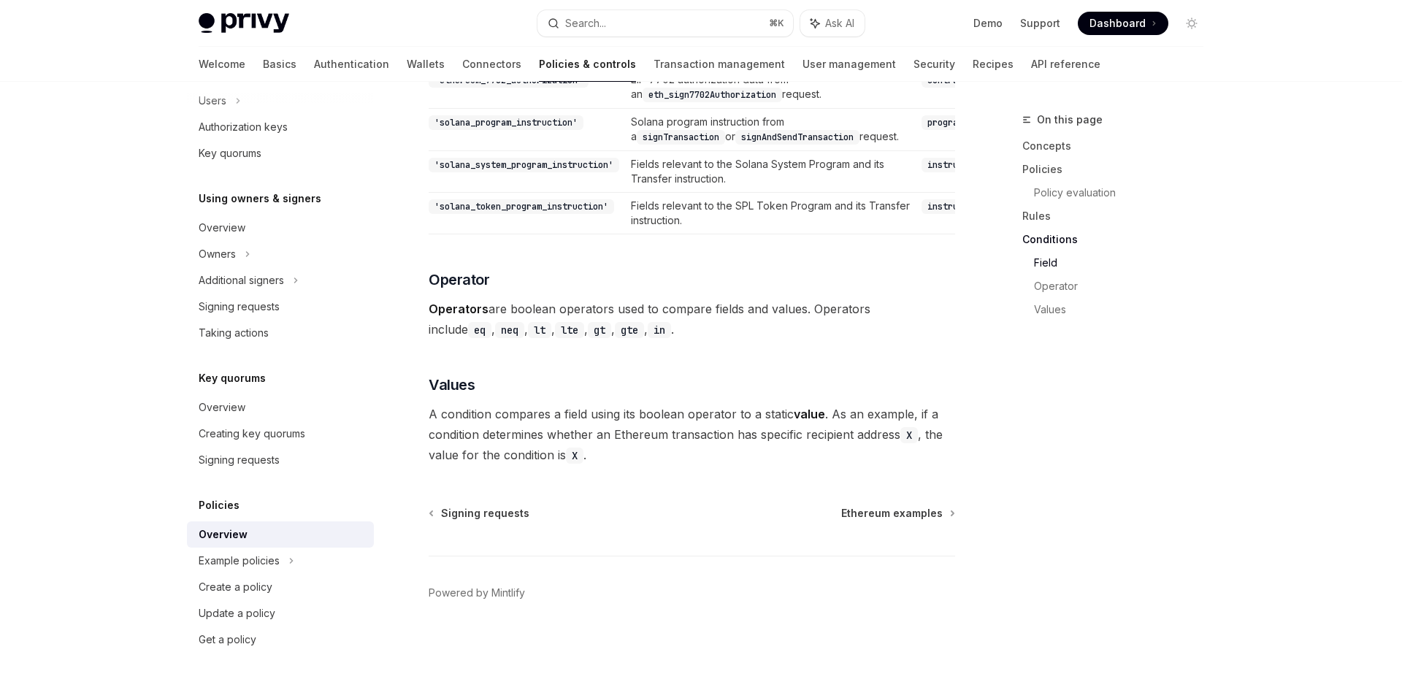
click at [549, 414] on span "A condition compares a field using its boolean operator to a static value . As …" at bounding box center [692, 434] width 527 height 61
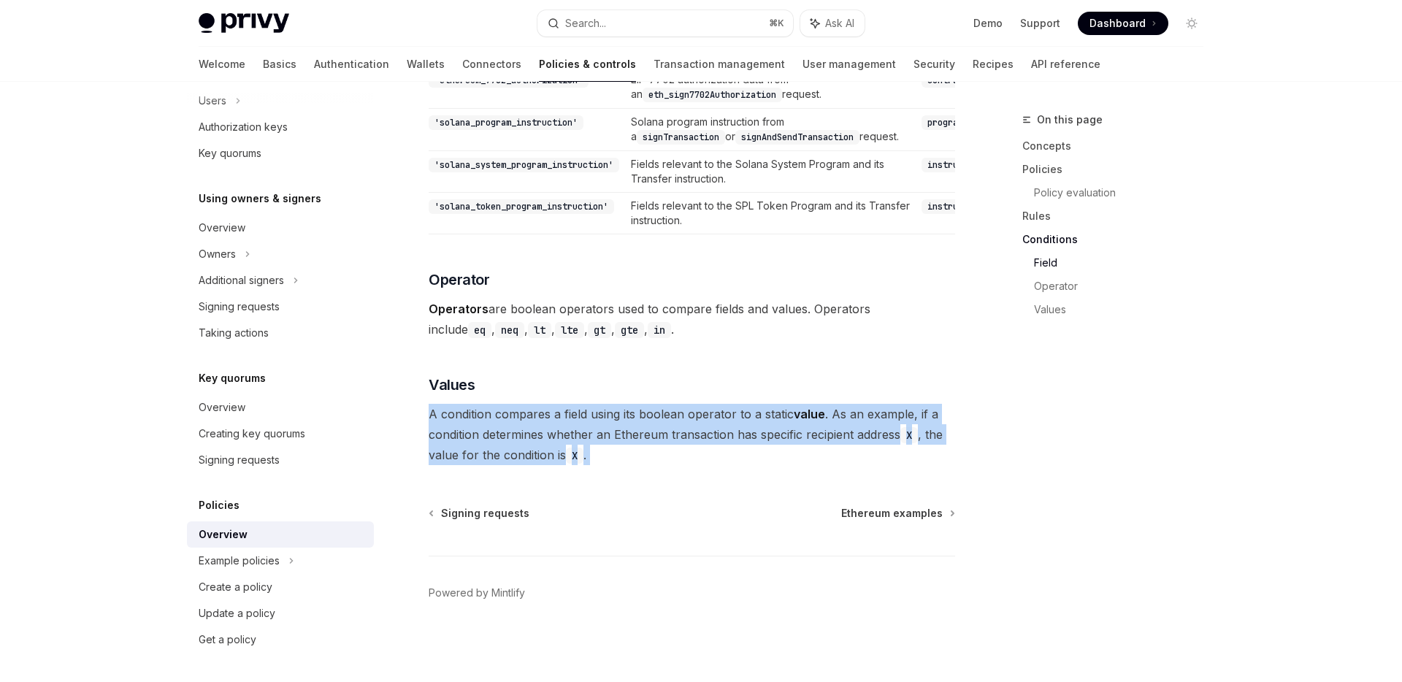
click at [549, 414] on span "A condition compares a field using its boolean operator to a static value . As …" at bounding box center [692, 434] width 527 height 61
click at [560, 562] on span "button" at bounding box center [560, 562] width 0 height 0
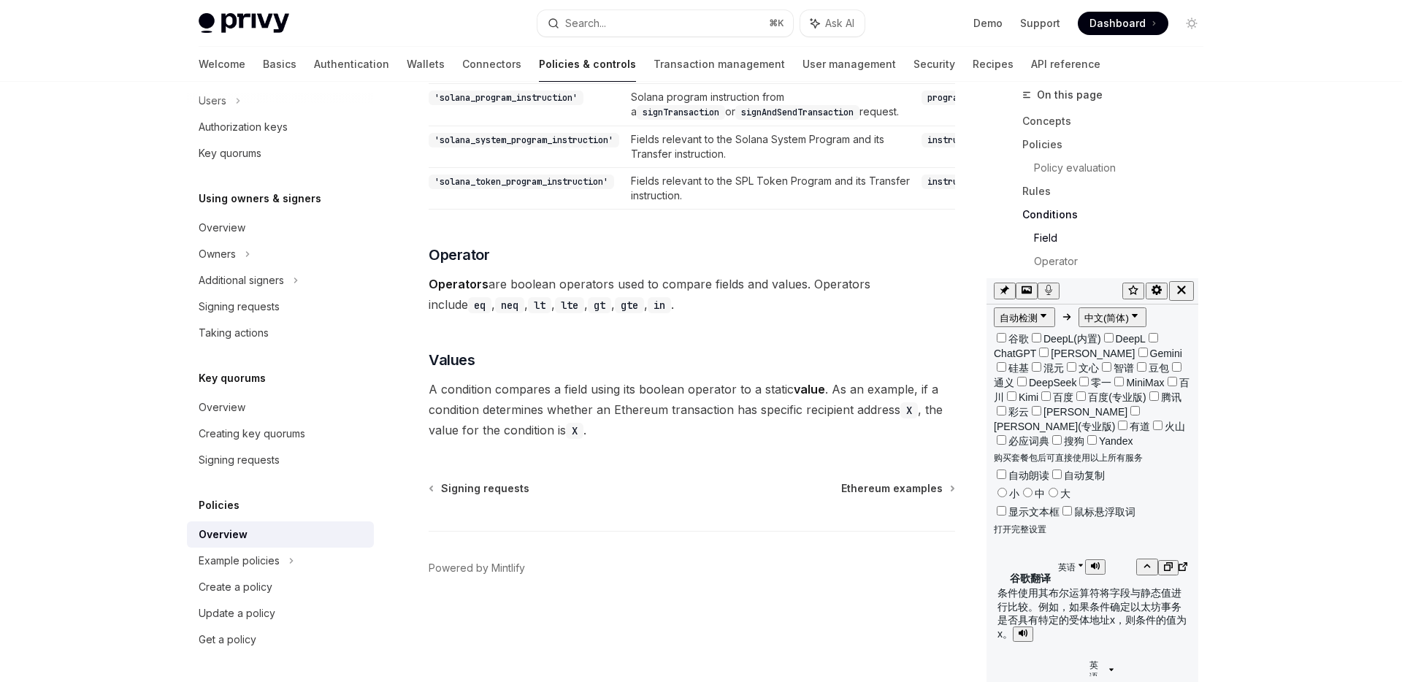
drag, startPoint x: 690, startPoint y: 73, endPoint x: 1112, endPoint y: 248, distance: 456.8
click at [1112, 278] on div "自动检测 中文(简体) 谷歌 DeepL(内置) DeepL ChatGPT Claude Gemini 硅基 混元 文心 智谱 豆包 通义 DeepSeek…" at bounding box center [1093, 480] width 212 height 404
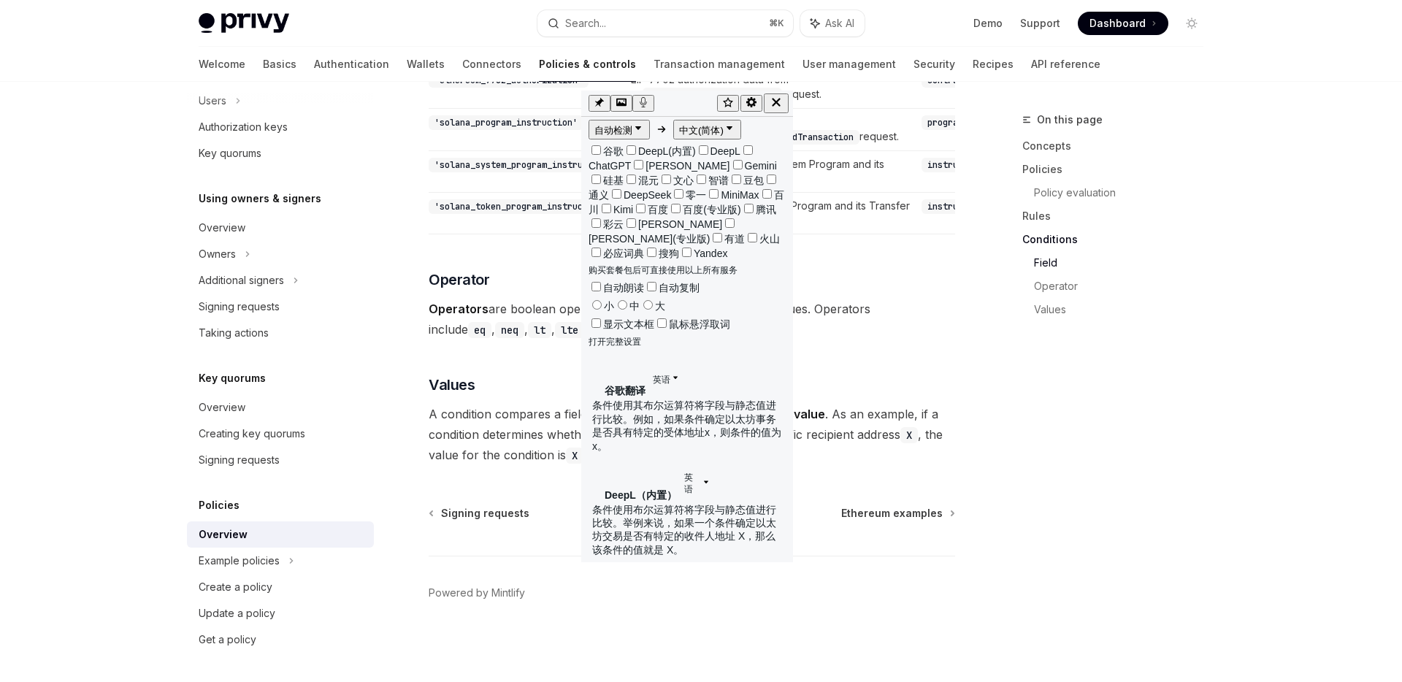
scroll to position [3833, 0]
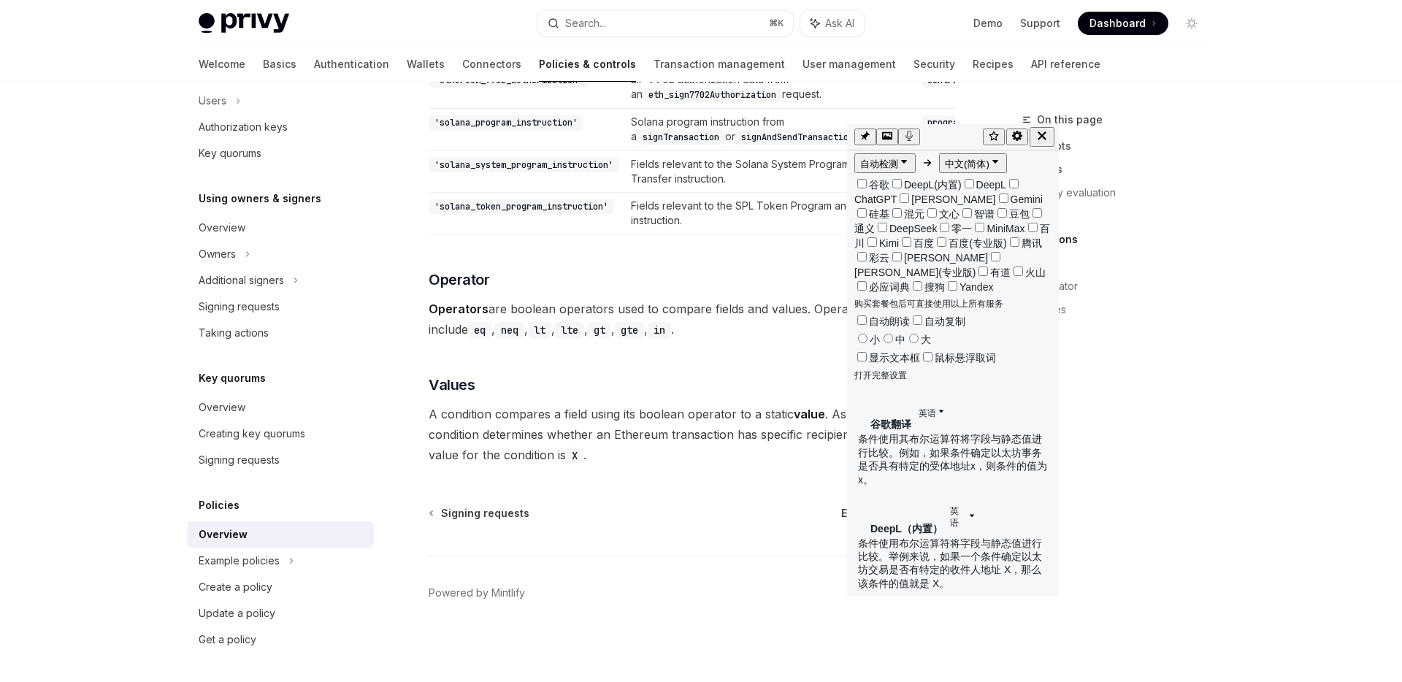
drag, startPoint x: 711, startPoint y: 37, endPoint x: 1177, endPoint y: 99, distance: 470.9
click at [982, 127] on div at bounding box center [951, 137] width 62 height 20
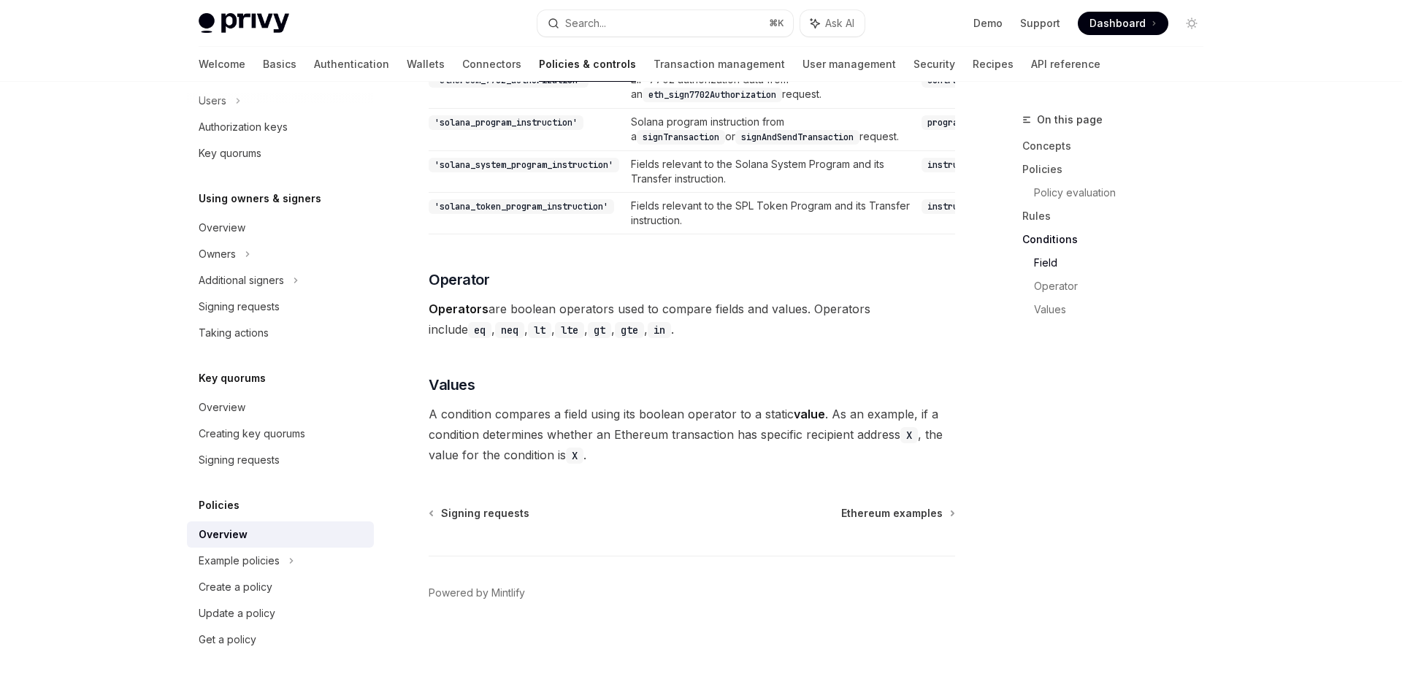
click at [492, 338] on code "eq" at bounding box center [479, 330] width 23 height 16
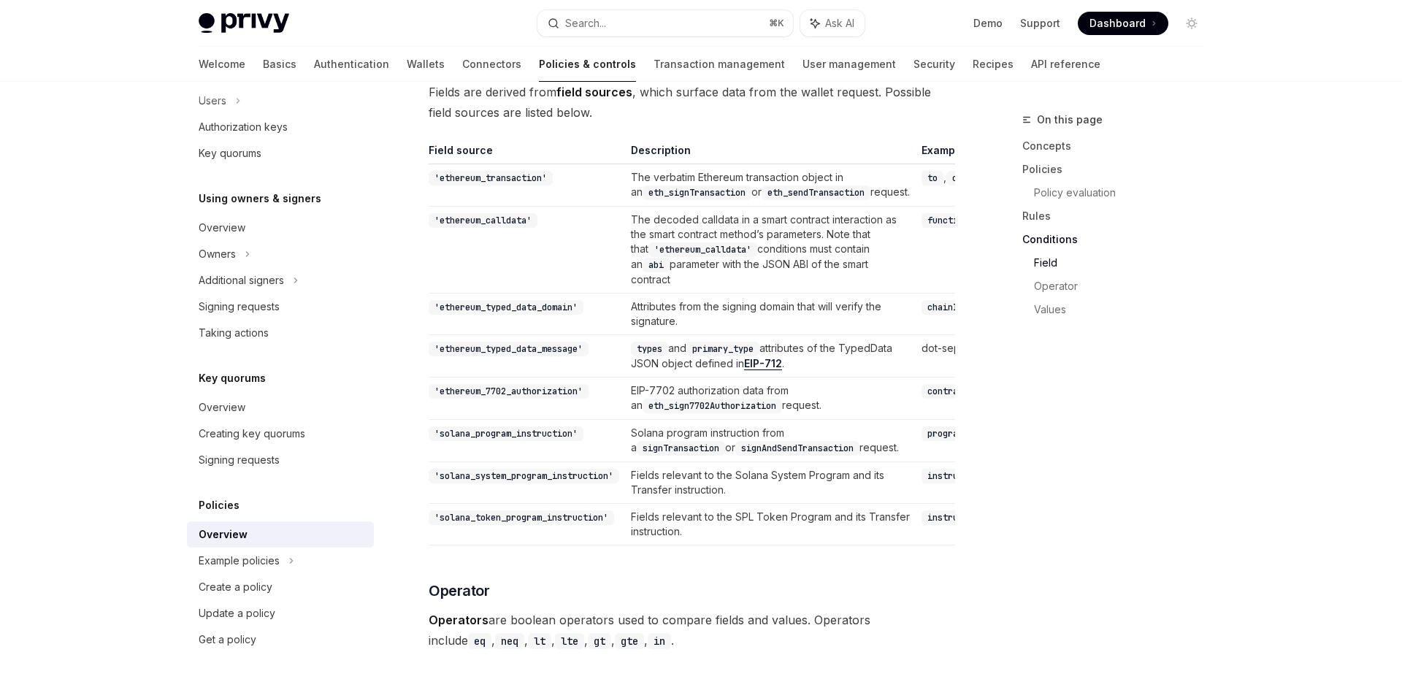
scroll to position [3458, 0]
click at [655, 167] on td "The verbatim Ethereum transaction object in an eth_signTransaction or eth_sendT…" at bounding box center [770, 188] width 291 height 42
click at [666, 151] on span "button" at bounding box center [666, 151] width 0 height 0
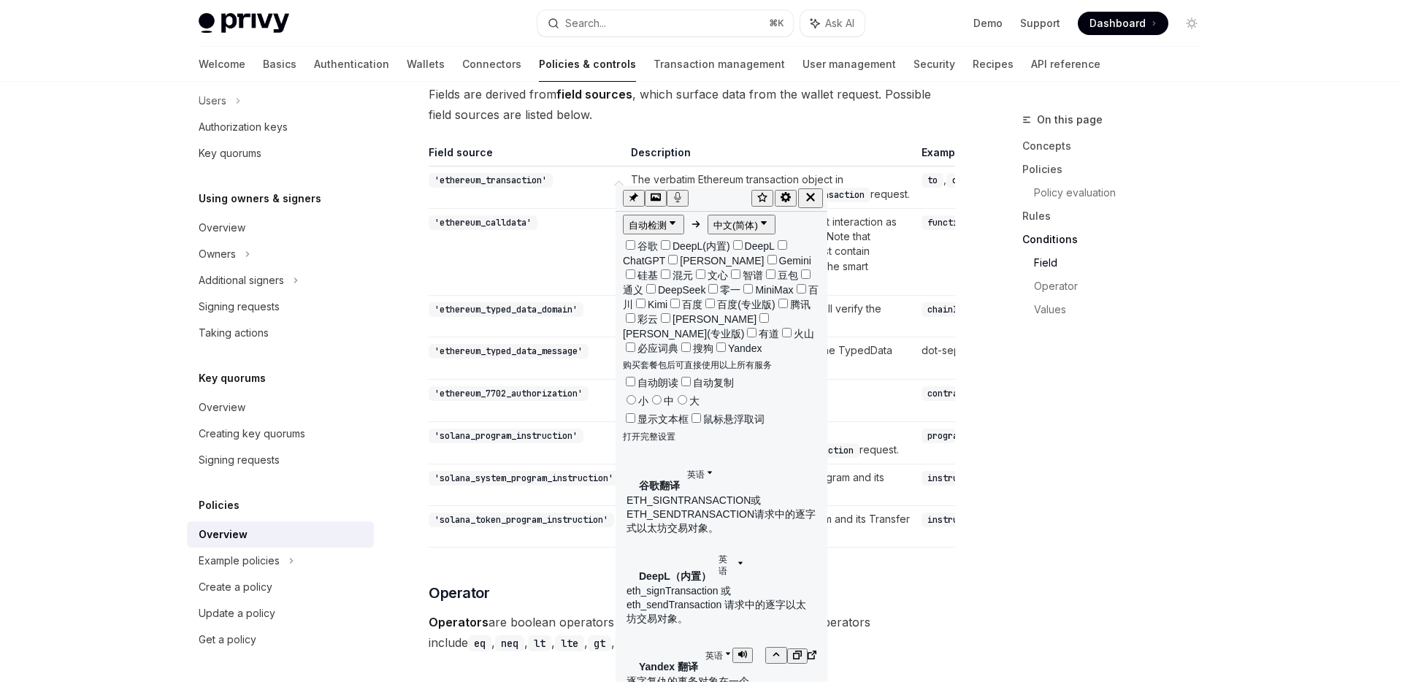
click at [672, 584] on p "eth_signTransaction 或 eth_sendTransaction 请求中的逐字以太坊交易对象。" at bounding box center [722, 605] width 190 height 42
click at [682, 584] on p "eth_signTransaction 或 eth_sendTransaction 请求中的逐字以太坊交易对象。" at bounding box center [722, 605] width 190 height 42
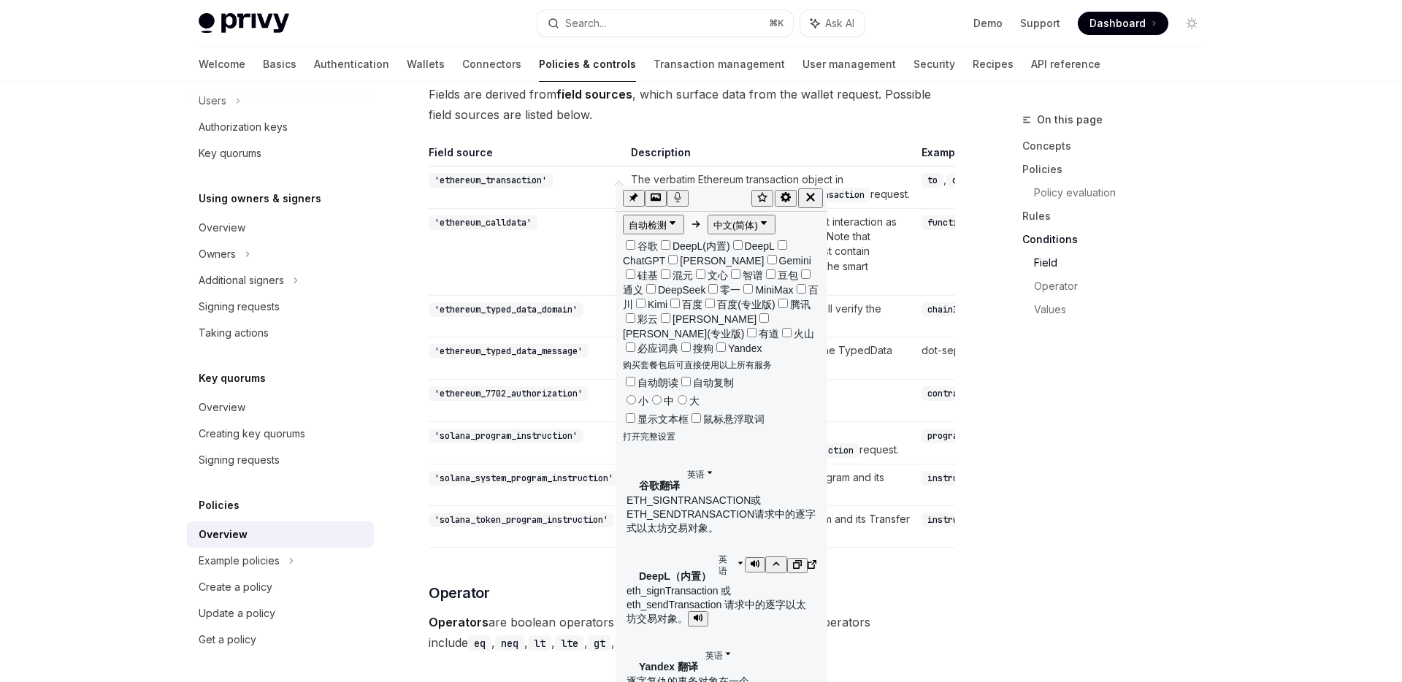
click at [682, 584] on p "eth_signTransaction 或 eth_sendTransaction 请求中的逐字以太坊交易对象。" at bounding box center [722, 605] width 190 height 42
click at [540, 343] on td "'ethereum_typed_data_message'" at bounding box center [527, 358] width 196 height 42
